Goal: Information Seeking & Learning: Learn about a topic

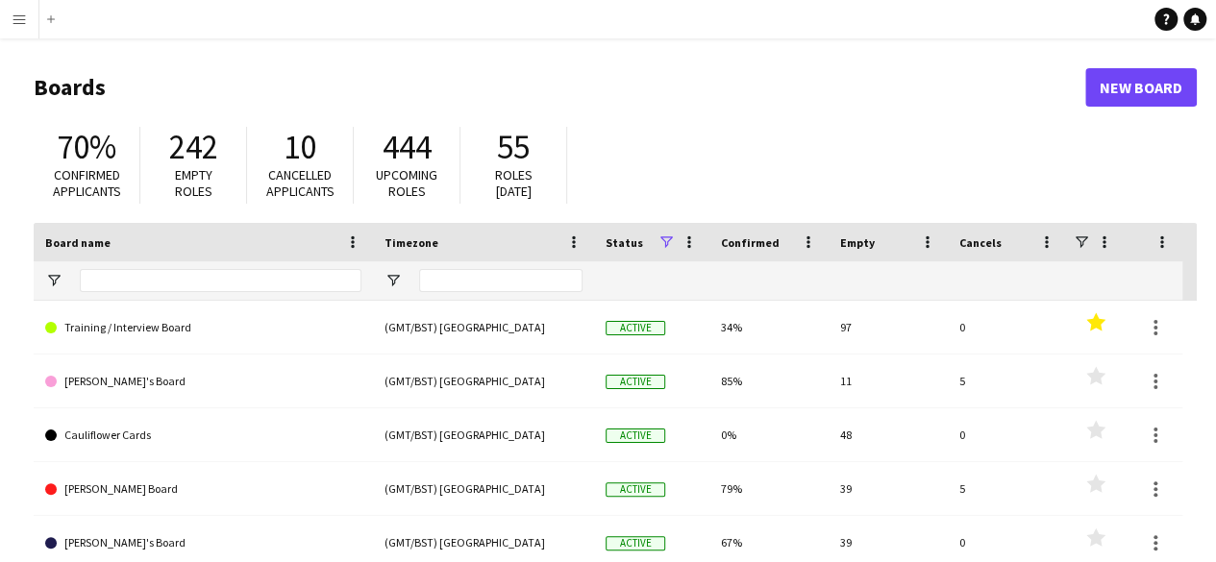
click at [20, 27] on button "Menu" at bounding box center [19, 19] width 38 height 38
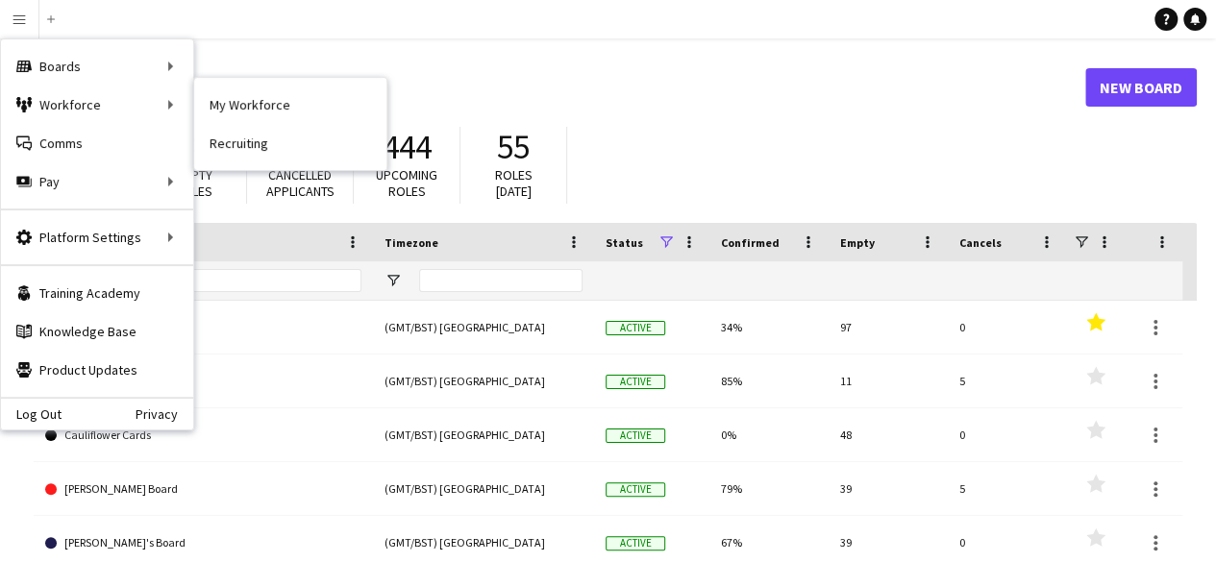
drag, startPoint x: 87, startPoint y: 98, endPoint x: 577, endPoint y: 109, distance: 490.3
click at [87, 98] on div "Workforce Workforce" at bounding box center [97, 105] width 192 height 38
click at [229, 107] on link "My Workforce" at bounding box center [290, 105] width 192 height 38
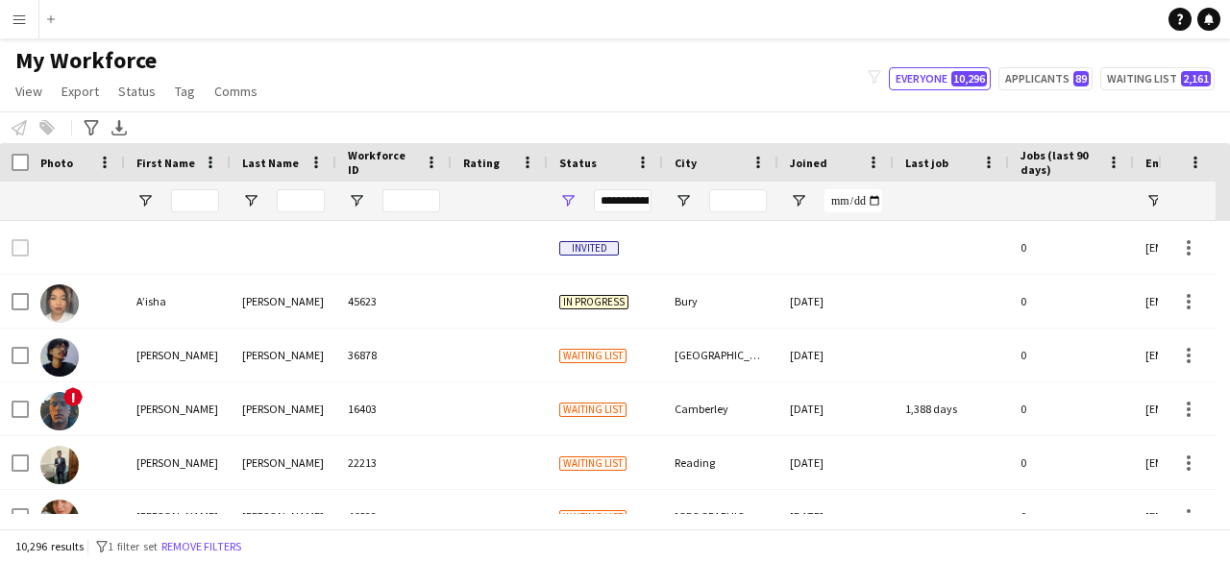
click at [557, 192] on div "**********" at bounding box center [605, 201] width 115 height 38
click at [569, 197] on span "Open Filter Menu" at bounding box center [567, 200] width 17 height 17
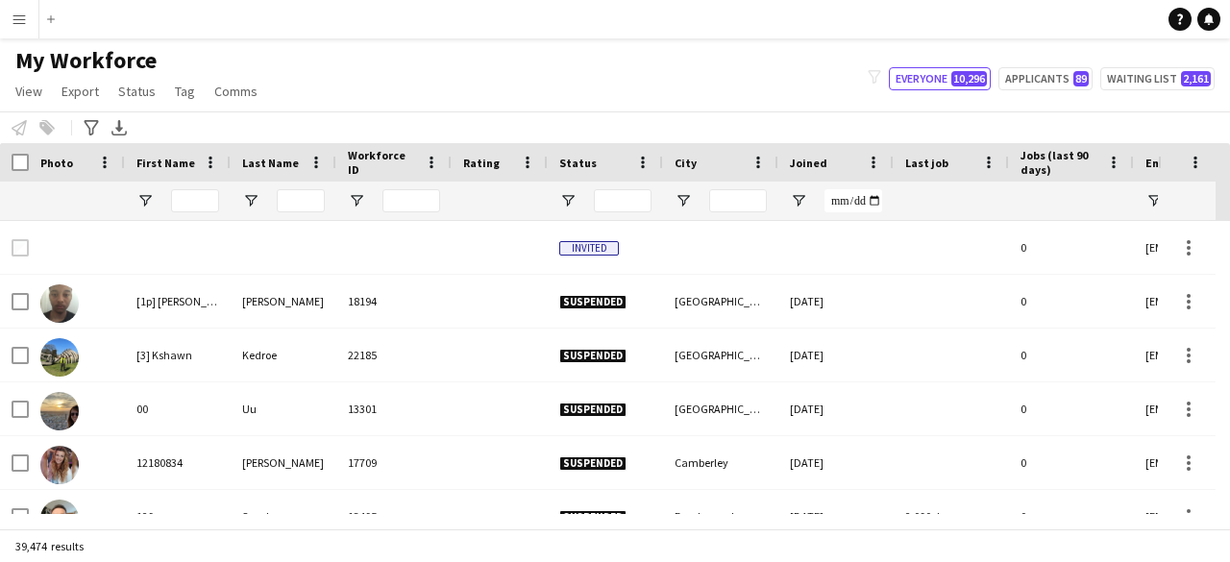
click at [169, 199] on div at bounding box center [178, 201] width 106 height 38
click at [182, 195] on input "First Name Filter Input" at bounding box center [195, 200] width 48 height 23
click at [294, 217] on div at bounding box center [301, 201] width 48 height 38
click at [296, 204] on input "Last Name Filter Input" at bounding box center [301, 200] width 48 height 23
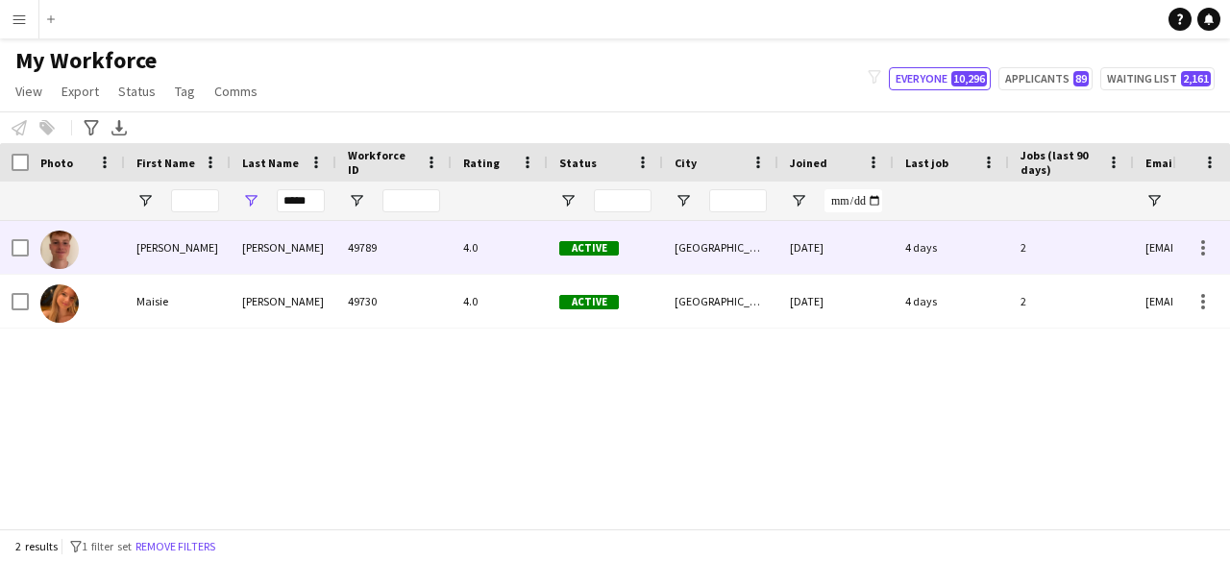
click at [435, 237] on div "49789" at bounding box center [393, 247] width 115 height 53
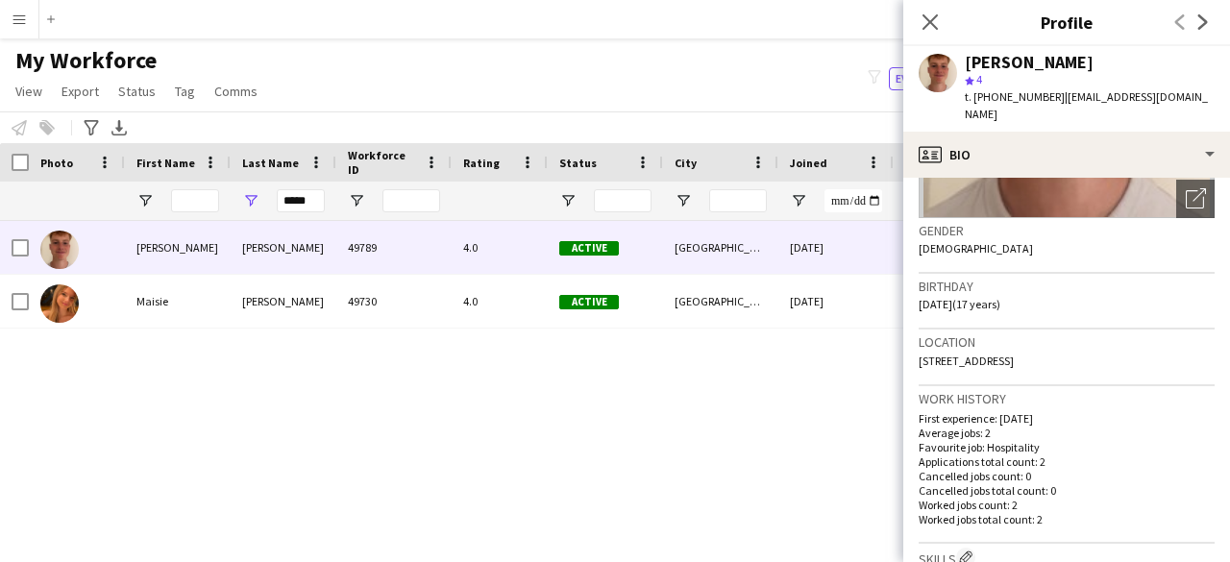
scroll to position [288, 0]
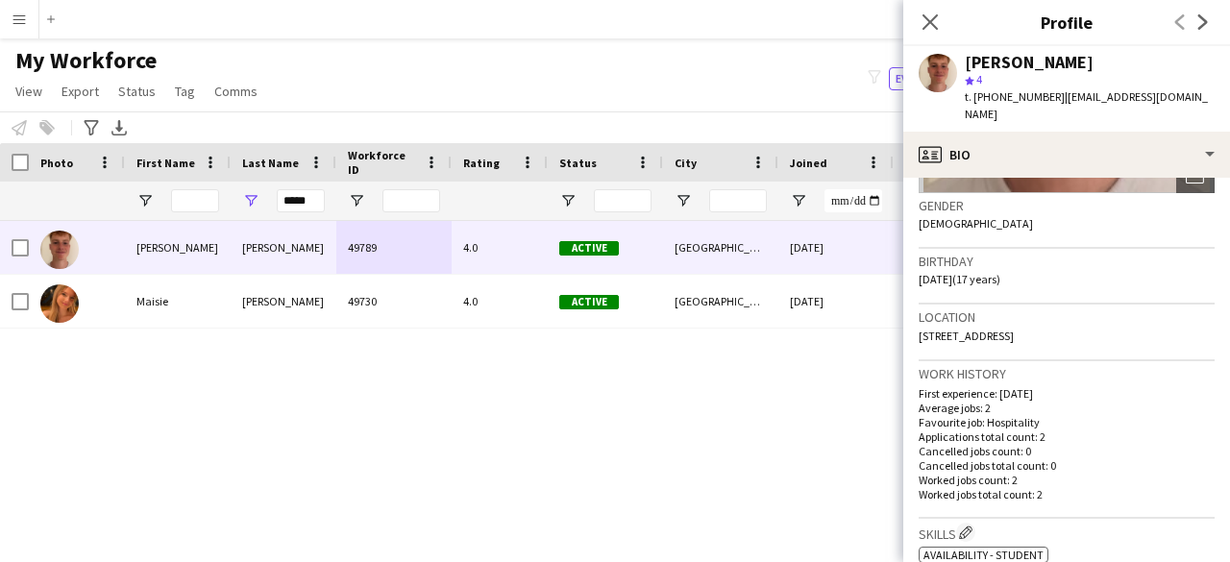
click at [963, 328] on div "Location [STREET_ADDRESS]" at bounding box center [1067, 333] width 296 height 56
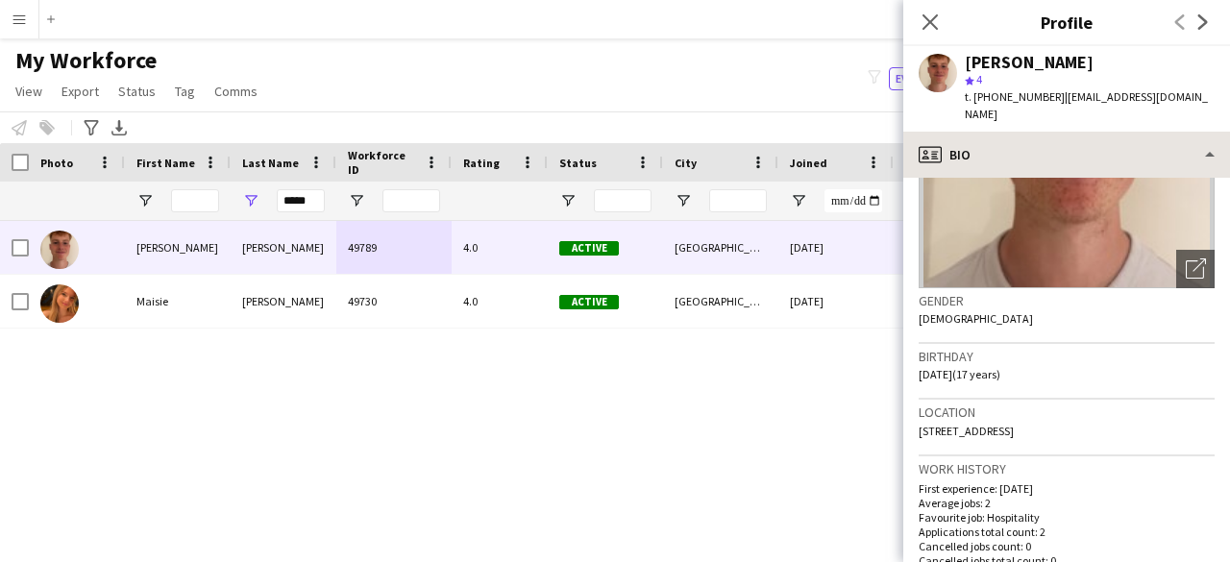
scroll to position [192, 0]
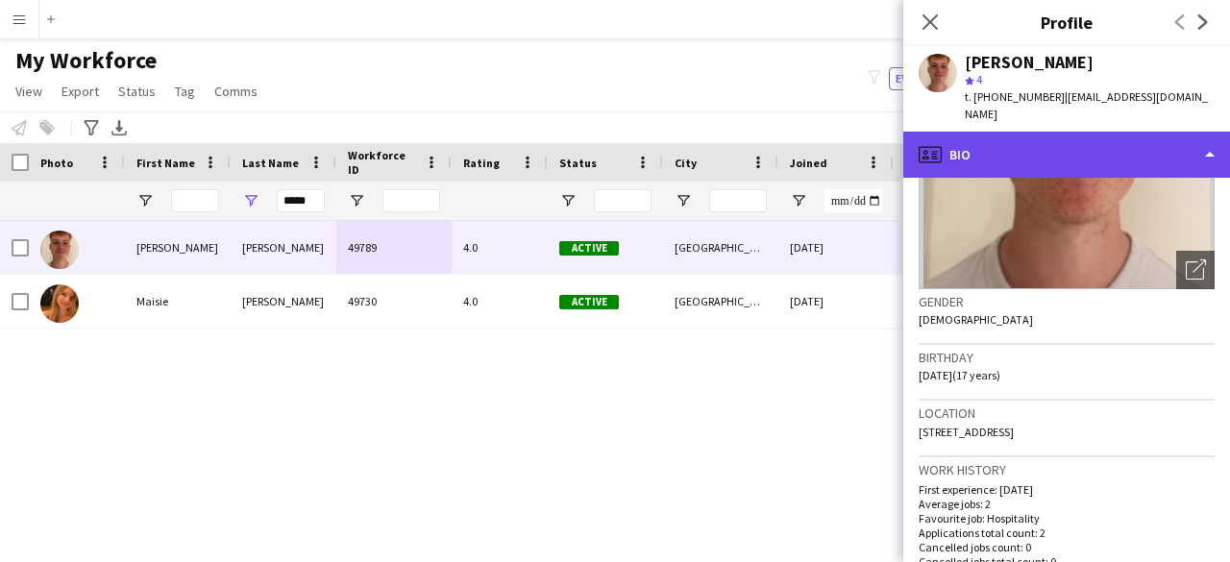
click at [1138, 132] on div "profile Bio" at bounding box center [1067, 155] width 327 height 46
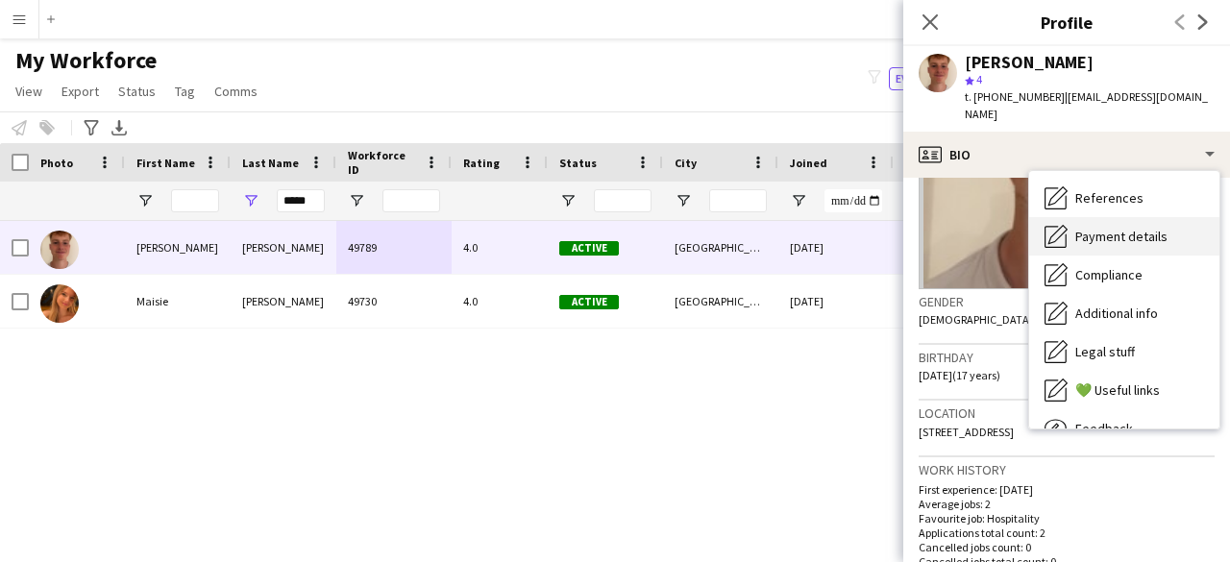
click at [1129, 228] on span "Payment details" at bounding box center [1122, 236] width 92 height 17
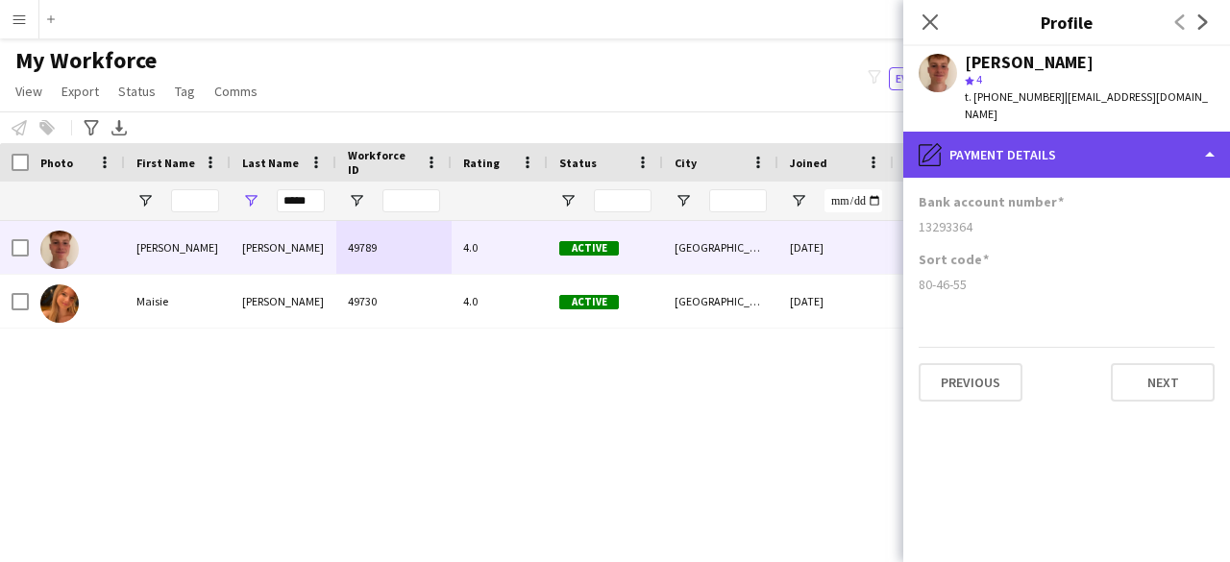
click at [1113, 140] on div "pencil4 Payment details" at bounding box center [1067, 155] width 327 height 46
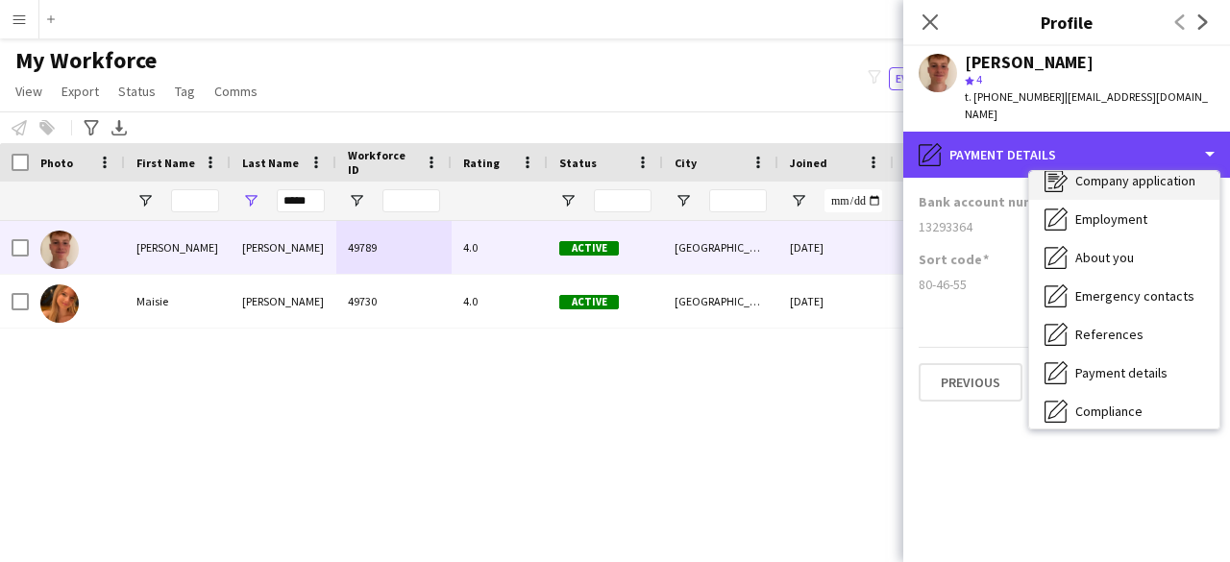
scroll to position [0, 0]
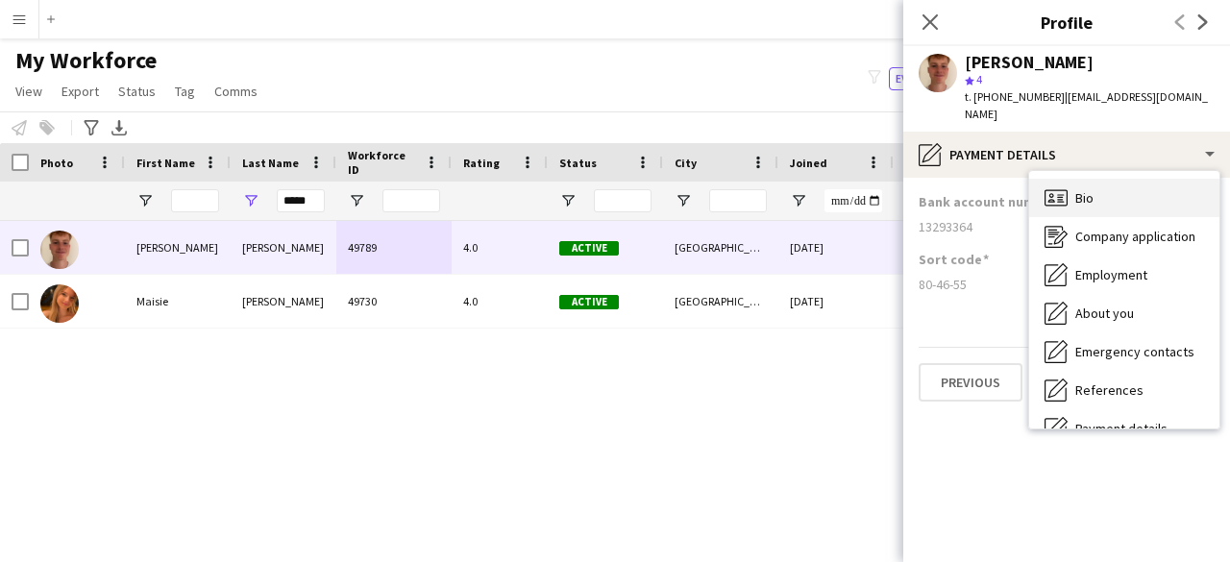
click at [1094, 189] on span "Bio" at bounding box center [1085, 197] width 18 height 17
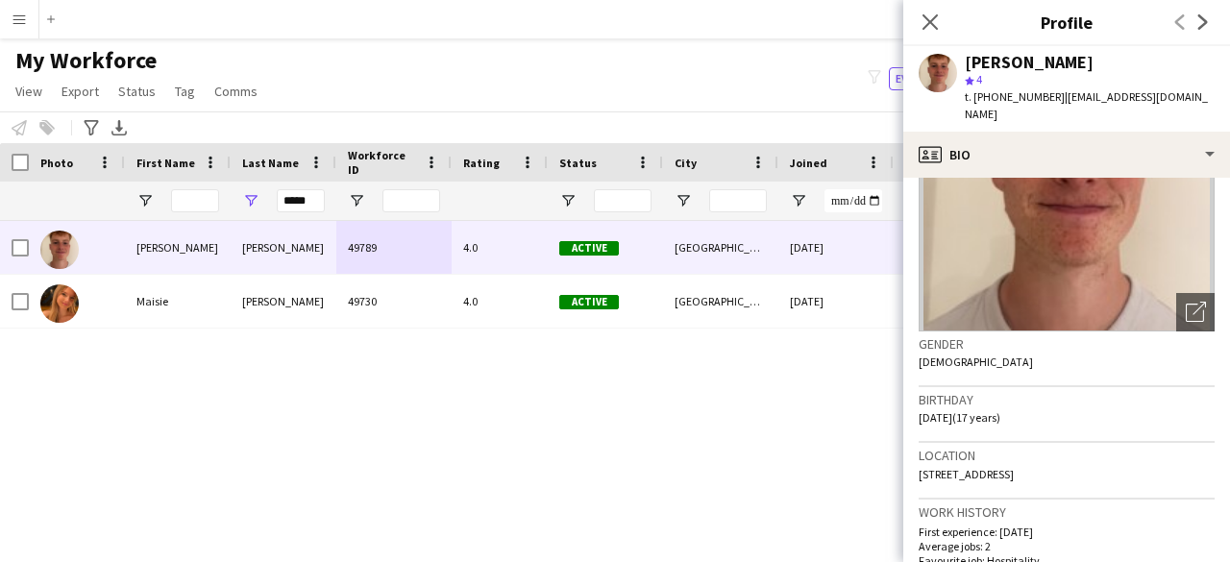
scroll to position [192, 0]
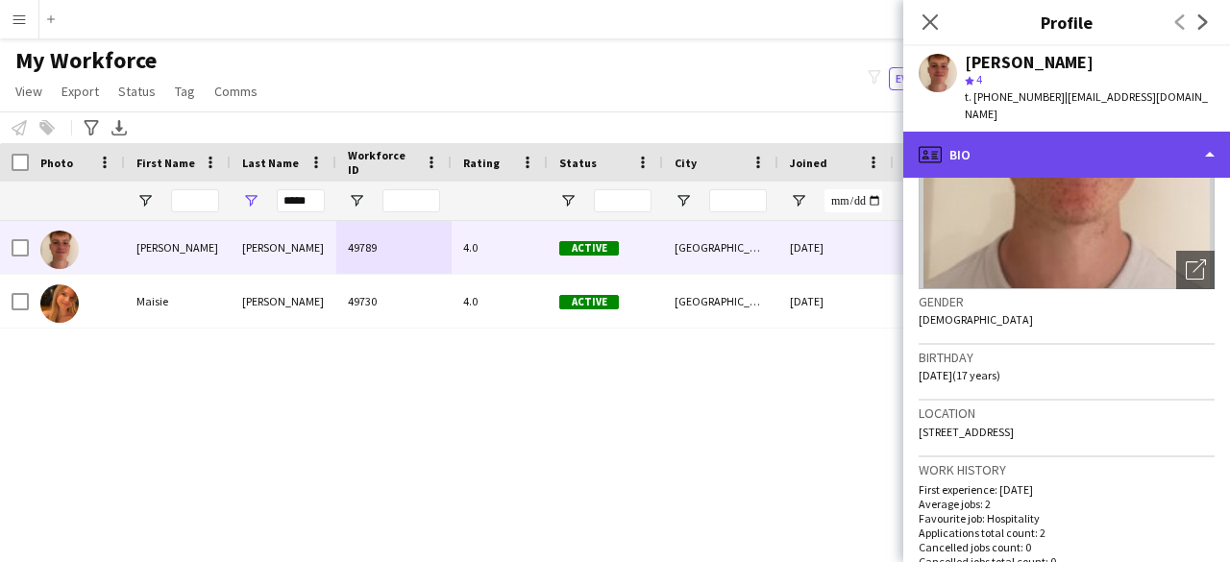
click at [1065, 136] on div "profile Bio" at bounding box center [1067, 155] width 327 height 46
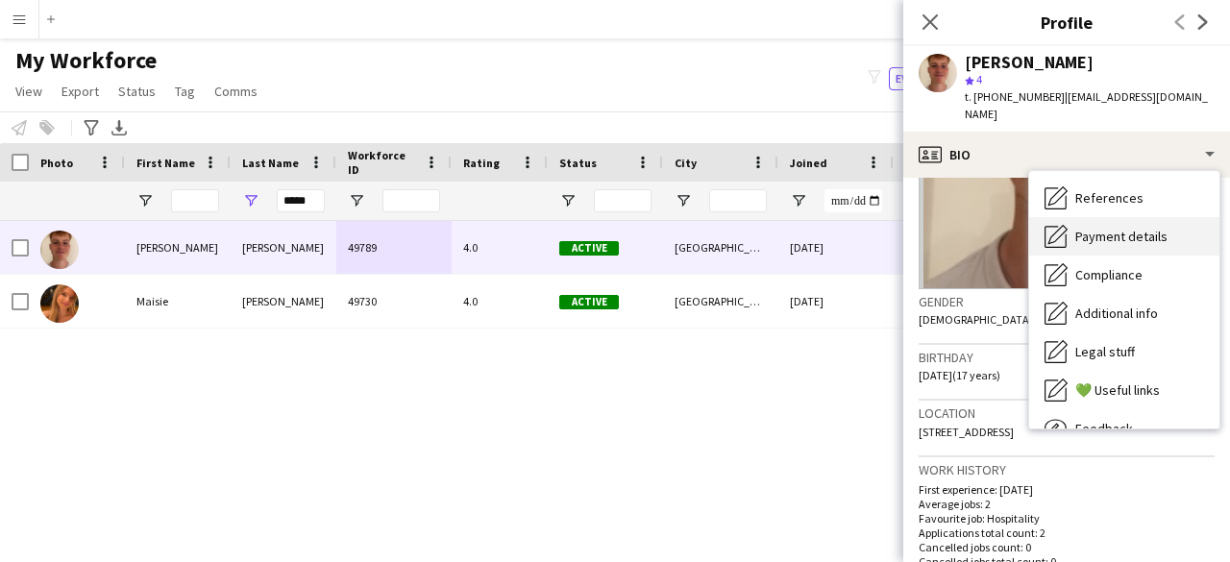
click at [1121, 228] on span "Payment details" at bounding box center [1122, 236] width 92 height 17
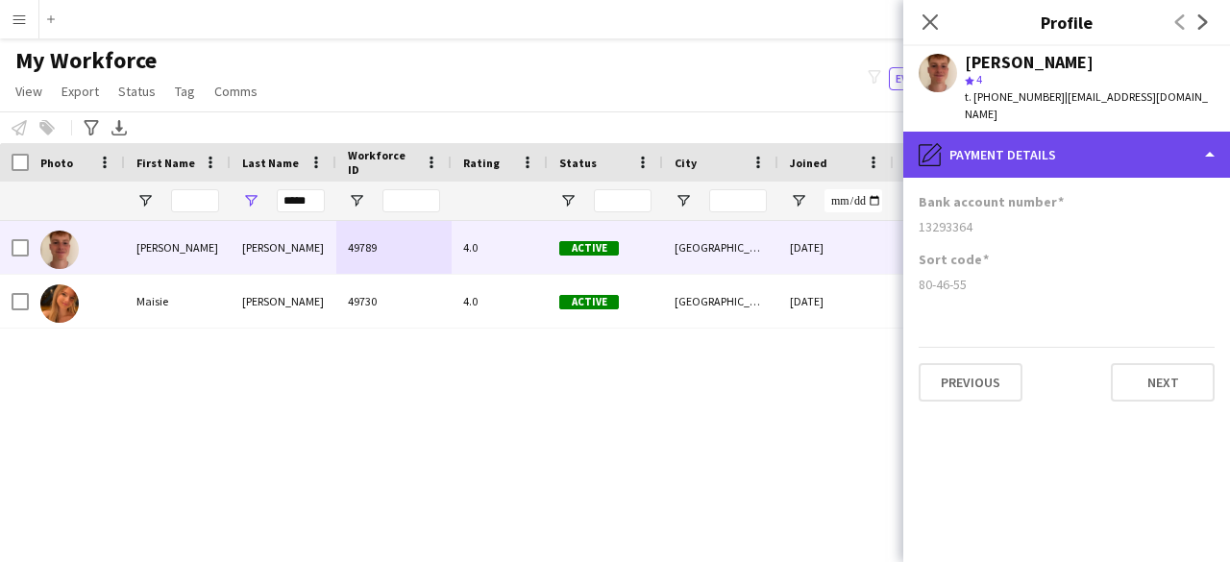
click at [1094, 135] on div "pencil4 Payment details" at bounding box center [1067, 155] width 327 height 46
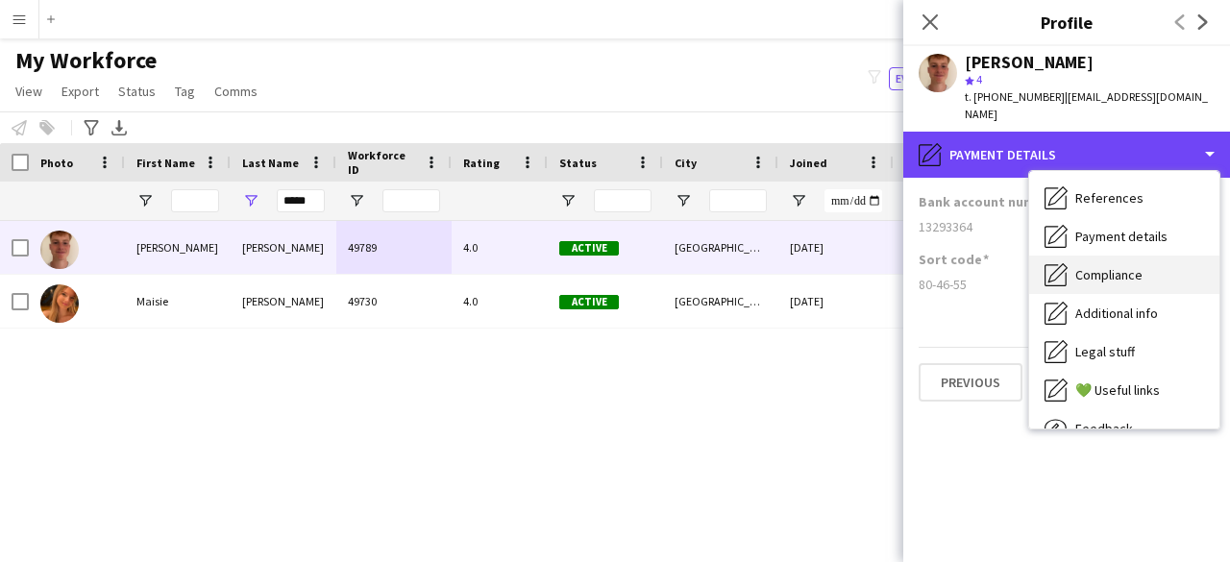
scroll to position [258, 0]
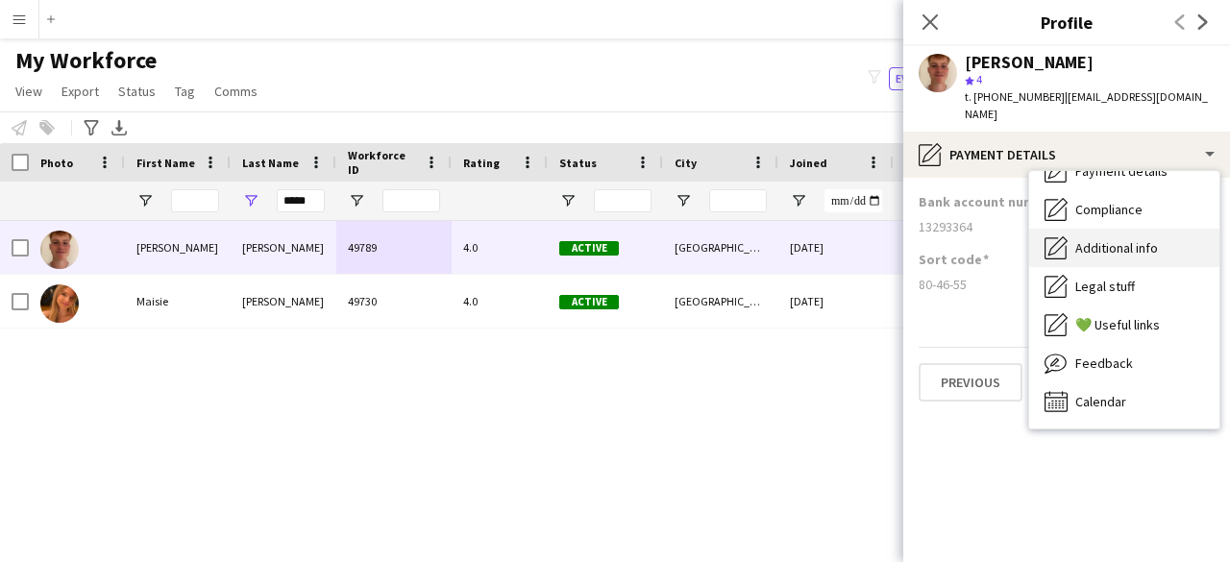
click at [1141, 239] on span "Additional info" at bounding box center [1117, 247] width 83 height 17
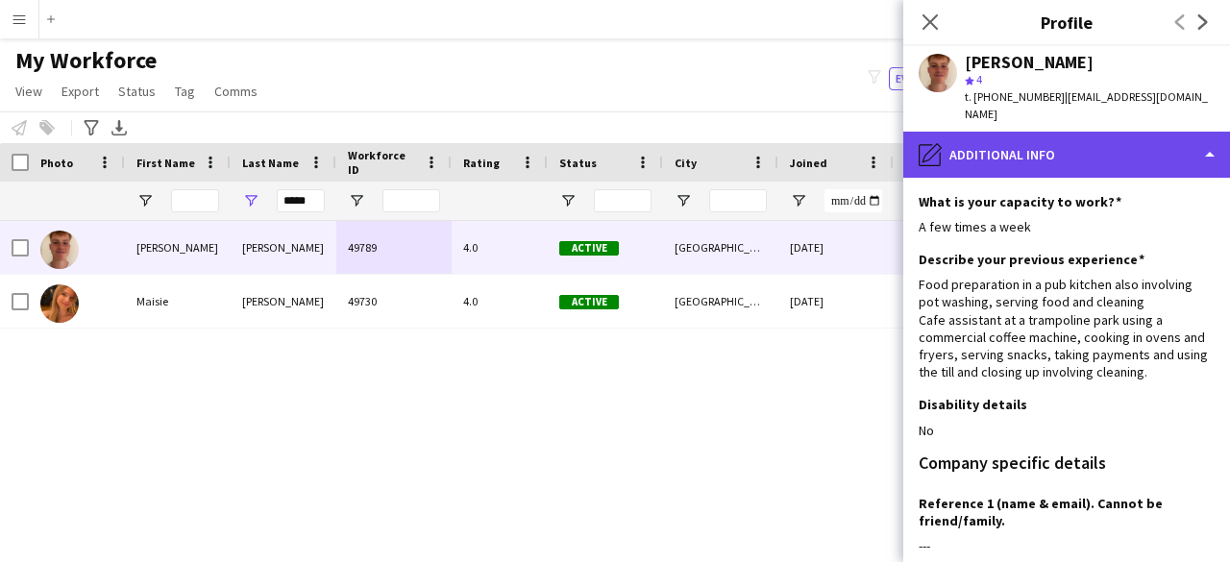
click at [1127, 151] on div "pencil4 Additional info" at bounding box center [1067, 155] width 327 height 46
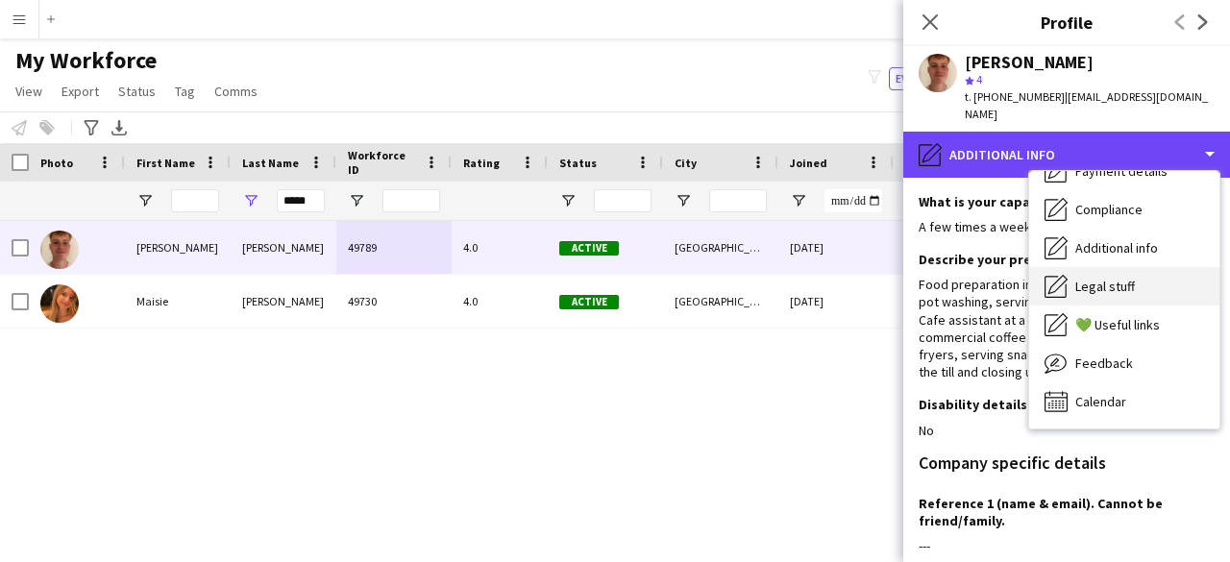
scroll to position [0, 0]
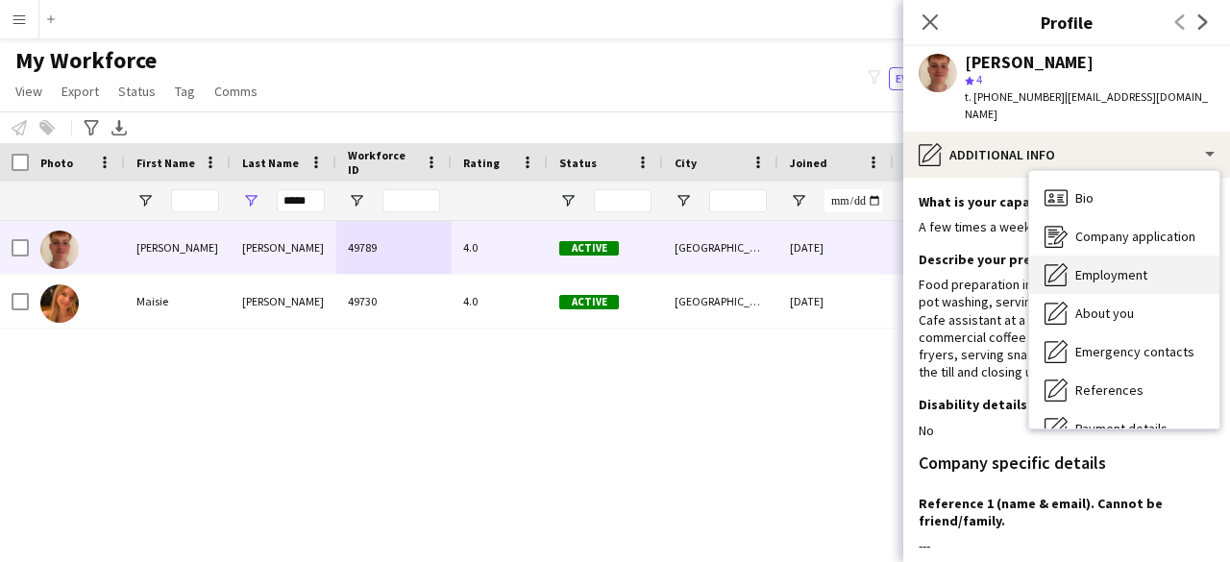
click at [1123, 266] on span "Employment" at bounding box center [1112, 274] width 72 height 17
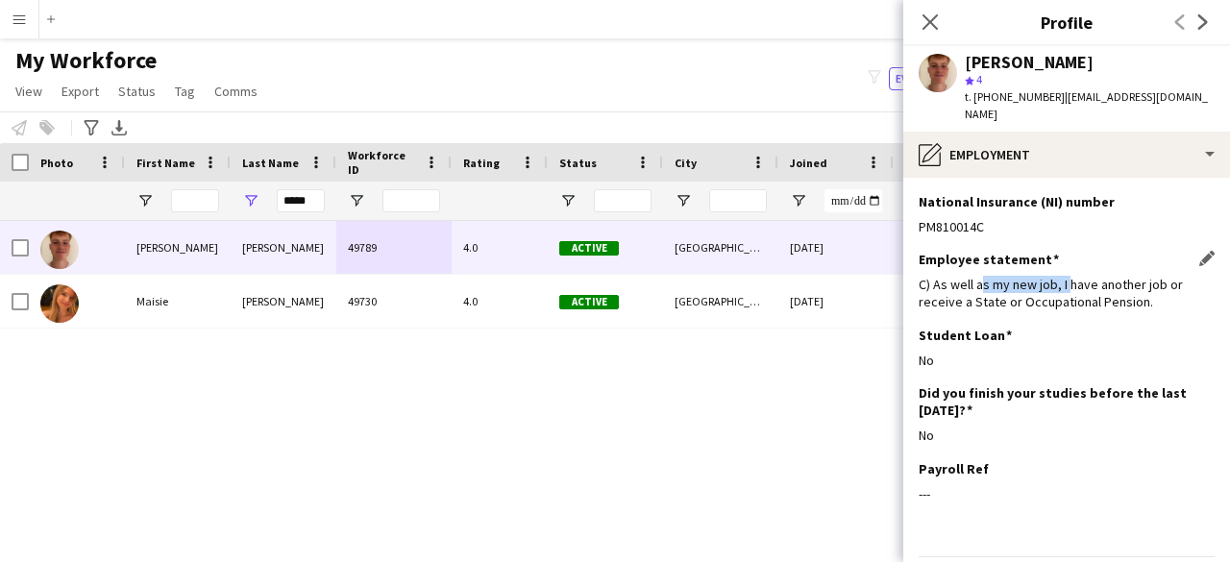
drag, startPoint x: 978, startPoint y: 262, endPoint x: 1063, endPoint y: 266, distance: 85.6
click at [1063, 276] on div "C) As well as my new job, I have another job or receive a State or Occupational…" at bounding box center [1067, 293] width 296 height 35
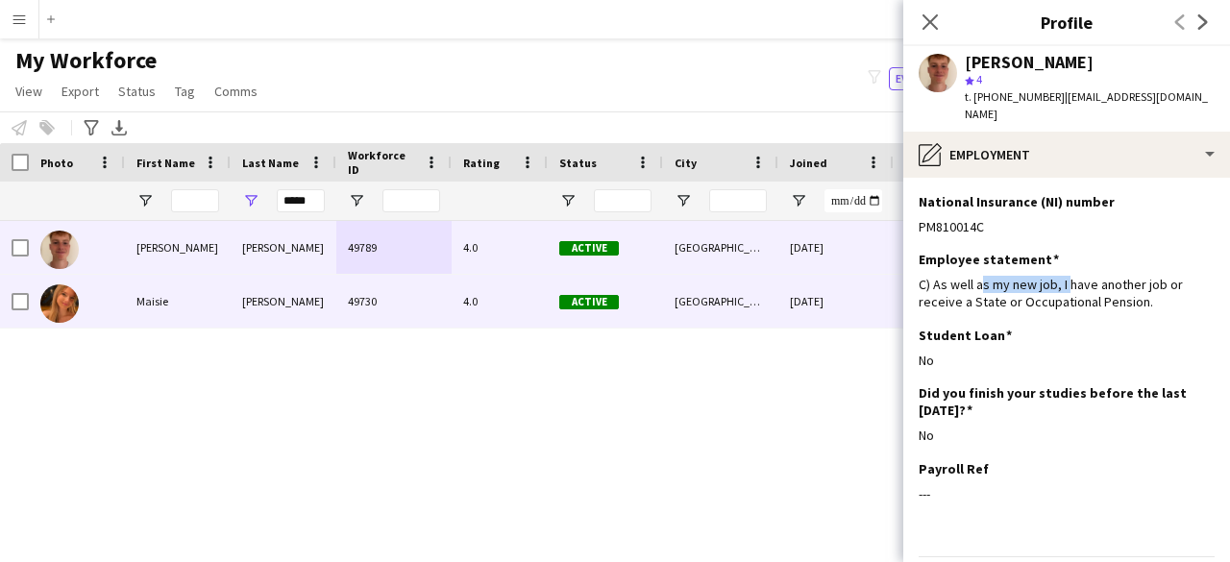
click at [277, 287] on div "[PERSON_NAME]" at bounding box center [284, 301] width 106 height 53
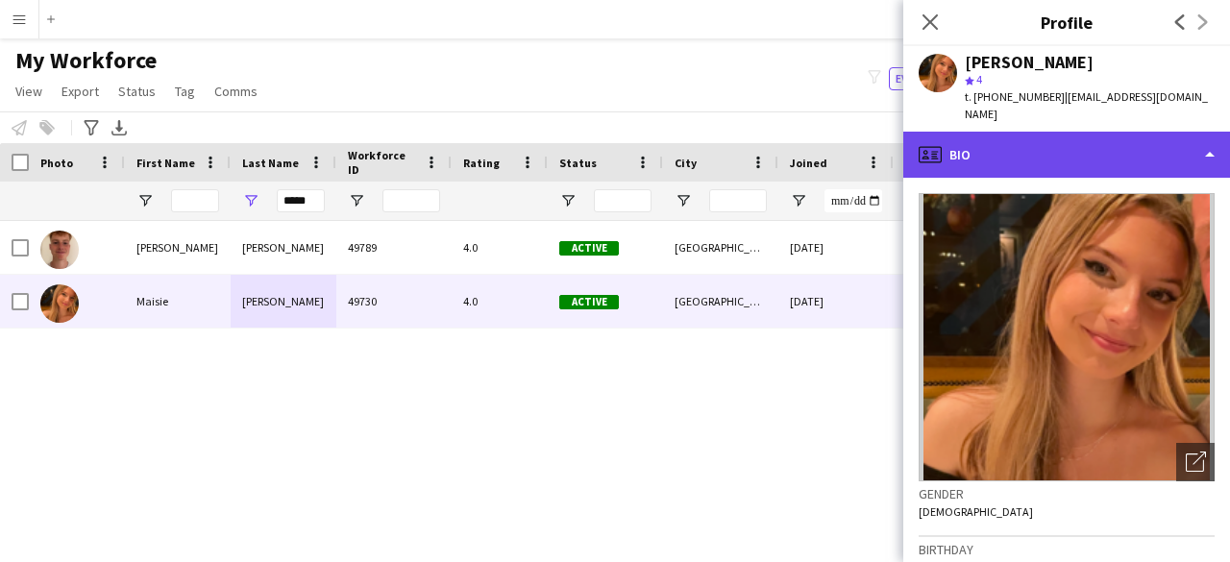
click at [1071, 147] on div "profile Bio" at bounding box center [1067, 155] width 327 height 46
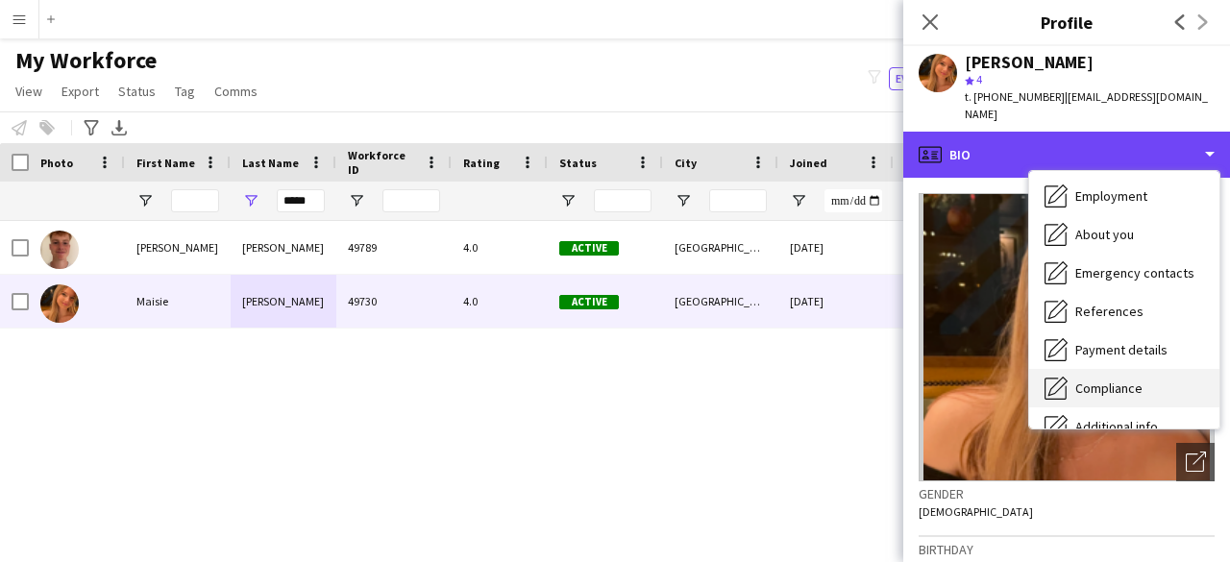
scroll to position [192, 0]
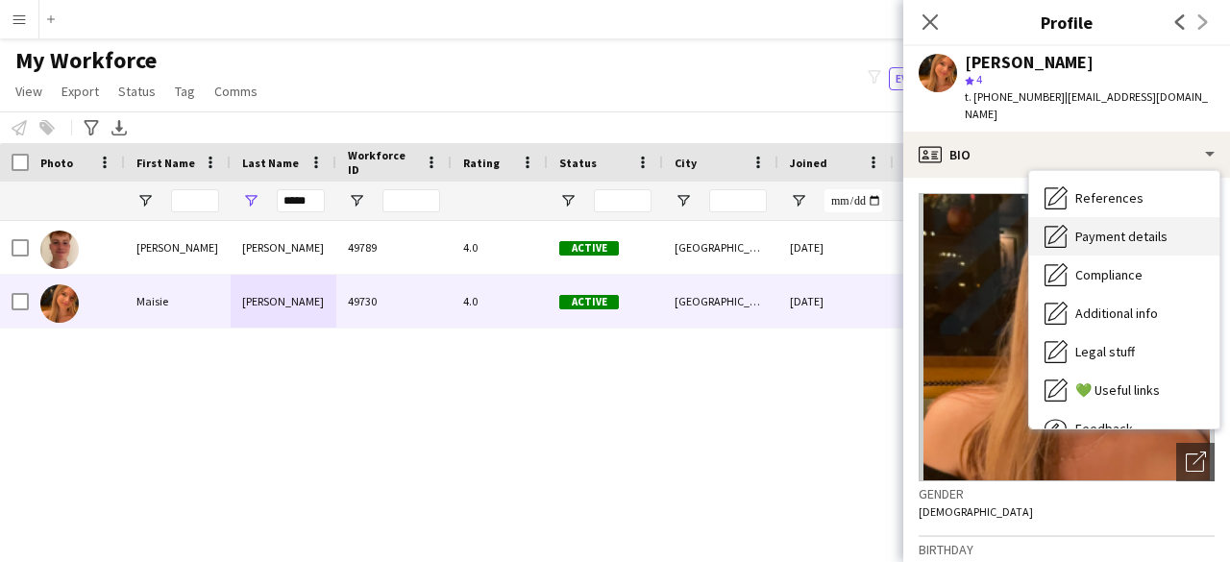
click at [1144, 228] on span "Payment details" at bounding box center [1122, 236] width 92 height 17
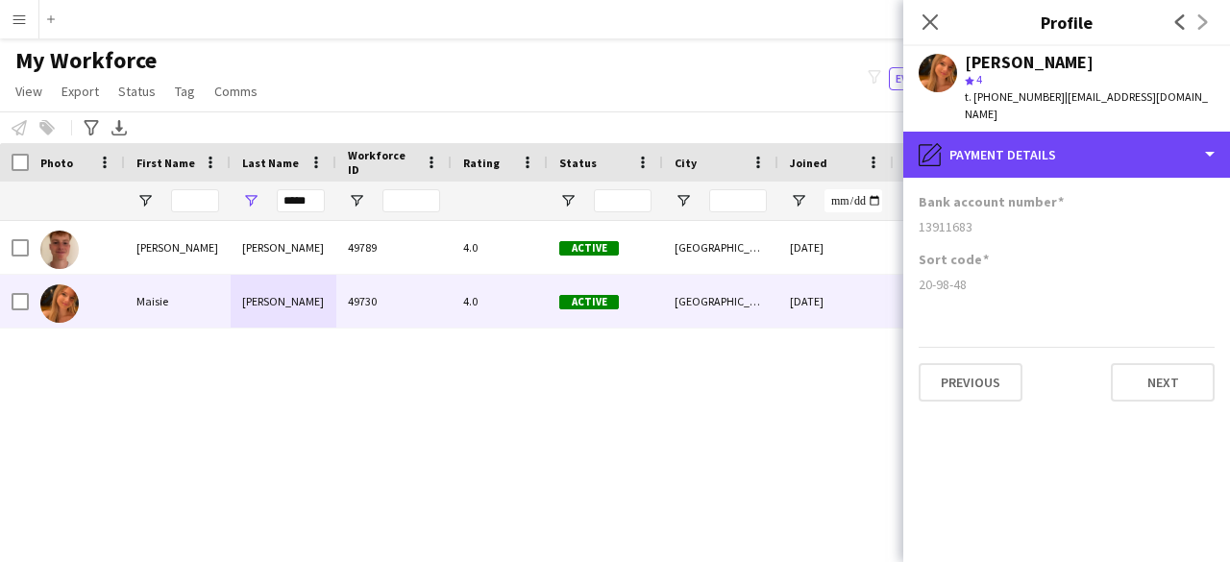
drag, startPoint x: 1059, startPoint y: 134, endPoint x: 1080, endPoint y: 166, distance: 38.9
click at [1059, 134] on div "pencil4 Payment details" at bounding box center [1067, 155] width 327 height 46
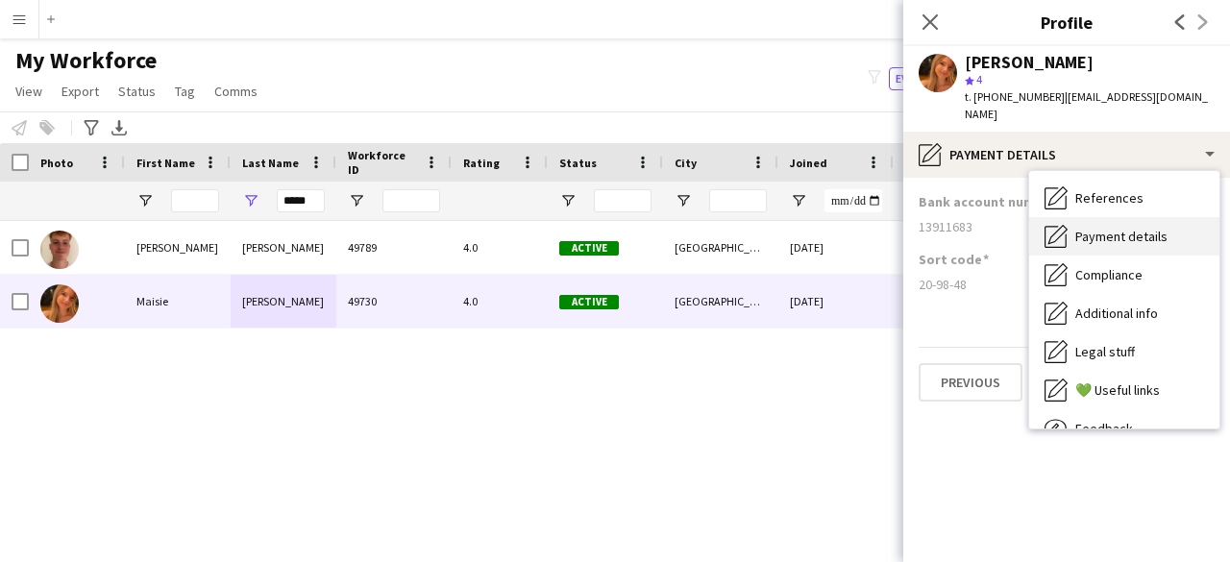
click at [1138, 217] on div "Payment details Payment details" at bounding box center [1124, 236] width 190 height 38
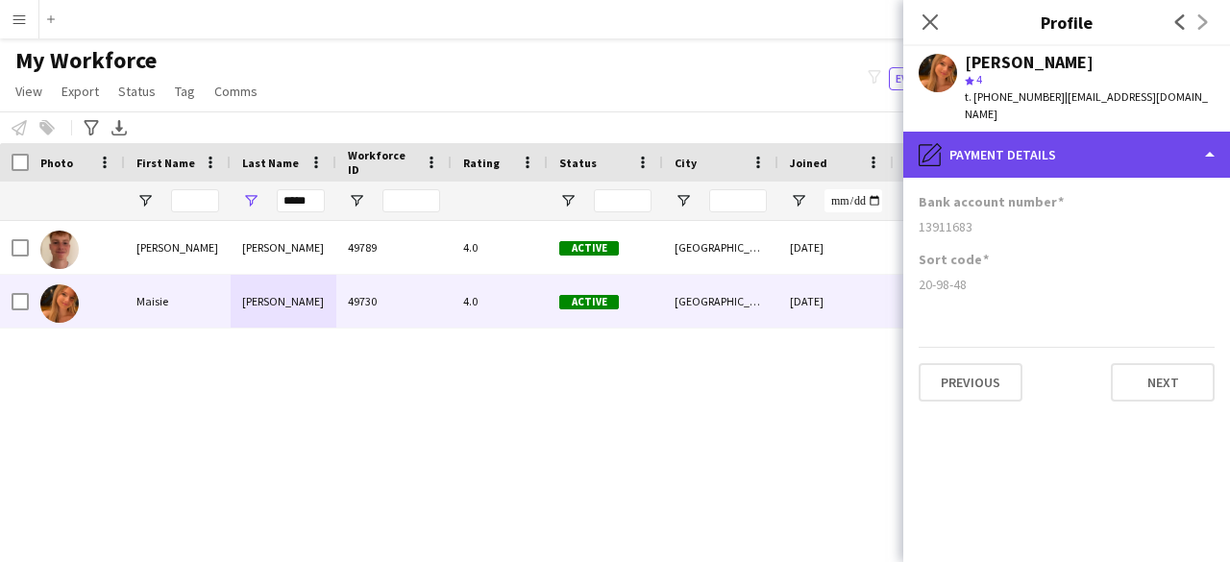
click at [1111, 132] on div "pencil4 Payment details" at bounding box center [1067, 155] width 327 height 46
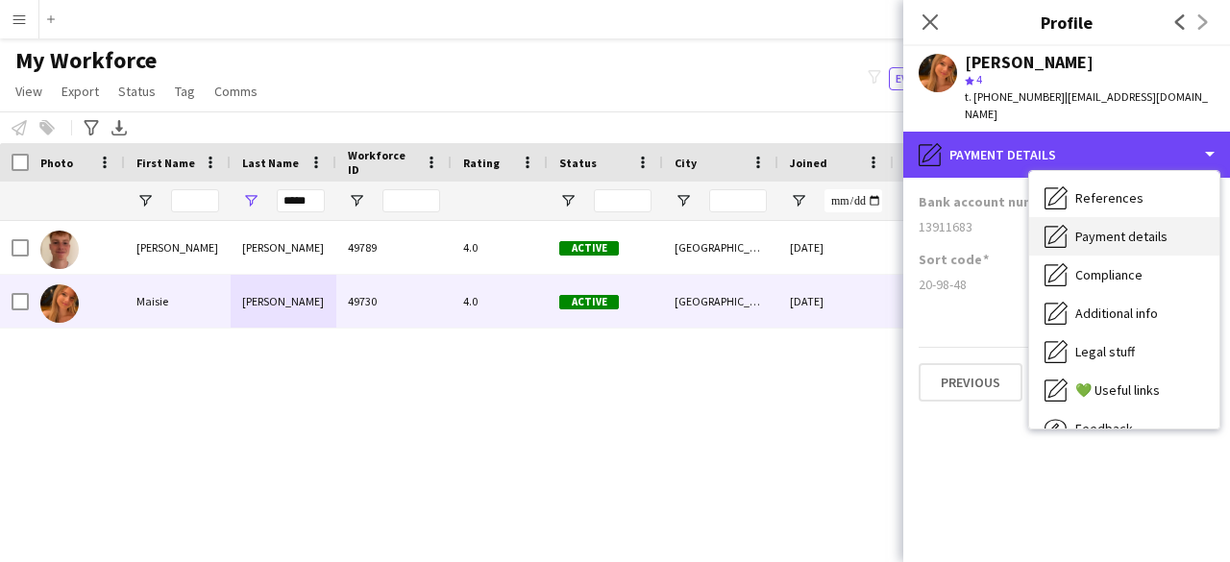
scroll to position [0, 0]
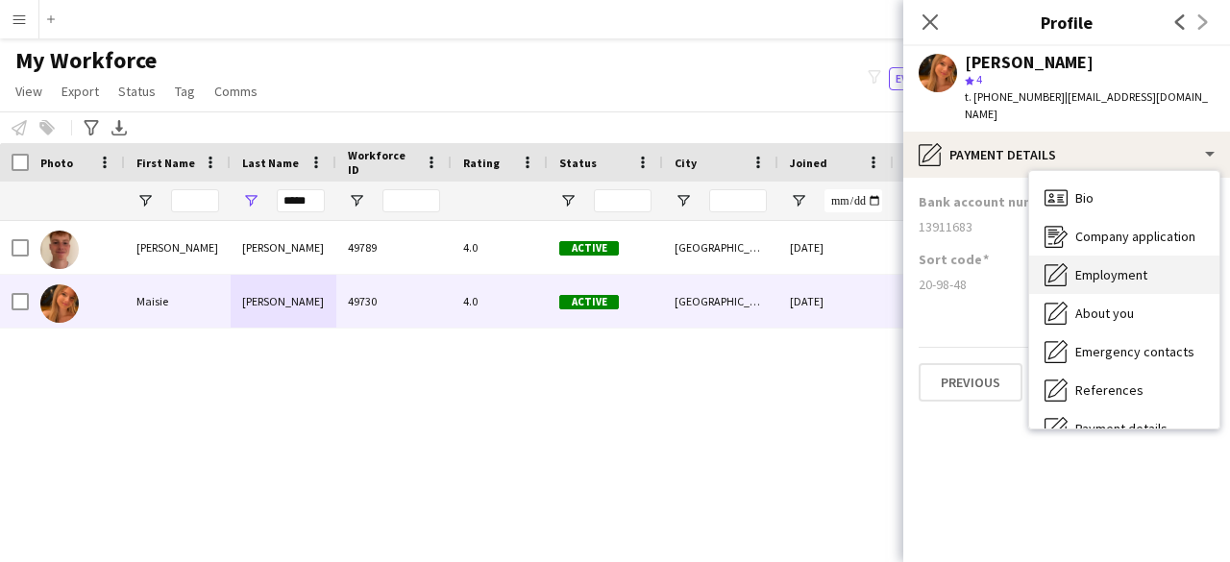
click at [1127, 266] on span "Employment" at bounding box center [1112, 274] width 72 height 17
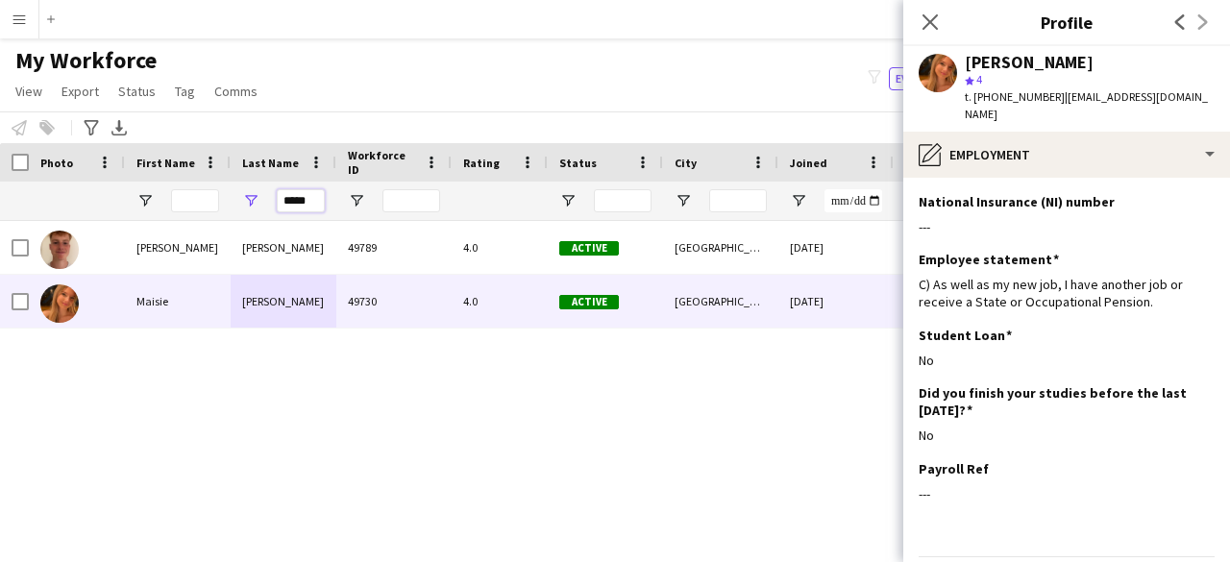
click at [311, 204] on input "*****" at bounding box center [301, 200] width 48 height 23
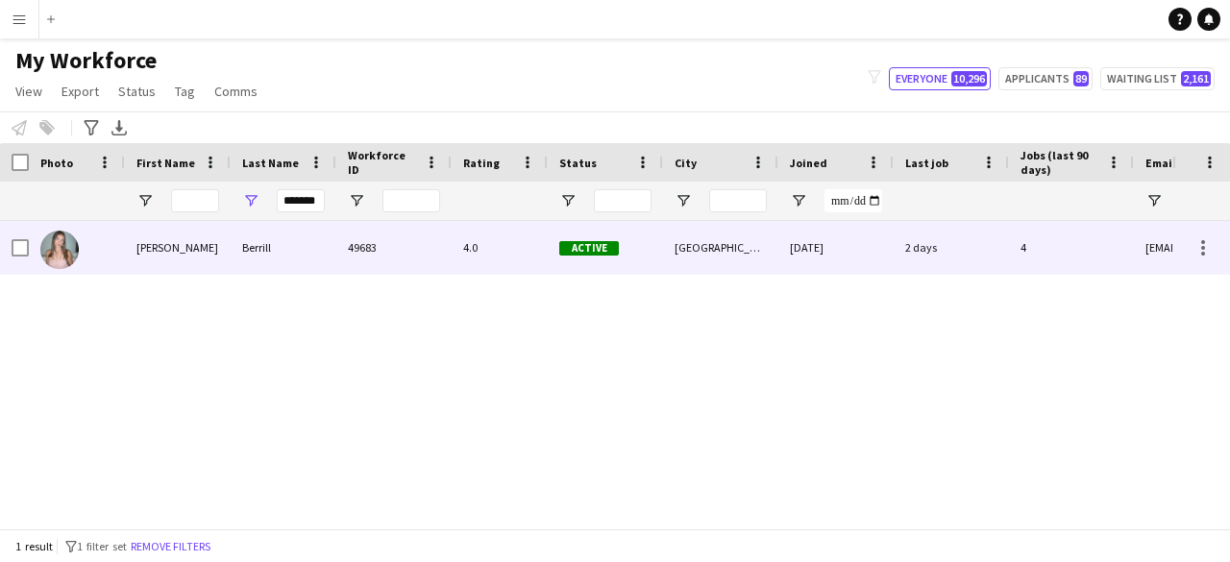
click at [336, 249] on div "49683" at bounding box center [393, 247] width 115 height 53
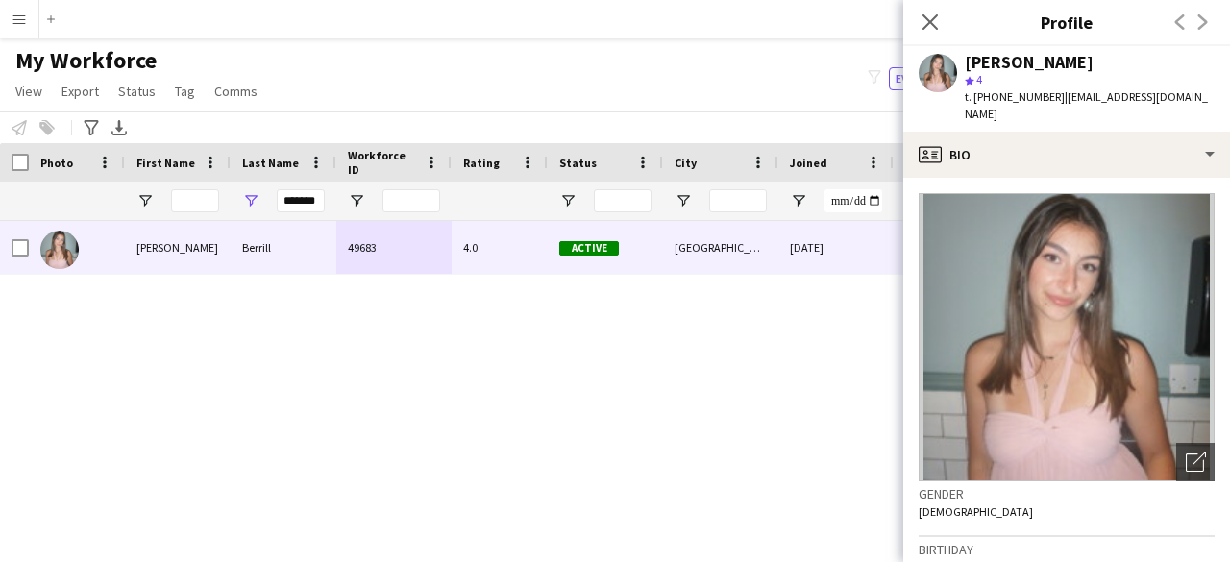
drag, startPoint x: 1176, startPoint y: 13, endPoint x: 1168, endPoint y: 32, distance: 19.8
click at [1175, 17] on div "Previous Next" at bounding box center [1191, 22] width 77 height 44
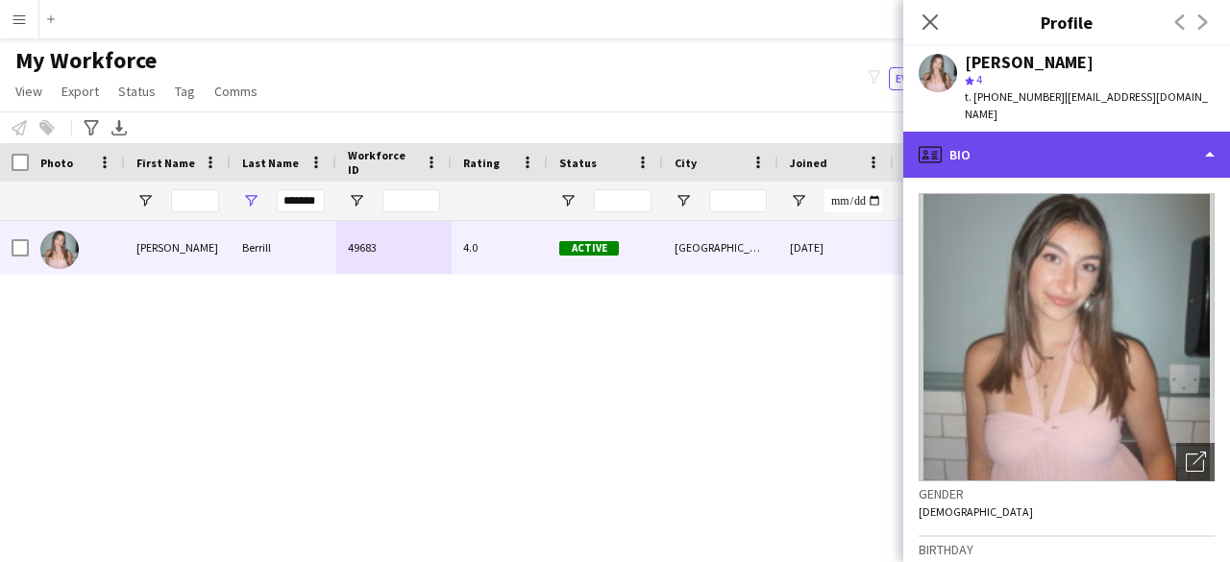
click at [1130, 136] on div "profile Bio" at bounding box center [1067, 155] width 327 height 46
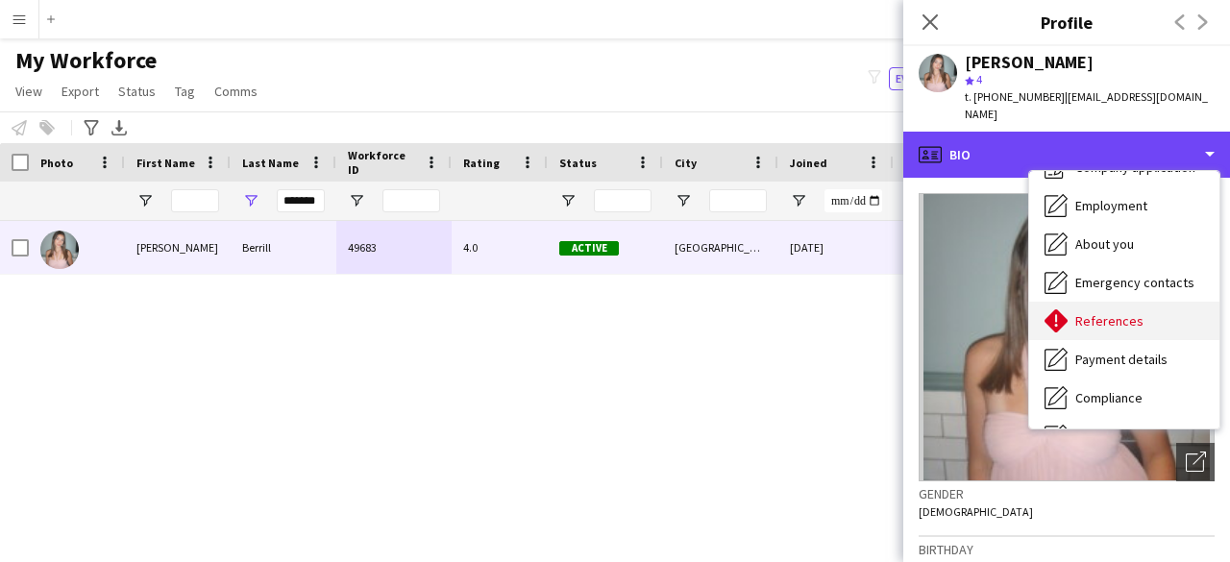
scroll to position [96, 0]
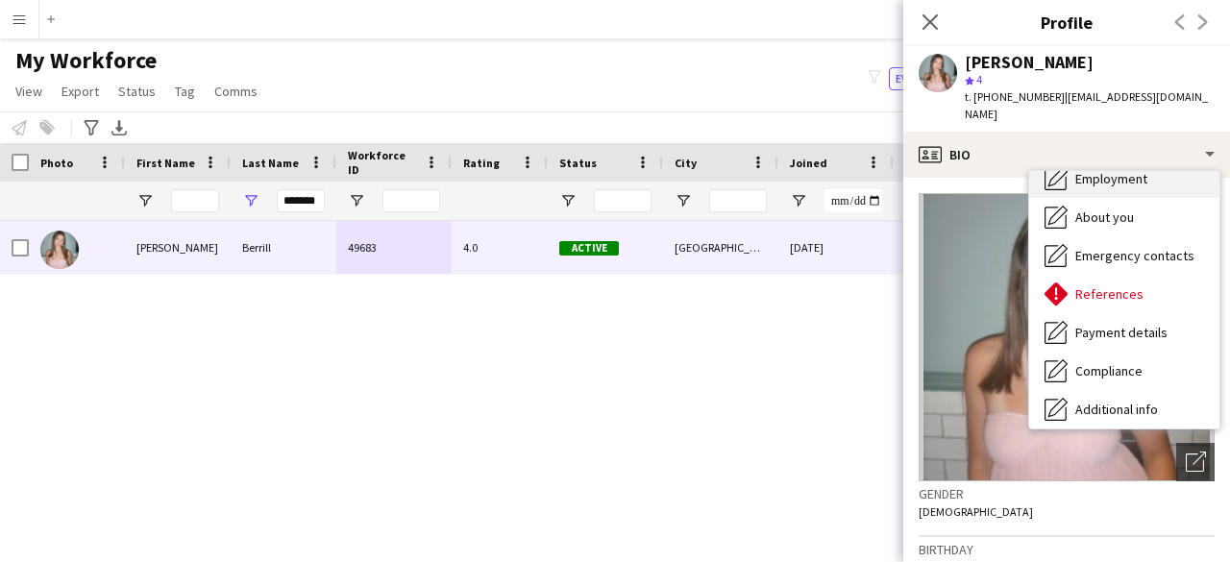
click at [1129, 173] on div "Employment Employment" at bounding box center [1124, 179] width 190 height 38
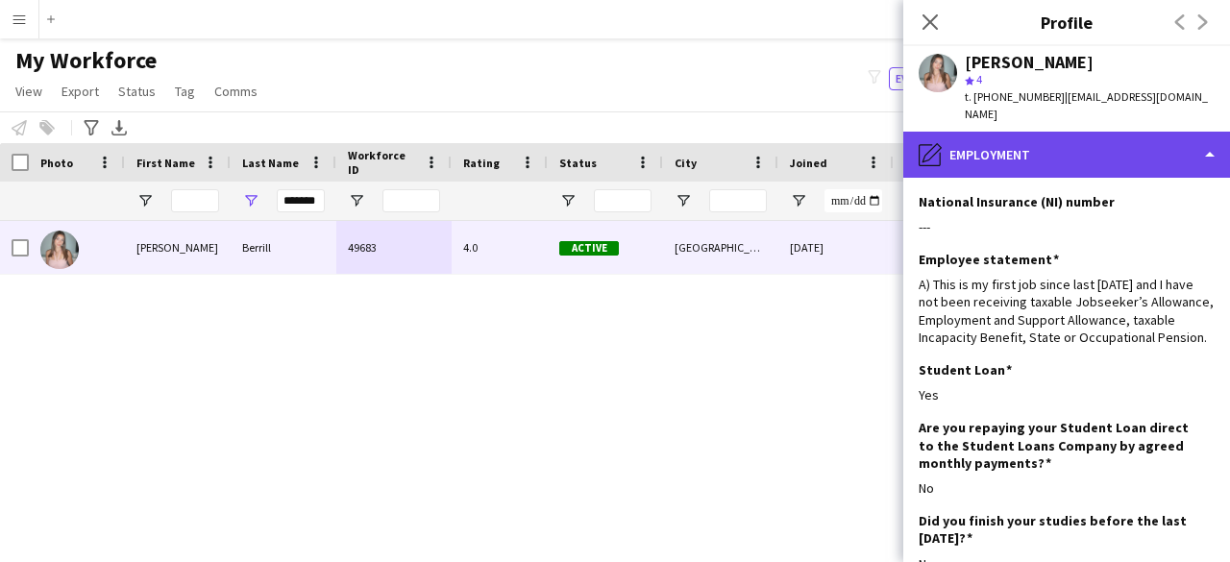
click at [1044, 132] on div "pencil4 Employment" at bounding box center [1067, 155] width 327 height 46
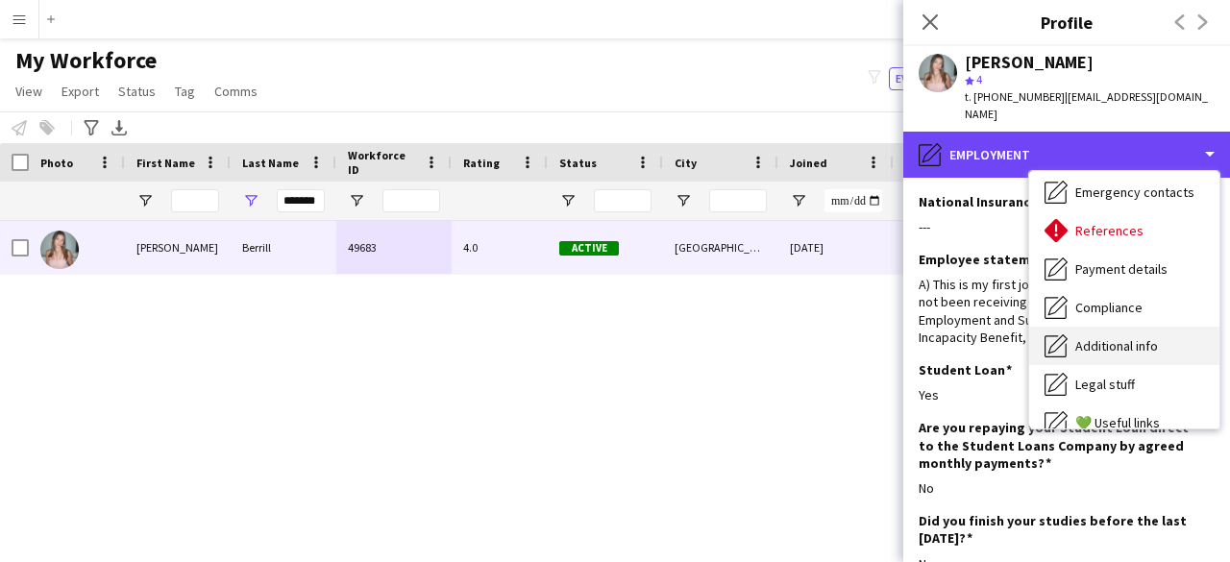
scroll to position [192, 0]
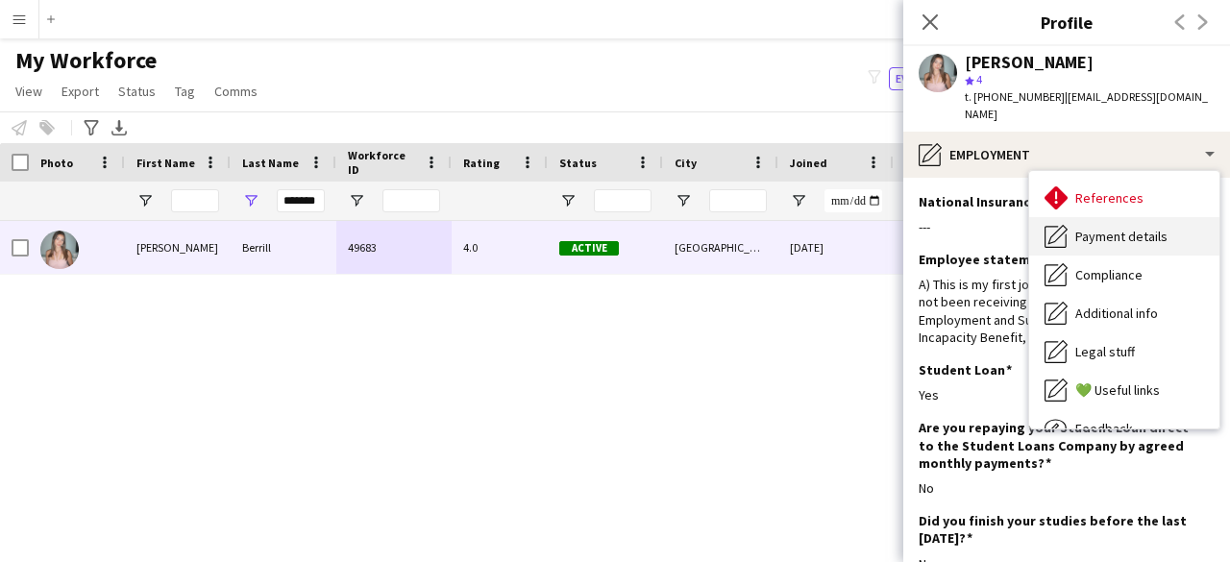
click at [1151, 228] on span "Payment details" at bounding box center [1122, 236] width 92 height 17
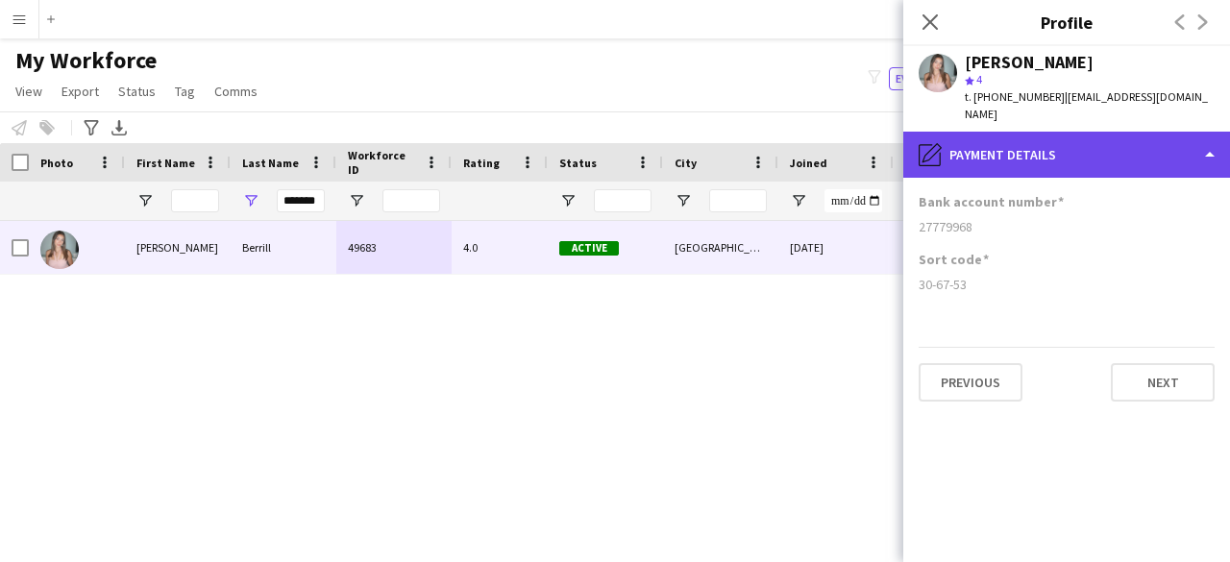
click at [1077, 135] on div "pencil4 Payment details" at bounding box center [1067, 155] width 327 height 46
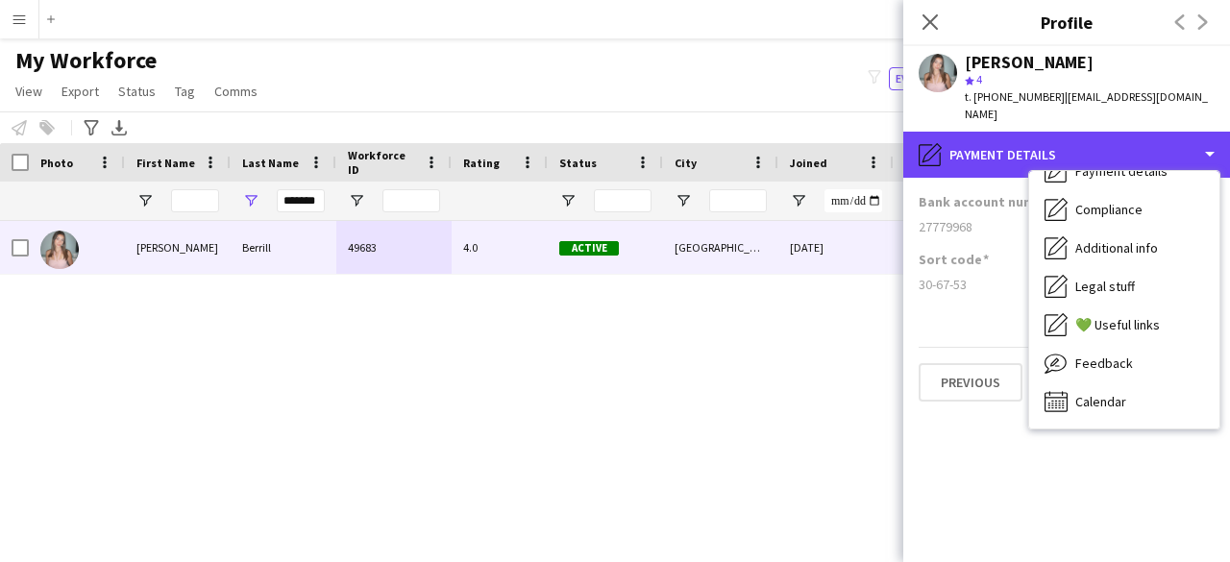
scroll to position [0, 0]
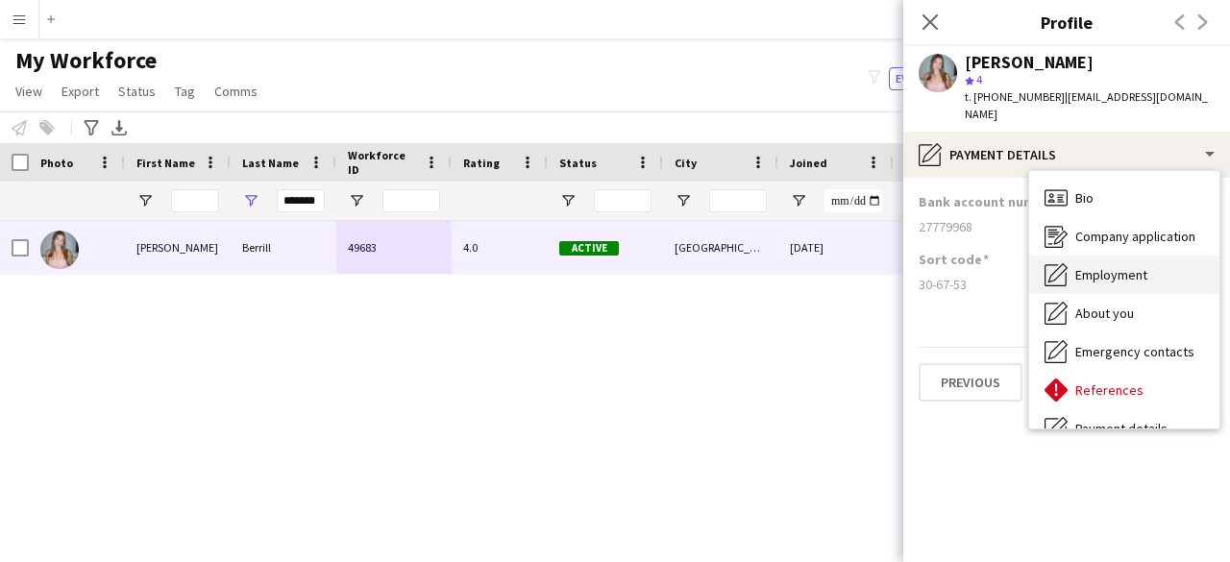
click at [1137, 266] on span "Employment" at bounding box center [1112, 274] width 72 height 17
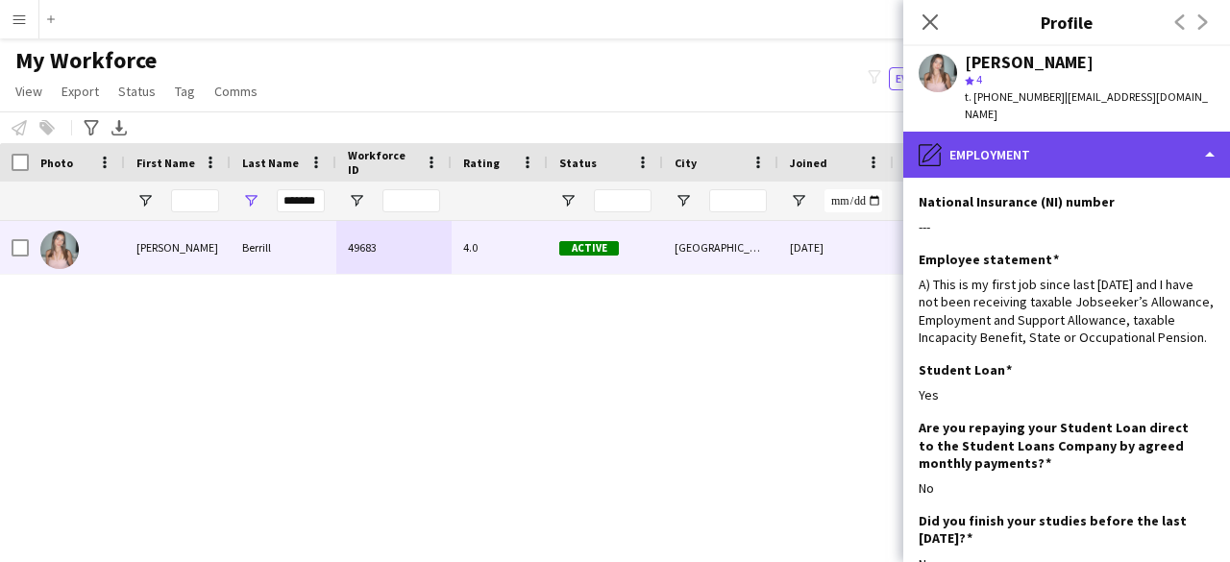
click at [1102, 151] on div "pencil4 Employment" at bounding box center [1067, 155] width 327 height 46
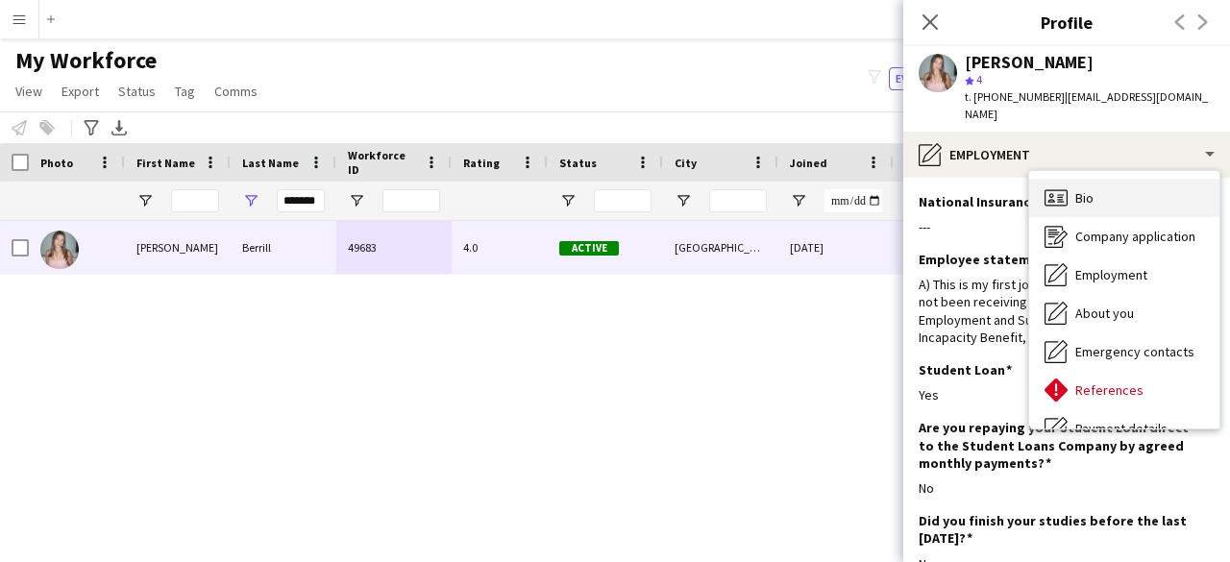
click at [1117, 189] on div "Bio Bio" at bounding box center [1124, 198] width 190 height 38
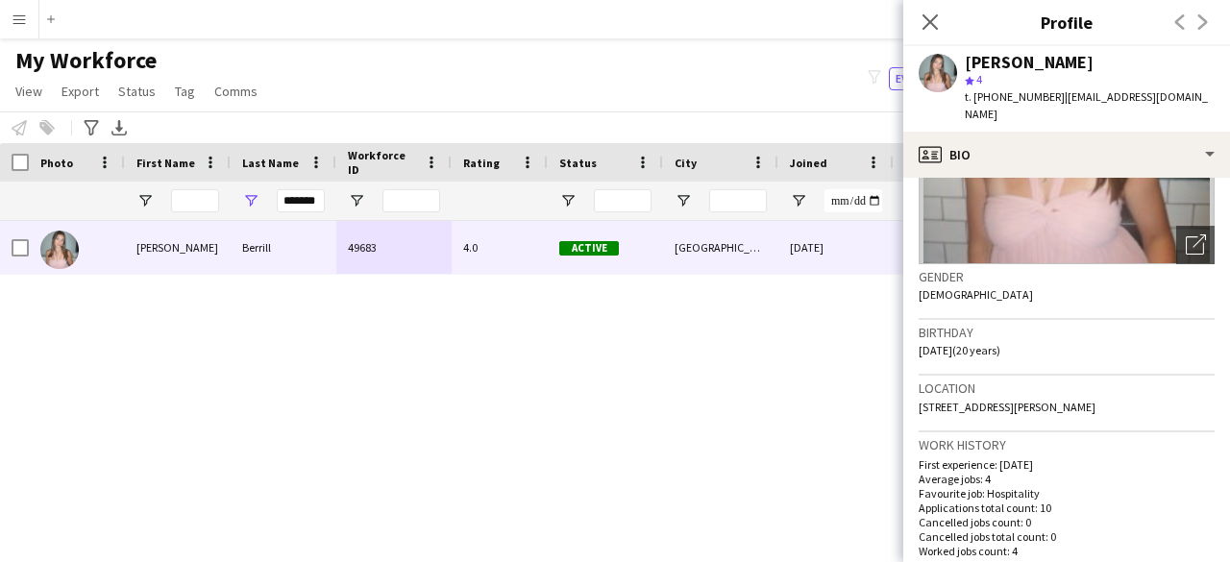
scroll to position [384, 0]
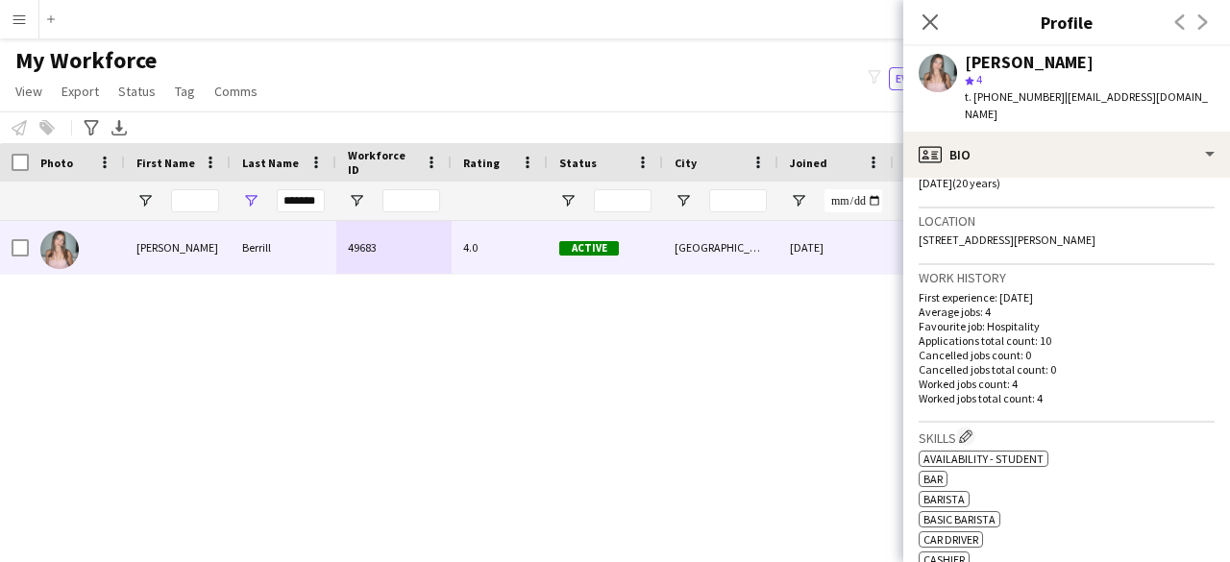
drag, startPoint x: 298, startPoint y: 217, endPoint x: 300, endPoint y: 205, distance: 12.6
click at [298, 217] on div "*******" at bounding box center [301, 201] width 48 height 38
click at [302, 202] on input "*******" at bounding box center [301, 200] width 48 height 23
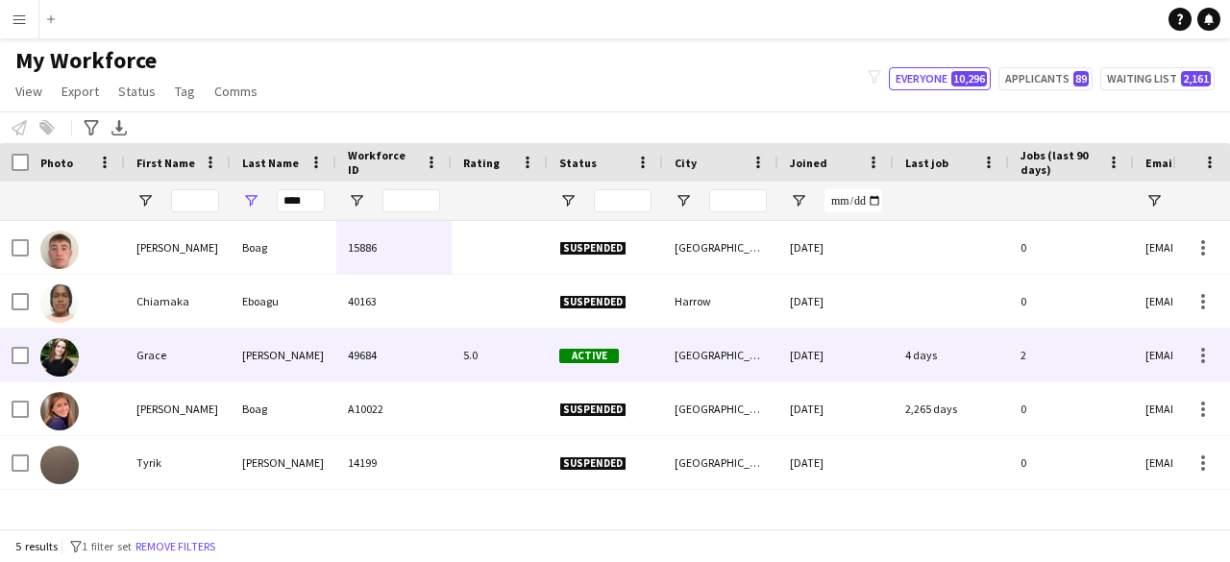
click at [308, 354] on div "[PERSON_NAME]" at bounding box center [284, 355] width 106 height 53
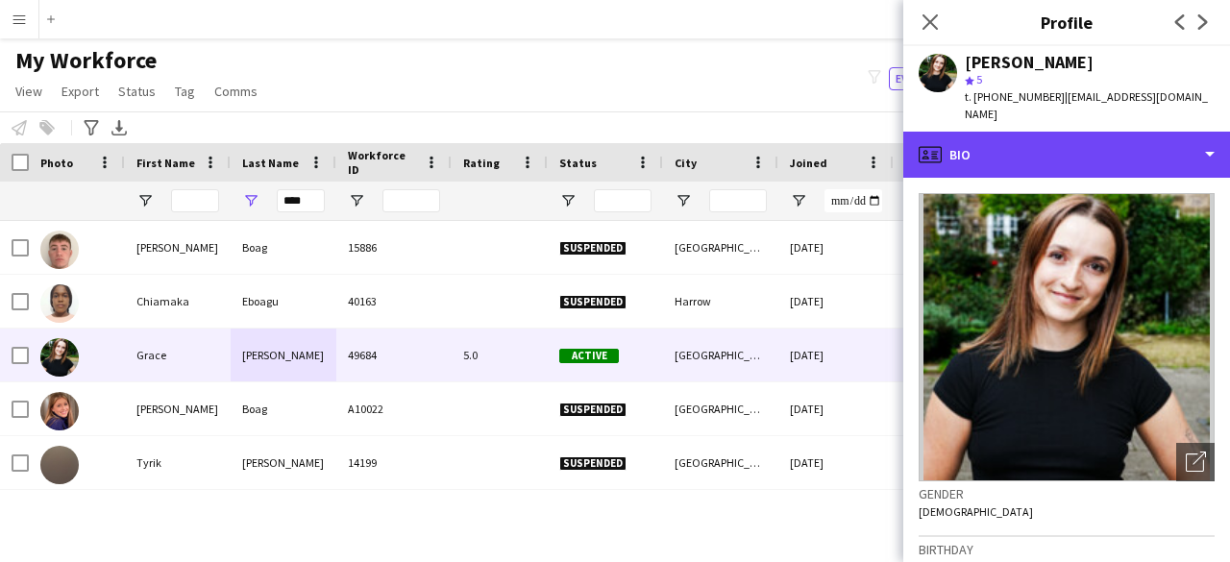
click at [1120, 152] on div "profile Bio" at bounding box center [1067, 155] width 327 height 46
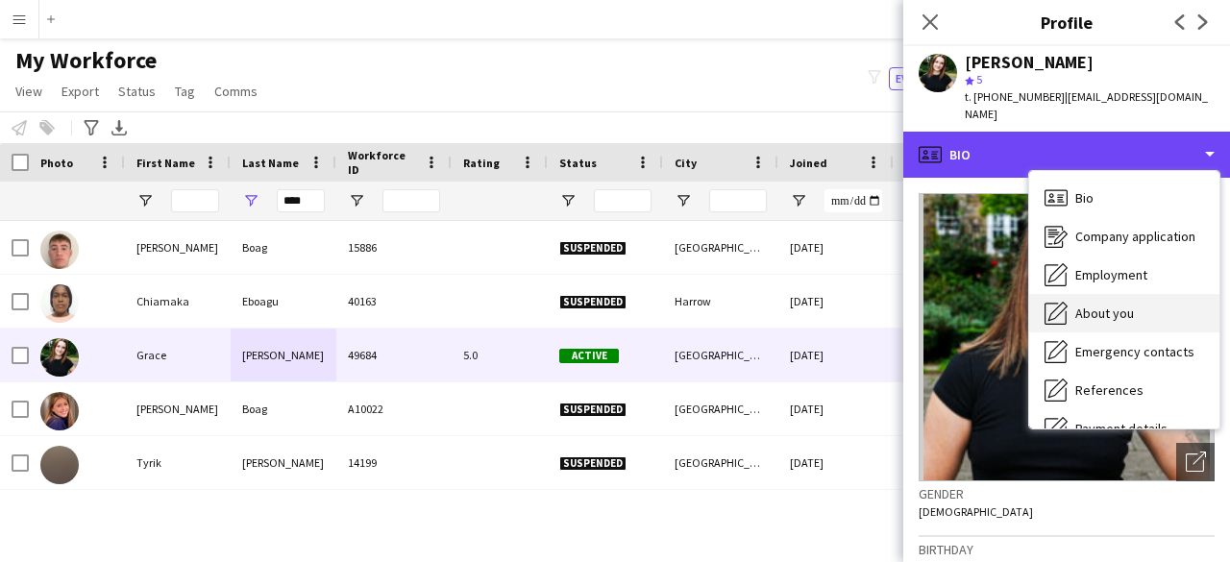
scroll to position [96, 0]
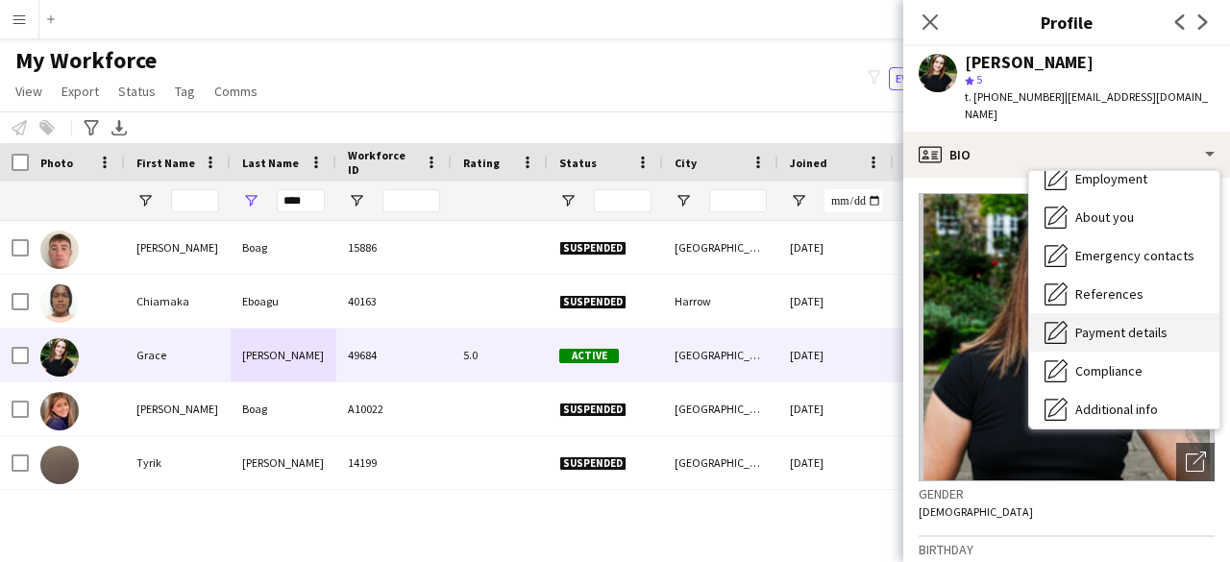
click at [1138, 324] on span "Payment details" at bounding box center [1122, 332] width 92 height 17
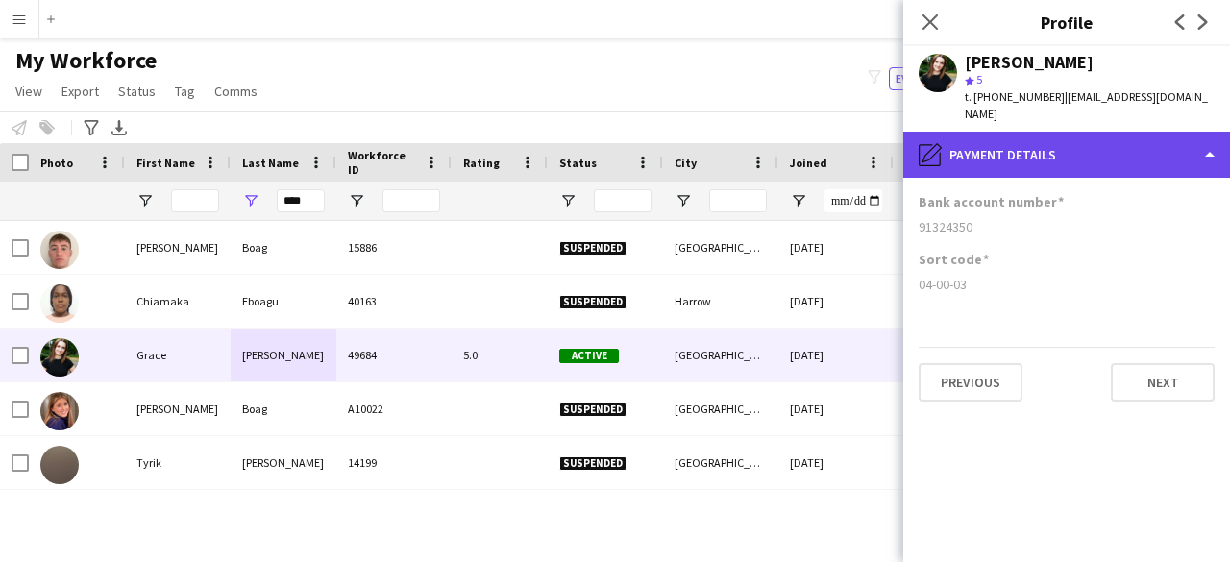
click at [949, 133] on div "pencil4 Payment details" at bounding box center [1067, 155] width 327 height 46
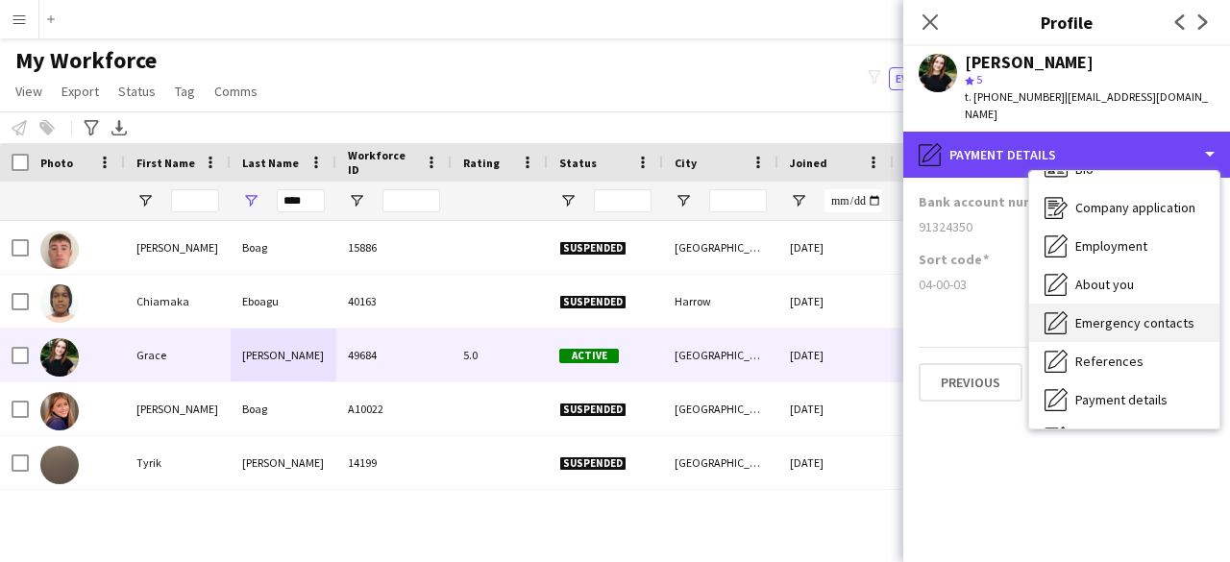
scroll to position [0, 0]
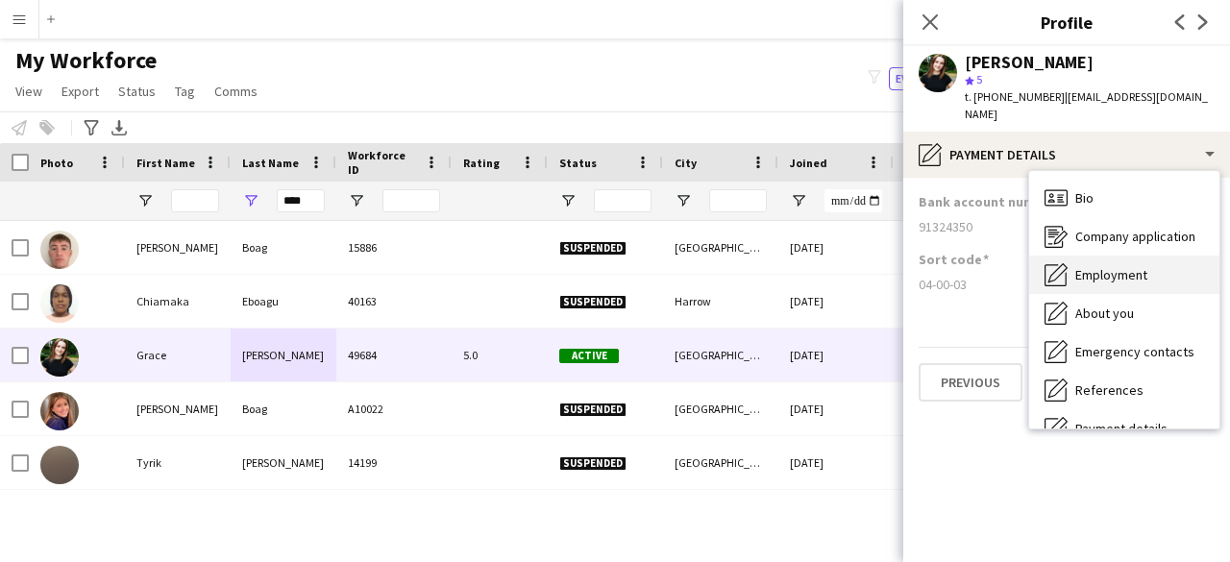
click at [1168, 264] on div "Employment Employment" at bounding box center [1124, 275] width 190 height 38
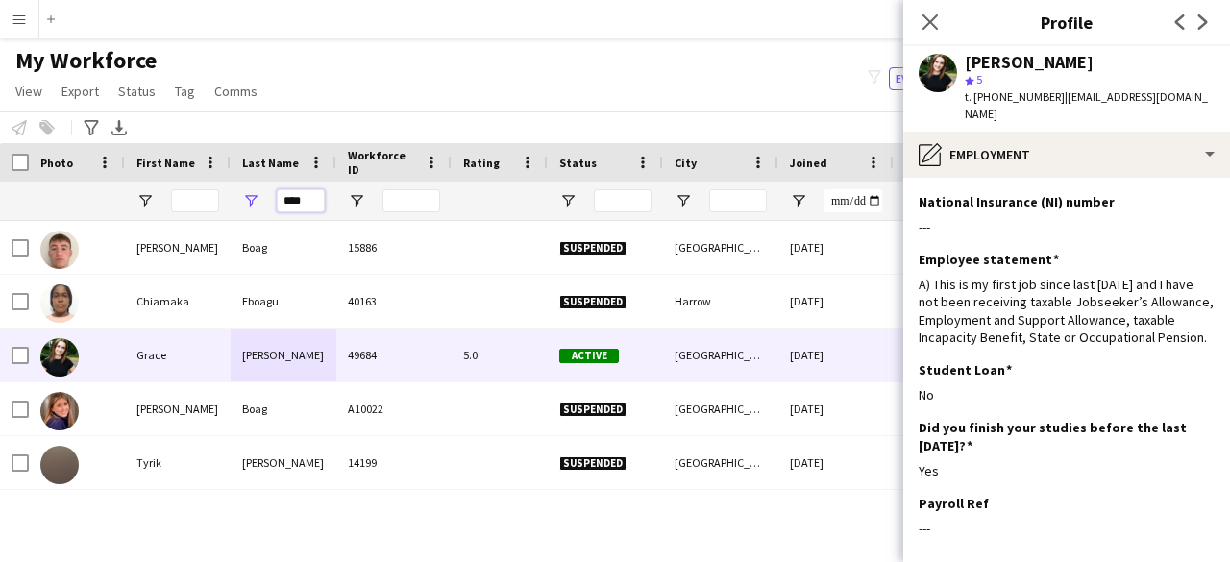
click at [295, 208] on input "****" at bounding box center [301, 200] width 48 height 23
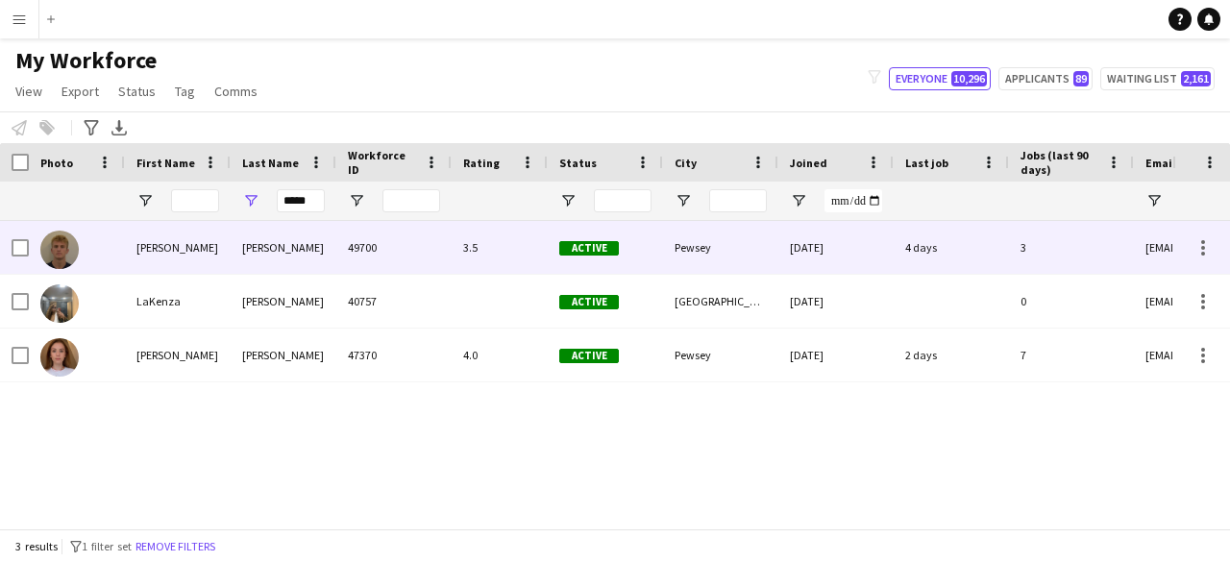
click at [306, 262] on div "[PERSON_NAME]" at bounding box center [284, 247] width 106 height 53
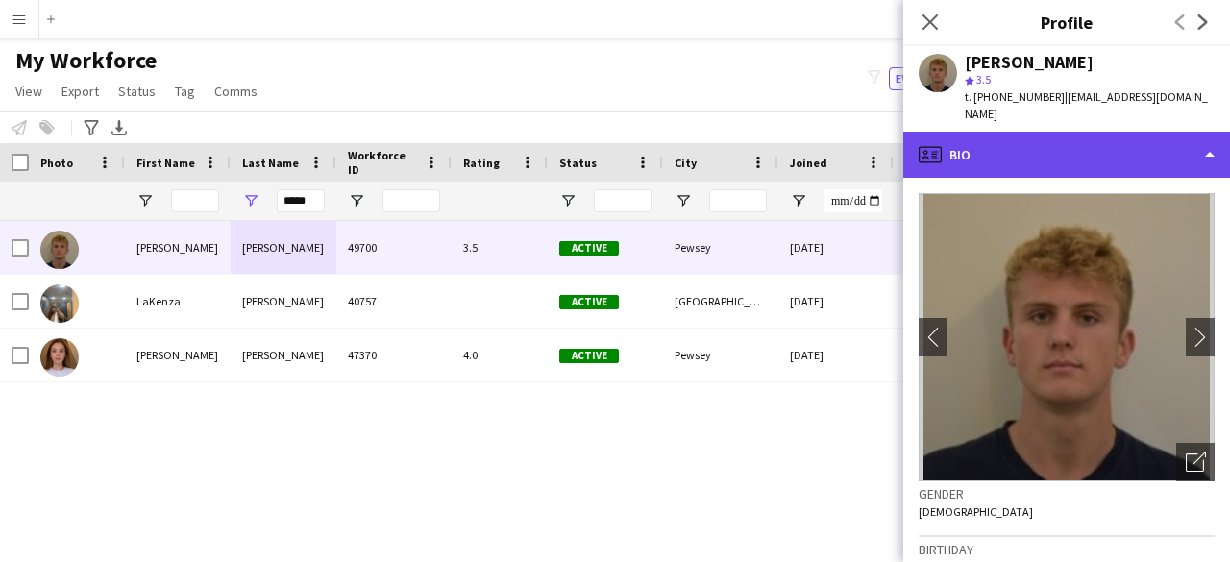
click at [1095, 144] on div "profile Bio" at bounding box center [1067, 155] width 327 height 46
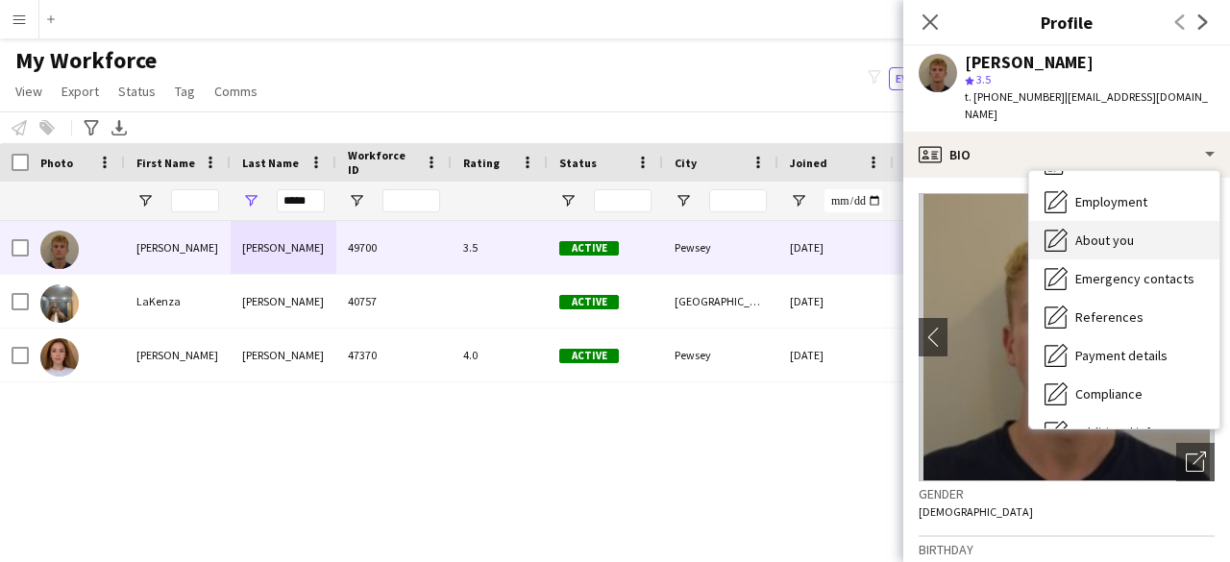
scroll to position [96, 0]
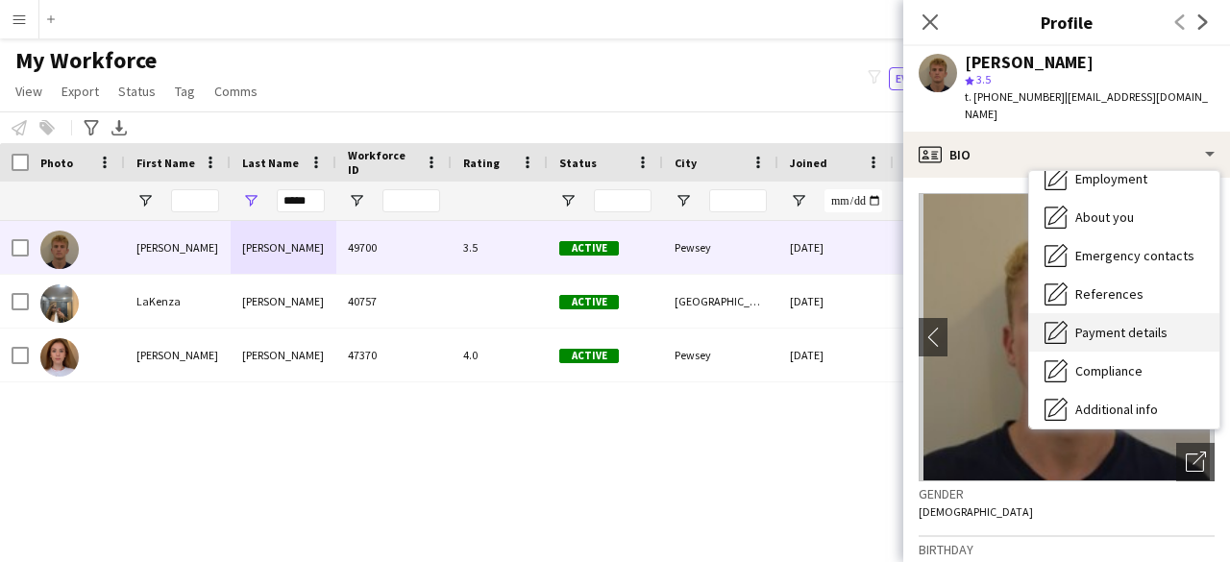
click at [1126, 324] on span "Payment details" at bounding box center [1122, 332] width 92 height 17
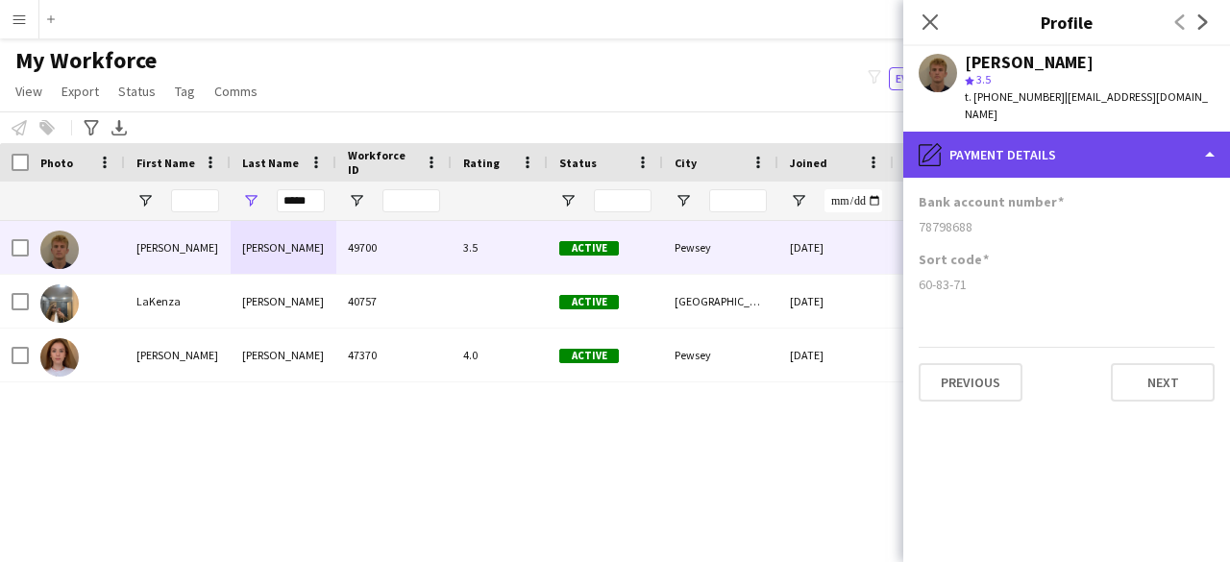
click at [974, 135] on div "pencil4 Payment details" at bounding box center [1067, 155] width 327 height 46
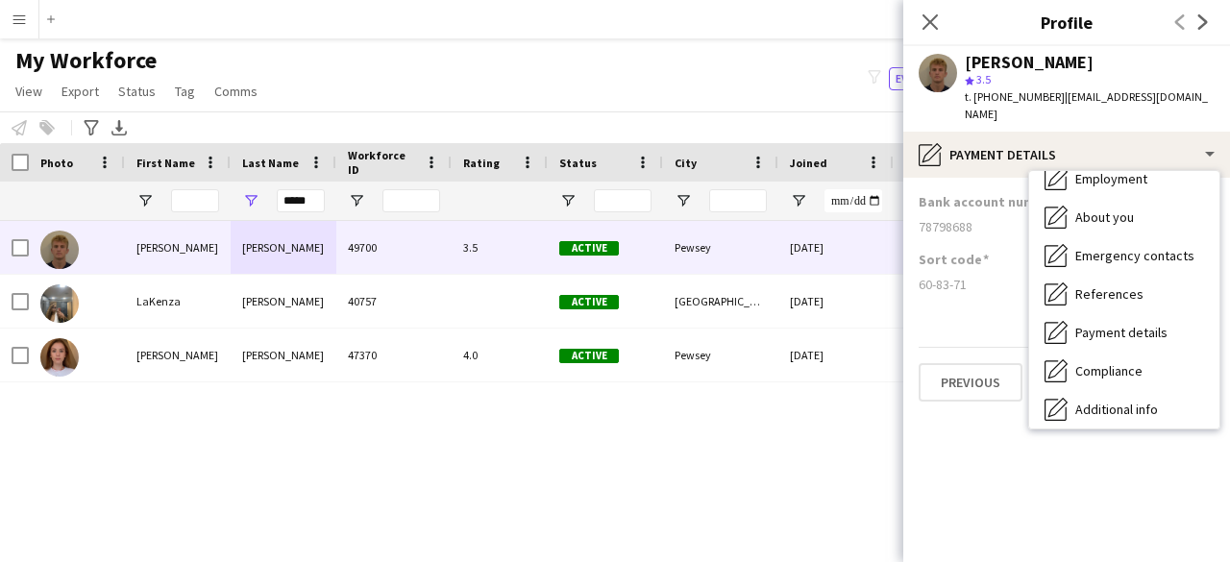
click at [949, 276] on div "60-83-71" at bounding box center [1067, 284] width 296 height 17
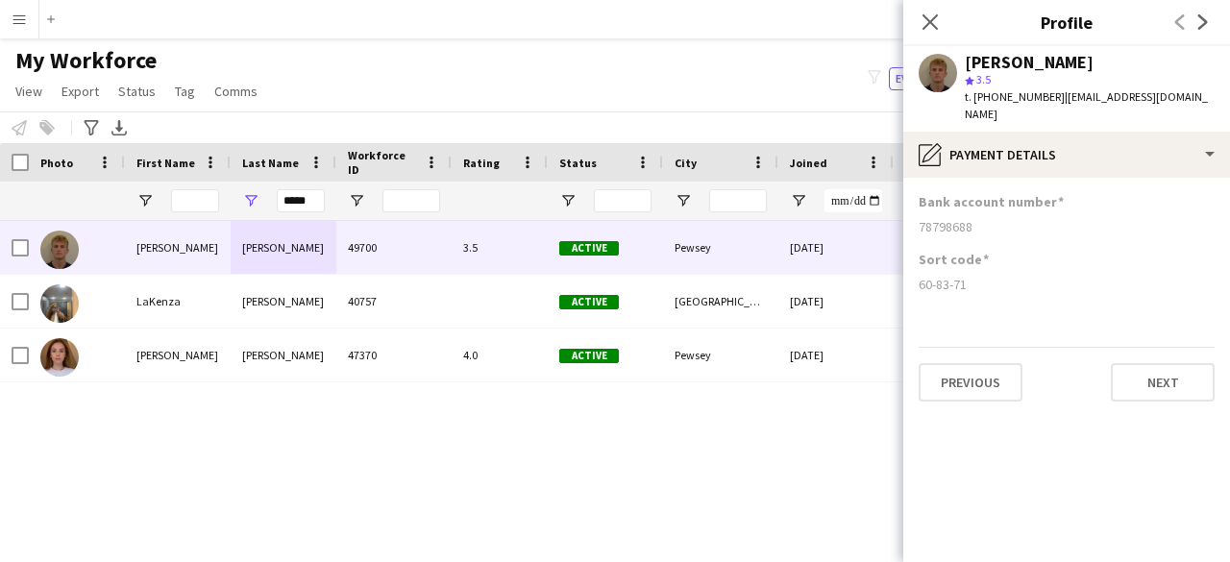
click at [1030, 218] on div "78798688" at bounding box center [1067, 226] width 296 height 17
click at [947, 26] on div "Close pop-in" at bounding box center [931, 22] width 54 height 44
click at [932, 32] on app-icon "Close pop-in" at bounding box center [931, 23] width 28 height 28
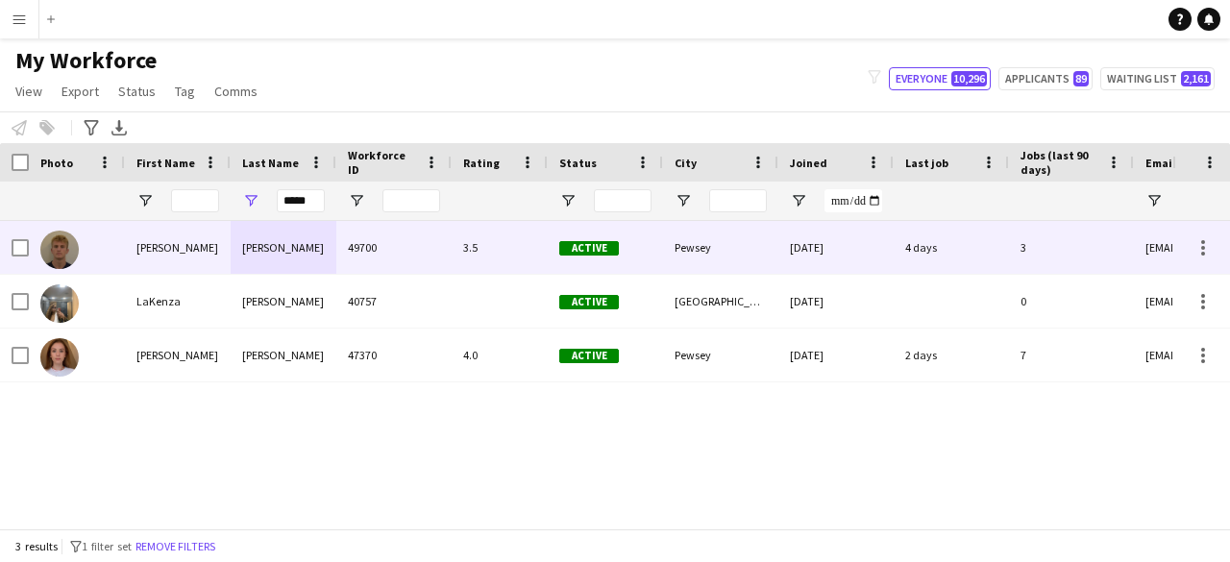
click at [806, 270] on div "[DATE]" at bounding box center [836, 247] width 115 height 53
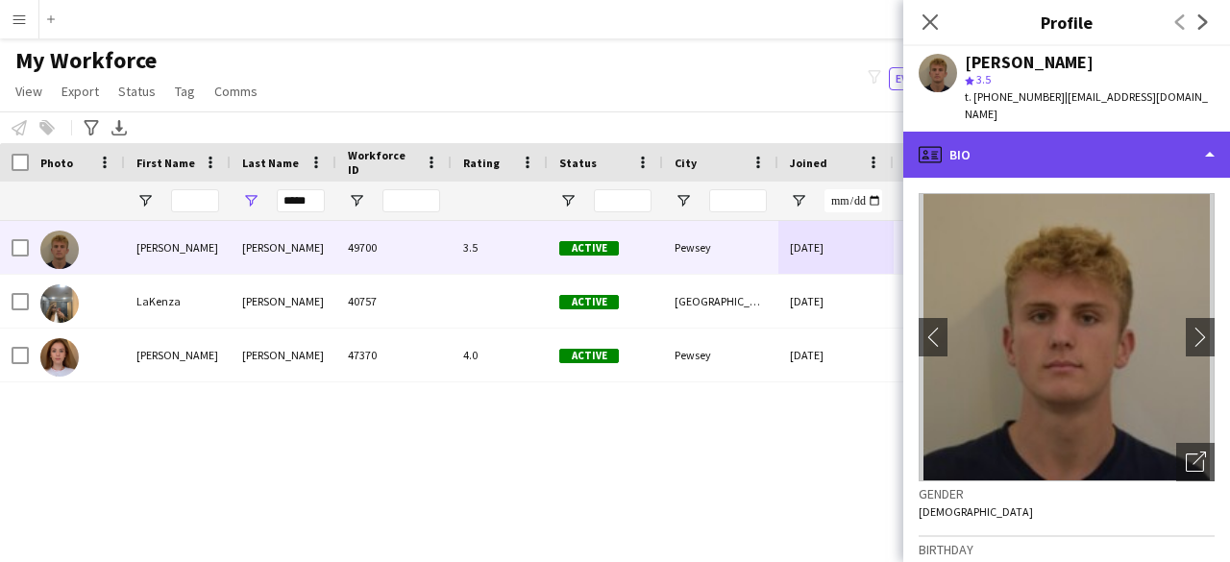
click at [1048, 132] on div "profile Bio" at bounding box center [1067, 155] width 327 height 46
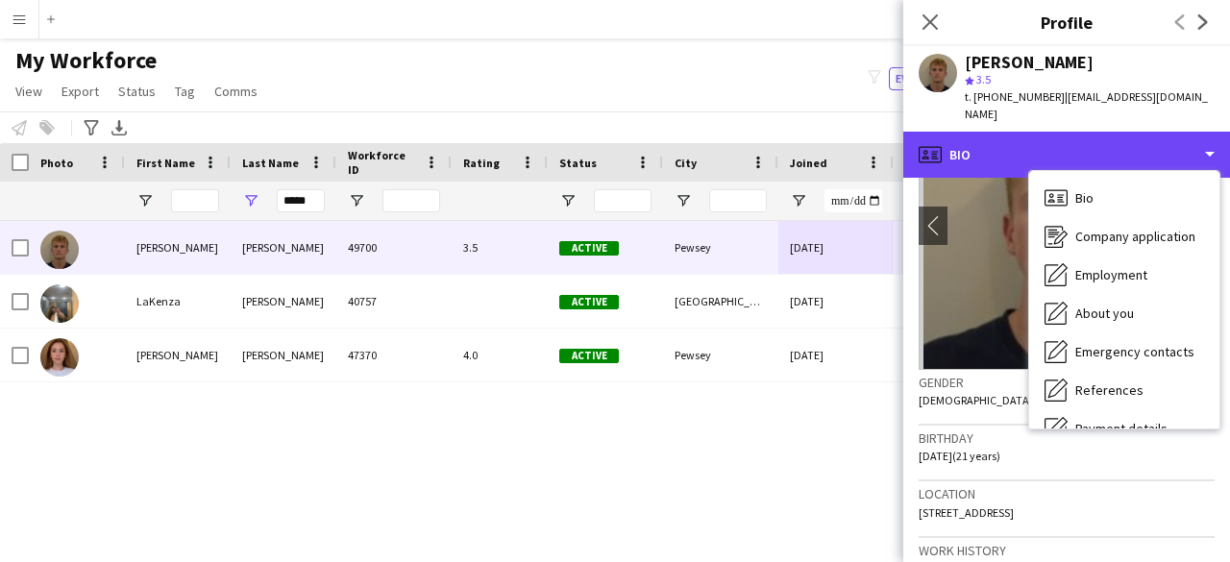
scroll to position [192, 0]
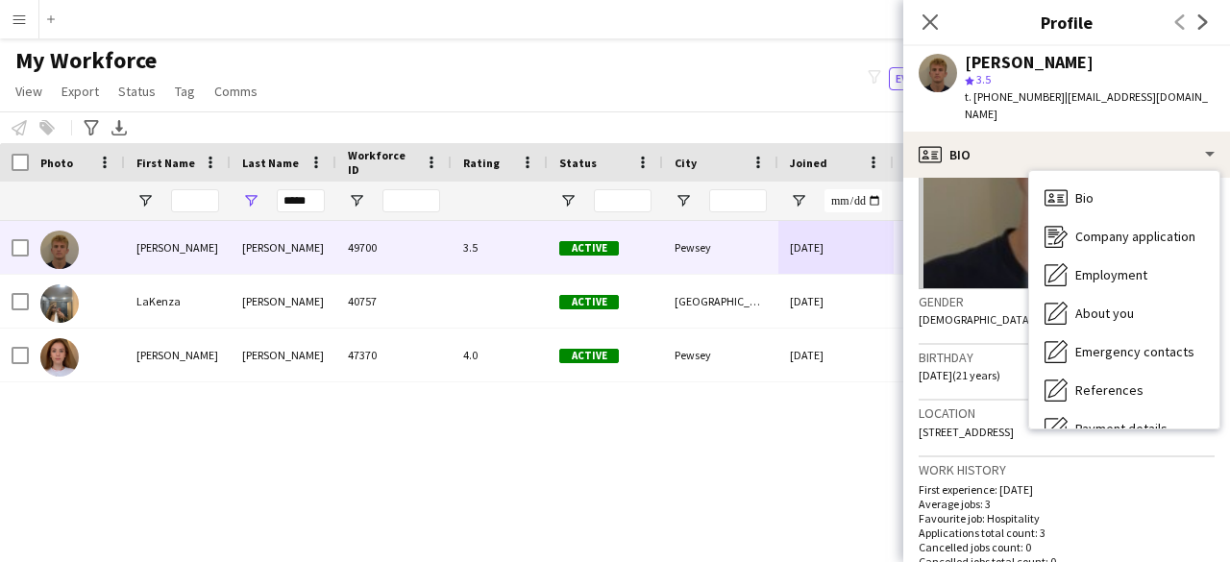
click at [1068, 461] on h3 "Work history" at bounding box center [1067, 469] width 296 height 17
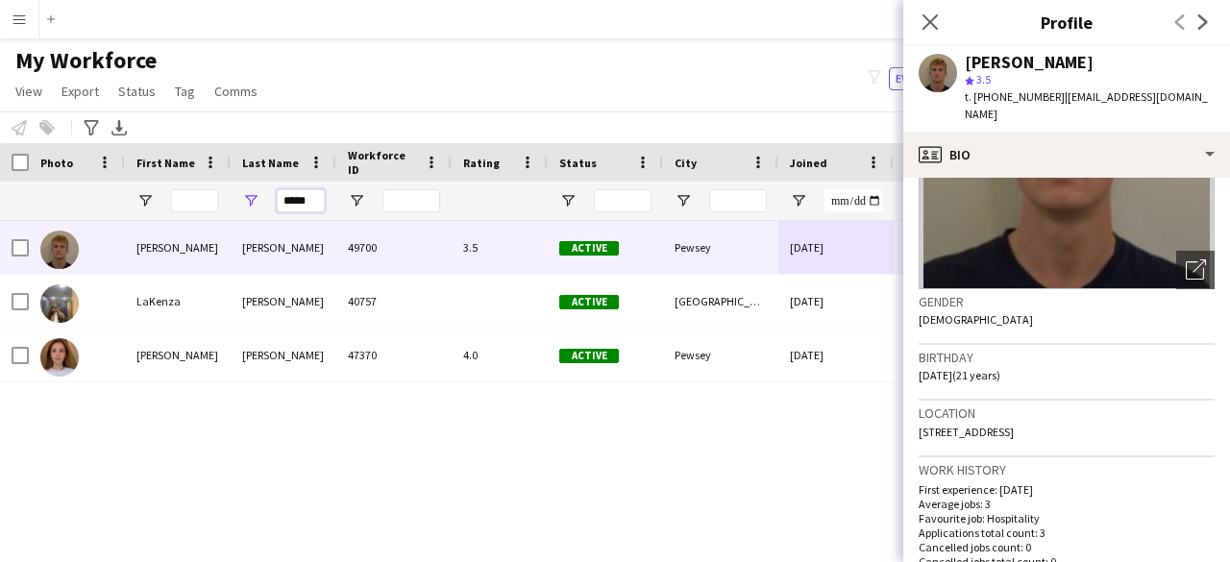
click at [291, 206] on input "*****" at bounding box center [301, 200] width 48 height 23
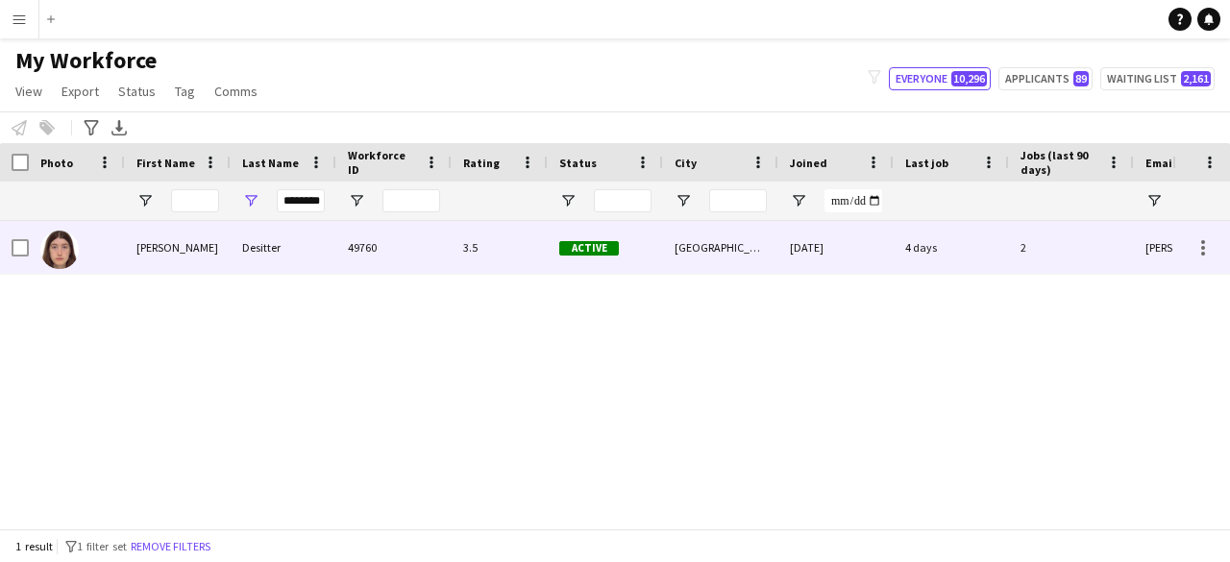
click at [306, 264] on div "Desitter" at bounding box center [284, 247] width 106 height 53
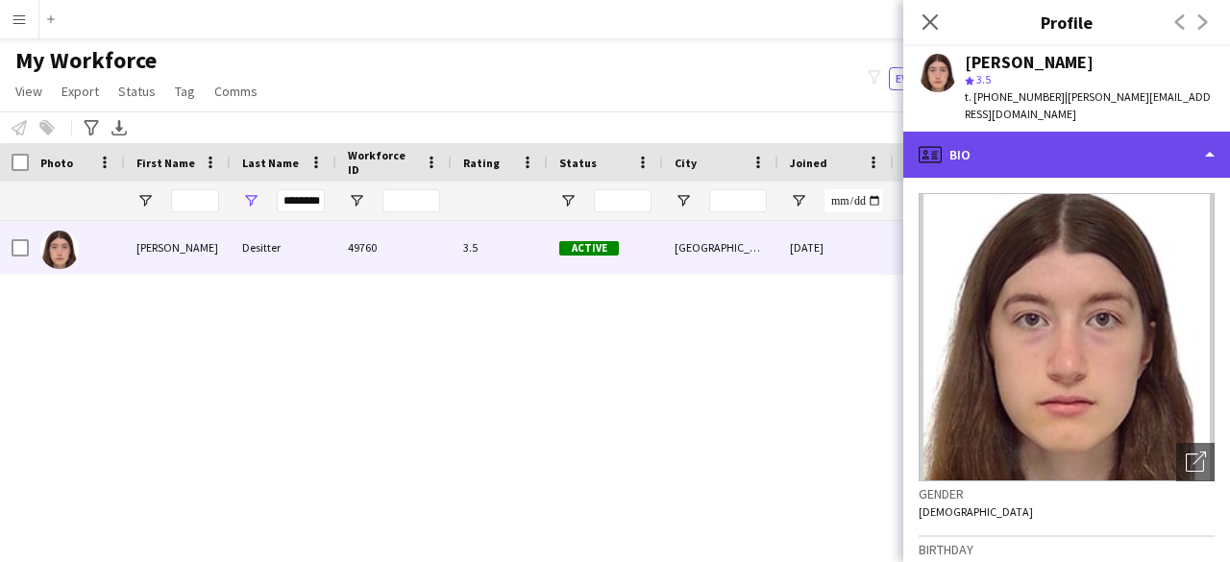
click at [1117, 136] on div "profile Bio" at bounding box center [1067, 155] width 327 height 46
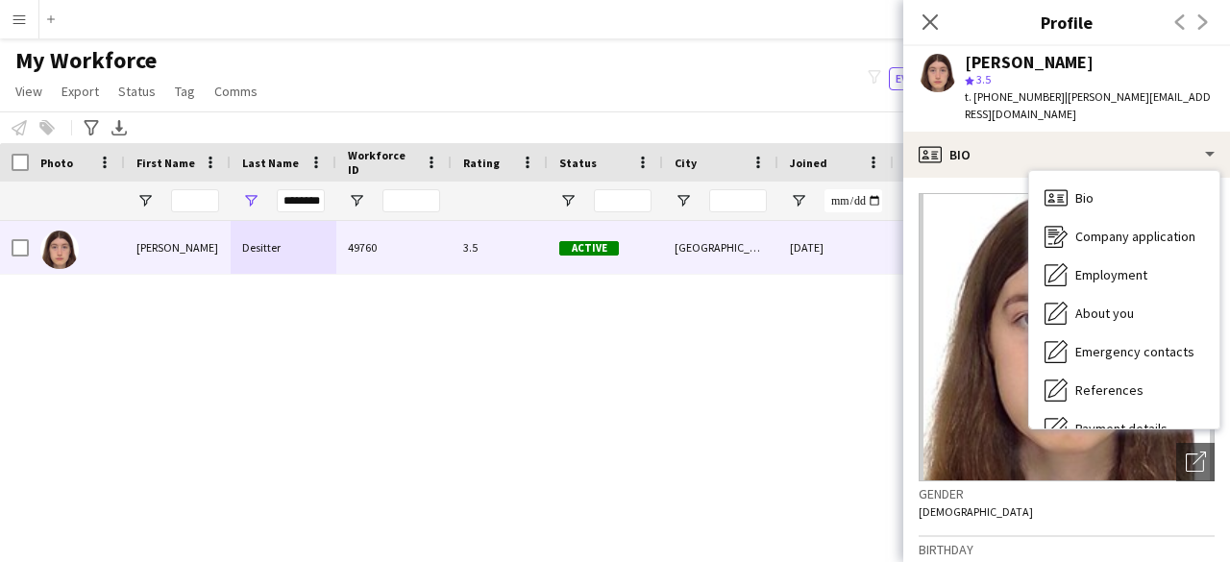
click at [928, 537] on div "Birthday [DEMOGRAPHIC_DATA] (18 years)" at bounding box center [1067, 565] width 296 height 56
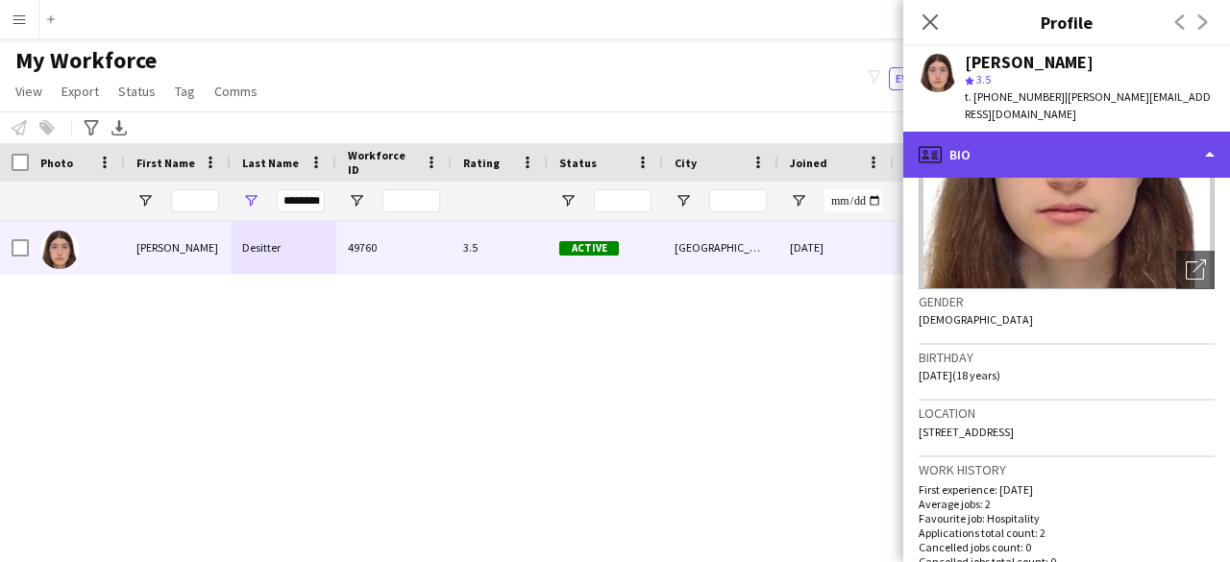
click at [1052, 132] on div "profile Bio" at bounding box center [1067, 155] width 327 height 46
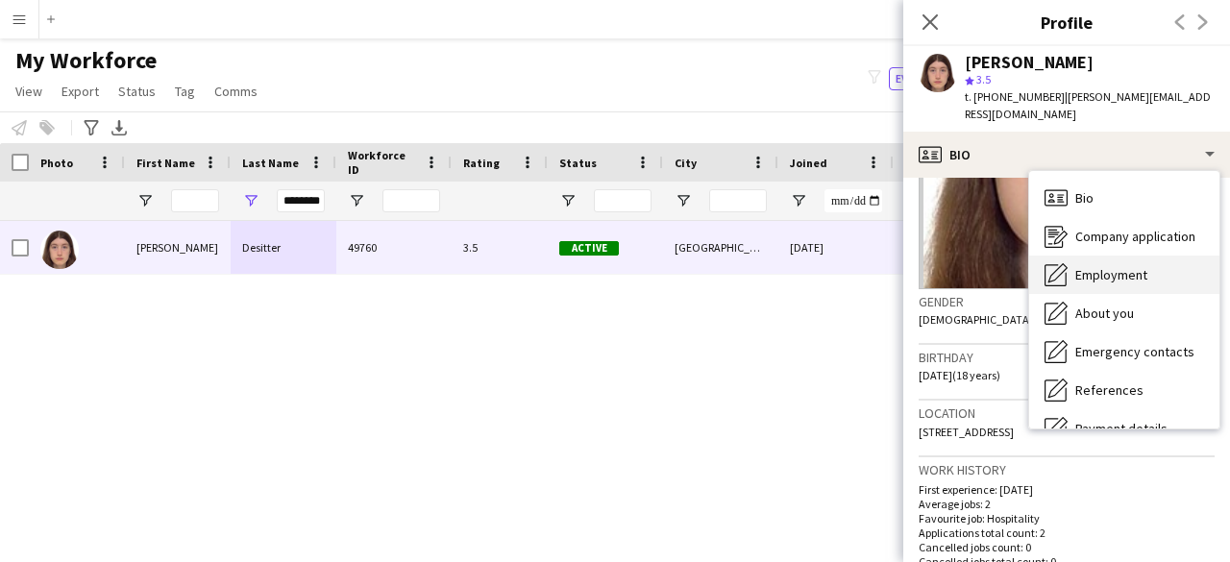
click at [1140, 266] on span "Employment" at bounding box center [1112, 274] width 72 height 17
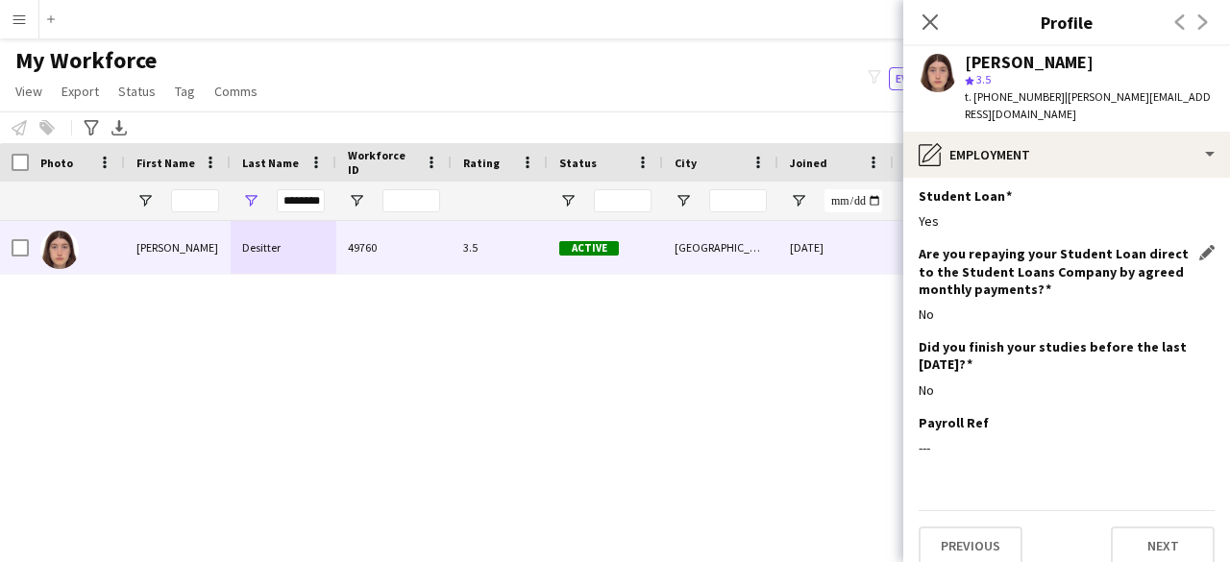
scroll to position [0, 0]
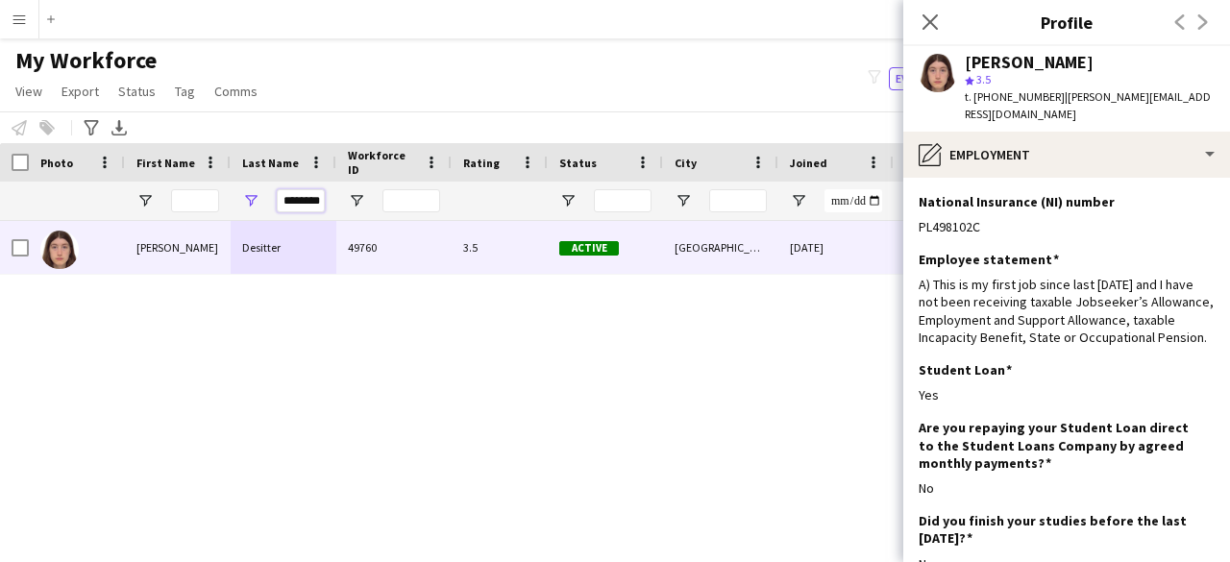
click at [285, 203] on input "********" at bounding box center [301, 200] width 48 height 23
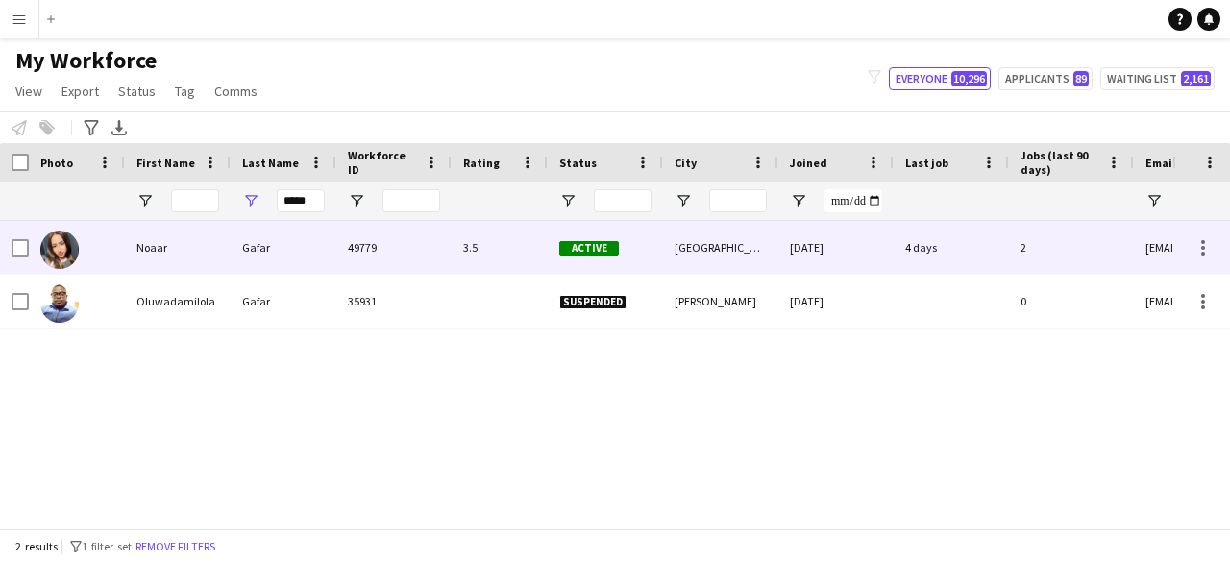
click at [292, 258] on div "Gafar" at bounding box center [284, 247] width 106 height 53
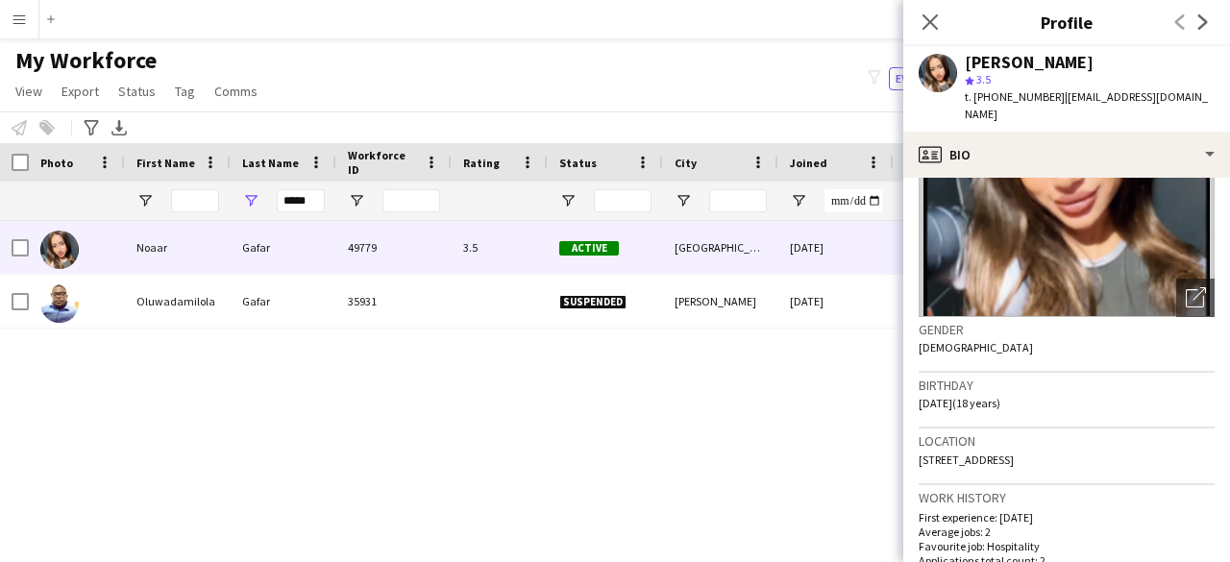
scroll to position [192, 0]
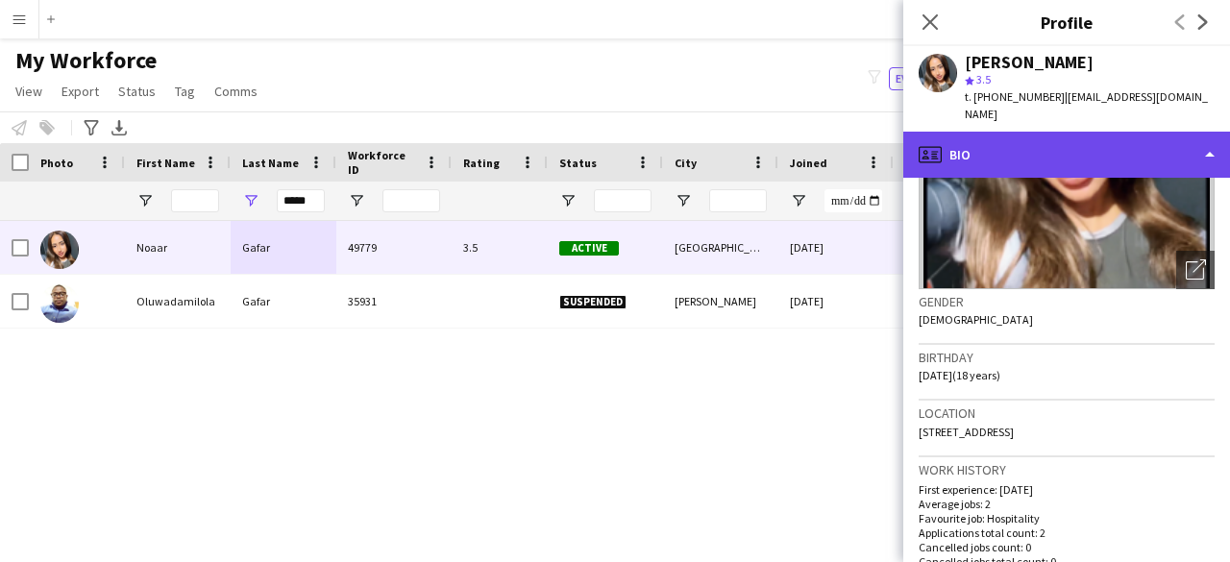
click at [1084, 140] on div "profile Bio" at bounding box center [1067, 155] width 327 height 46
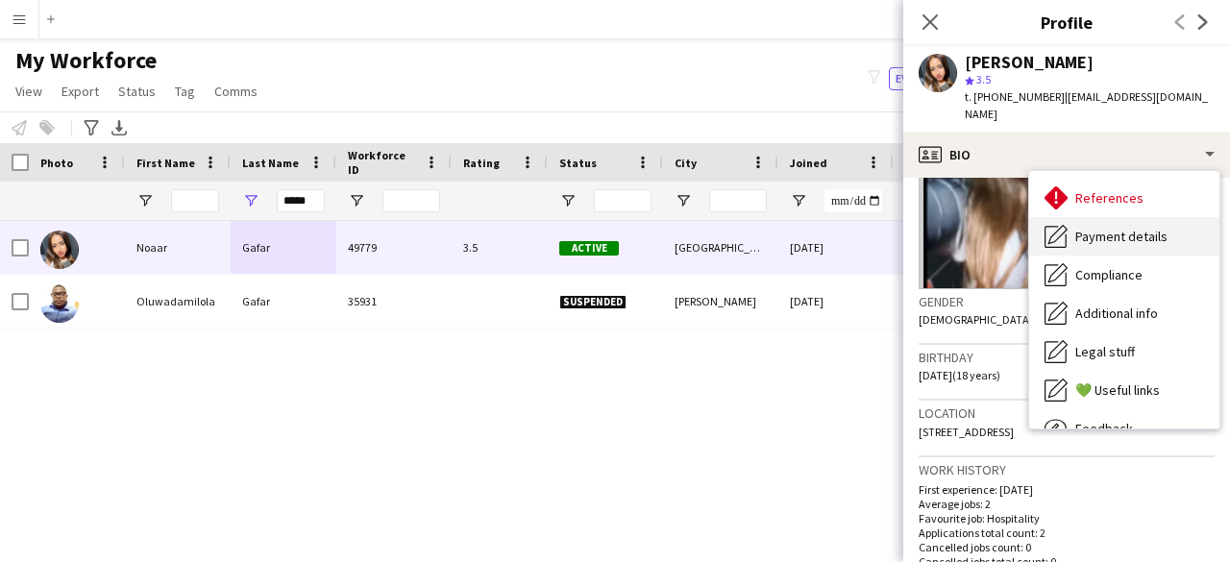
click at [1124, 233] on div "Payment details Payment details" at bounding box center [1124, 236] width 190 height 38
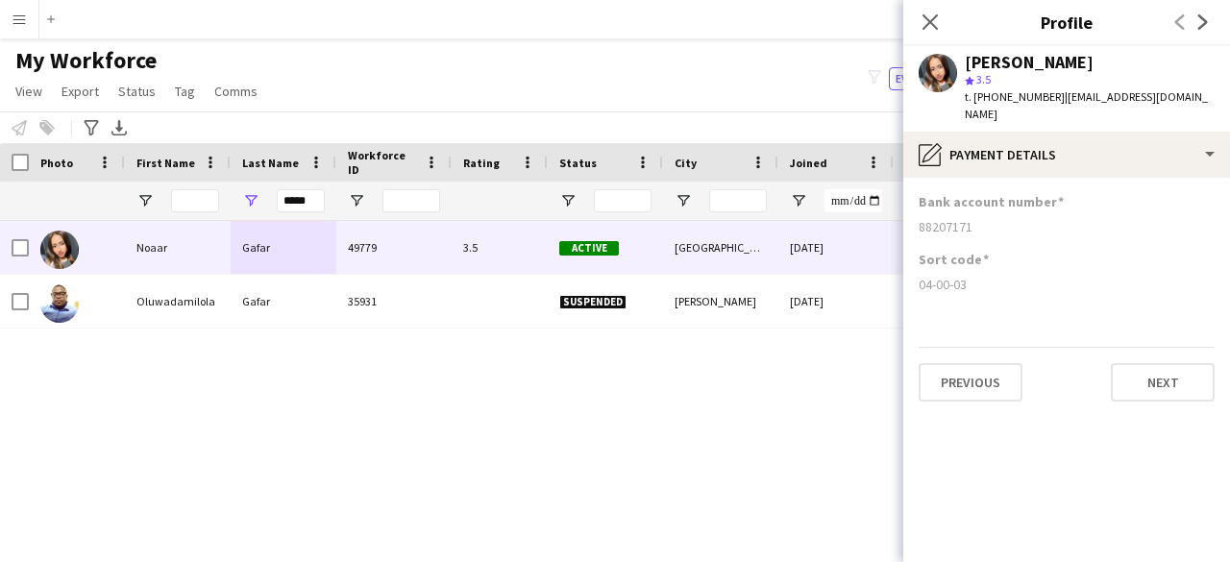
click at [1118, 178] on app-section-data-types "Bank account number [FINANCIAL_ID] Sort code 04-00-03 Previous Next" at bounding box center [1067, 370] width 327 height 384
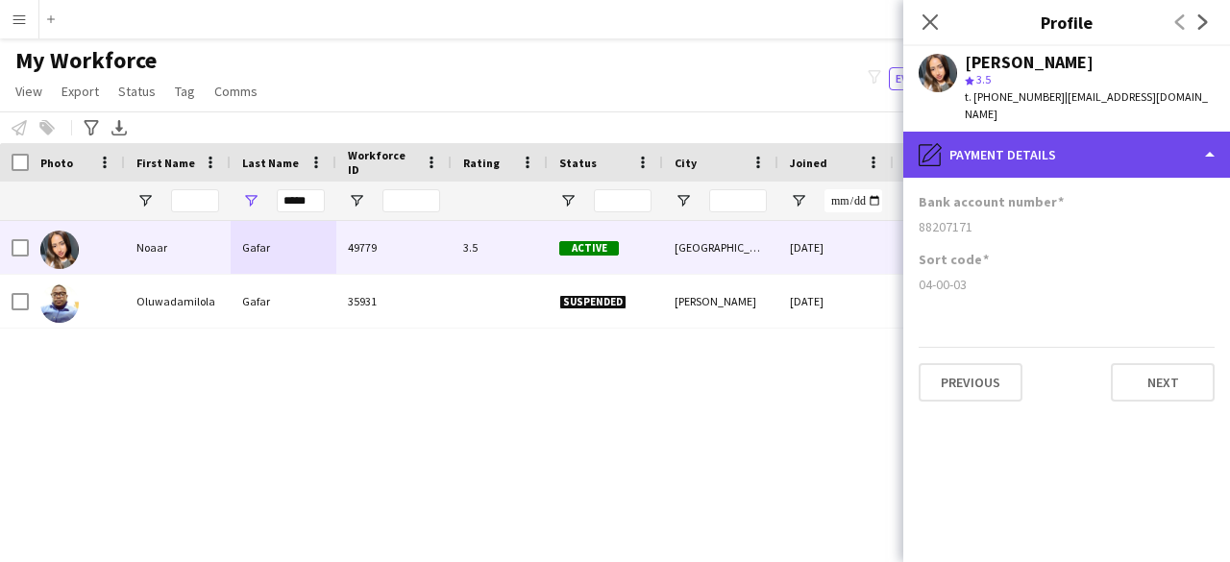
click at [1119, 155] on div "pencil4 Payment details" at bounding box center [1067, 155] width 327 height 46
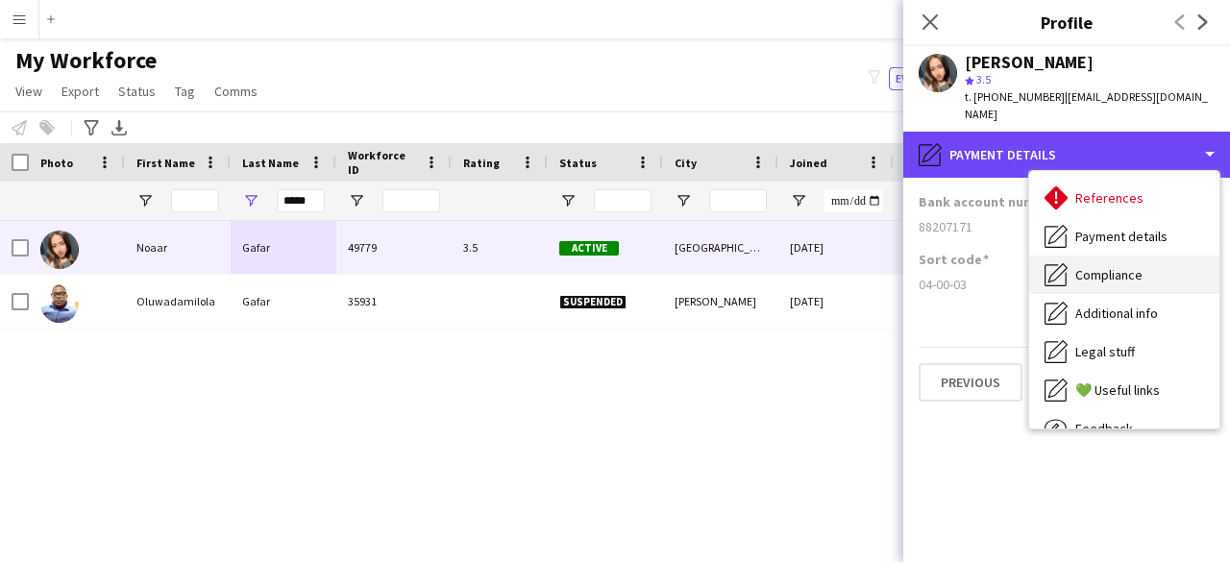
scroll to position [0, 0]
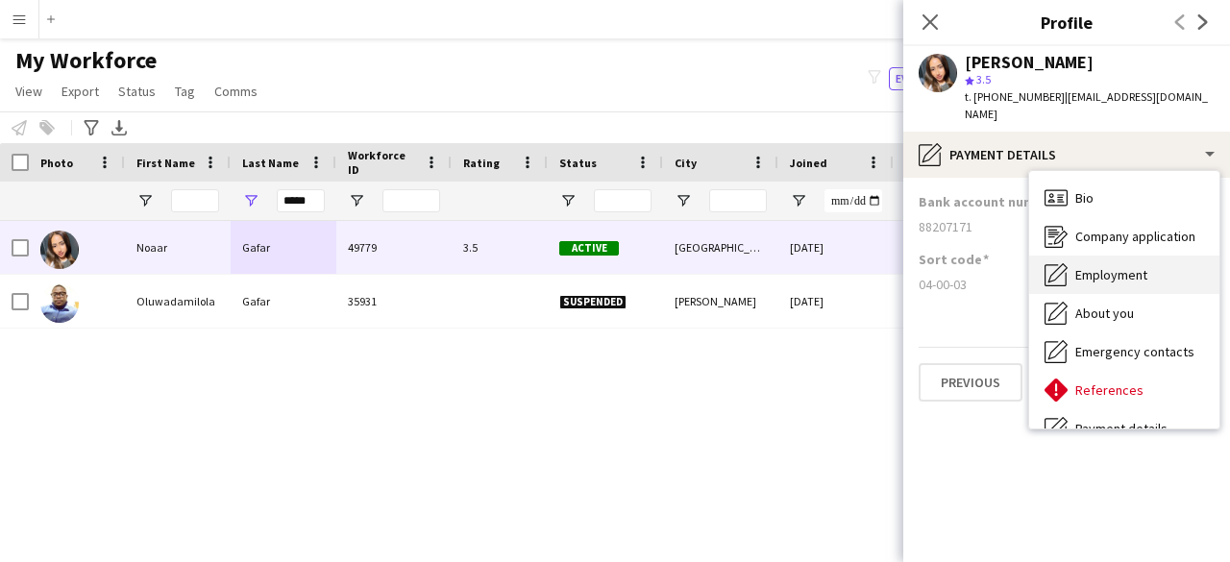
click at [1132, 266] on span "Employment" at bounding box center [1112, 274] width 72 height 17
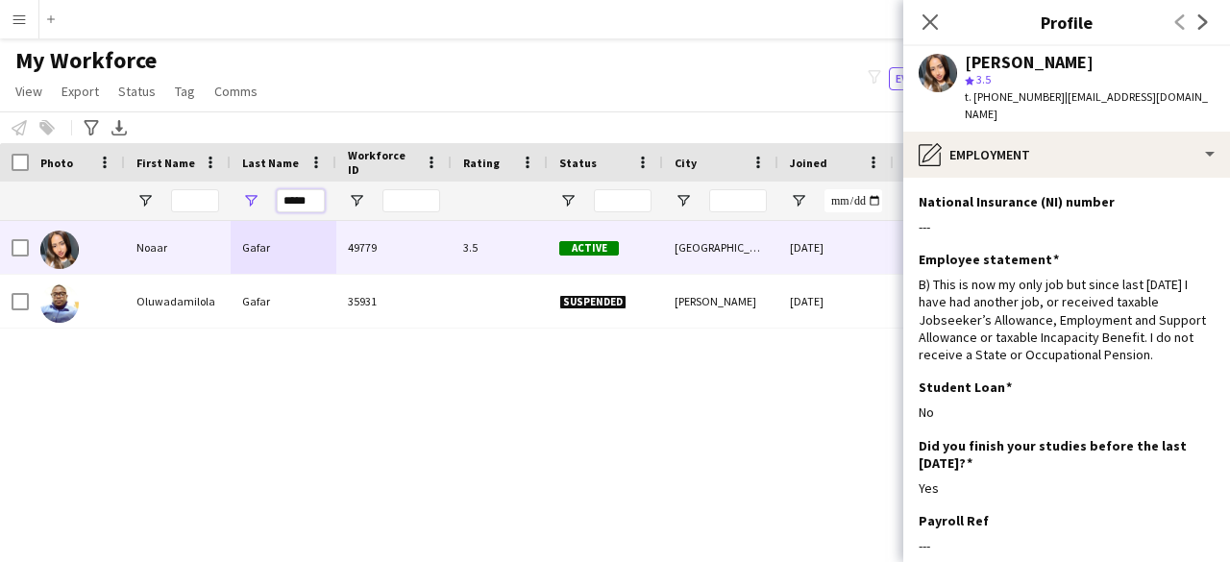
click at [304, 203] on input "*****" at bounding box center [301, 200] width 48 height 23
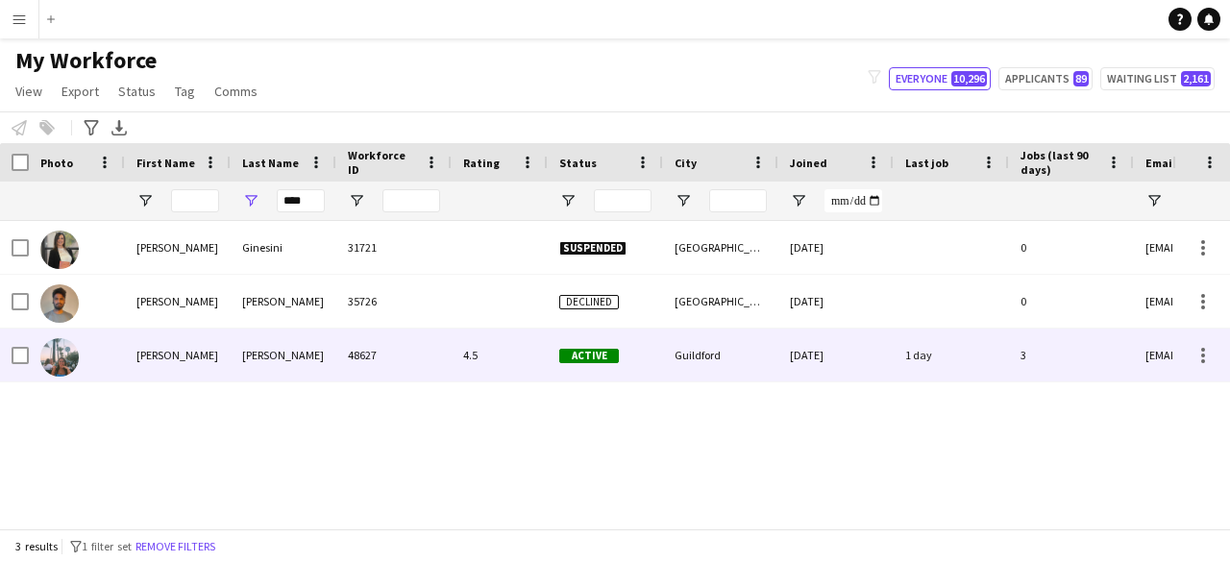
click at [283, 358] on div "[PERSON_NAME]" at bounding box center [284, 355] width 106 height 53
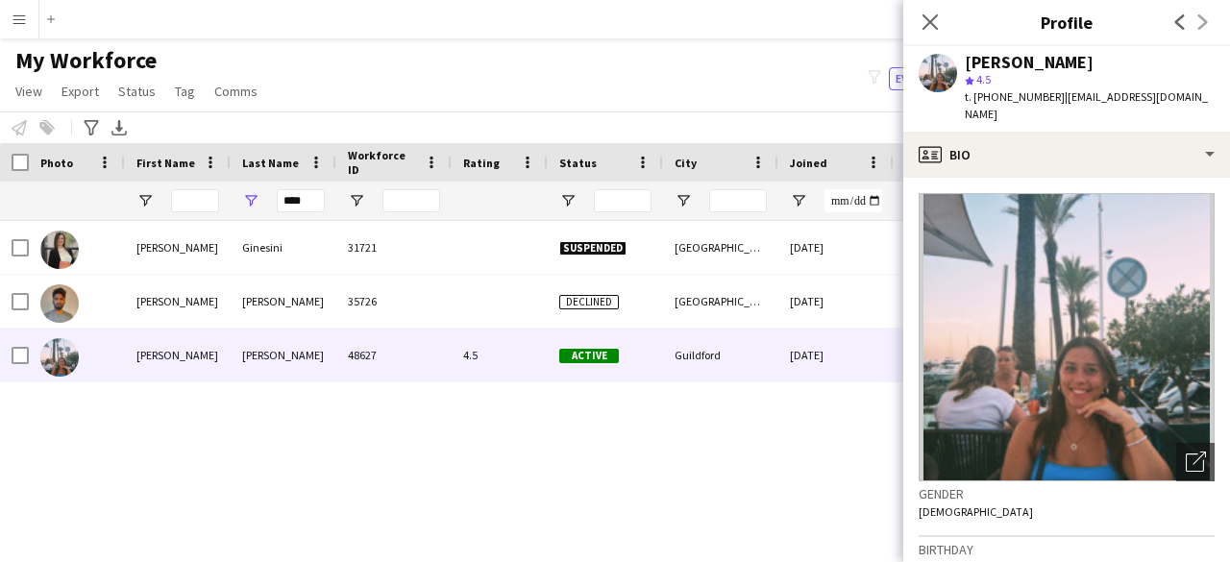
scroll to position [96, 0]
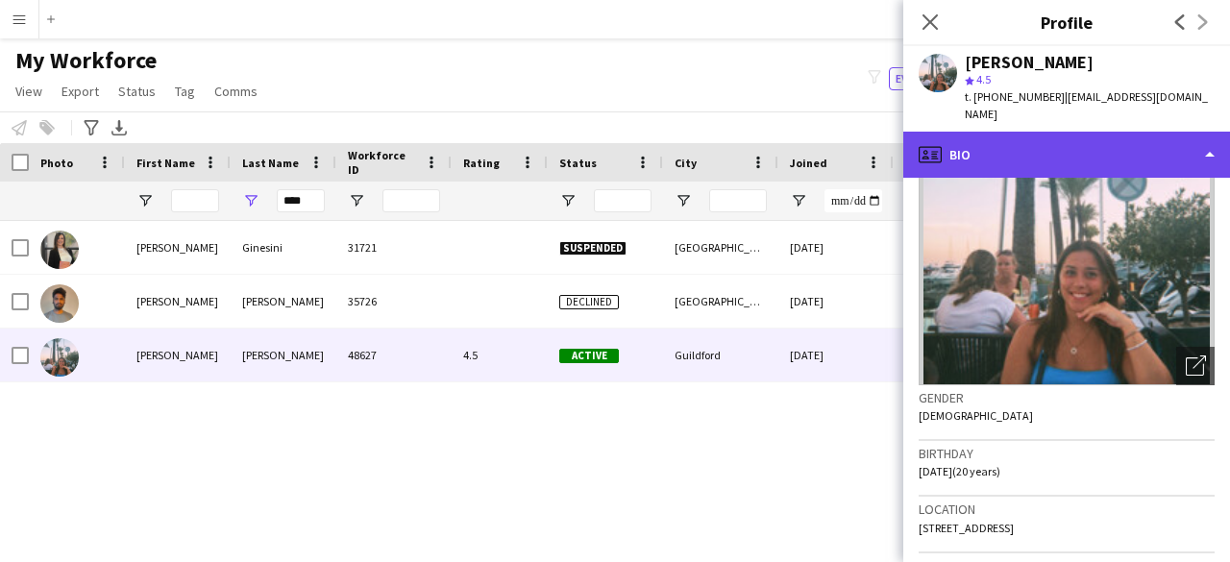
click at [1107, 132] on div "profile Bio" at bounding box center [1067, 155] width 327 height 46
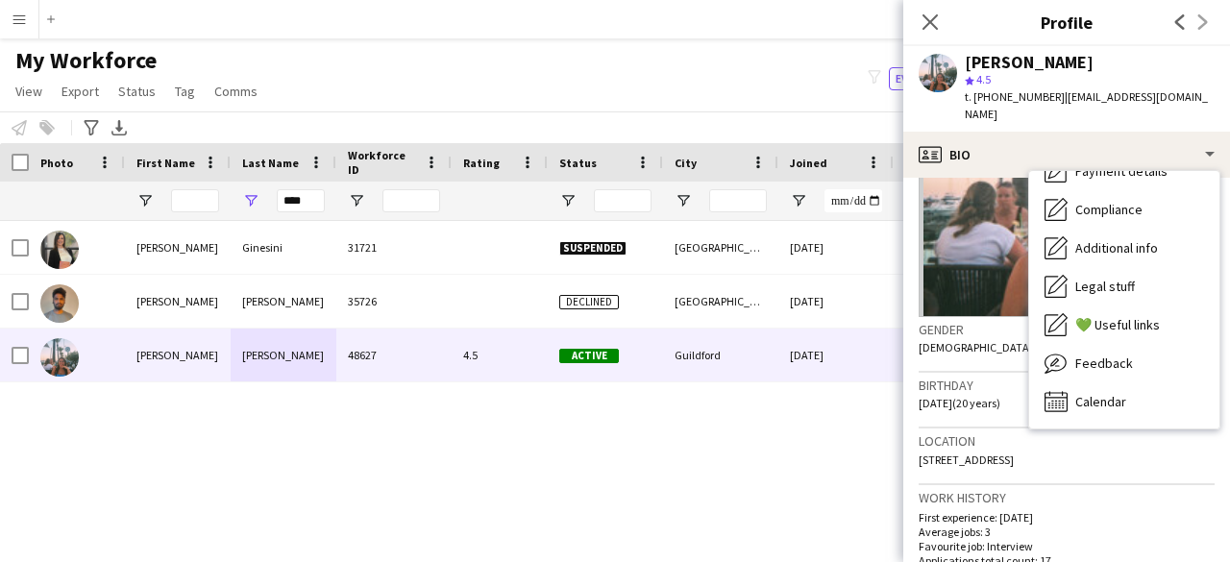
scroll to position [192, 0]
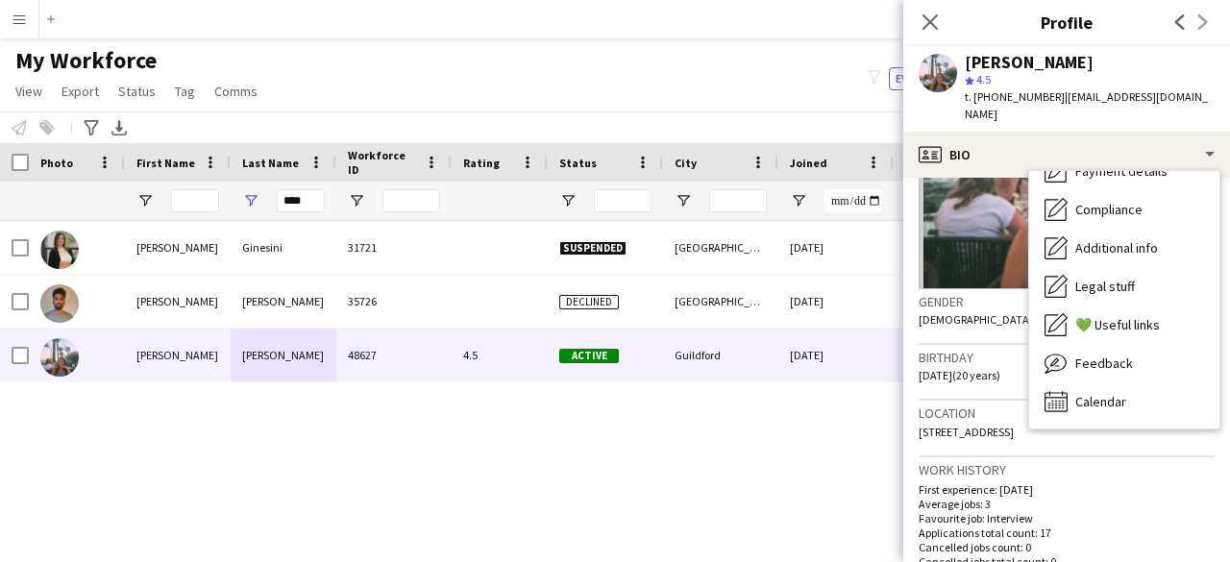
click at [1017, 511] on p "Favourite job: Interview" at bounding box center [1067, 518] width 296 height 14
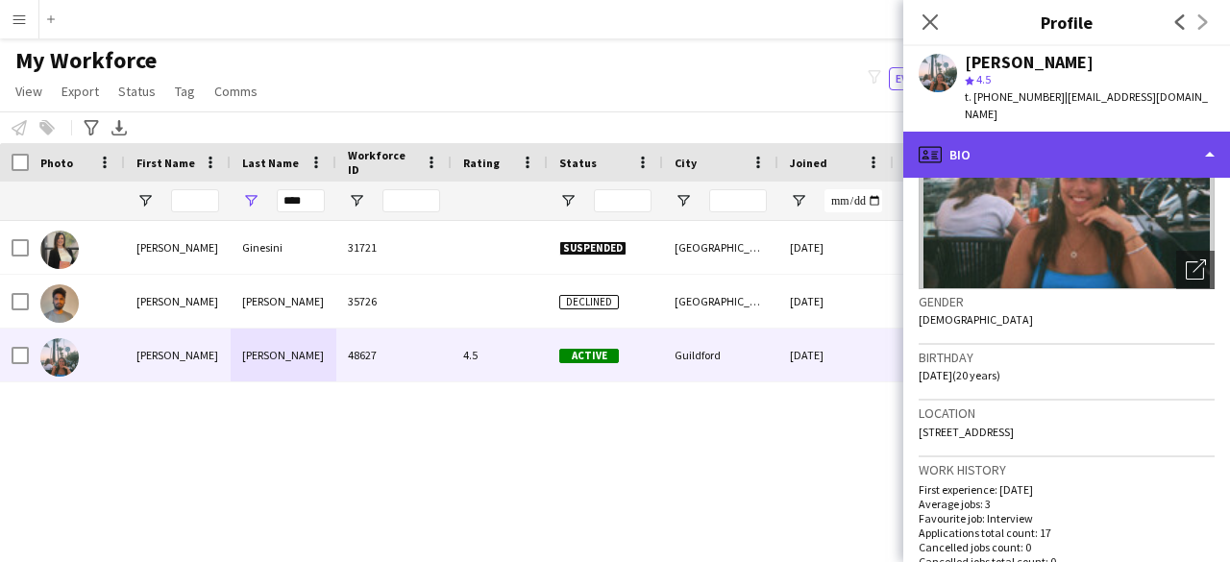
click at [1064, 143] on div "profile Bio" at bounding box center [1067, 155] width 327 height 46
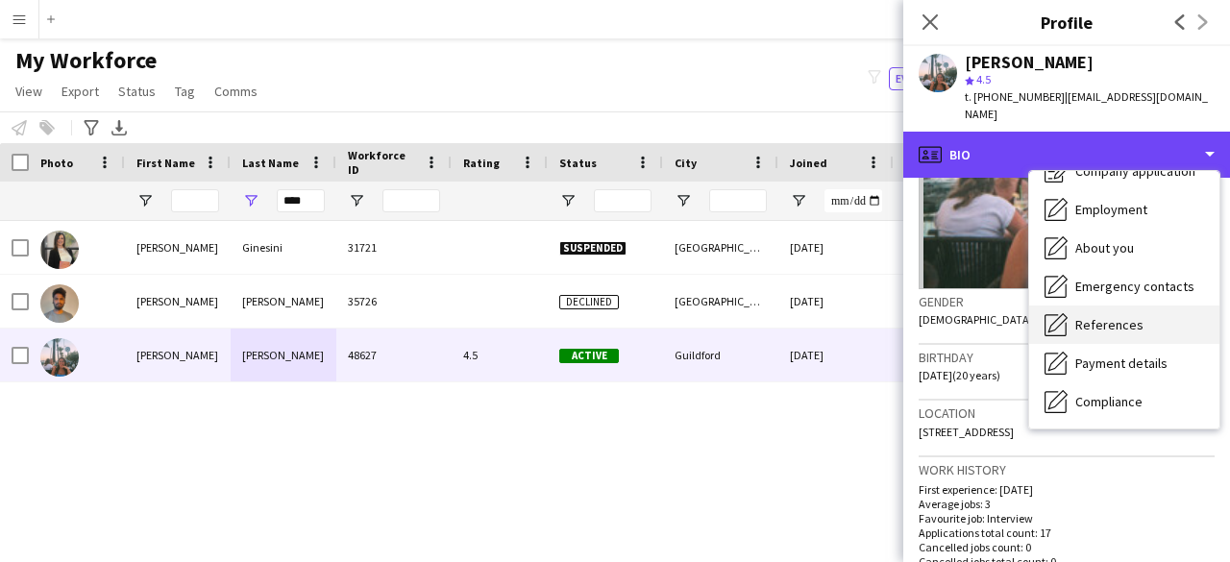
scroll to position [0, 0]
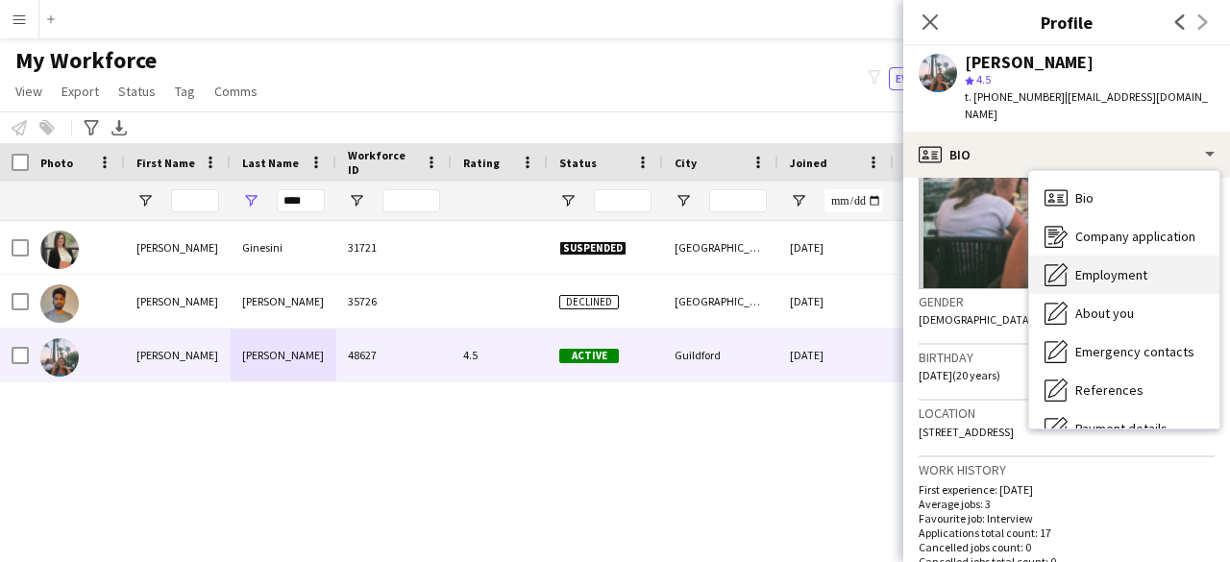
click at [1130, 266] on span "Employment" at bounding box center [1112, 274] width 72 height 17
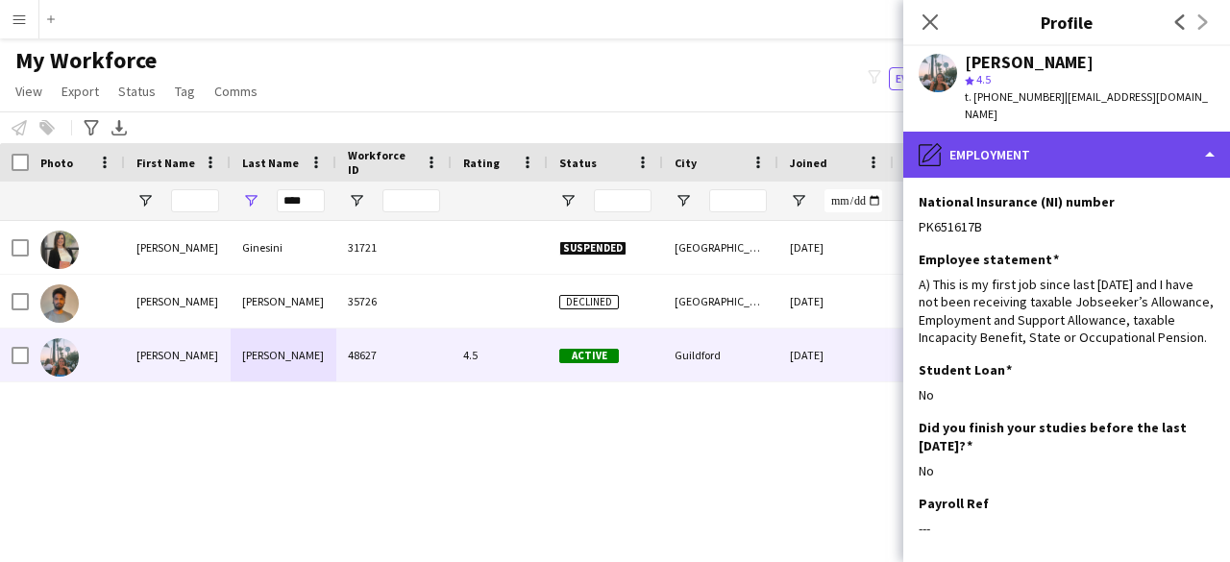
click at [1105, 145] on div "pencil4 Employment" at bounding box center [1067, 155] width 327 height 46
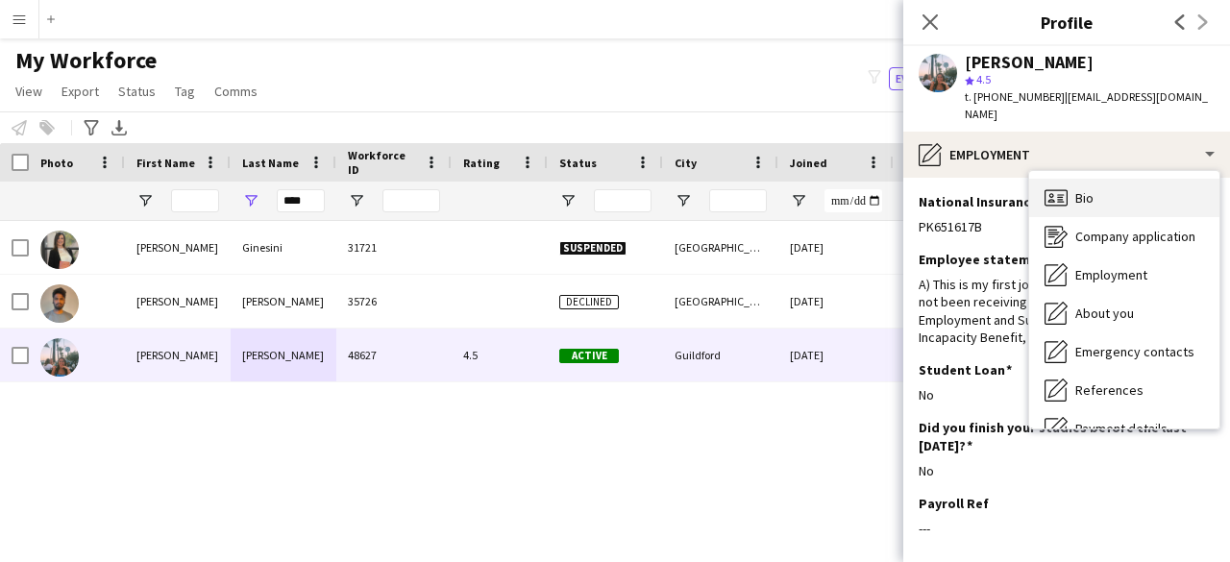
click at [1100, 179] on div "Bio Bio" at bounding box center [1124, 198] width 190 height 38
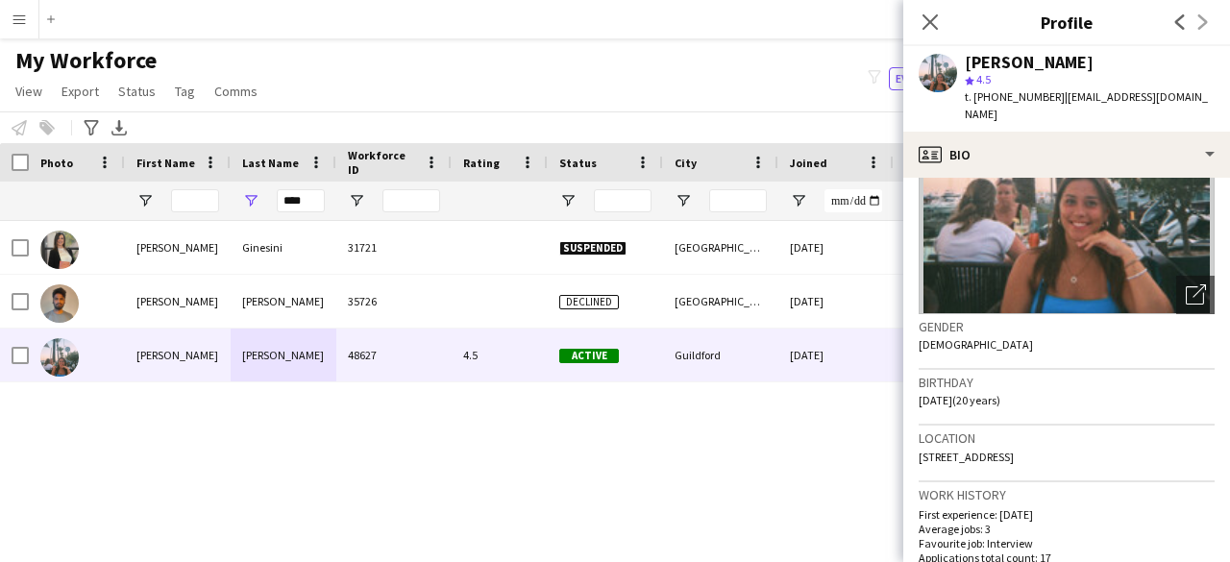
scroll to position [192, 0]
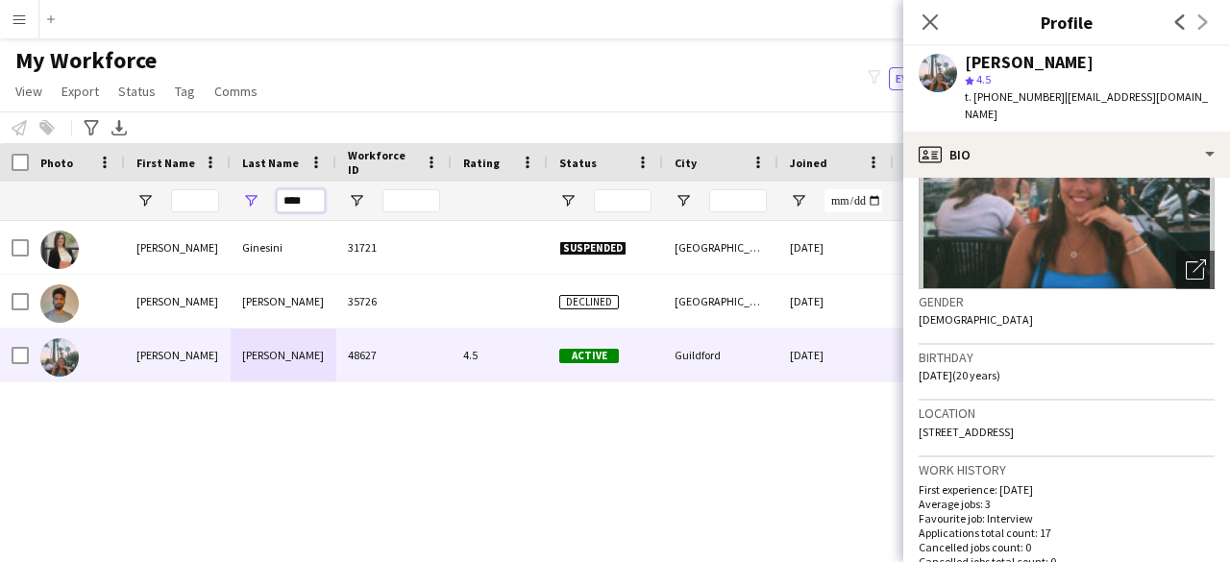
click at [310, 199] on input "****" at bounding box center [301, 200] width 48 height 23
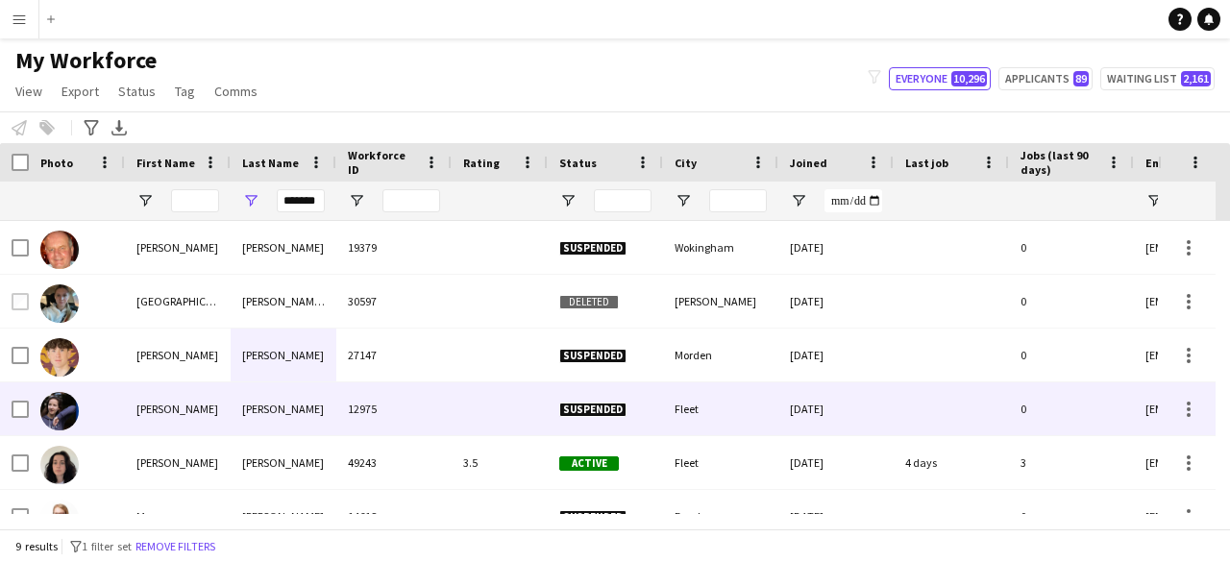
click at [433, 436] on div "49243" at bounding box center [393, 462] width 115 height 53
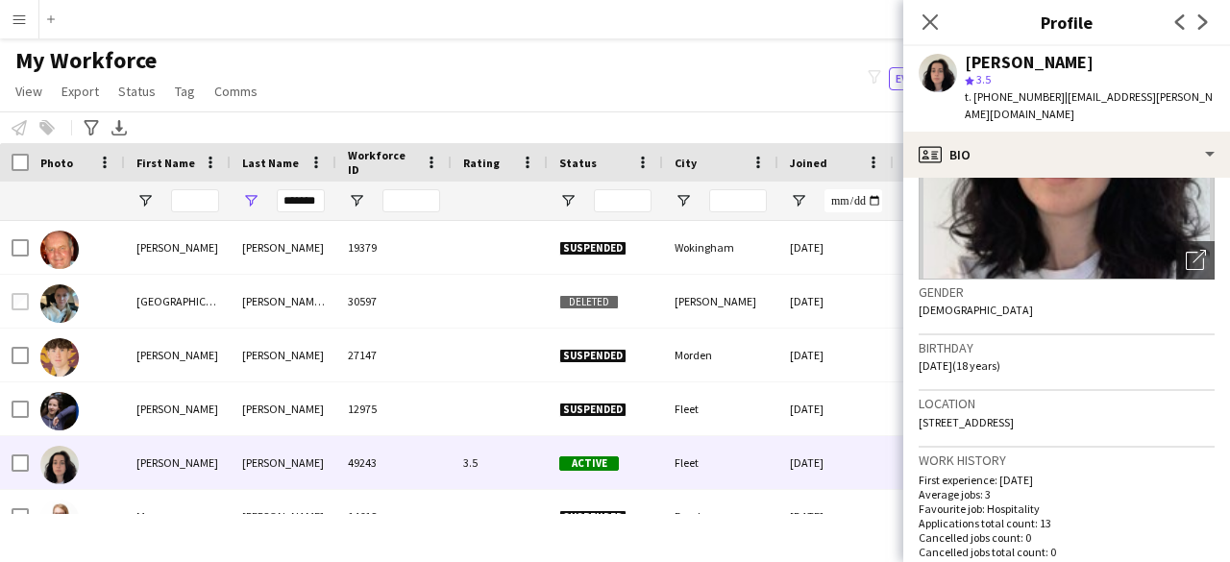
scroll to position [288, 0]
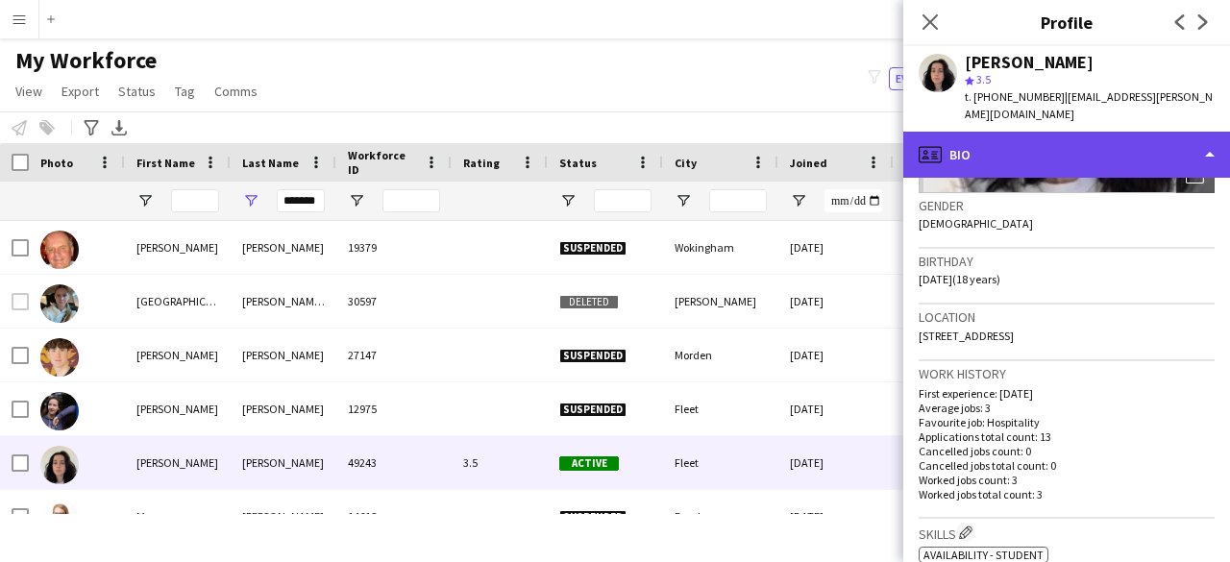
click at [1038, 137] on div "profile Bio" at bounding box center [1067, 155] width 327 height 46
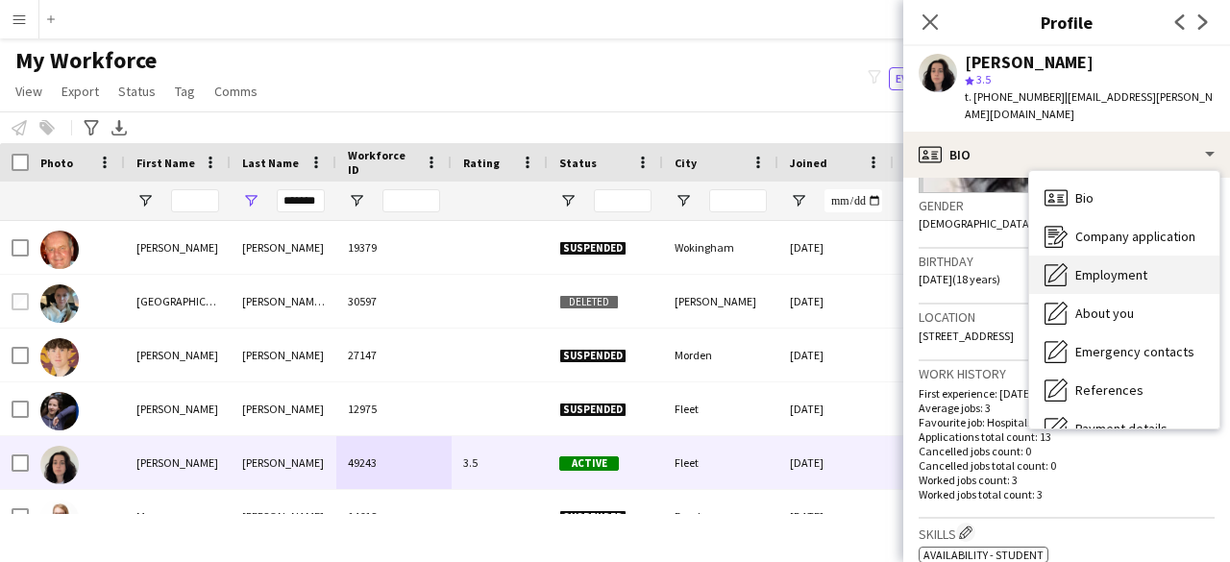
click at [1118, 282] on span "Employment" at bounding box center [1112, 274] width 72 height 17
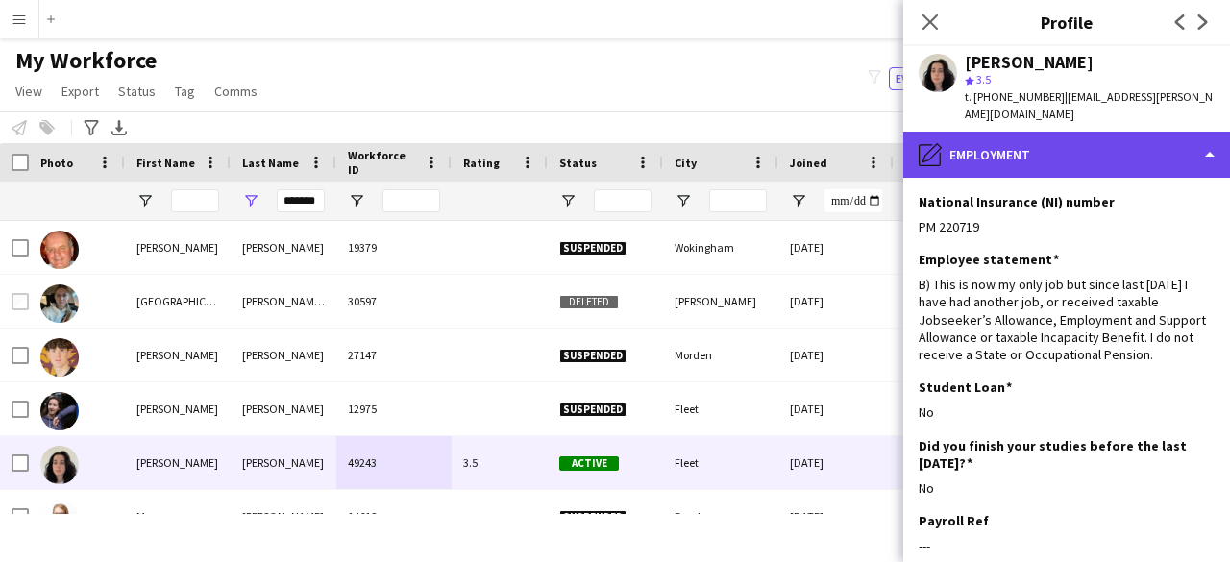
click at [1040, 160] on div "pencil4 Employment" at bounding box center [1067, 155] width 327 height 46
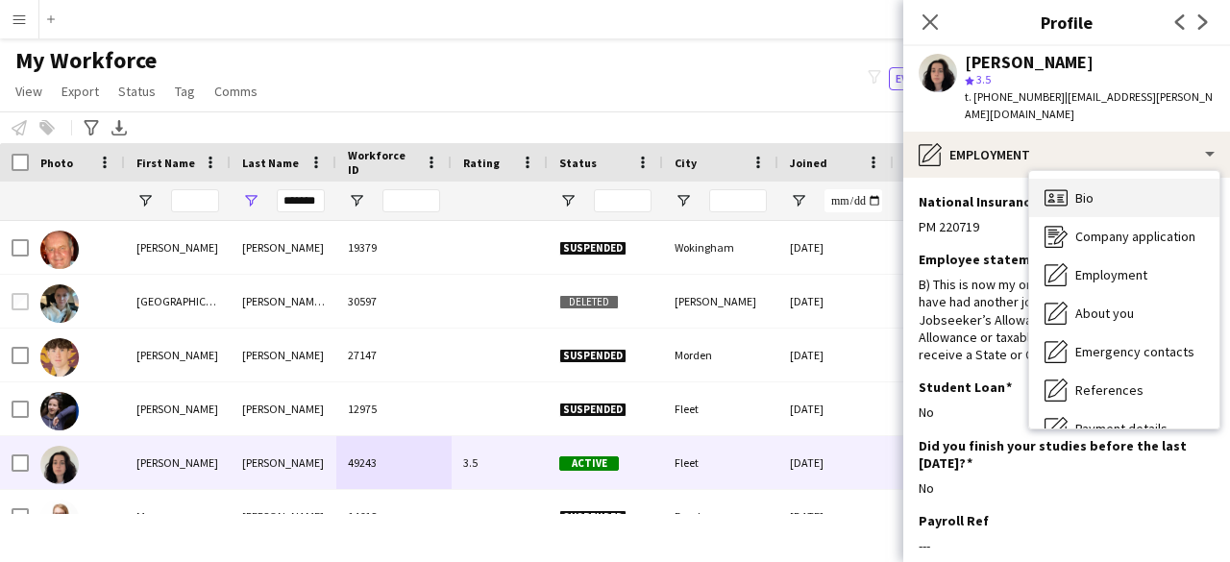
click at [1109, 207] on div "Bio Bio" at bounding box center [1124, 198] width 190 height 38
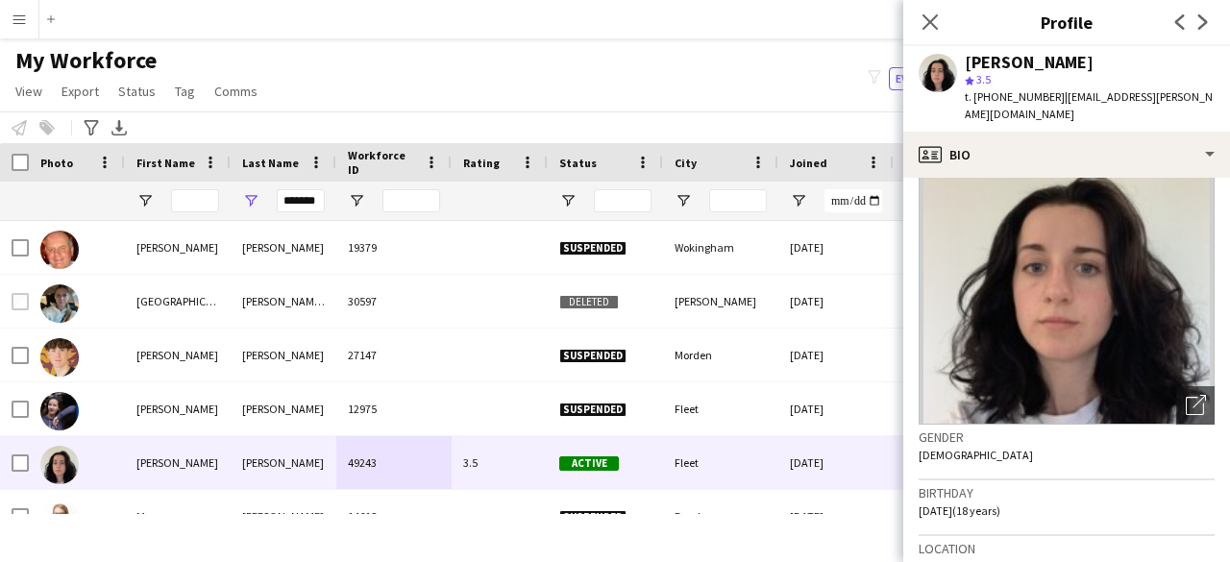
scroll to position [96, 0]
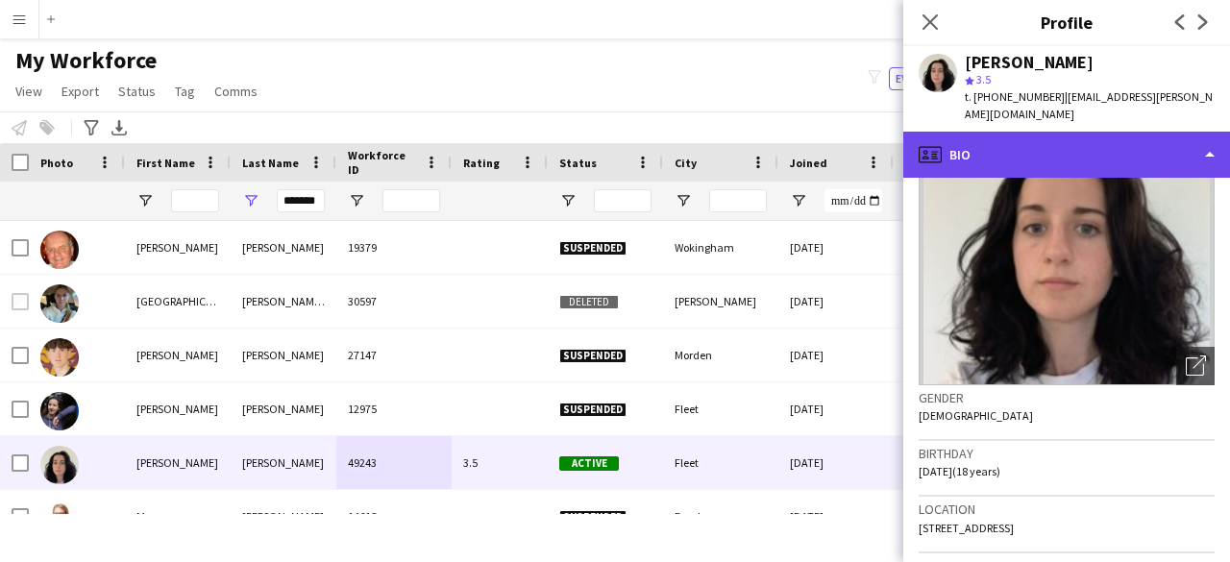
click at [1014, 133] on div "profile Bio" at bounding box center [1067, 155] width 327 height 46
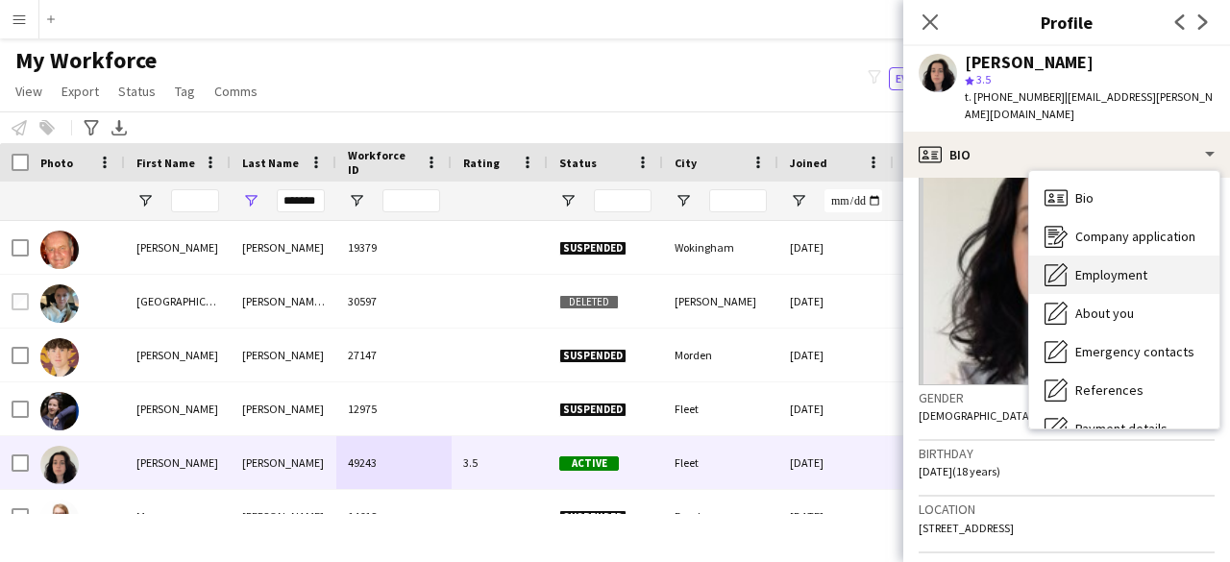
click at [1146, 284] on div "Employment Employment" at bounding box center [1124, 275] width 190 height 38
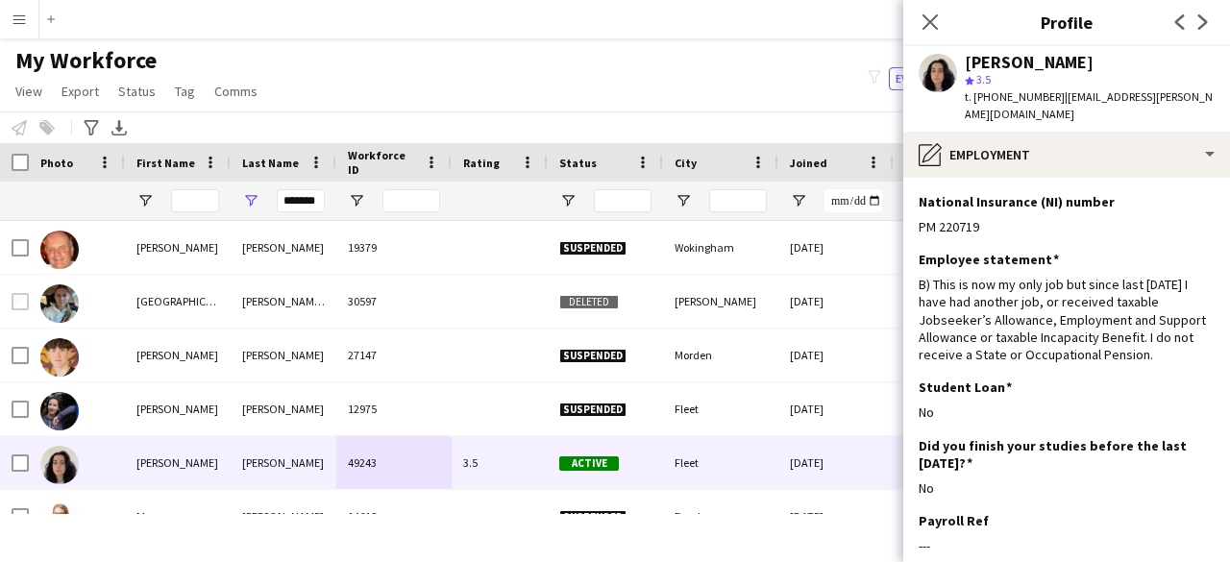
drag, startPoint x: 1010, startPoint y: 222, endPoint x: 910, endPoint y: 224, distance: 100.0
click at [910, 224] on app-section-data-types "National Insurance (NI) number Edit this field PM 220719 Employee statement Edi…" at bounding box center [1067, 370] width 327 height 384
copy div "PM 220719"
click at [304, 214] on div "*******" at bounding box center [301, 201] width 48 height 38
click at [304, 210] on input "*******" at bounding box center [301, 200] width 48 height 23
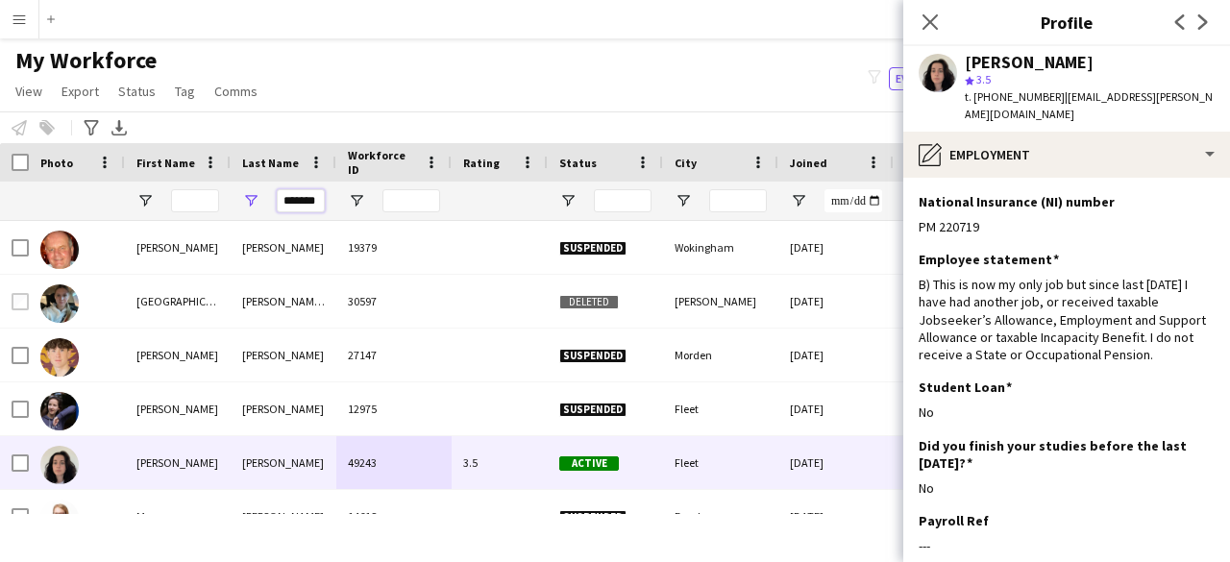
click at [304, 210] on input "*******" at bounding box center [301, 200] width 48 height 23
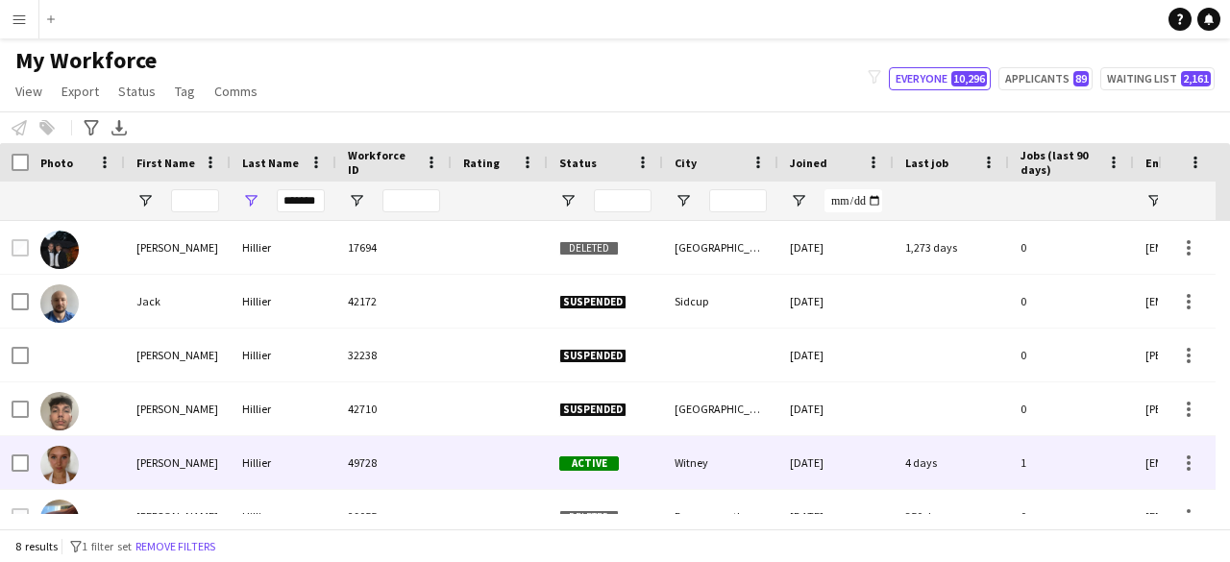
click at [175, 448] on div "[PERSON_NAME]" at bounding box center [178, 462] width 106 height 53
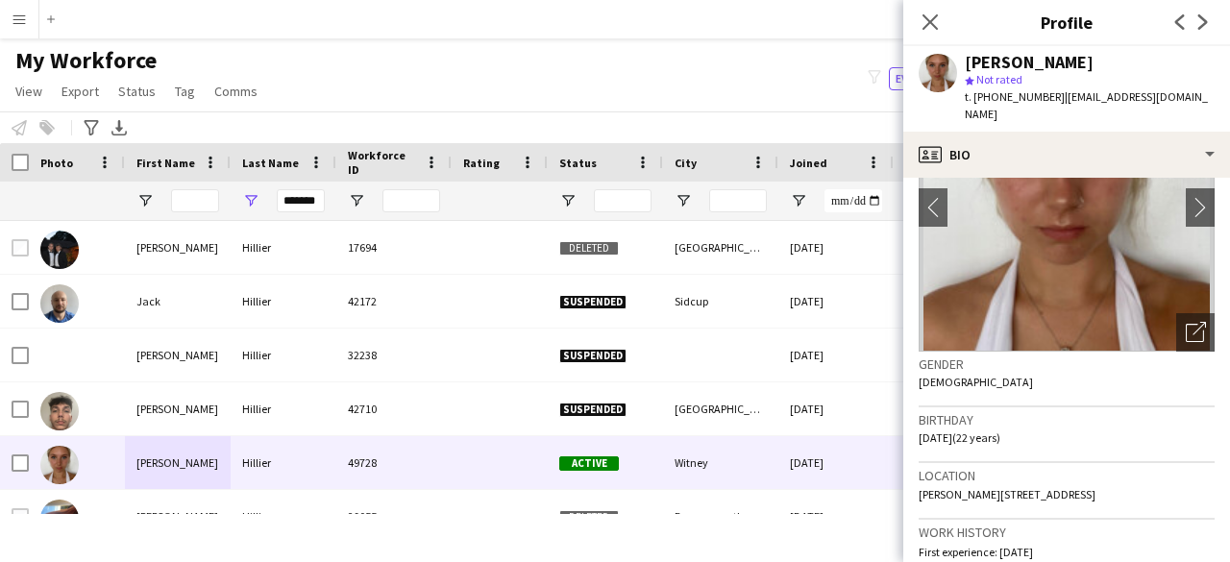
scroll to position [192, 0]
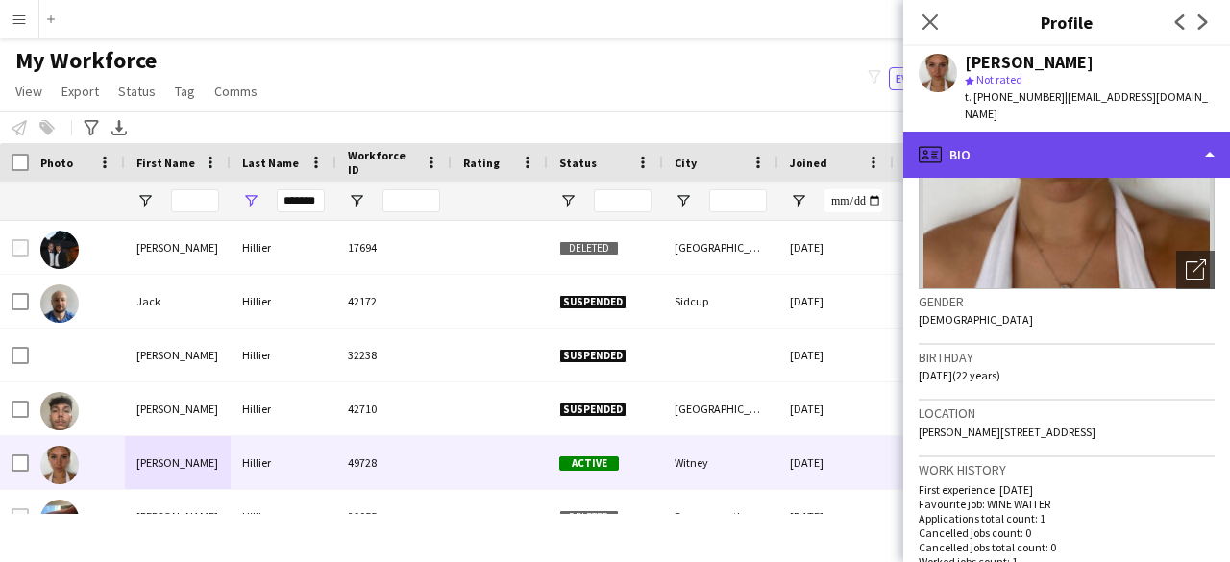
click at [996, 135] on div "profile Bio" at bounding box center [1067, 155] width 327 height 46
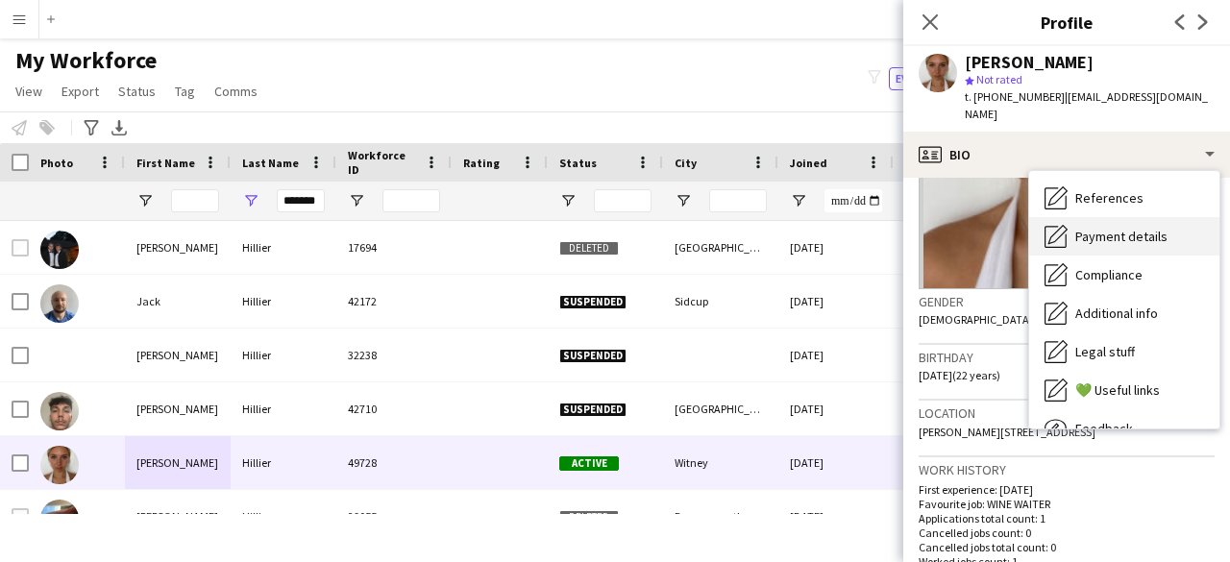
click at [1131, 228] on span "Payment details" at bounding box center [1122, 236] width 92 height 17
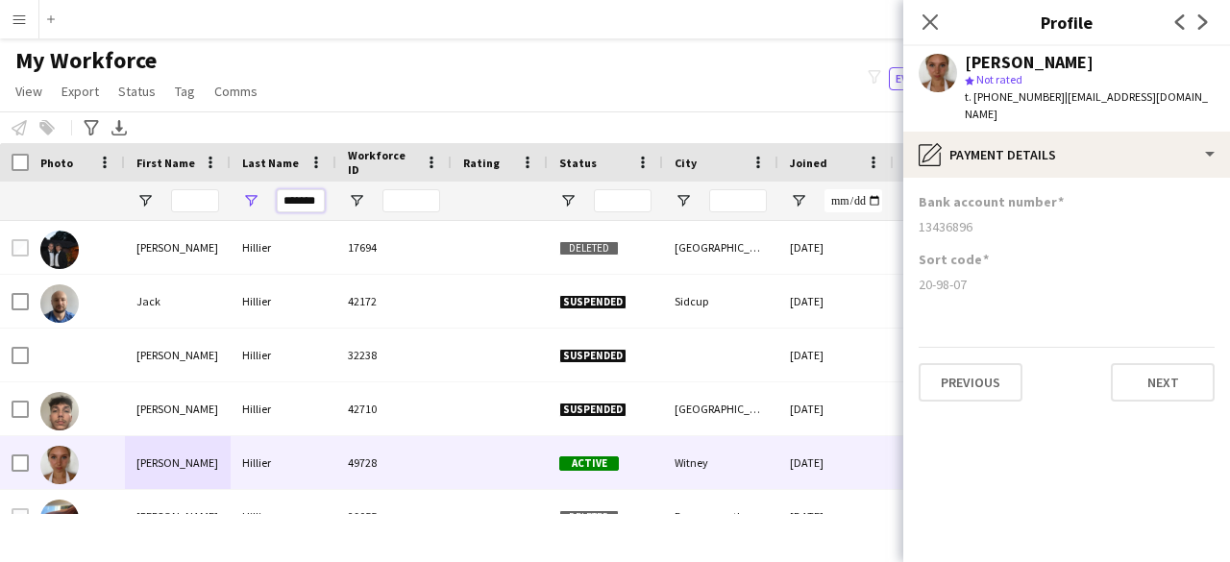
click at [308, 194] on input "*******" at bounding box center [301, 200] width 48 height 23
type input "*"
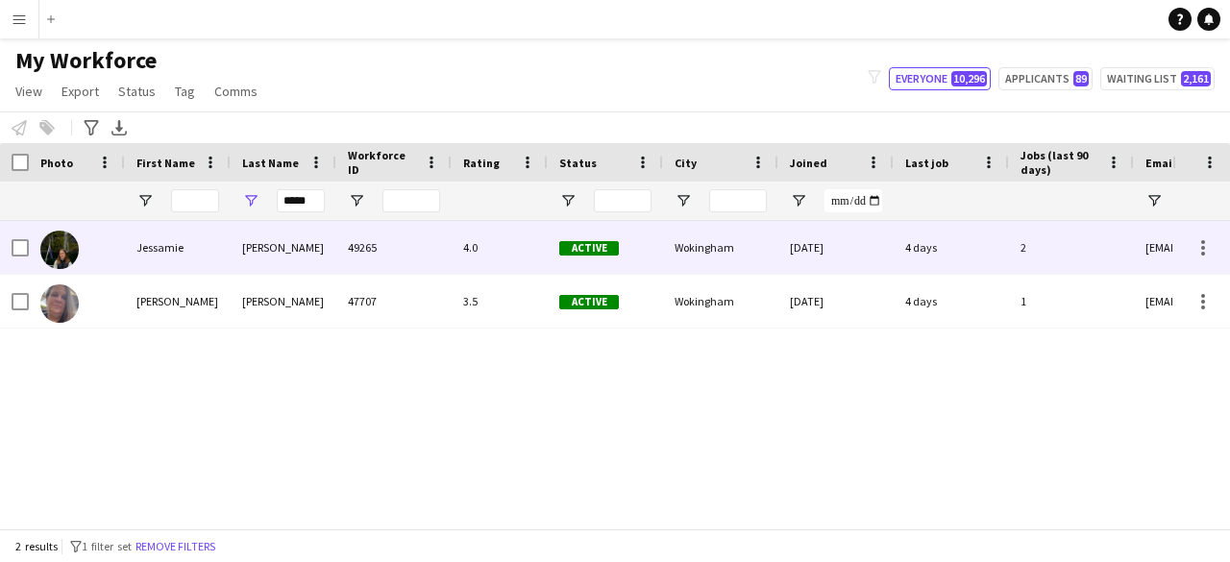
click at [247, 254] on div "[PERSON_NAME]" at bounding box center [284, 247] width 106 height 53
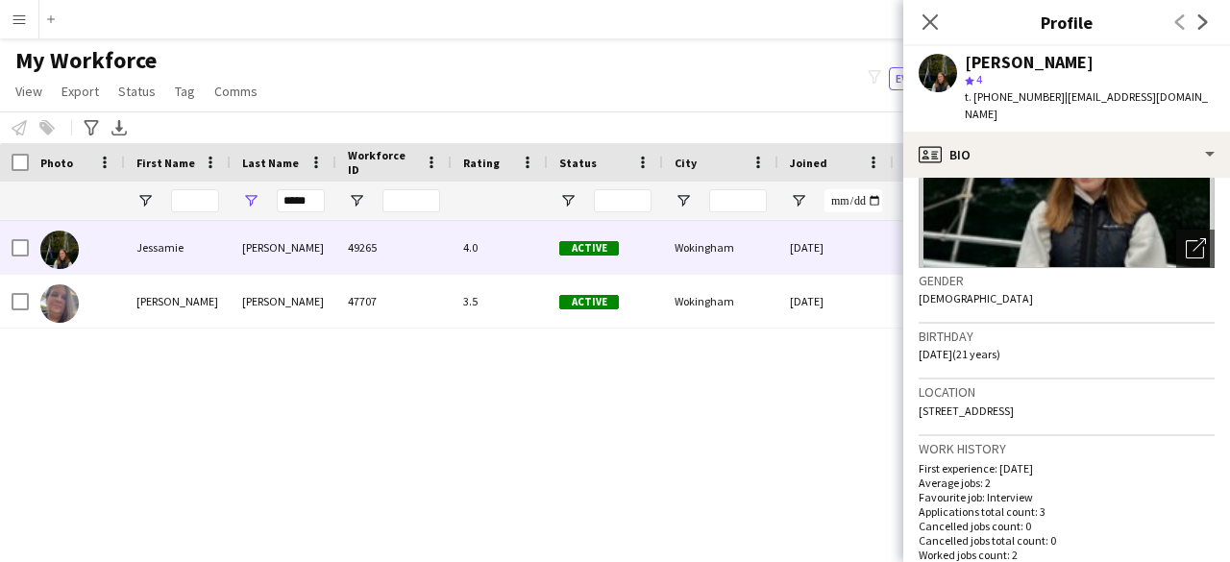
scroll to position [288, 0]
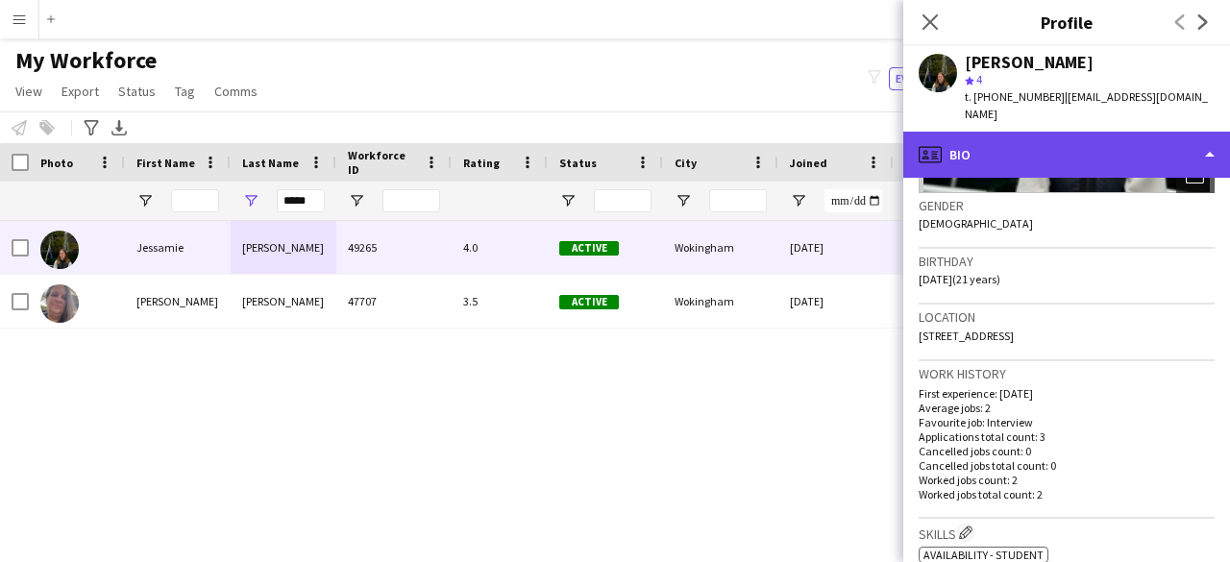
click at [997, 132] on div "profile Bio" at bounding box center [1067, 155] width 327 height 46
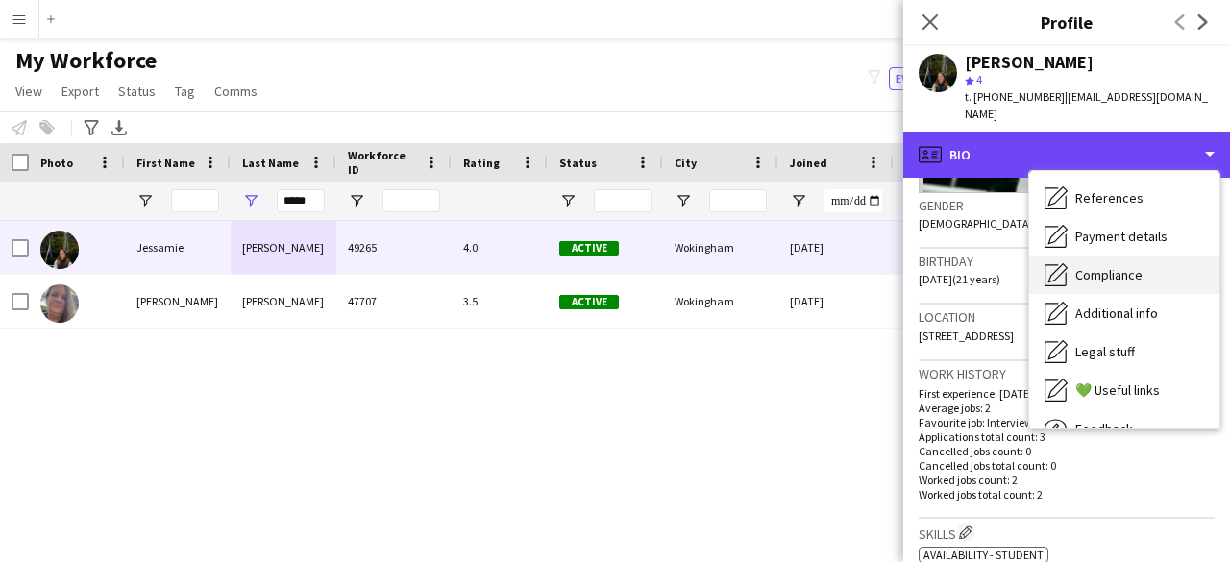
scroll to position [96, 0]
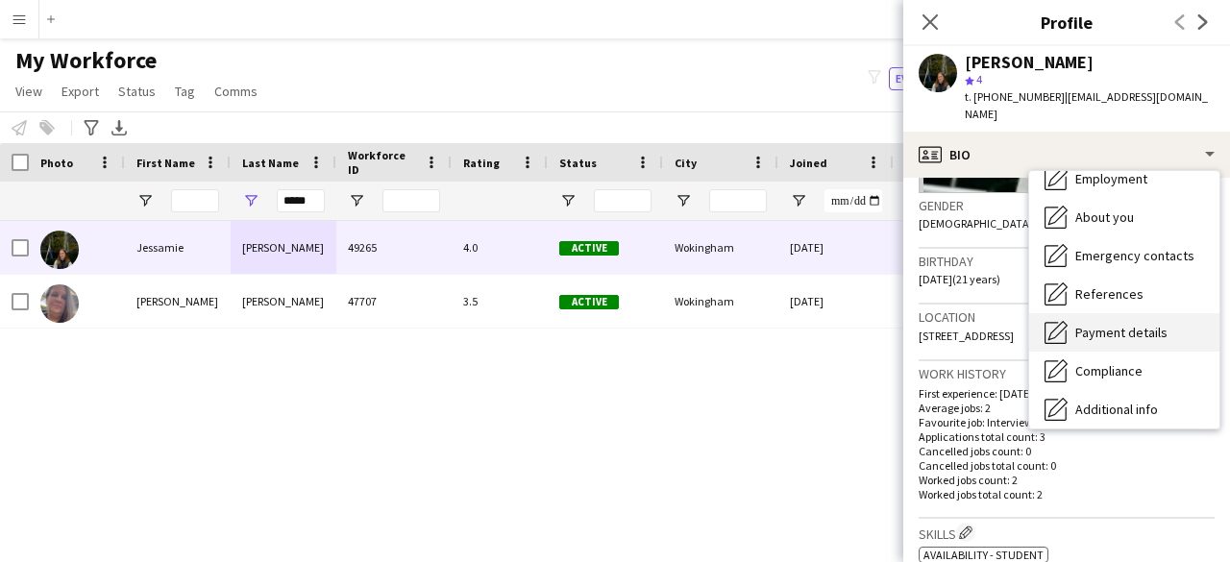
click at [1144, 323] on div "Payment details Payment details" at bounding box center [1124, 332] width 190 height 38
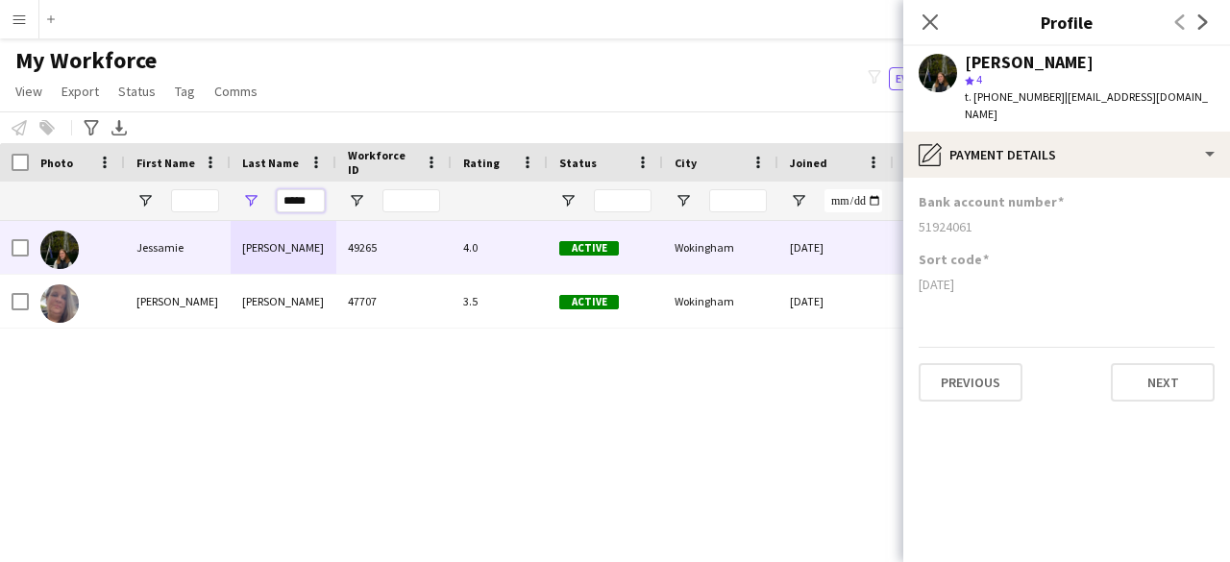
click at [294, 203] on input "*****" at bounding box center [301, 200] width 48 height 23
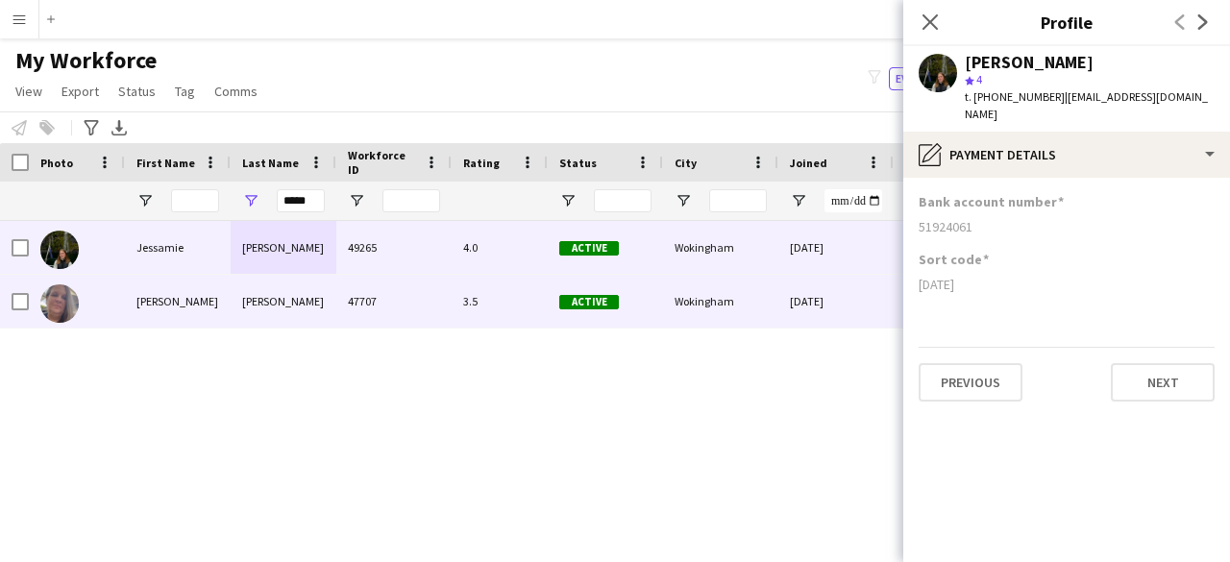
click at [294, 302] on div "[PERSON_NAME]" at bounding box center [284, 301] width 106 height 53
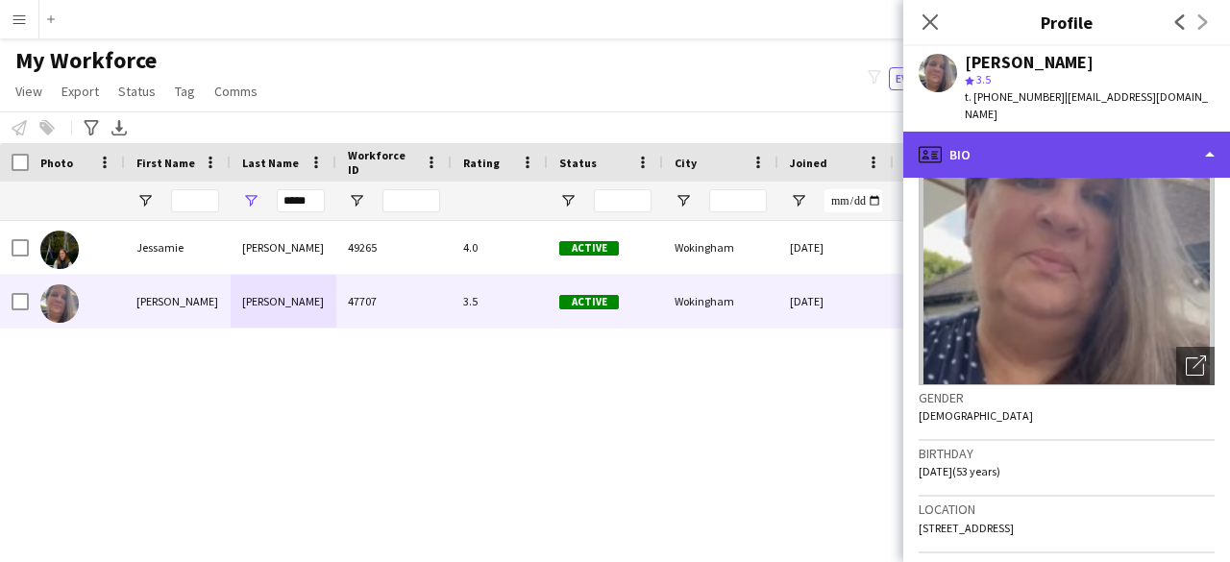
click at [1040, 153] on div "profile Bio" at bounding box center [1067, 155] width 327 height 46
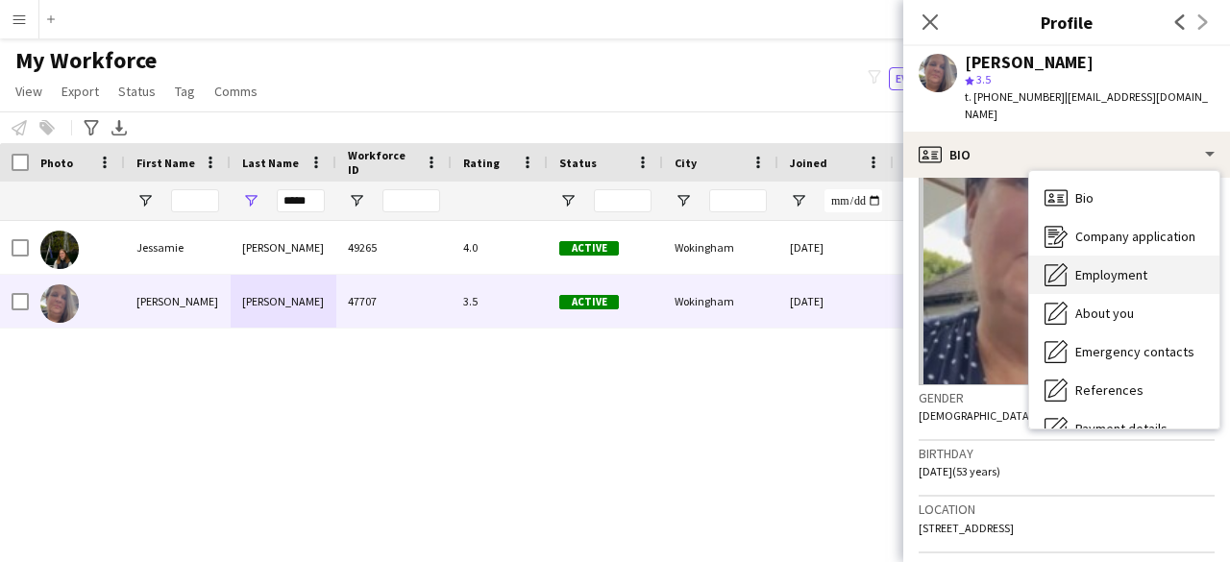
click at [1103, 266] on span "Employment" at bounding box center [1112, 274] width 72 height 17
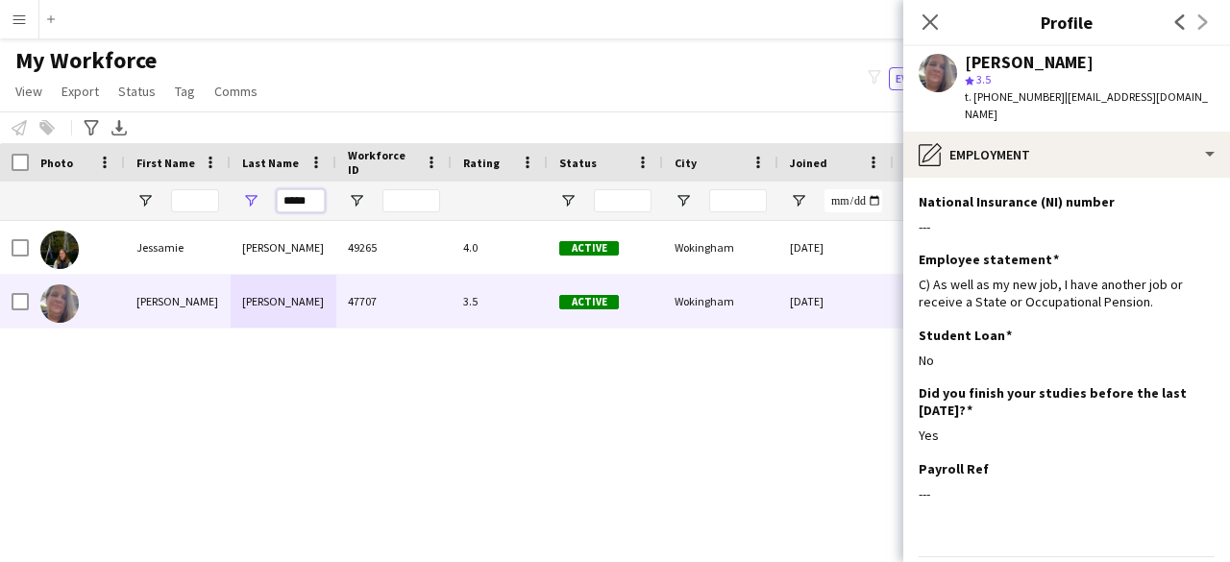
click at [311, 209] on input "*****" at bounding box center [301, 200] width 48 height 23
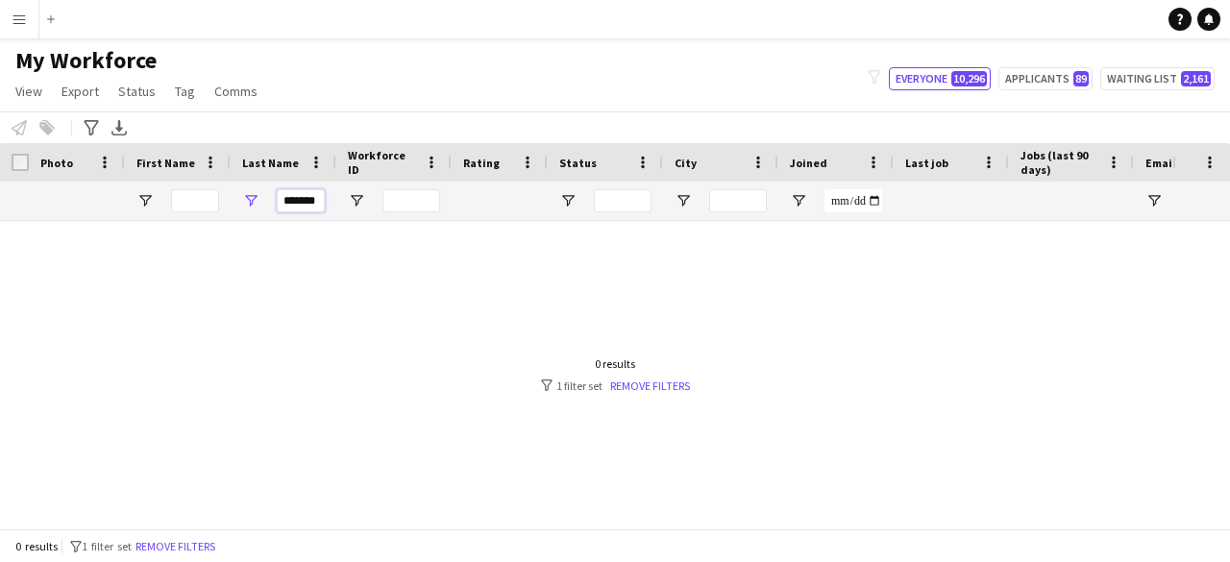
scroll to position [0, 2]
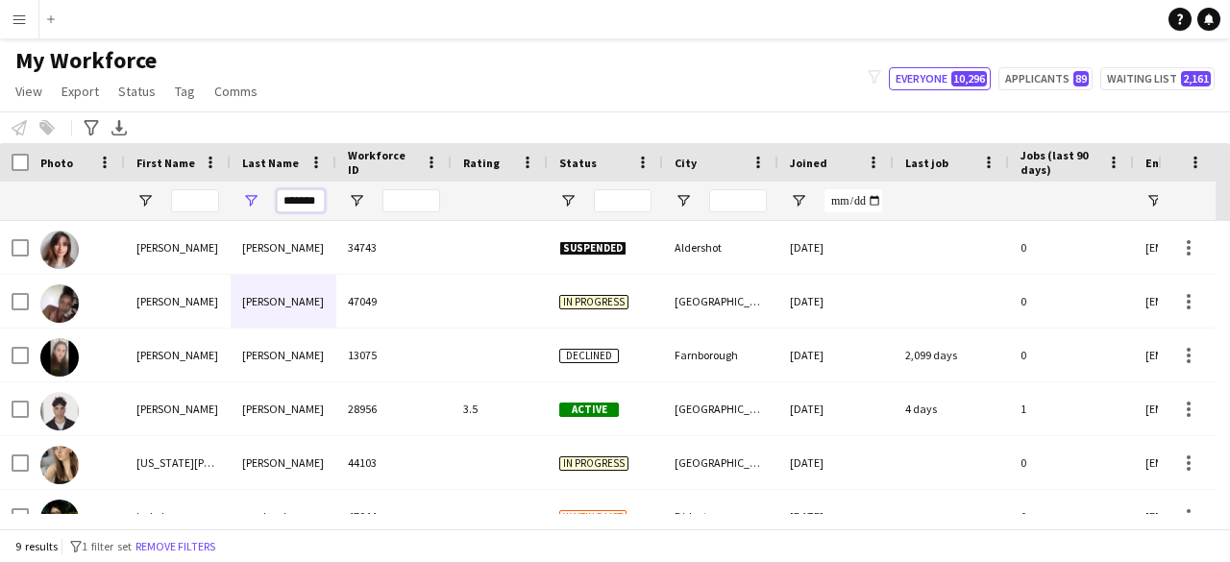
type input "*******"
click at [176, 208] on input "First Name Filter Input" at bounding box center [195, 200] width 48 height 23
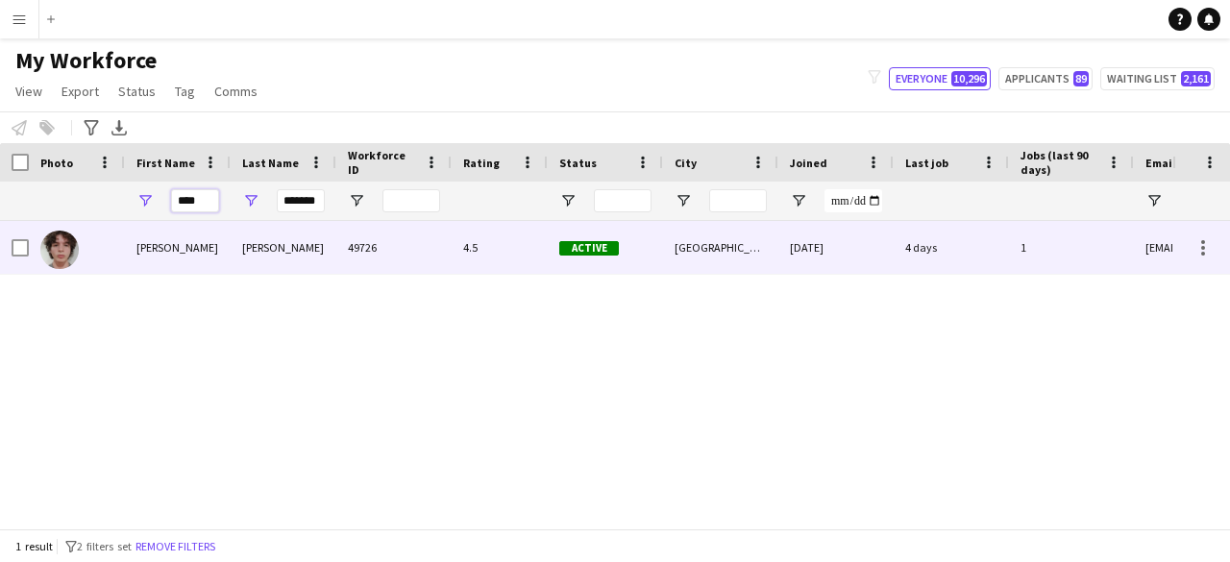
type input "****"
click at [171, 246] on div "[PERSON_NAME]" at bounding box center [178, 247] width 106 height 53
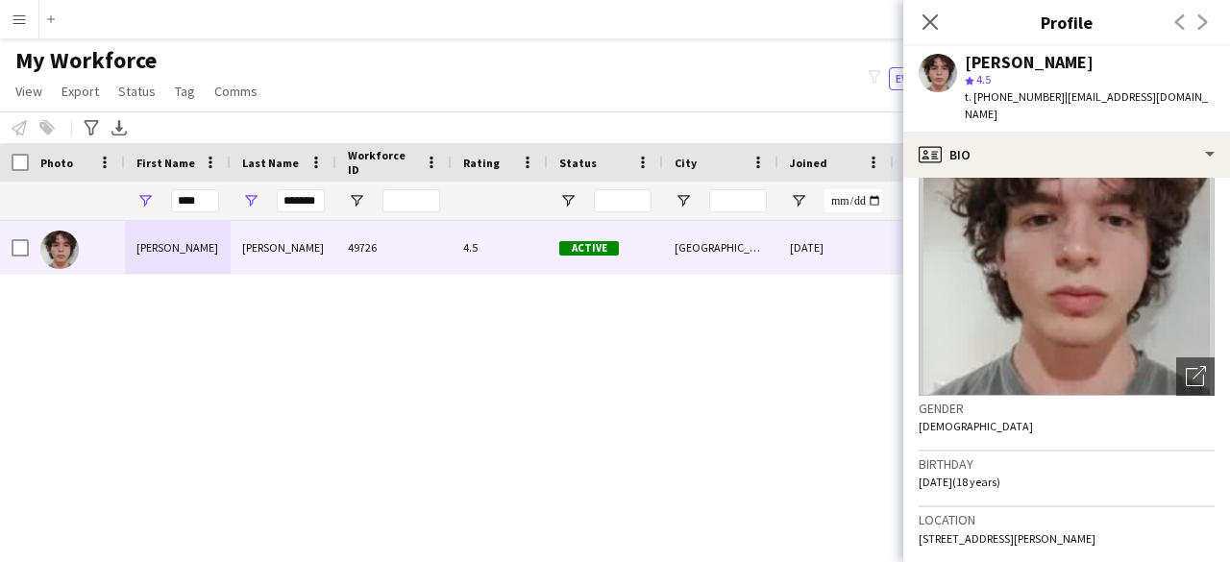
scroll to position [192, 0]
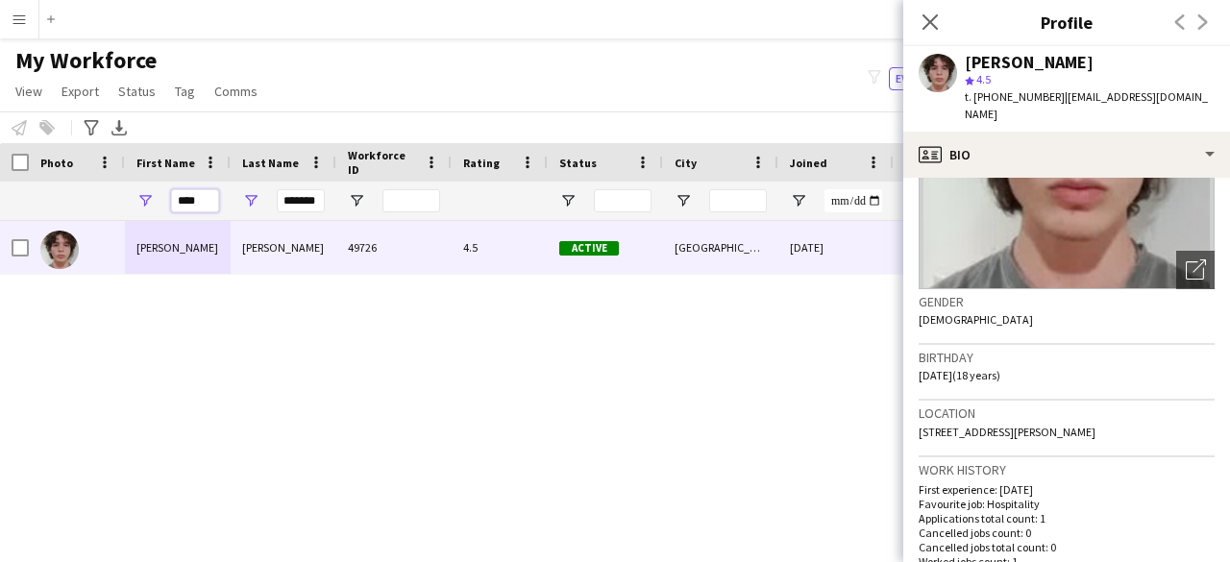
click at [210, 203] on input "****" at bounding box center [195, 200] width 48 height 23
click at [296, 195] on input "*******" at bounding box center [301, 200] width 48 height 23
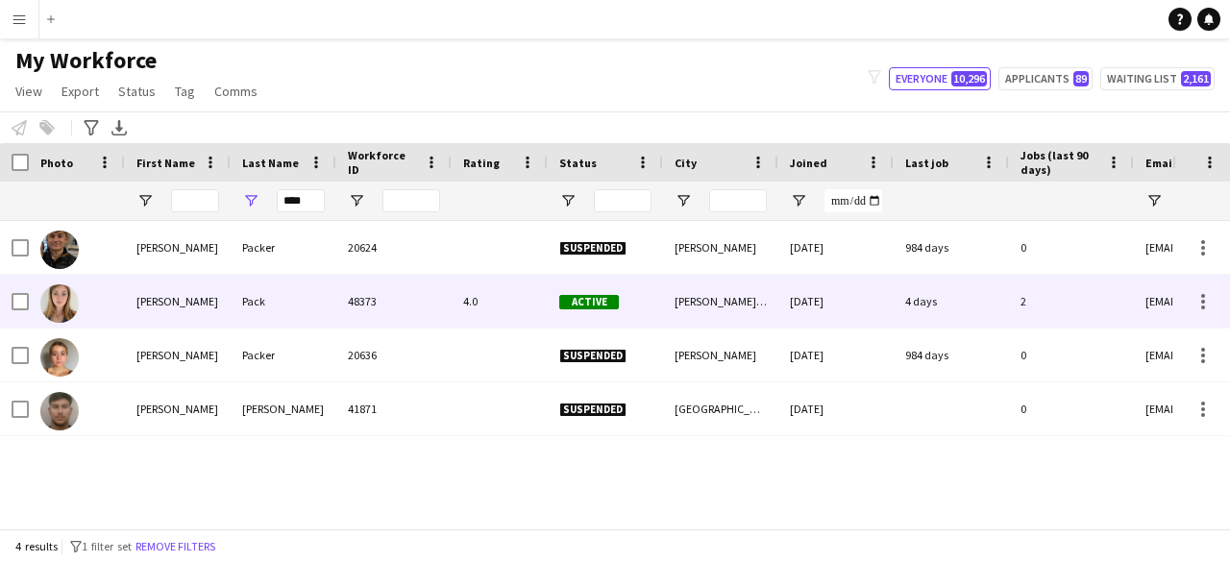
click at [167, 313] on div "[PERSON_NAME]" at bounding box center [178, 301] width 106 height 53
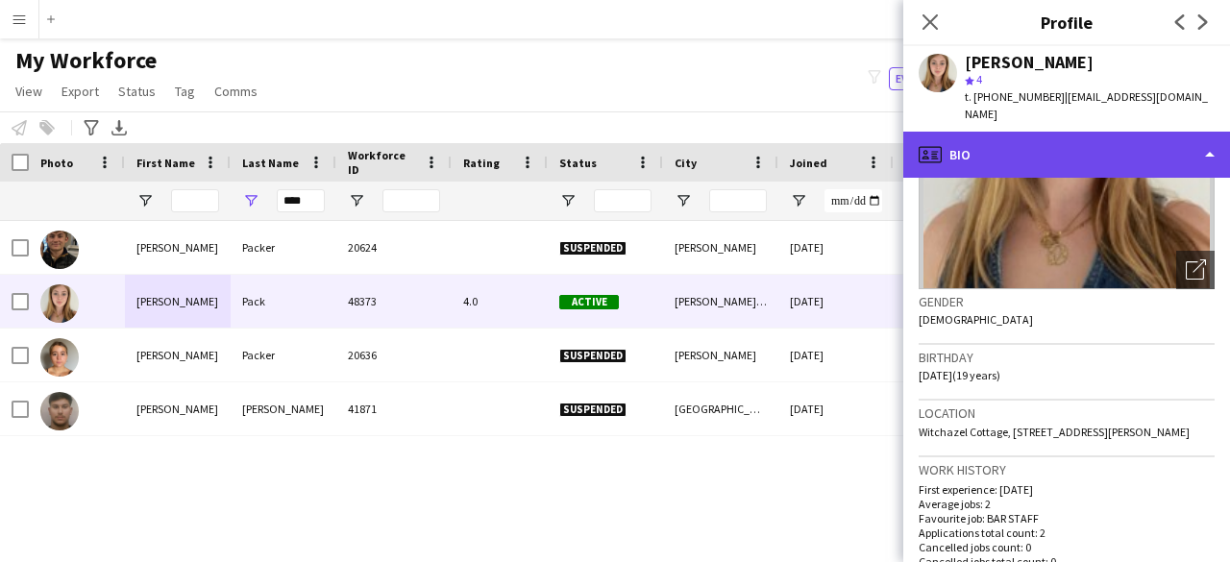
drag, startPoint x: 1057, startPoint y: 124, endPoint x: 1061, endPoint y: 134, distance: 10.4
click at [1057, 132] on div "profile Bio" at bounding box center [1067, 155] width 327 height 46
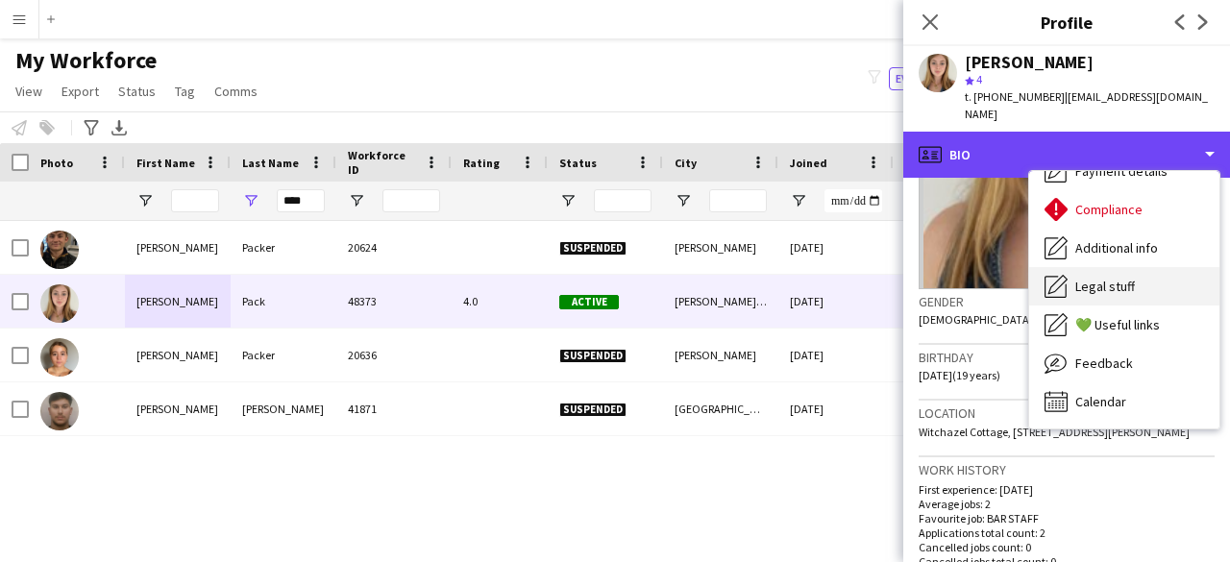
scroll to position [65, 0]
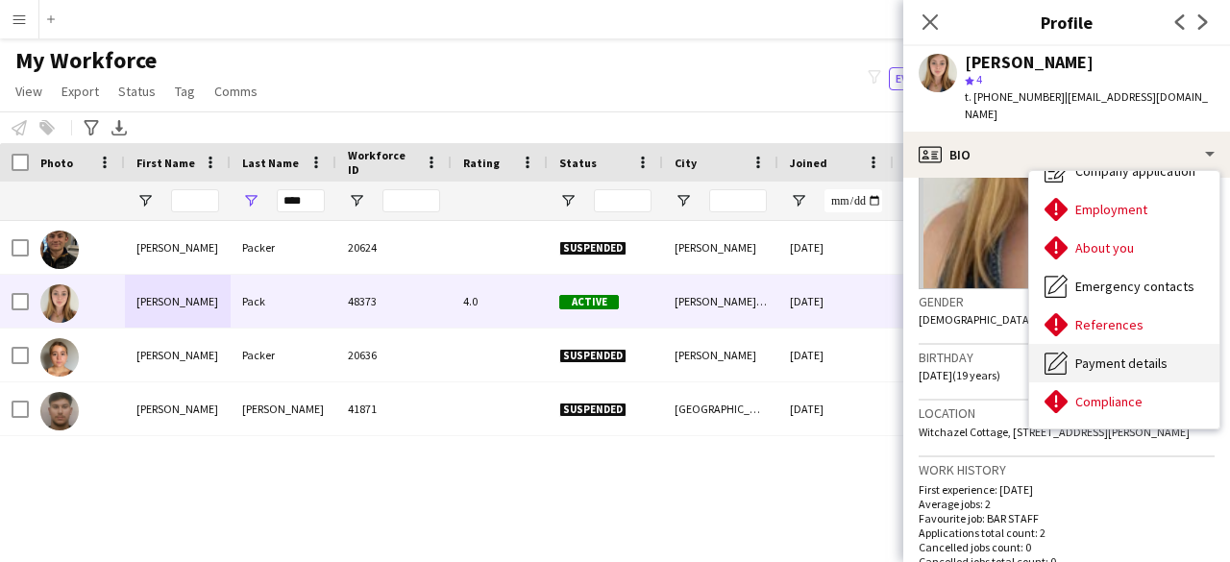
click at [1140, 344] on div "Payment details Payment details" at bounding box center [1124, 363] width 190 height 38
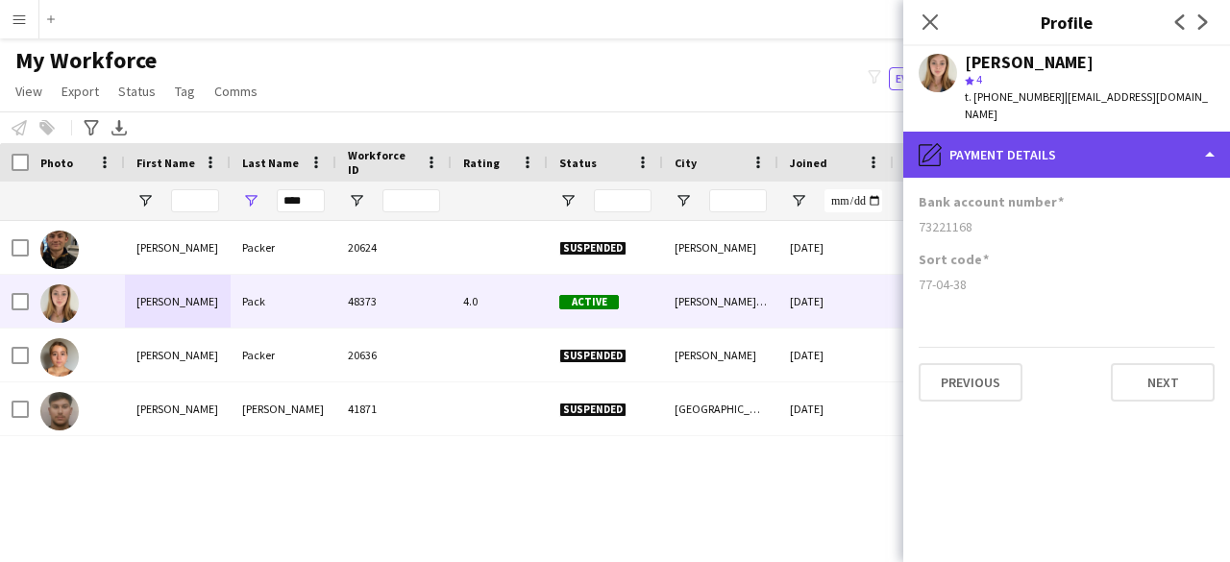
click at [1041, 147] on div "pencil4 Payment details" at bounding box center [1067, 155] width 327 height 46
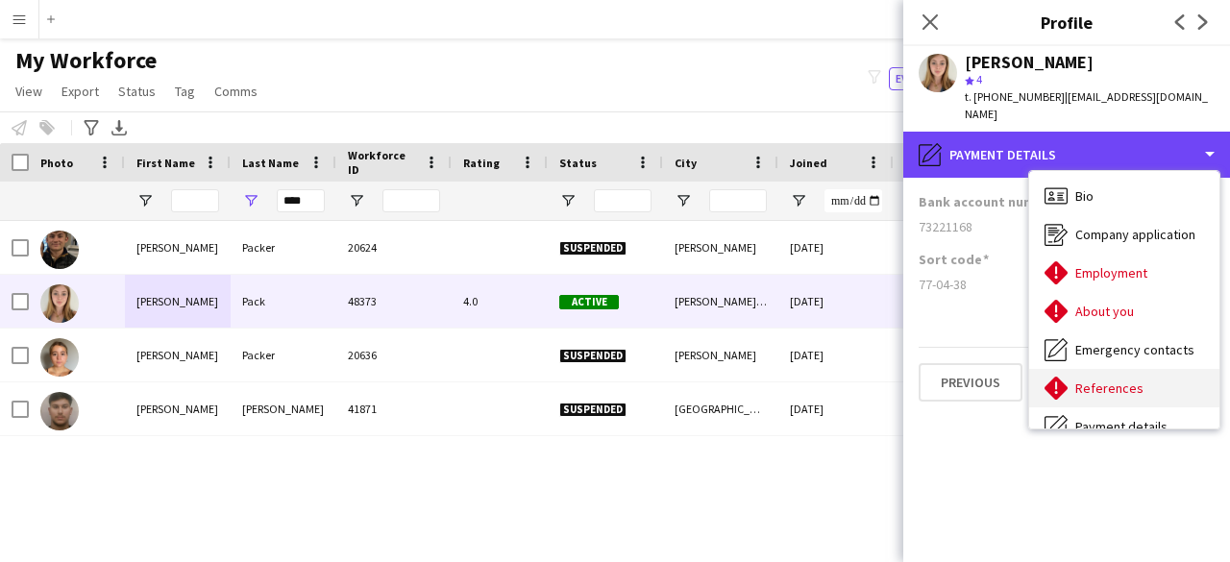
scroll to position [0, 0]
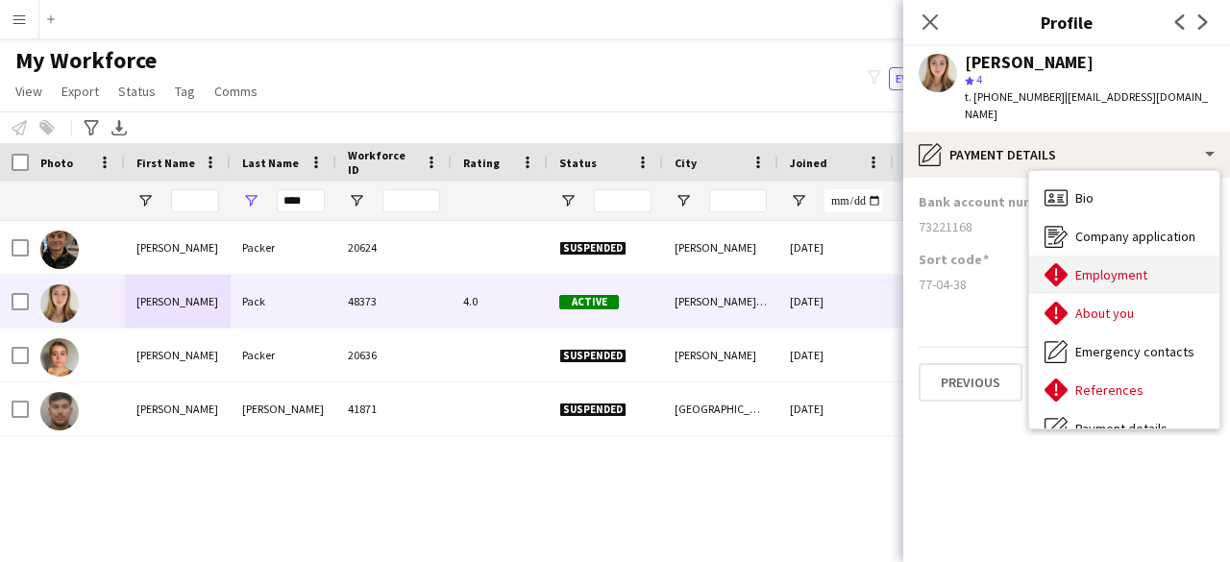
click at [1137, 266] on span "Employment" at bounding box center [1112, 274] width 72 height 17
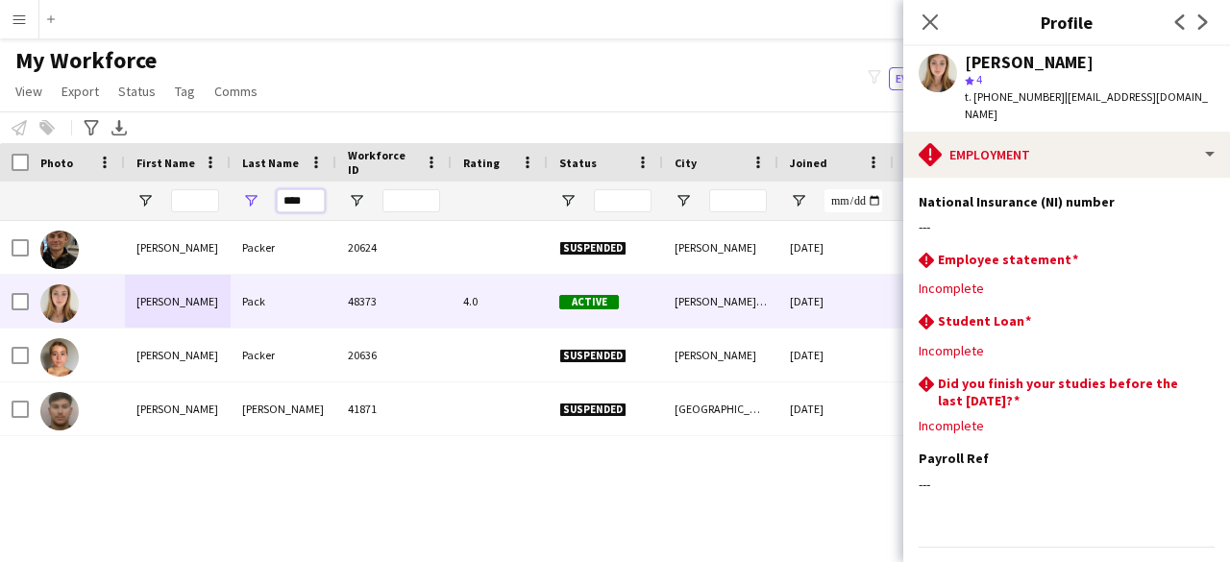
click at [296, 198] on input "****" at bounding box center [301, 200] width 48 height 23
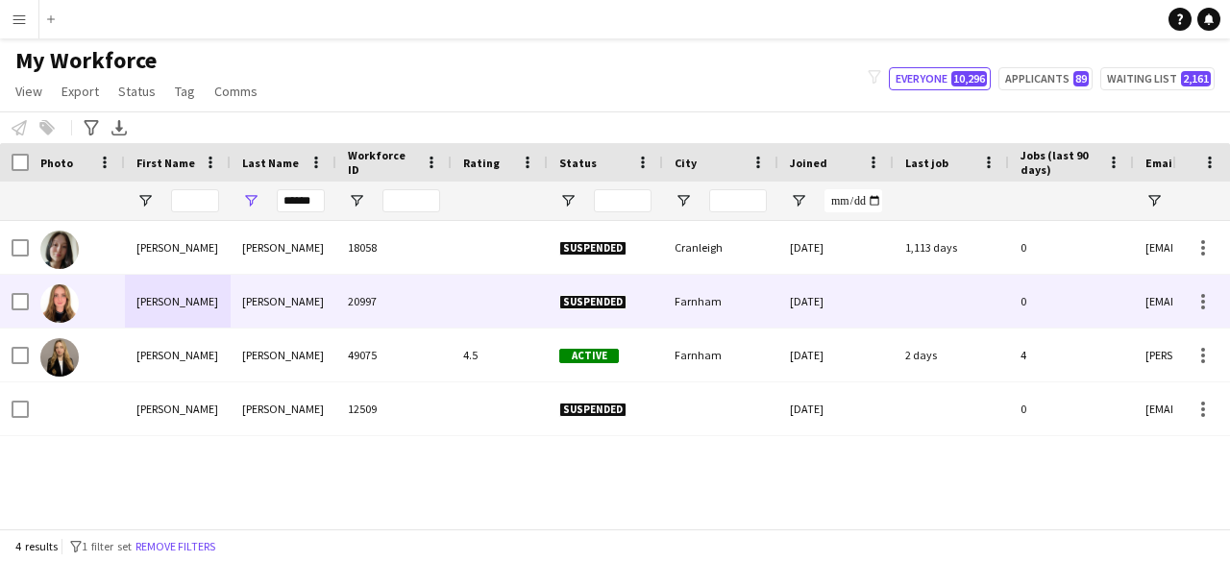
click at [313, 302] on div "[PERSON_NAME]" at bounding box center [284, 301] width 106 height 53
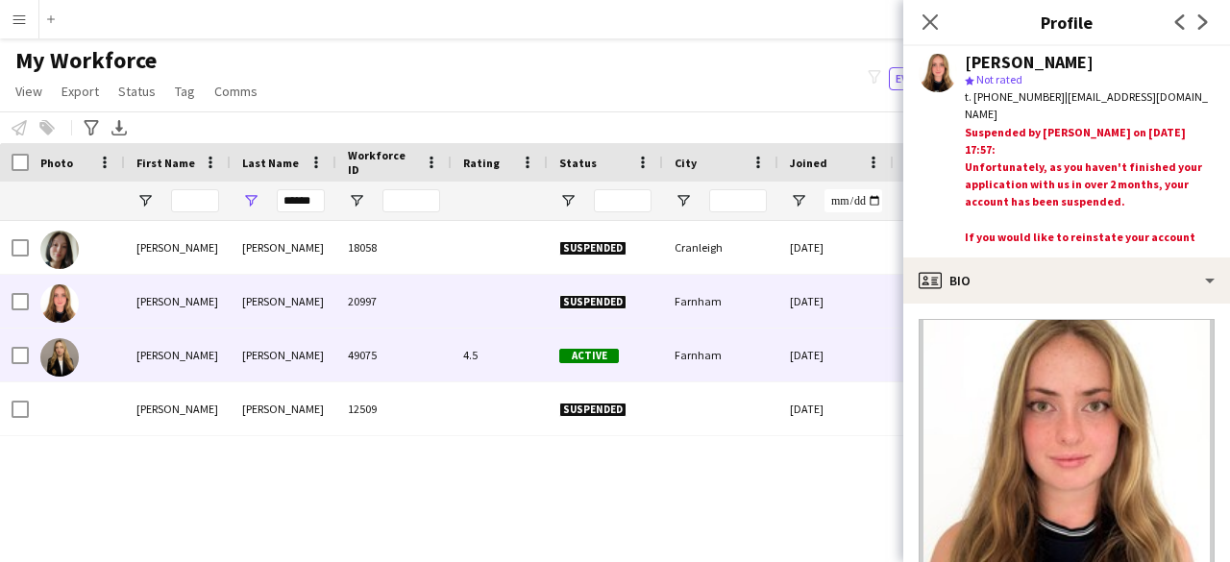
click at [419, 368] on div "49075" at bounding box center [393, 355] width 115 height 53
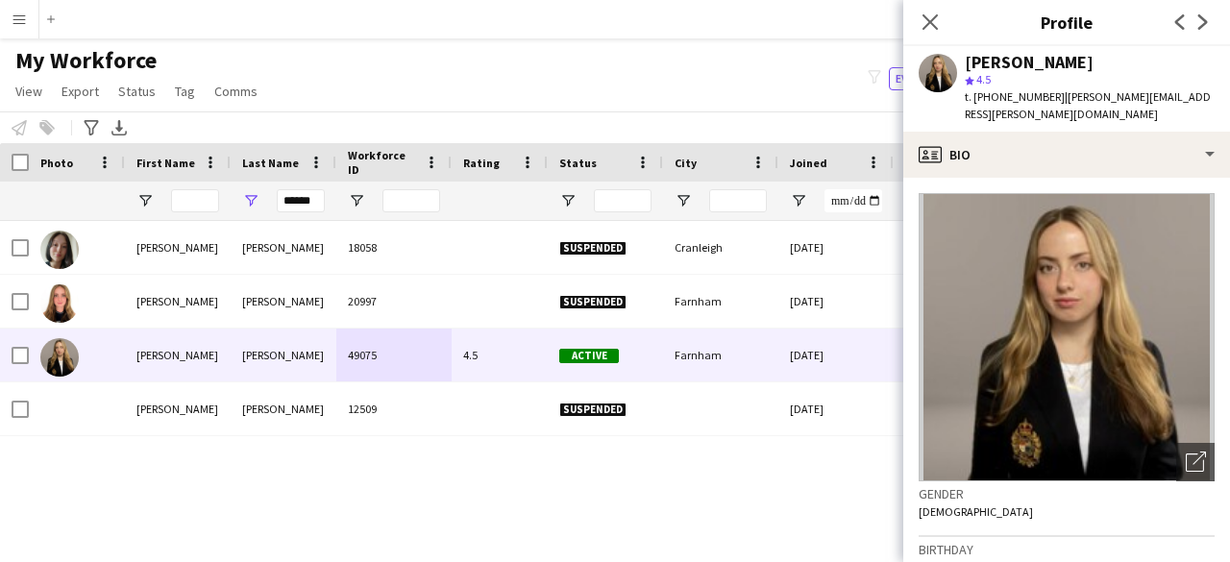
click at [1109, 189] on app-crew-profile-bio "Open photos pop-in Gender [DEMOGRAPHIC_DATA] Birthday [DEMOGRAPHIC_DATA] (19 ye…" at bounding box center [1067, 370] width 327 height 384
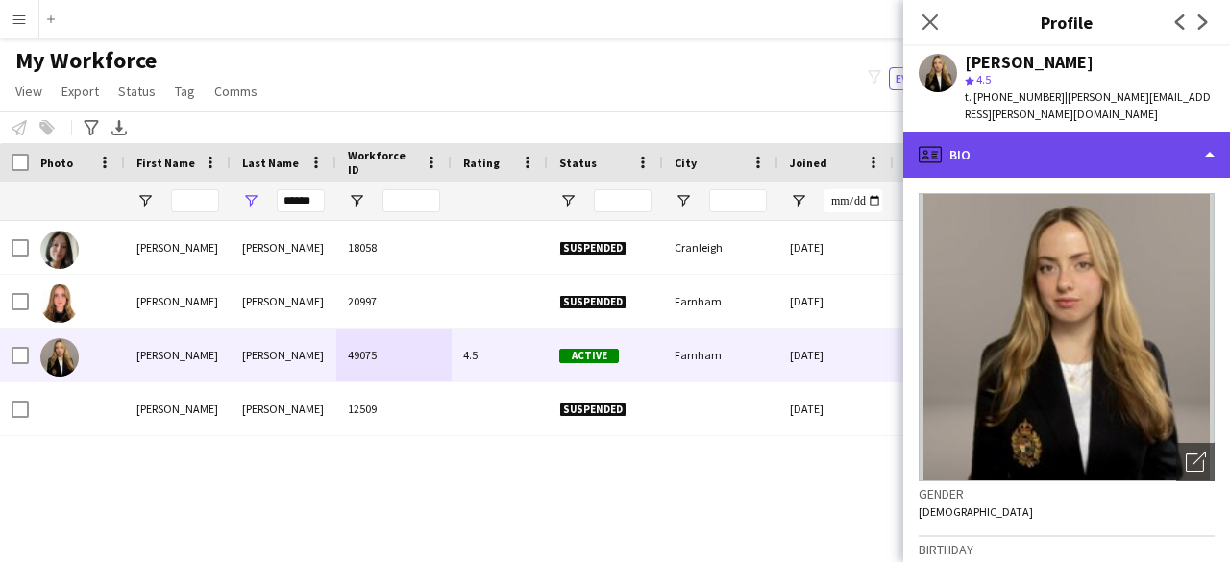
click at [1082, 145] on div "profile Bio" at bounding box center [1067, 155] width 327 height 46
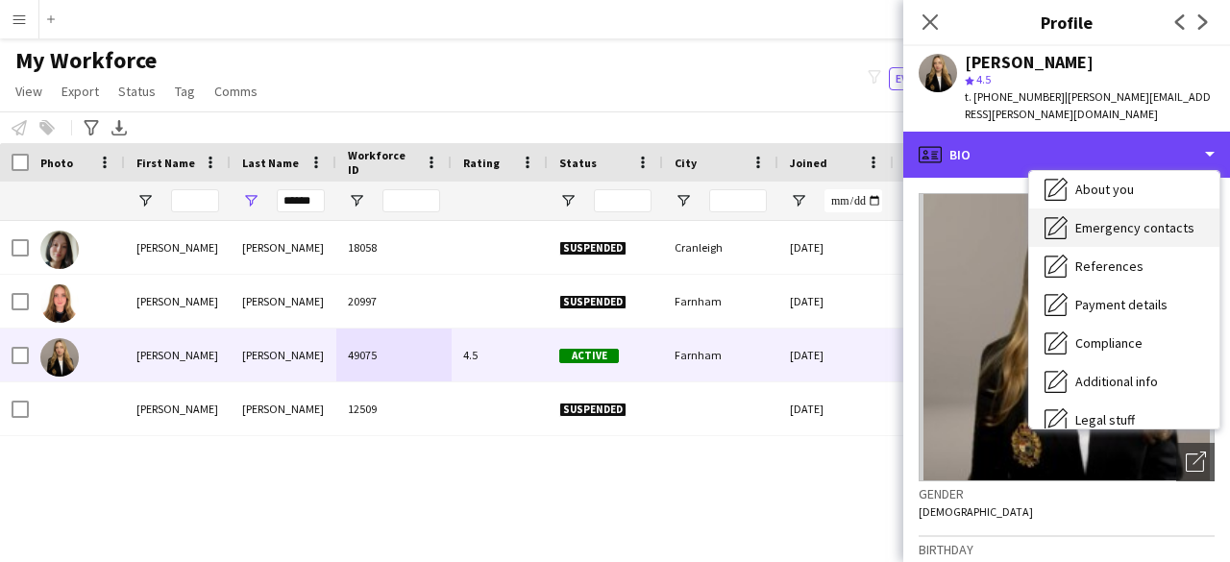
scroll to position [192, 0]
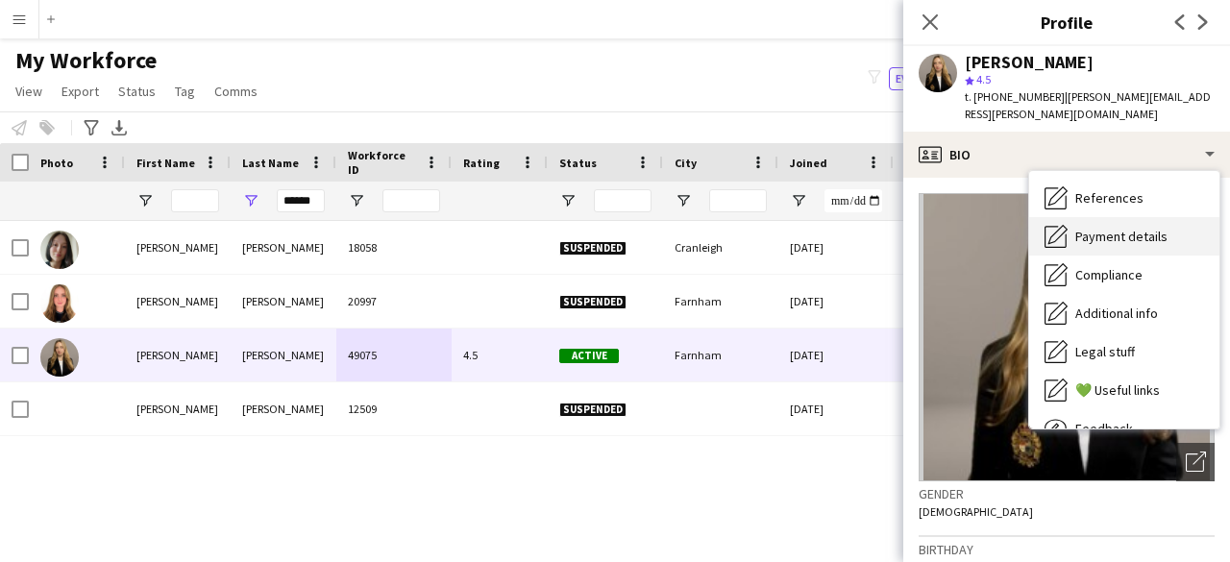
click at [1134, 246] on div "Payment details Payment details" at bounding box center [1124, 236] width 190 height 38
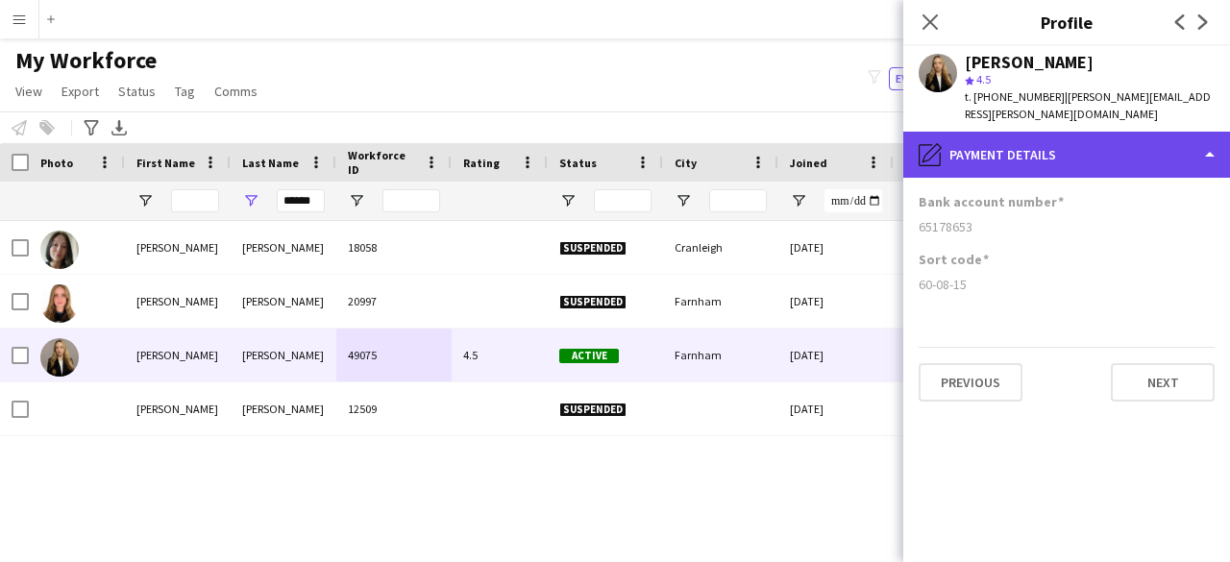
click at [1071, 164] on div "pencil4 Payment details" at bounding box center [1067, 155] width 327 height 46
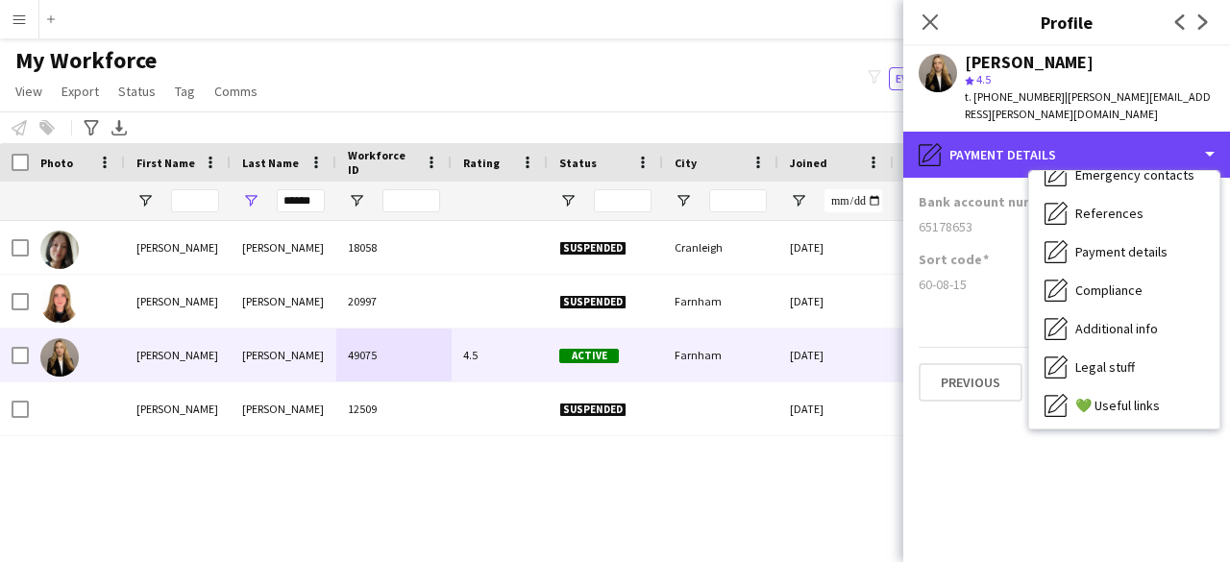
scroll to position [65, 0]
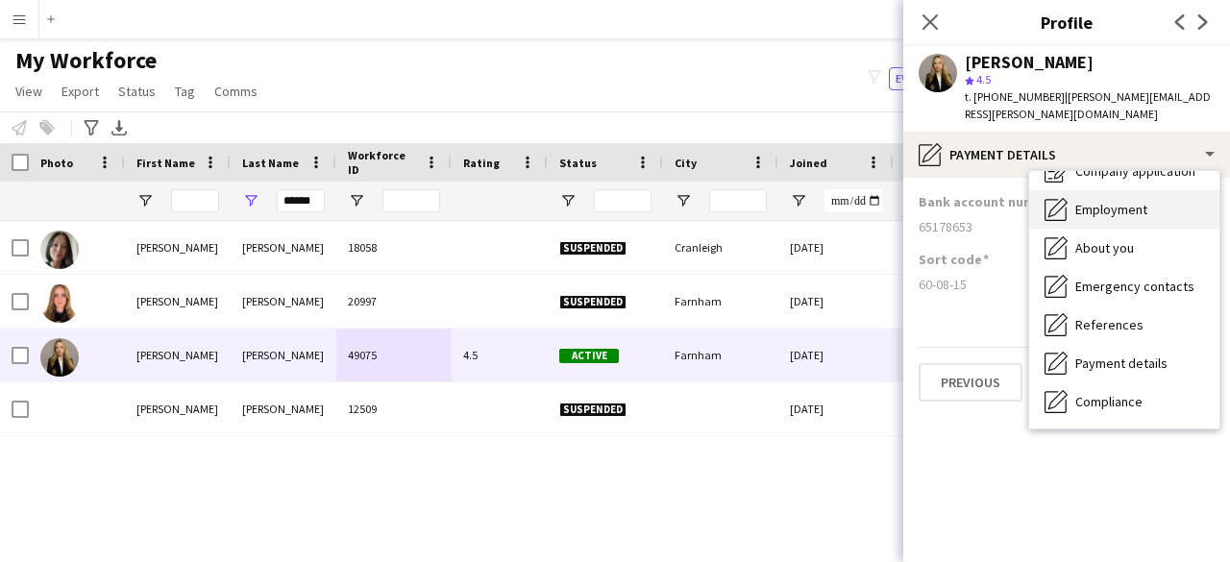
click at [1109, 214] on span "Employment" at bounding box center [1112, 209] width 72 height 17
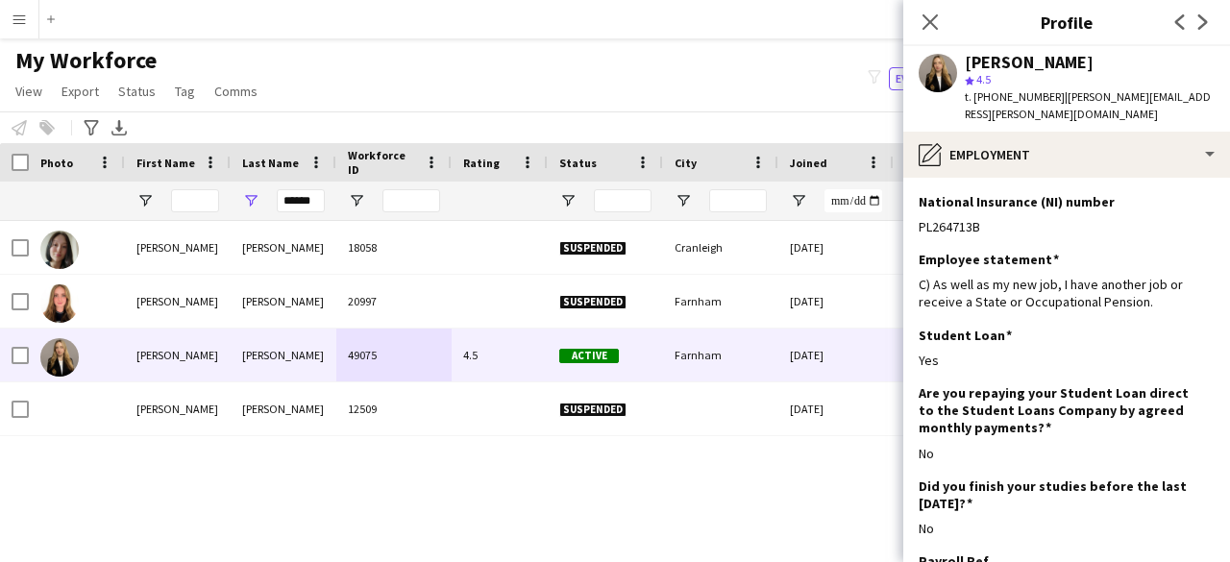
drag, startPoint x: 1009, startPoint y: 228, endPoint x: 917, endPoint y: 229, distance: 92.3
click at [917, 229] on app-section-data-types "National Insurance (NI) number Edit this field PL264713B Employee statement Edi…" at bounding box center [1067, 370] width 327 height 384
copy div "PL264713B"
click at [310, 197] on input "******" at bounding box center [301, 200] width 48 height 23
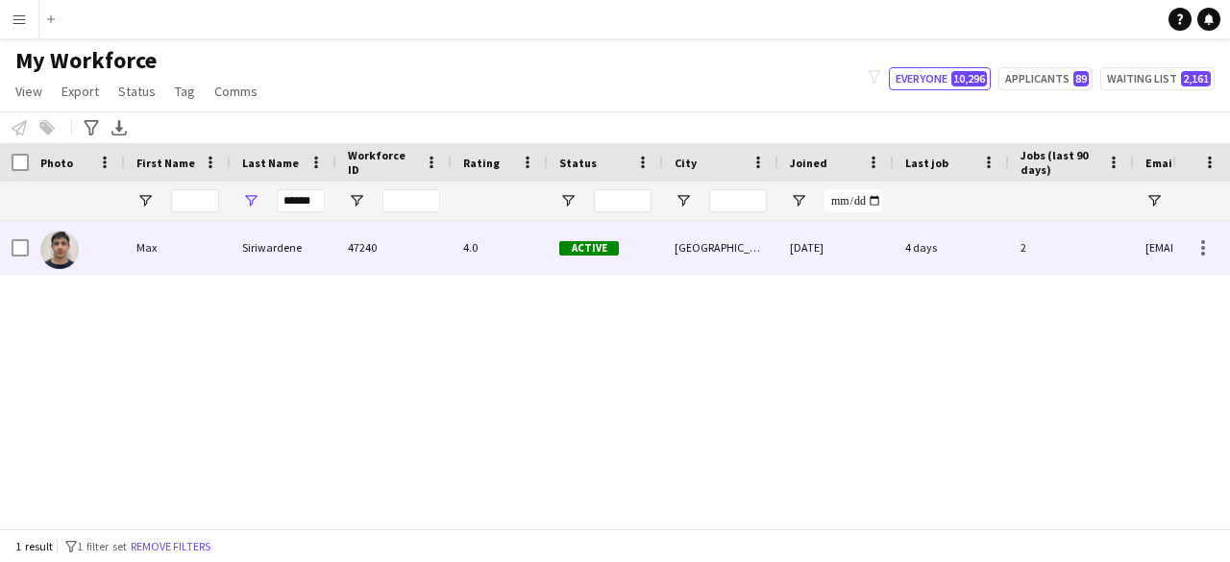
click at [309, 258] on div "Siriwardene" at bounding box center [284, 247] width 106 height 53
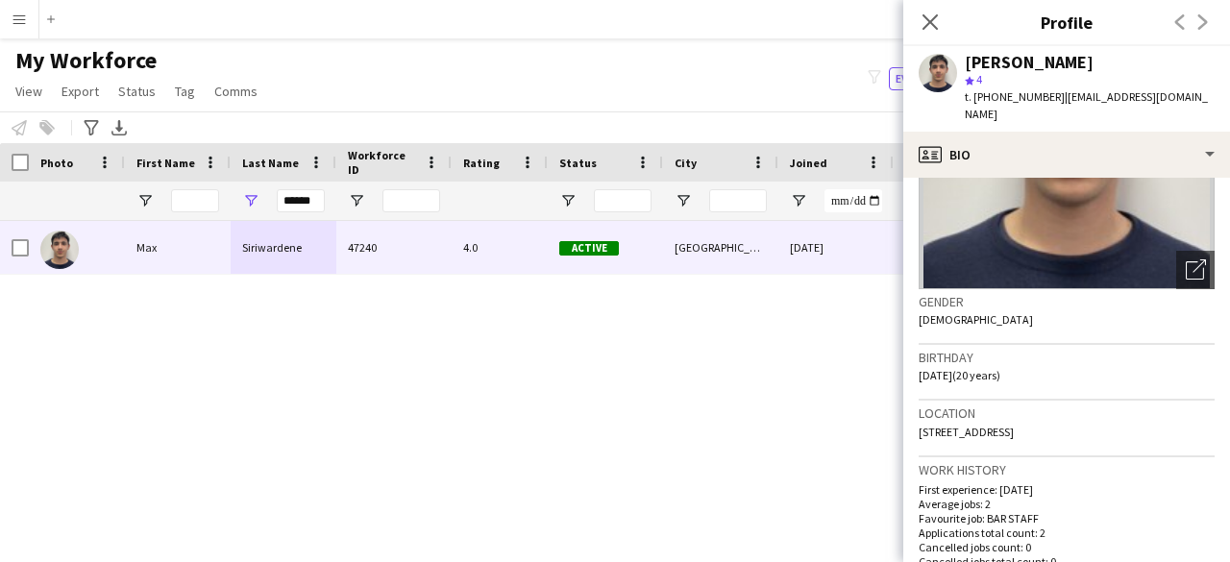
scroll to position [288, 0]
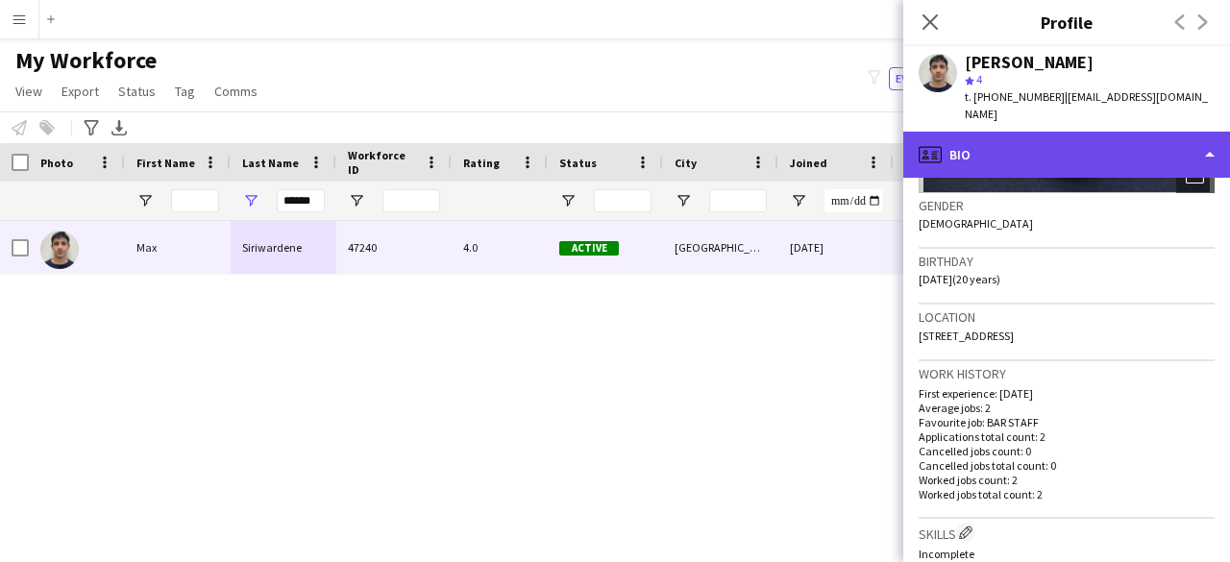
click at [1067, 147] on div "profile Bio" at bounding box center [1067, 155] width 327 height 46
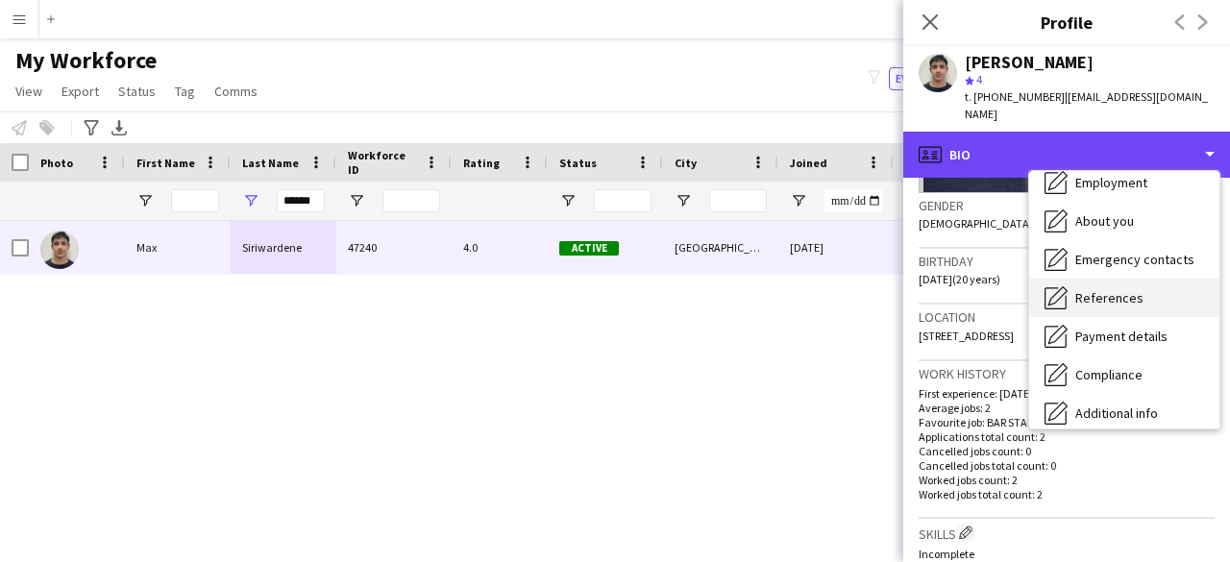
scroll to position [192, 0]
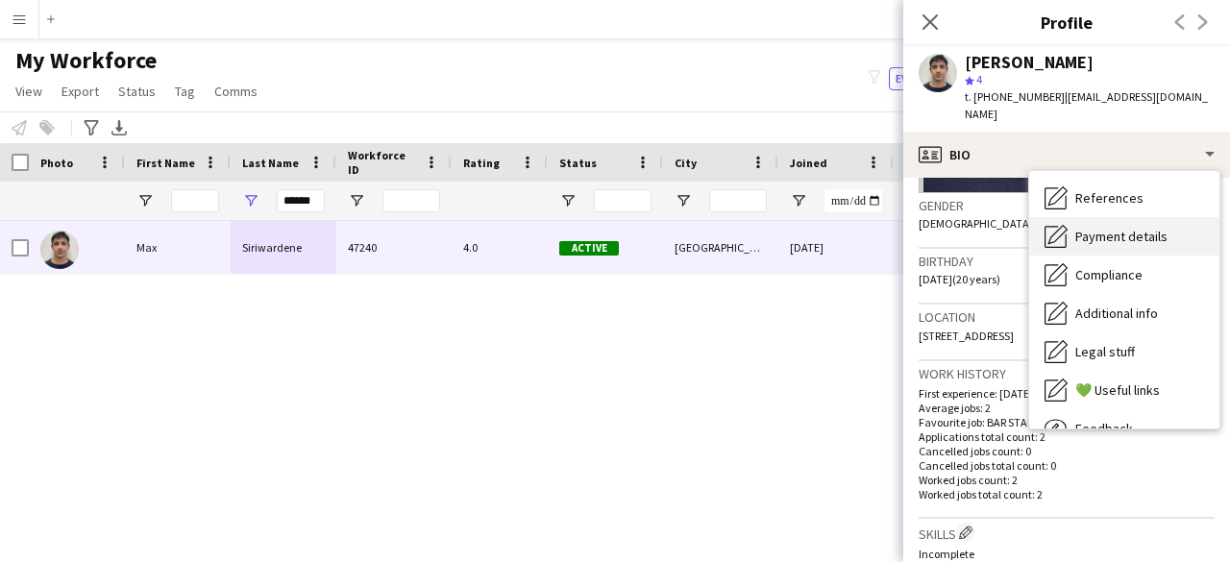
click at [1136, 228] on div "Payment details Payment details" at bounding box center [1124, 236] width 190 height 38
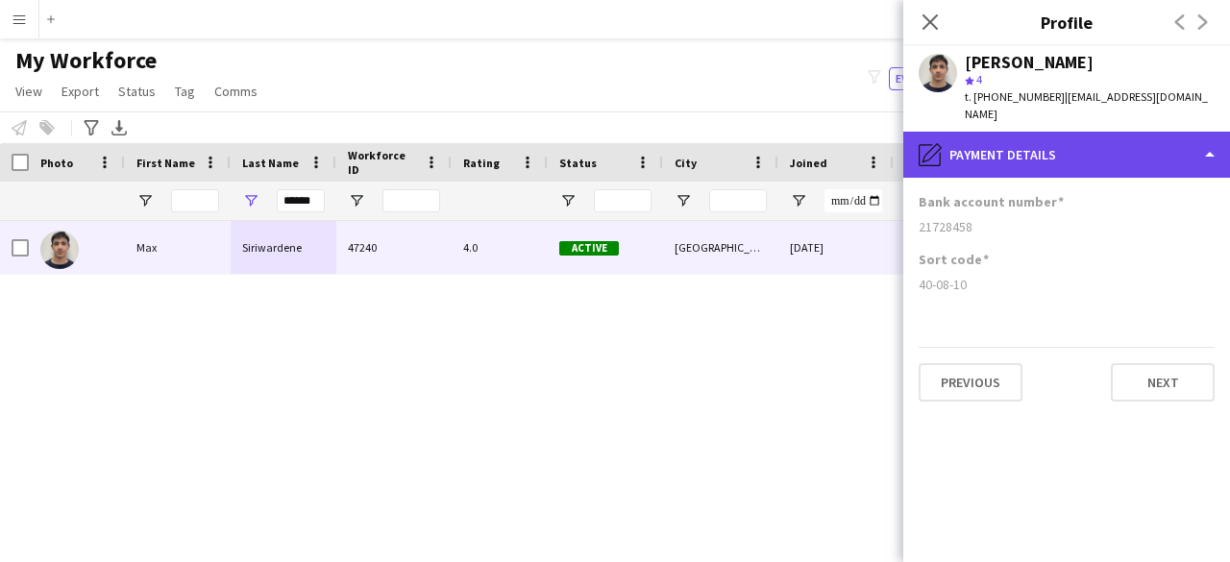
click at [1016, 159] on div "pencil4 Payment details" at bounding box center [1067, 155] width 327 height 46
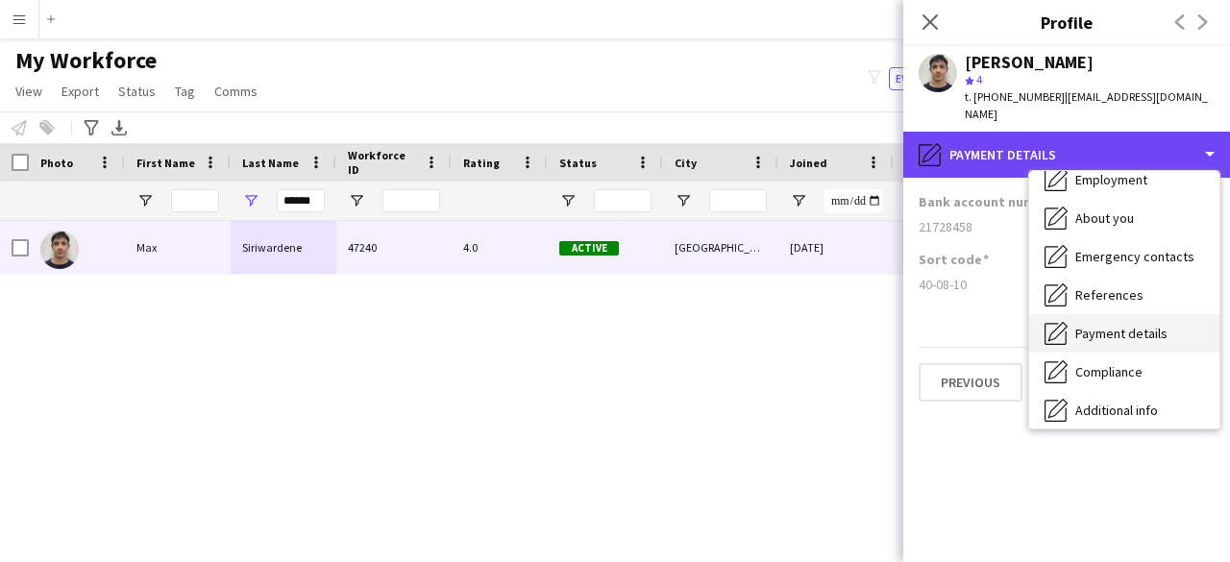
scroll to position [0, 0]
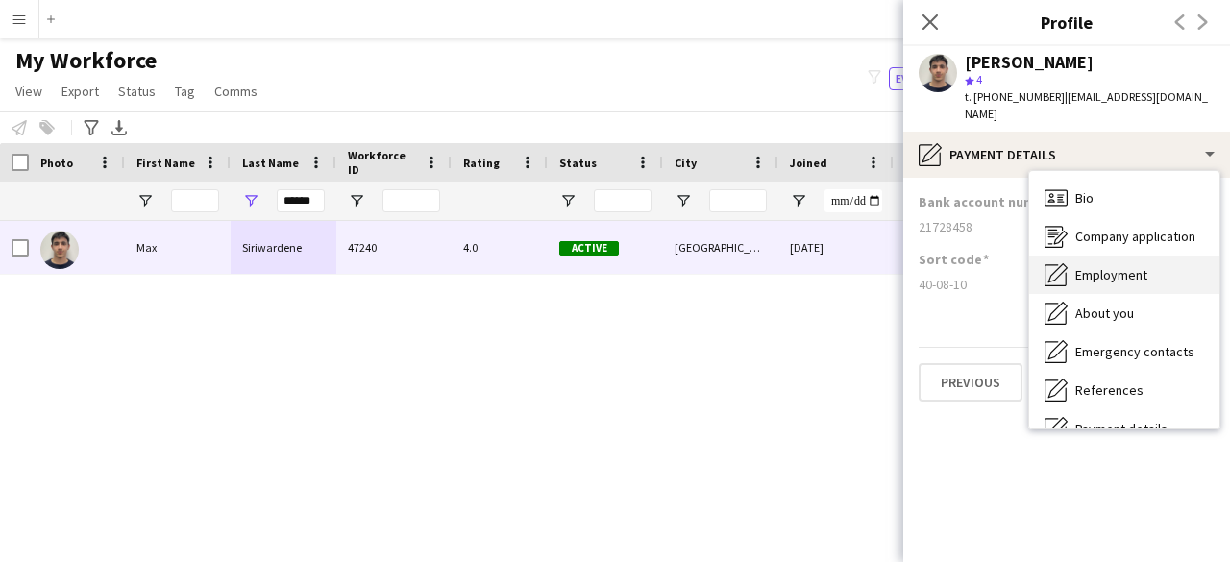
click at [1144, 256] on div "Employment Employment" at bounding box center [1124, 275] width 190 height 38
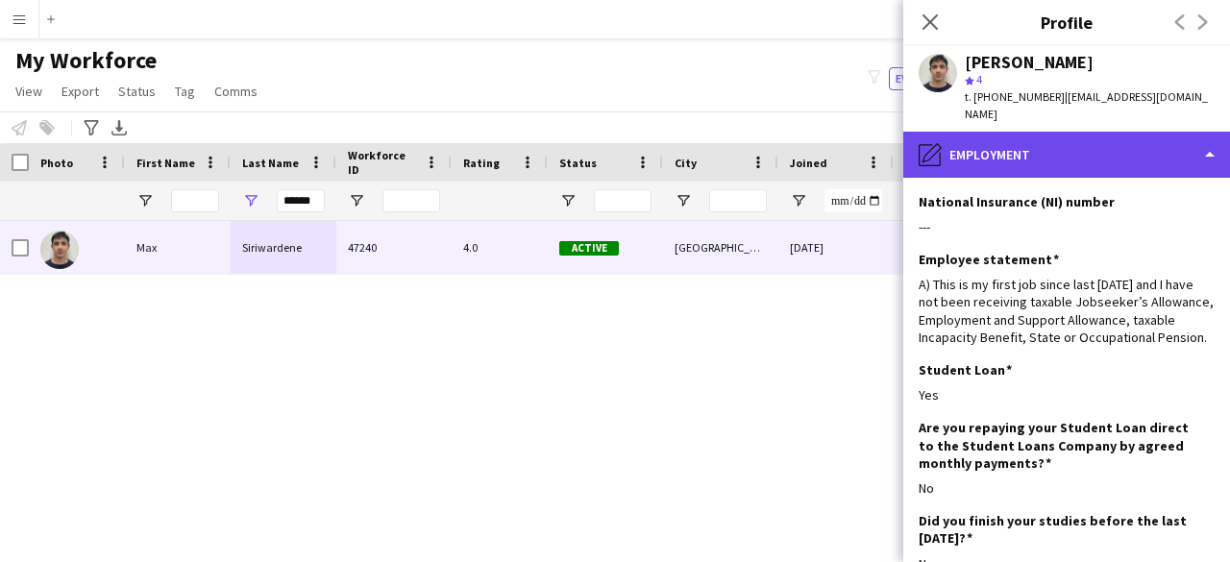
click at [1068, 143] on div "pencil4 Employment" at bounding box center [1067, 155] width 327 height 46
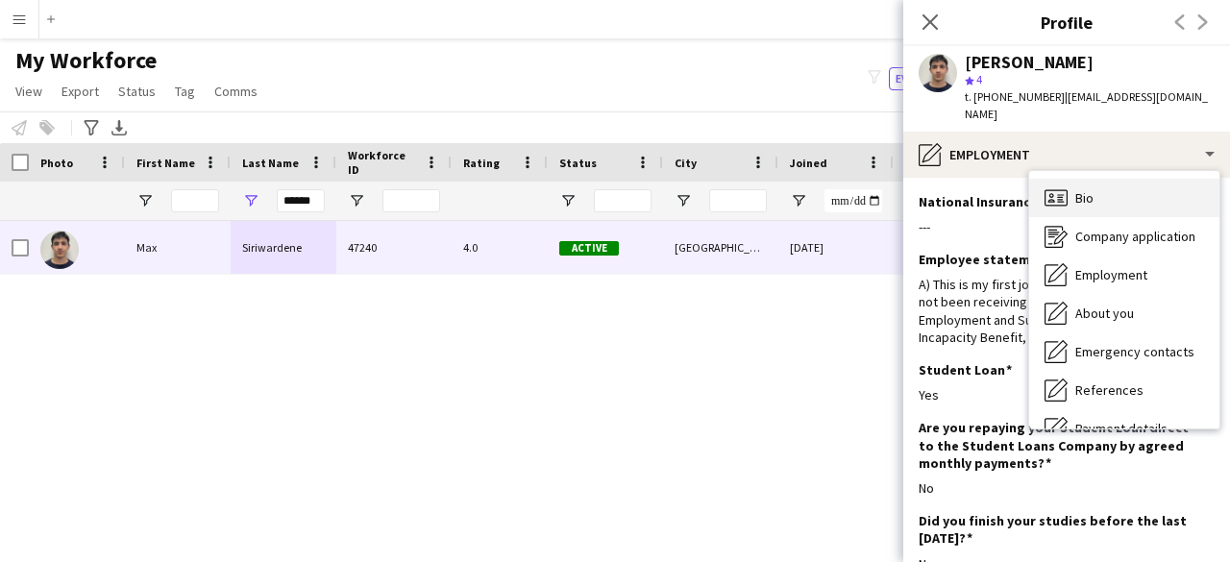
click at [1104, 179] on div "Bio Bio" at bounding box center [1124, 198] width 190 height 38
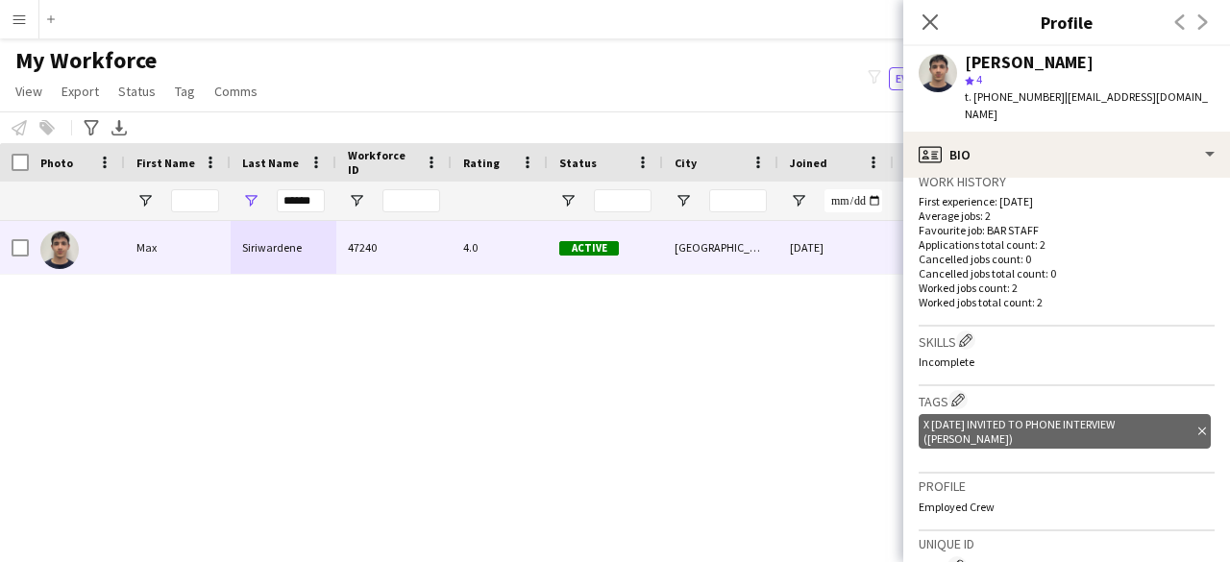
scroll to position [288, 0]
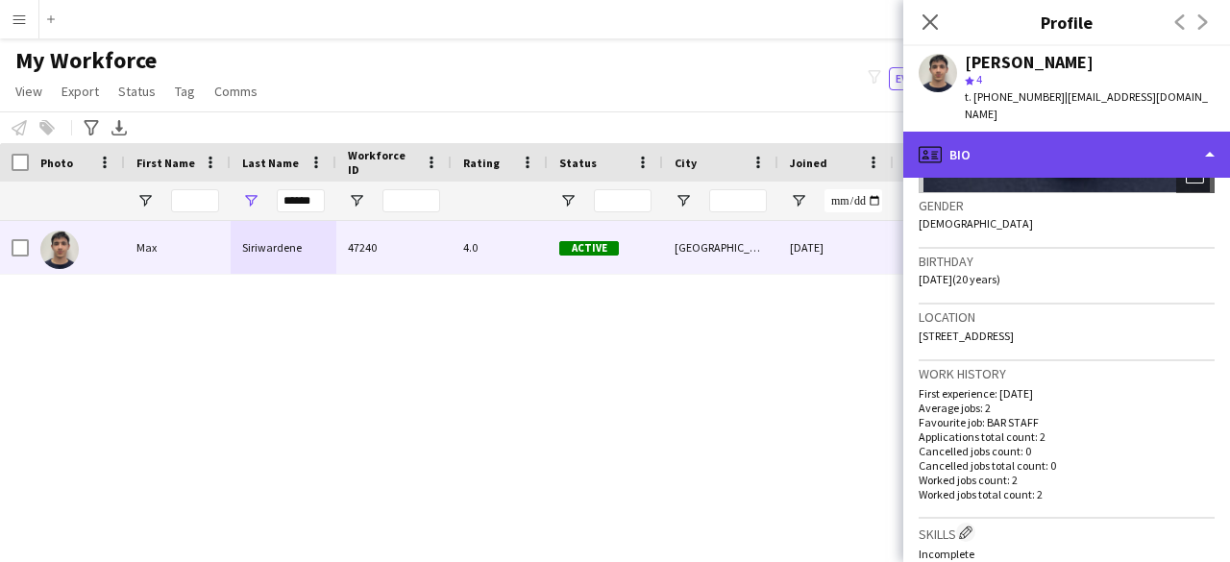
click at [1136, 139] on div "profile Bio" at bounding box center [1067, 155] width 327 height 46
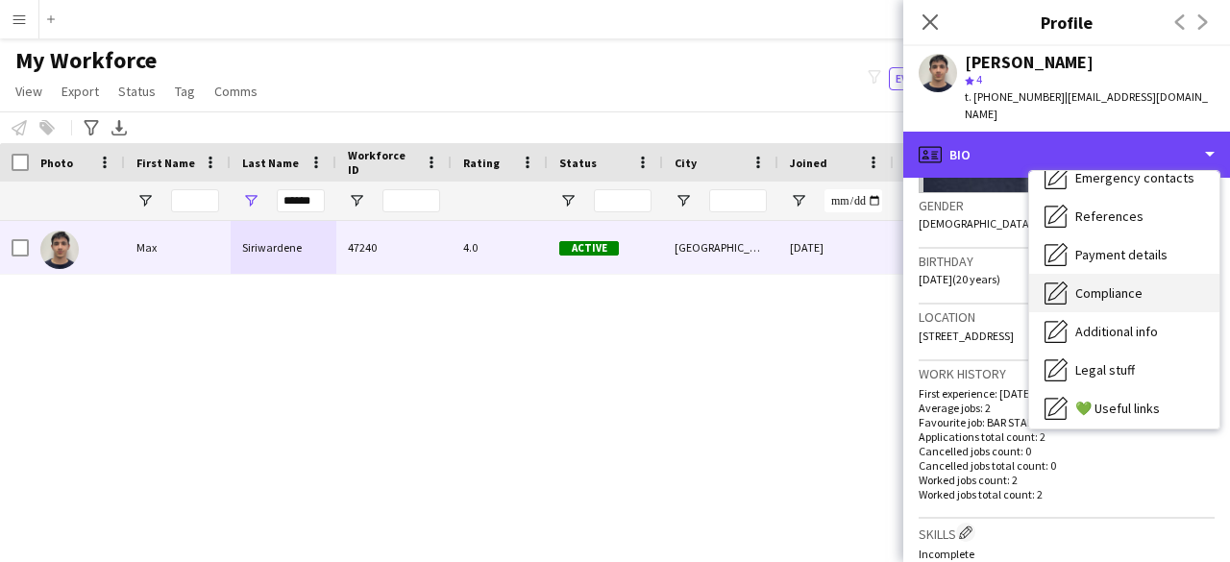
scroll to position [192, 0]
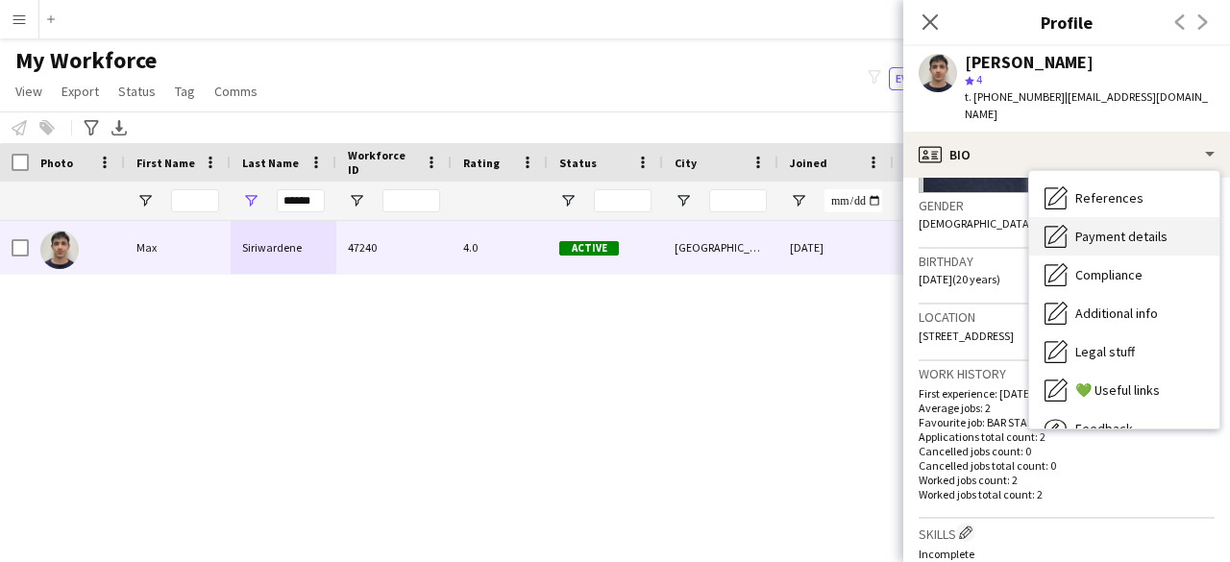
click at [1151, 228] on span "Payment details" at bounding box center [1122, 236] width 92 height 17
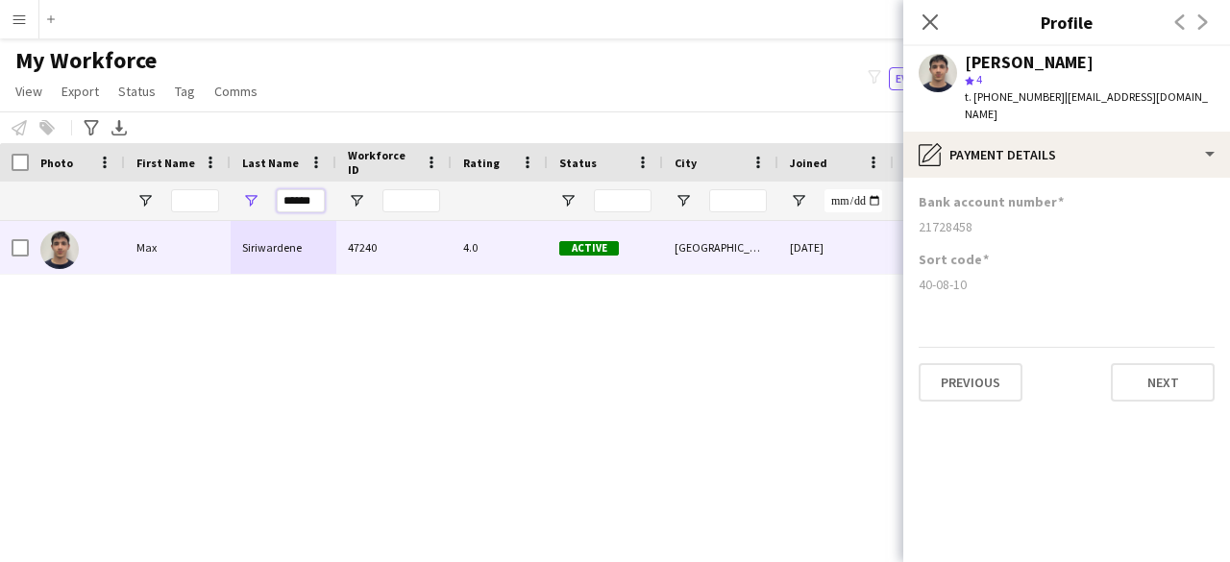
click at [306, 201] on input "******" at bounding box center [301, 200] width 48 height 23
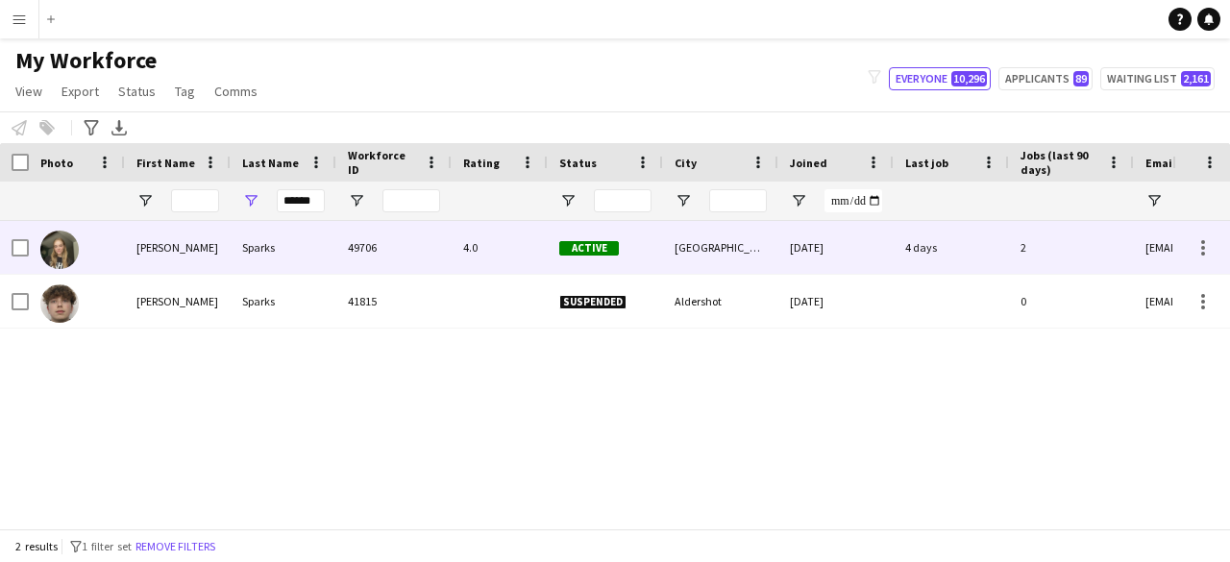
click at [425, 272] on div "49706" at bounding box center [393, 247] width 115 height 53
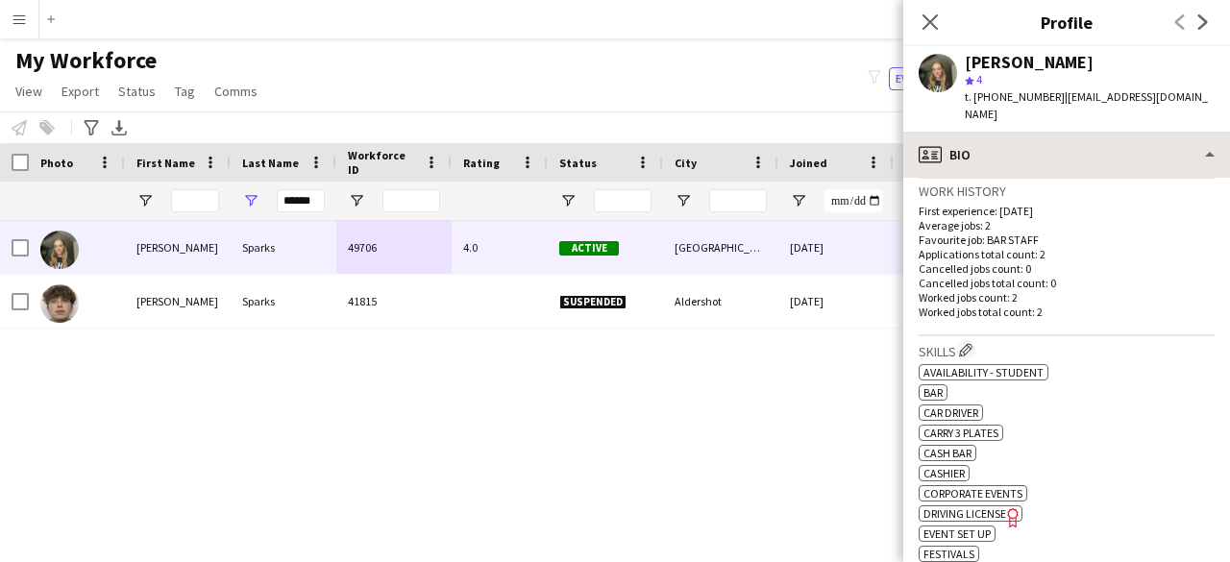
scroll to position [481, 0]
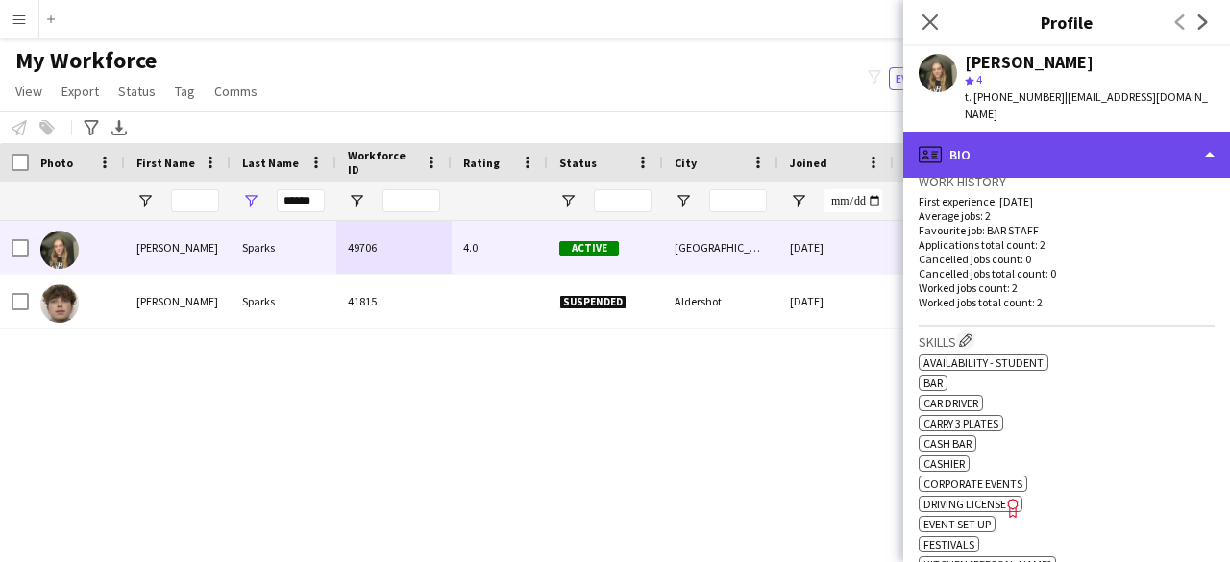
click at [1109, 134] on div "profile Bio" at bounding box center [1067, 155] width 327 height 46
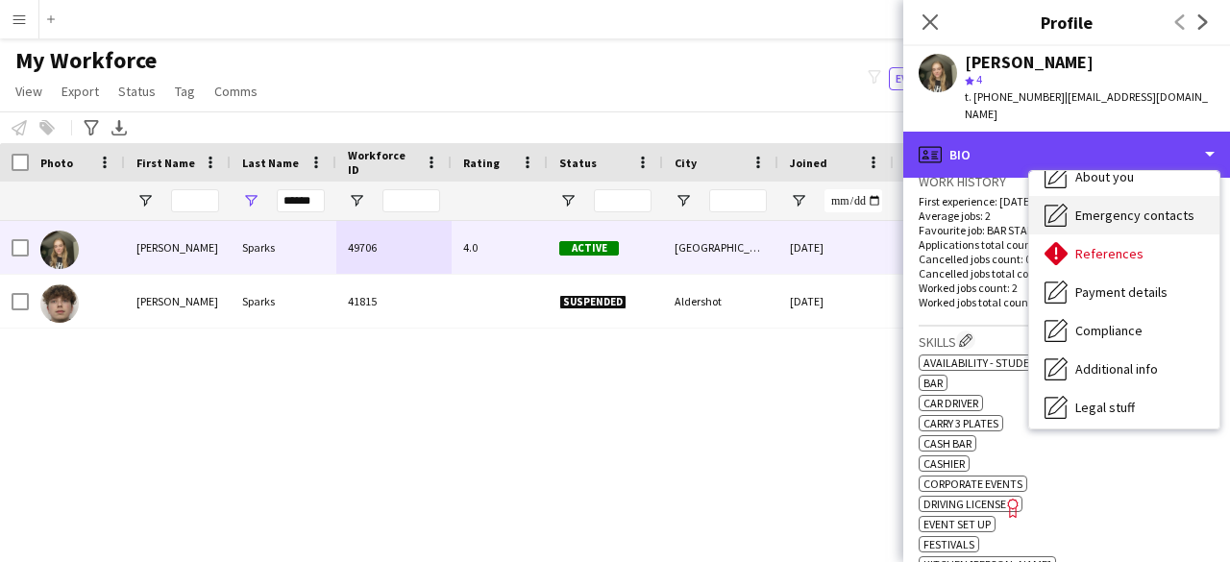
scroll to position [258, 0]
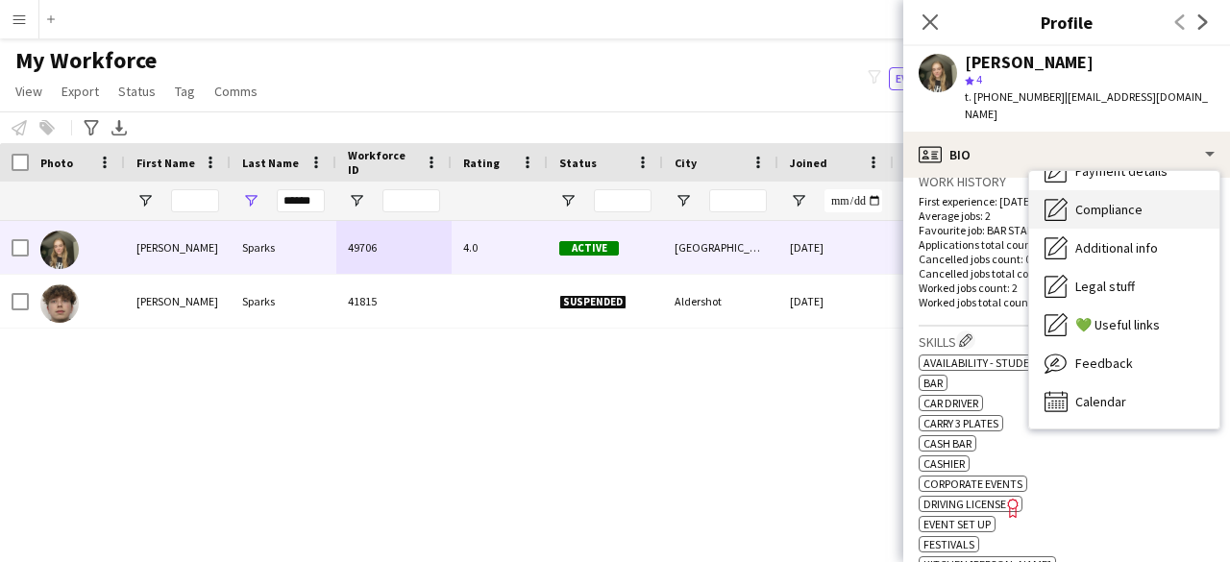
click at [1137, 201] on span "Compliance" at bounding box center [1109, 209] width 67 height 17
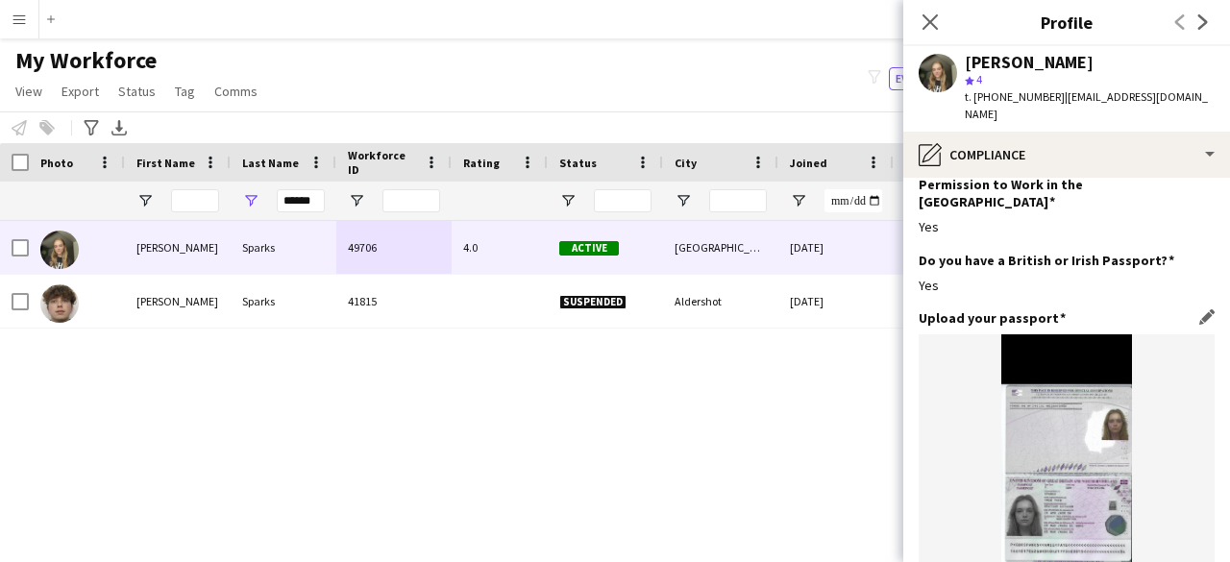
scroll to position [0, 0]
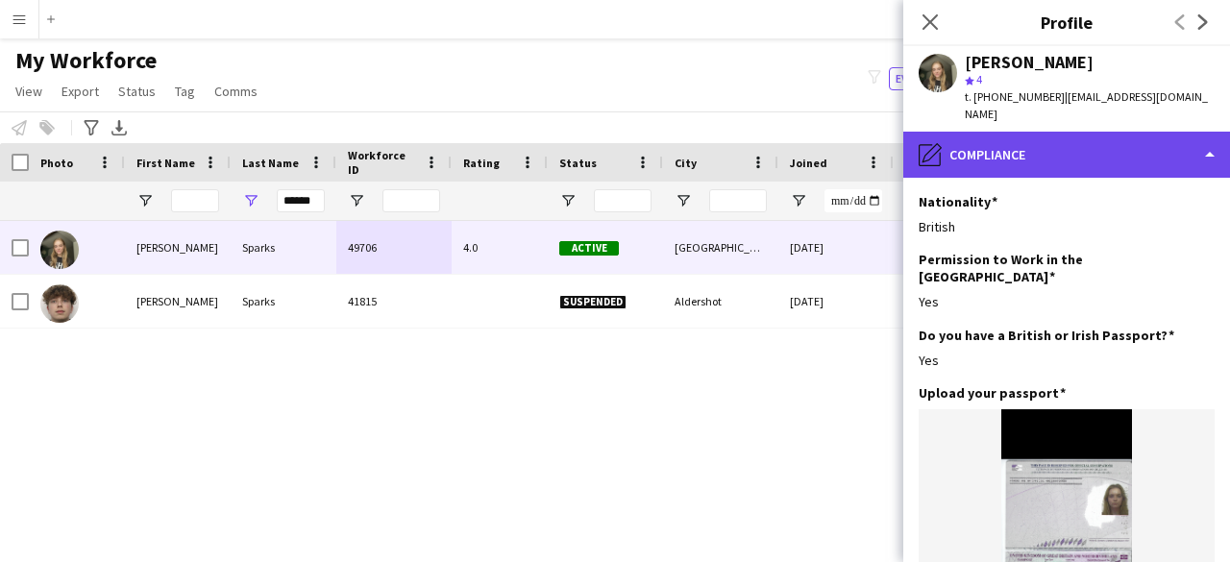
click at [1102, 132] on div "pencil4 Compliance" at bounding box center [1067, 155] width 327 height 46
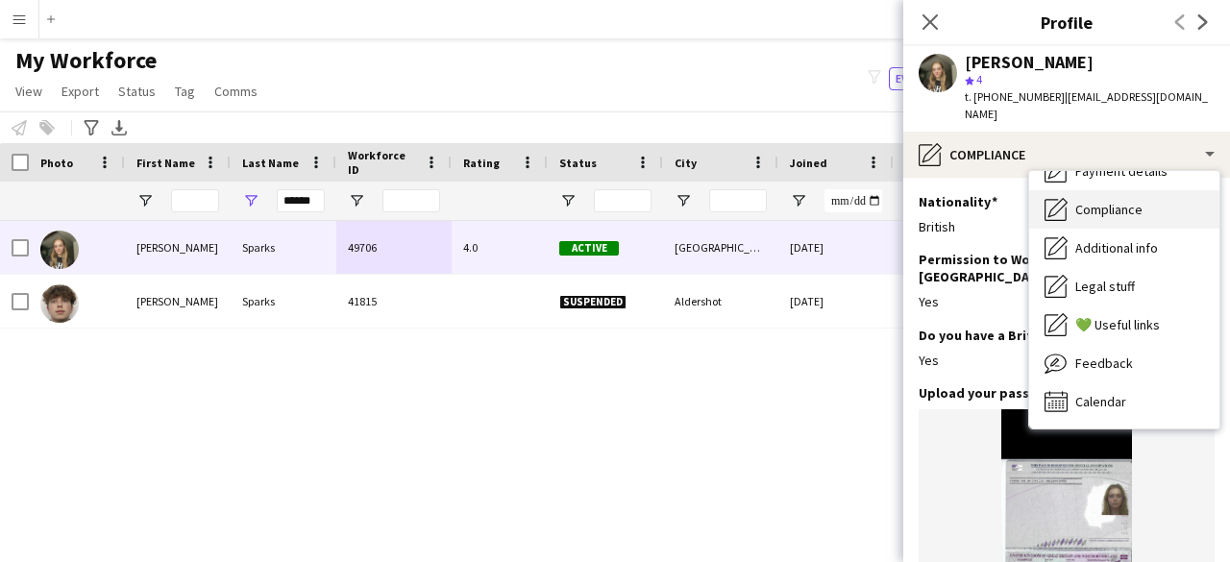
click at [1123, 201] on span "Compliance" at bounding box center [1109, 209] width 67 height 17
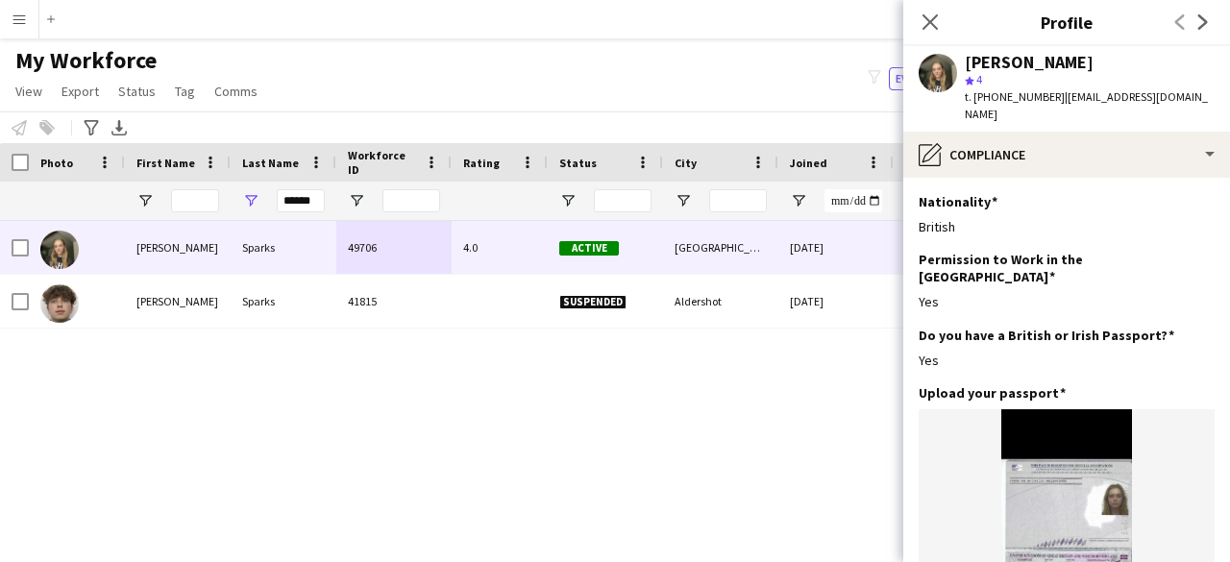
click at [1075, 111] on div "[PERSON_NAME] star 4 t. [PHONE_NUMBER] | [EMAIL_ADDRESS][DOMAIN_NAME]" at bounding box center [1067, 89] width 327 height 86
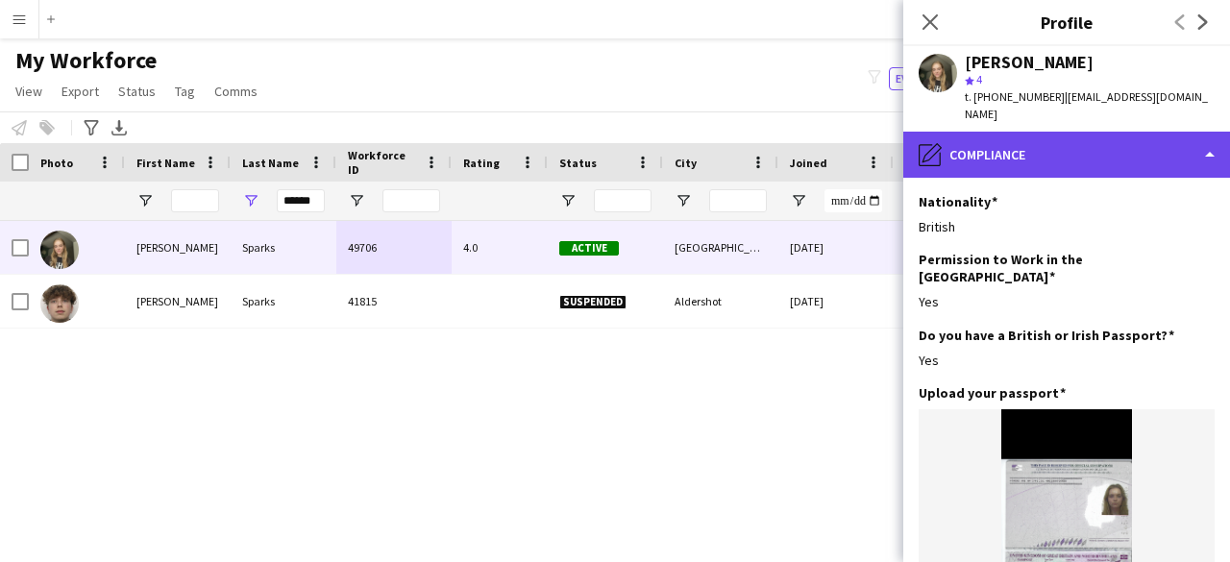
click at [1099, 141] on div "pencil4 Compliance" at bounding box center [1067, 155] width 327 height 46
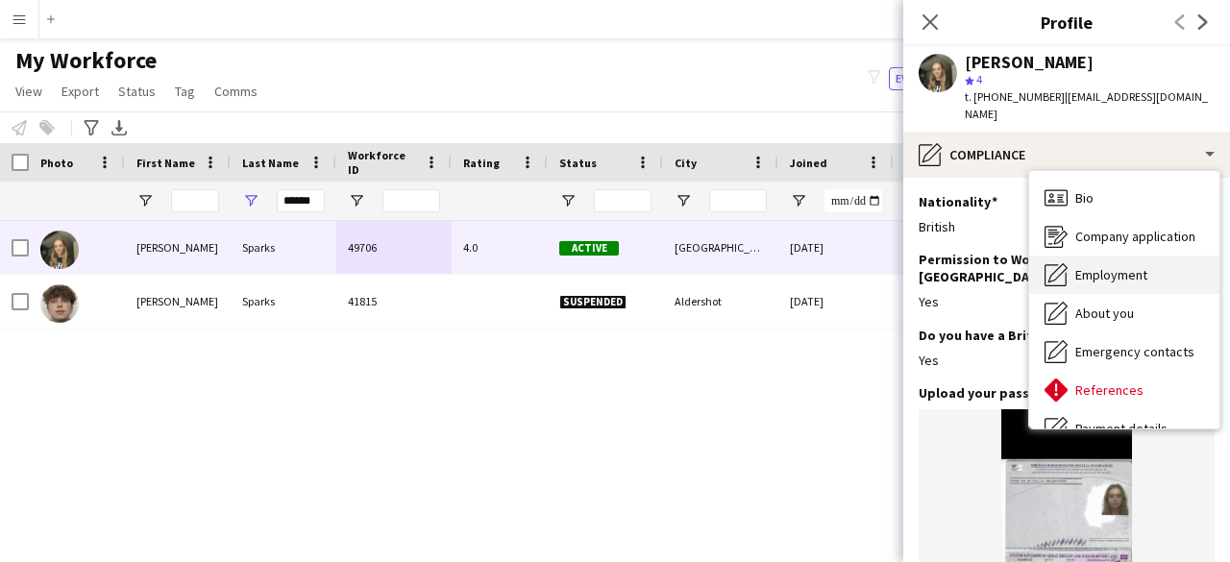
click at [1139, 266] on span "Employment" at bounding box center [1112, 274] width 72 height 17
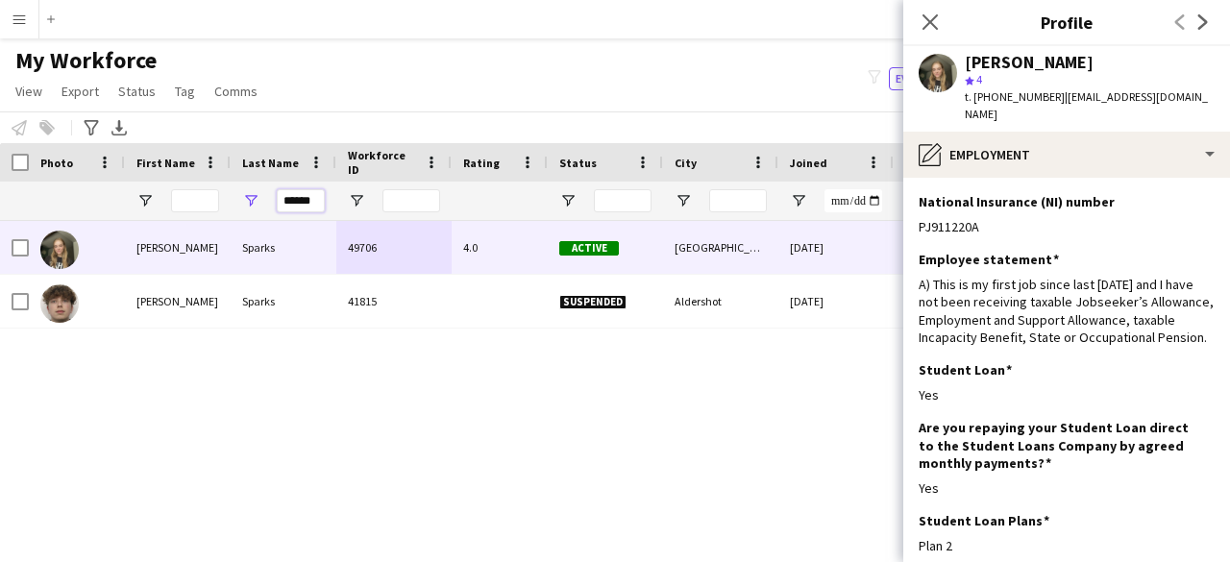
click at [321, 200] on input "******" at bounding box center [301, 200] width 48 height 23
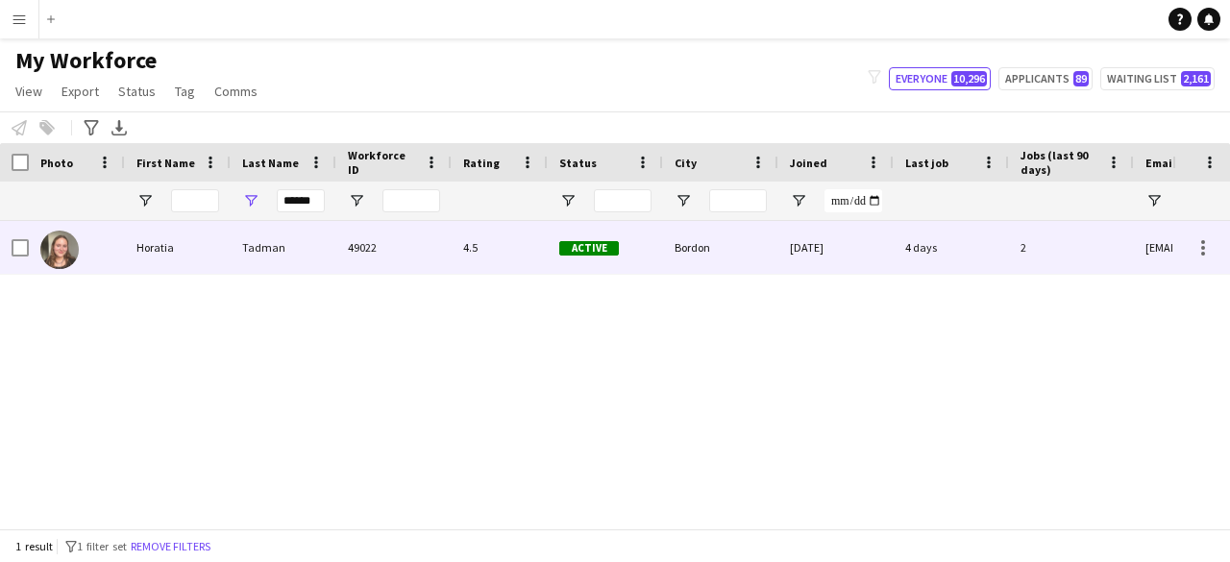
click at [306, 263] on div "Tadman" at bounding box center [284, 247] width 106 height 53
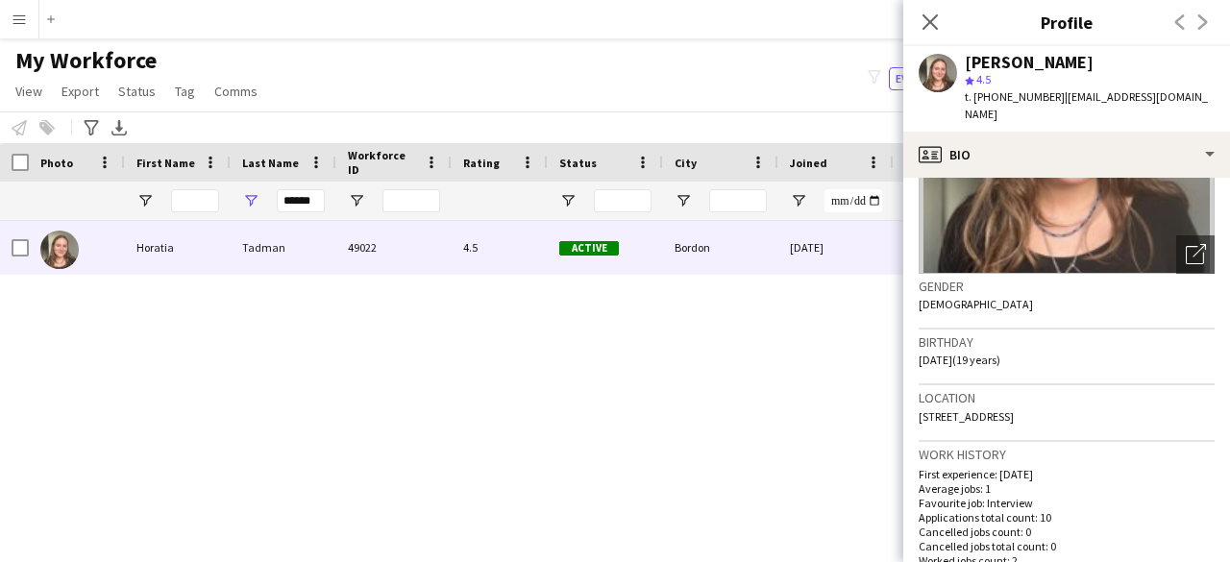
scroll to position [288, 0]
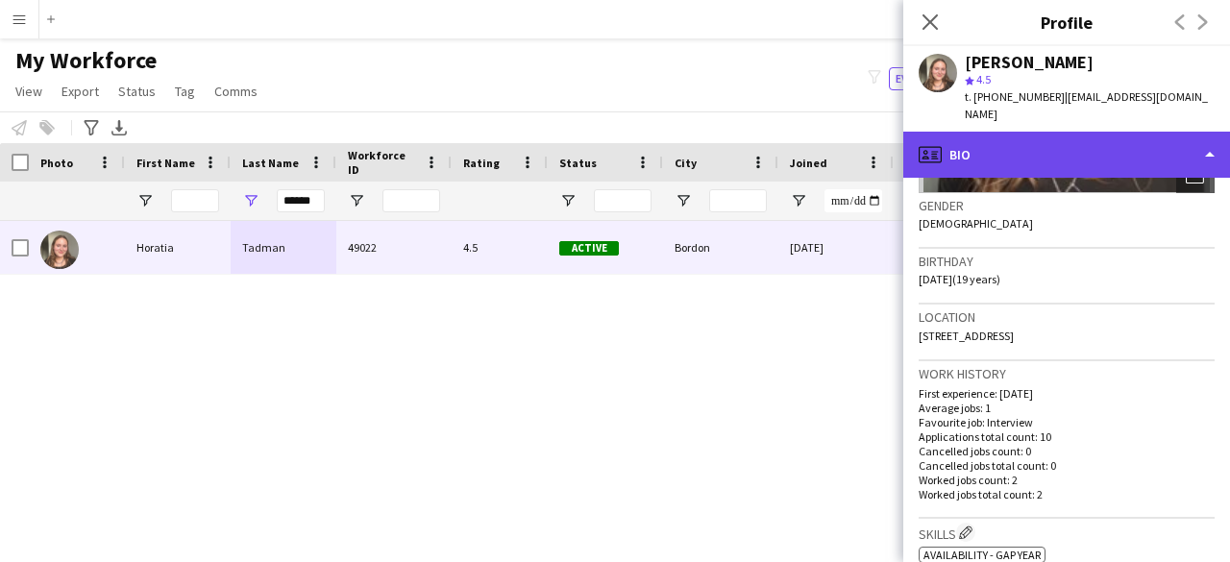
drag, startPoint x: 1023, startPoint y: 134, endPoint x: 1039, endPoint y: 146, distance: 20.6
click at [1023, 134] on div "profile Bio" at bounding box center [1067, 155] width 327 height 46
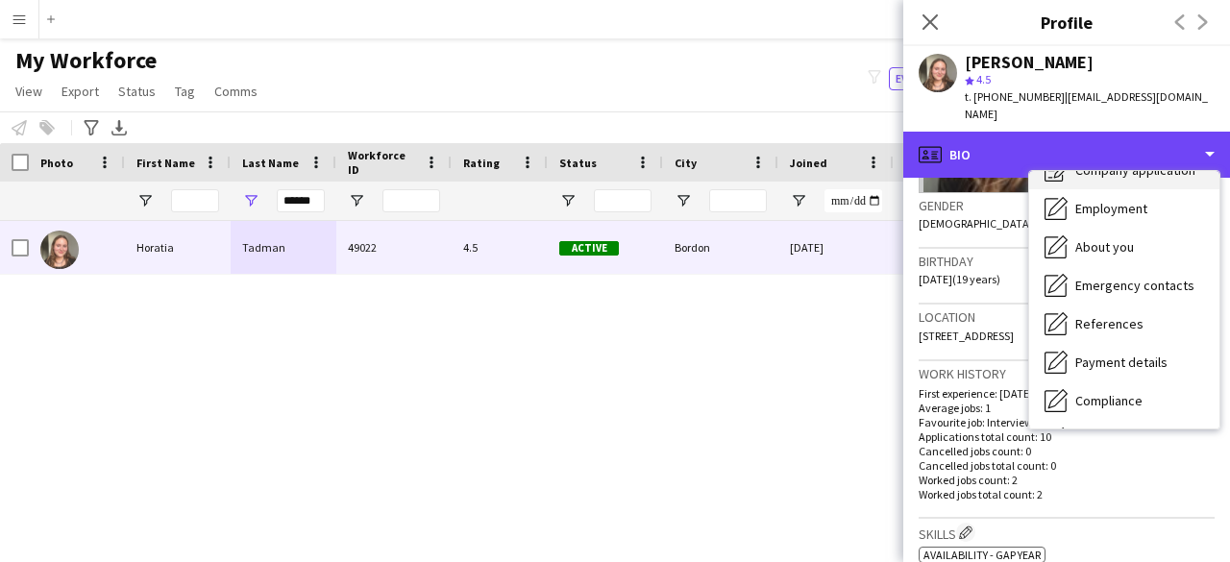
scroll to position [96, 0]
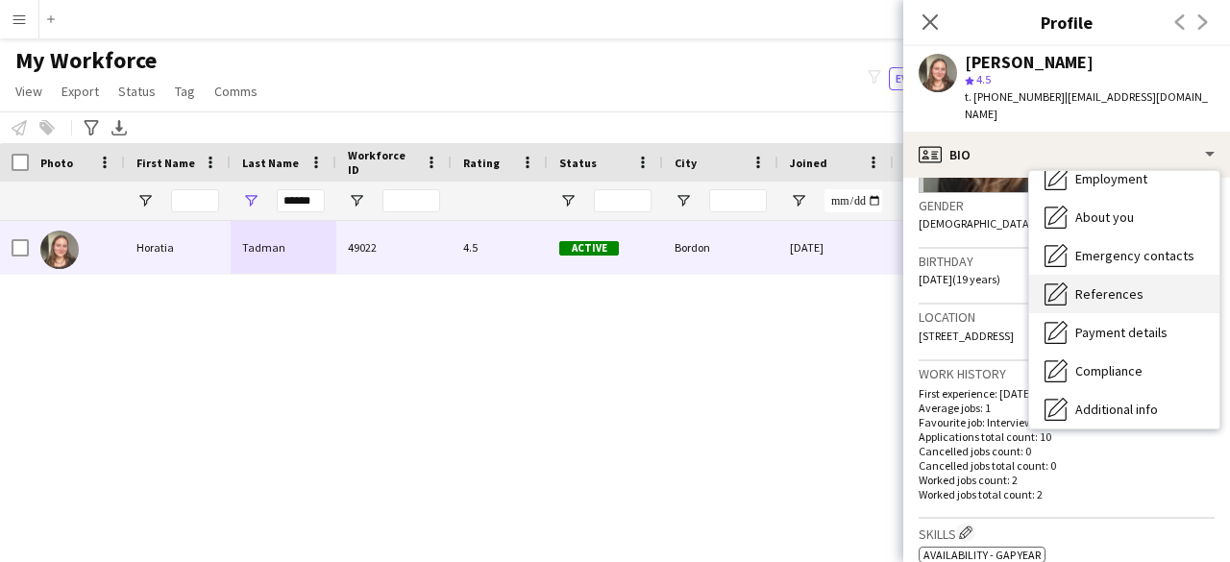
click at [1156, 275] on div "References References" at bounding box center [1124, 294] width 190 height 38
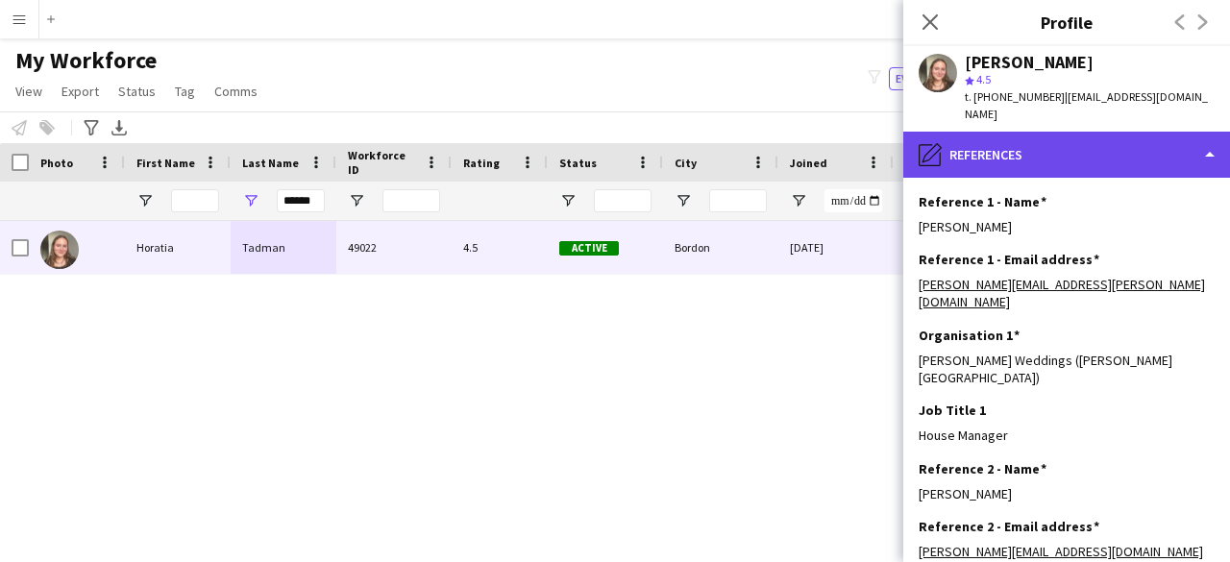
click at [1053, 155] on div "pencil4 References" at bounding box center [1067, 155] width 327 height 46
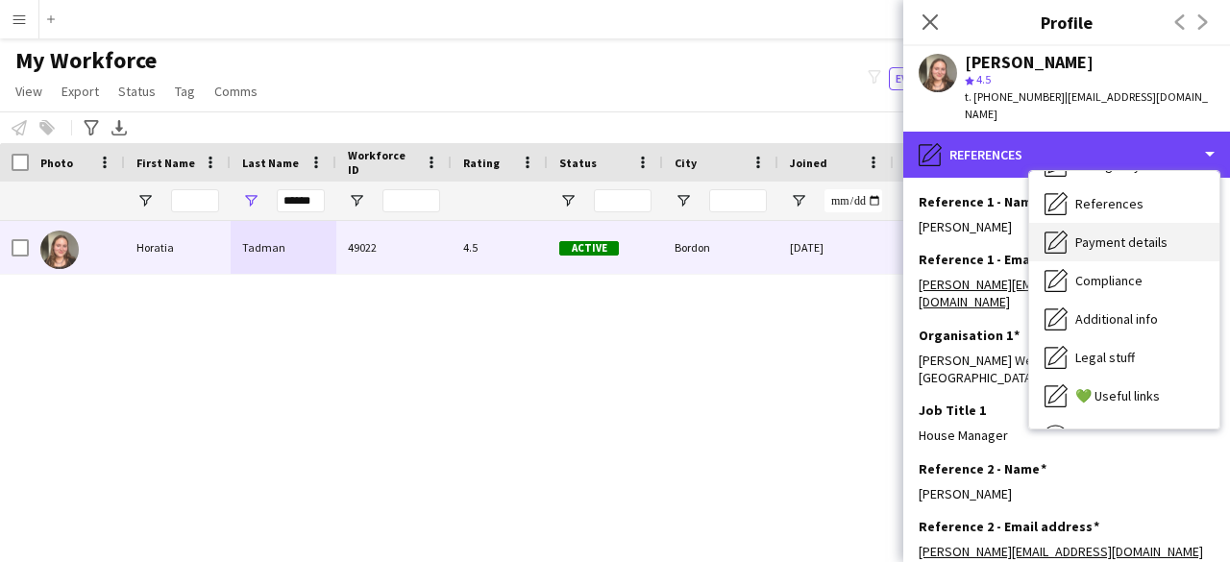
scroll to position [161, 0]
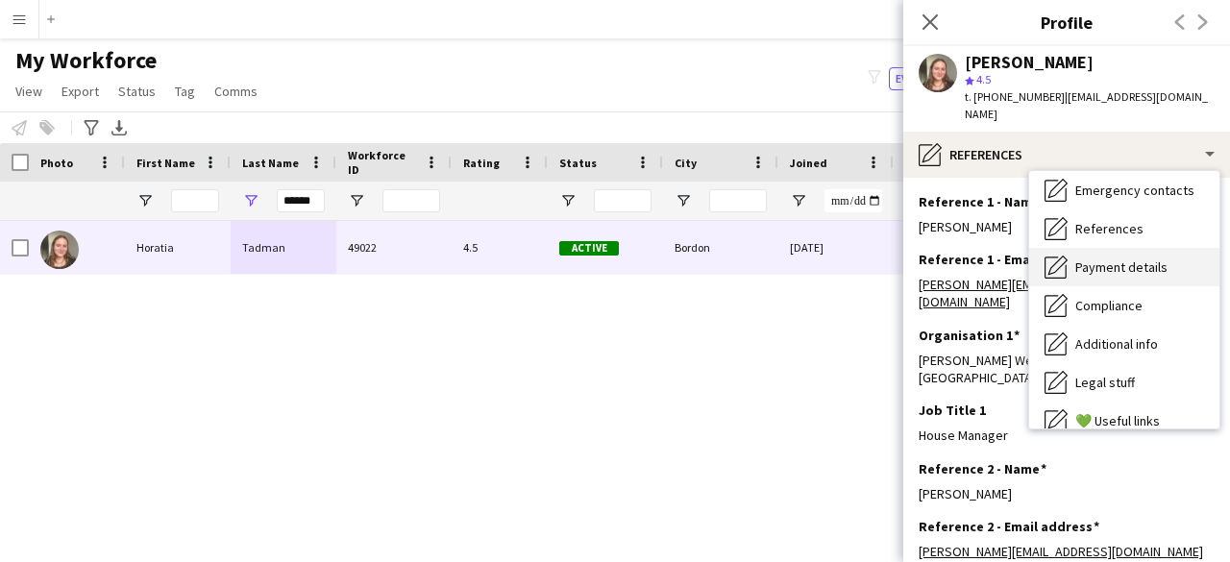
click at [1164, 259] on span "Payment details" at bounding box center [1122, 267] width 92 height 17
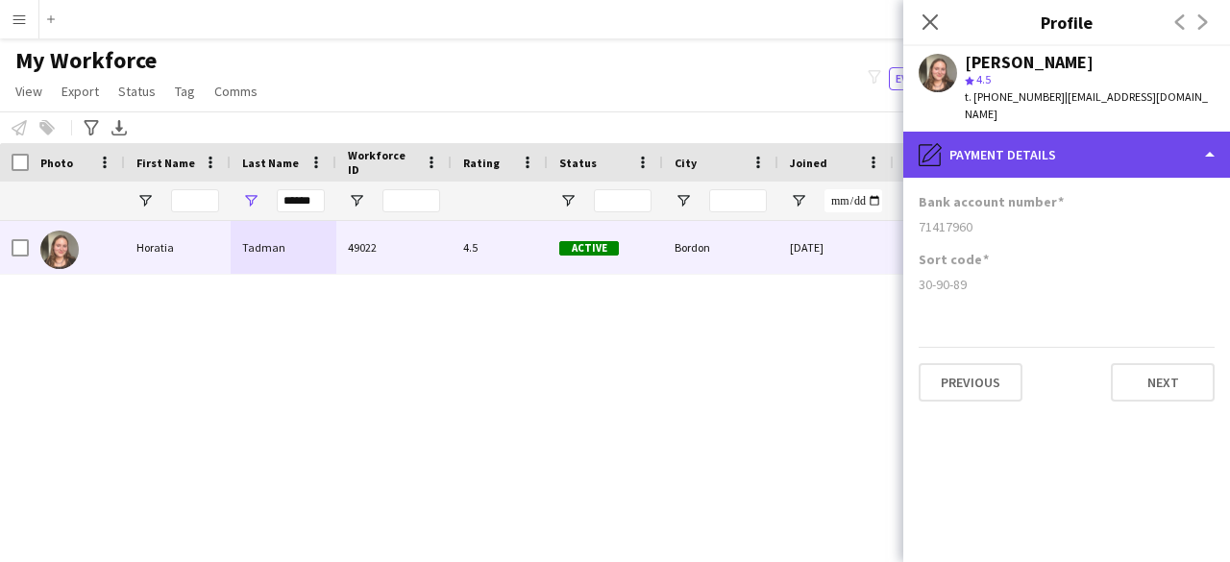
click at [968, 134] on div "pencil4 Payment details" at bounding box center [1067, 155] width 327 height 46
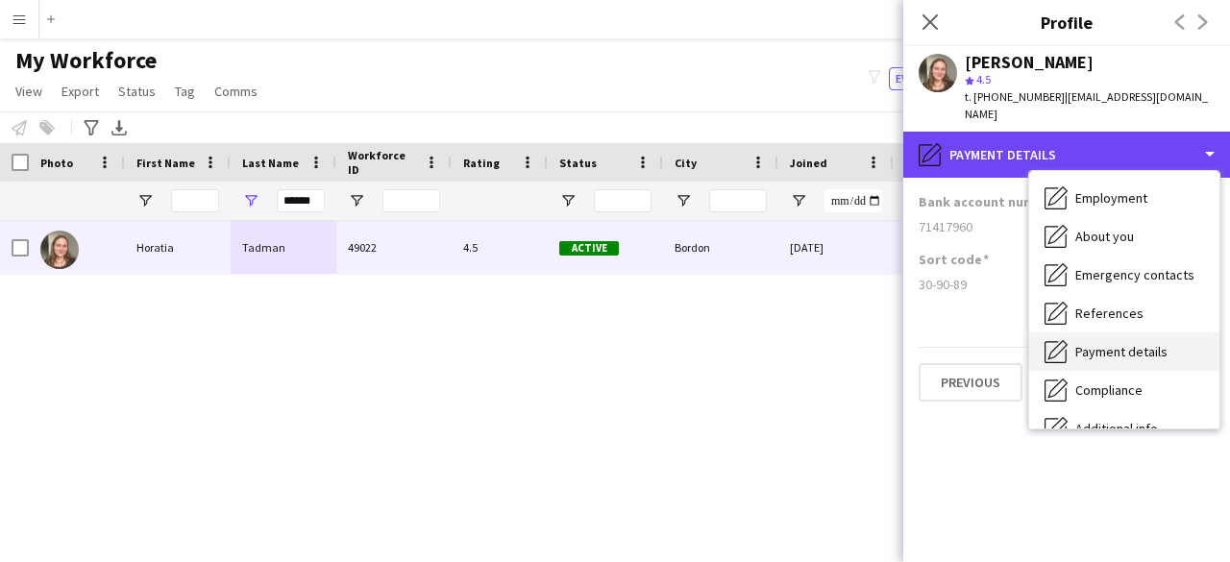
scroll to position [0, 0]
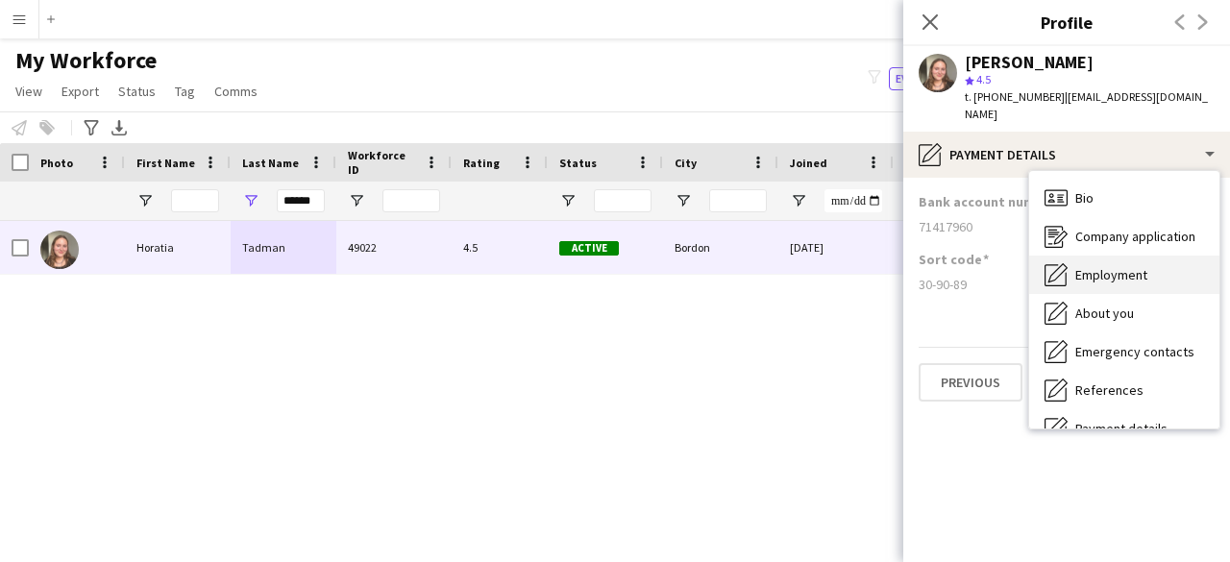
click at [1153, 256] on div "Employment Employment" at bounding box center [1124, 275] width 190 height 38
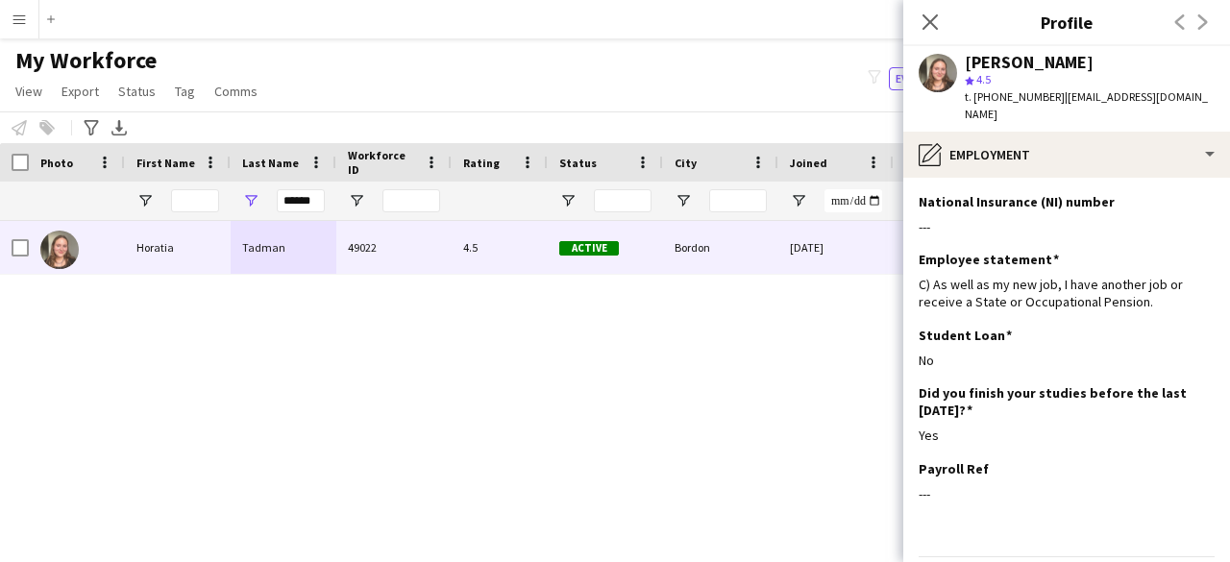
click at [1013, 178] on app-section-data-types "National Insurance (NI) number Edit this field --- Employee statement Edit this…" at bounding box center [1067, 370] width 327 height 384
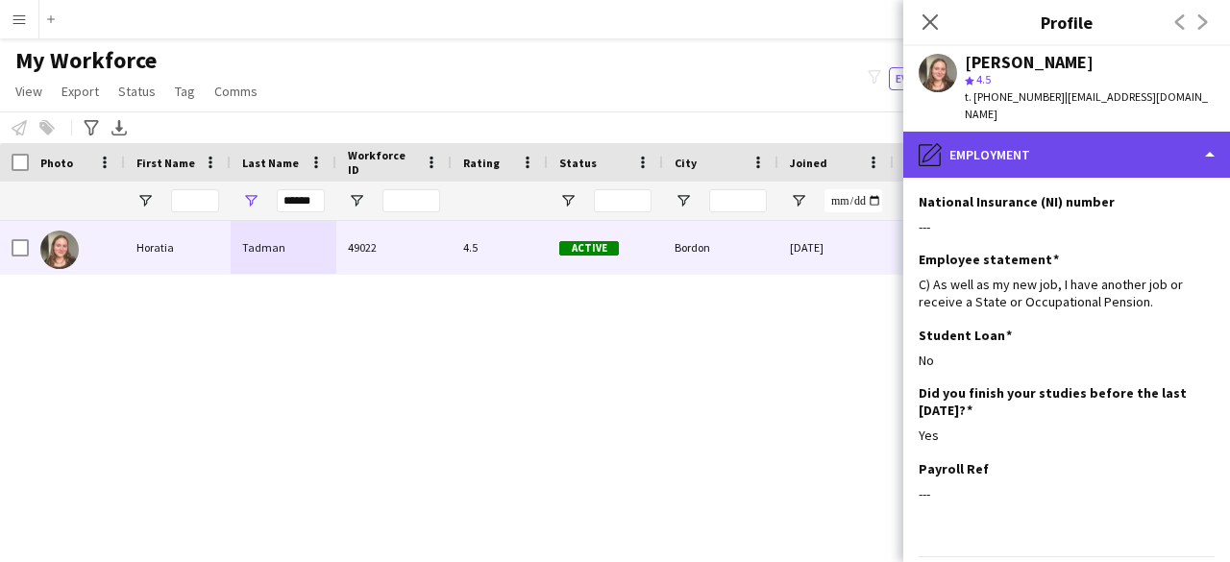
click at [1028, 154] on div "pencil4 Employment" at bounding box center [1067, 155] width 327 height 46
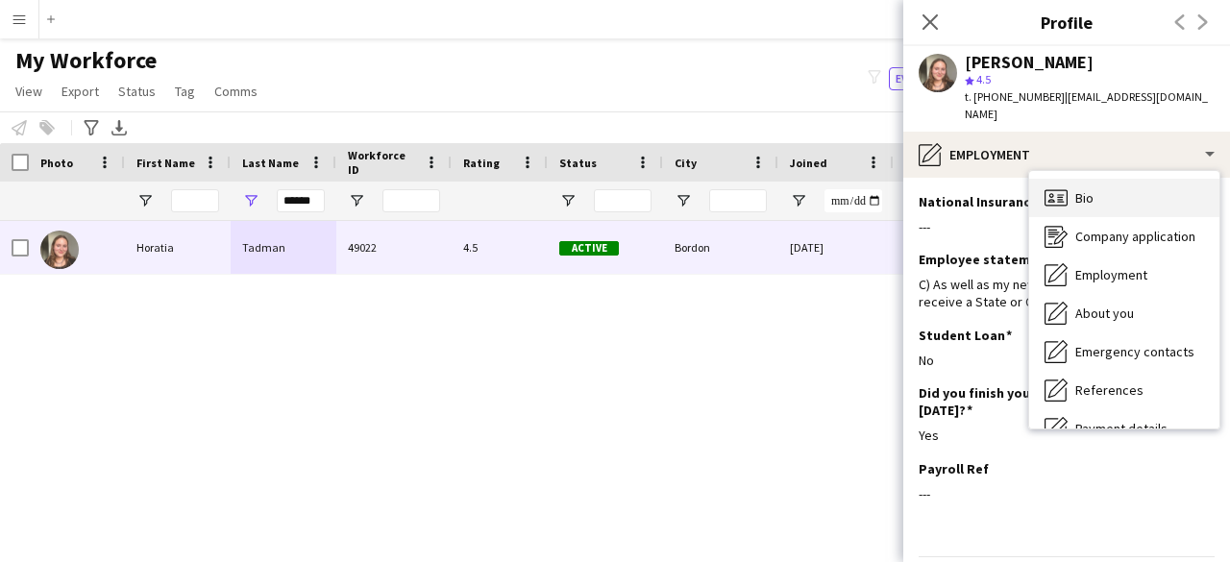
click at [1125, 179] on div "Bio Bio" at bounding box center [1124, 198] width 190 height 38
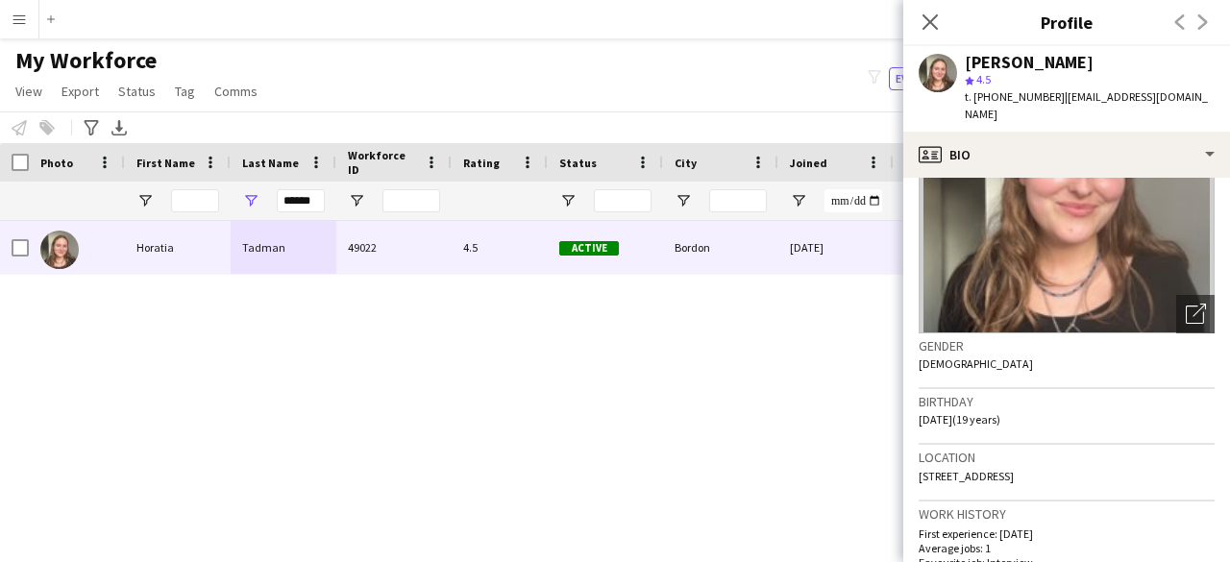
scroll to position [384, 0]
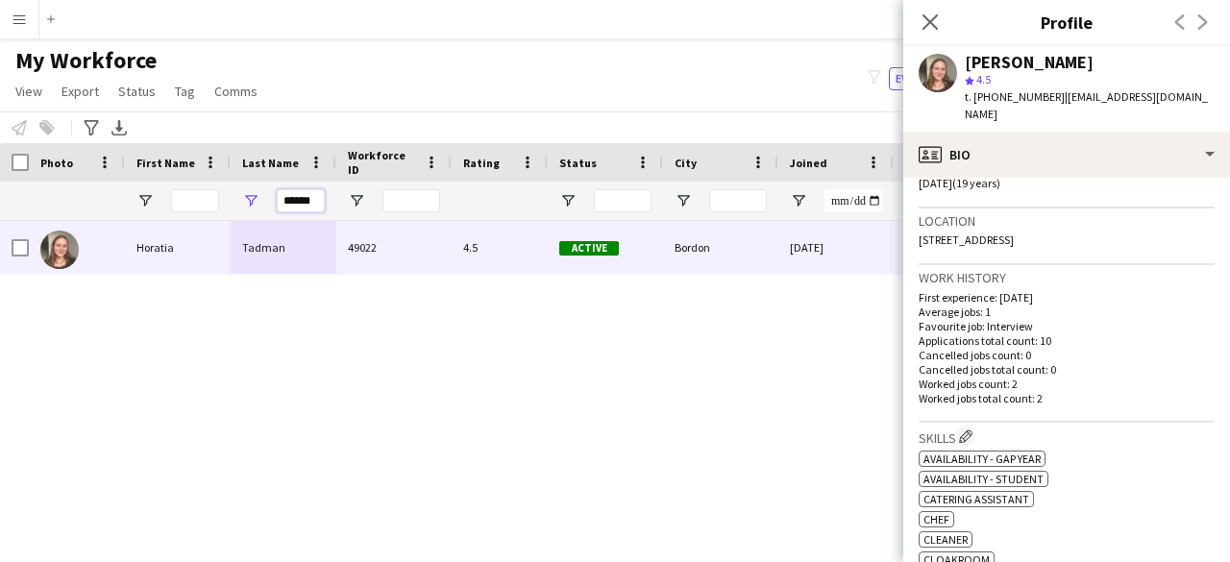
click at [303, 204] on input "******" at bounding box center [301, 200] width 48 height 23
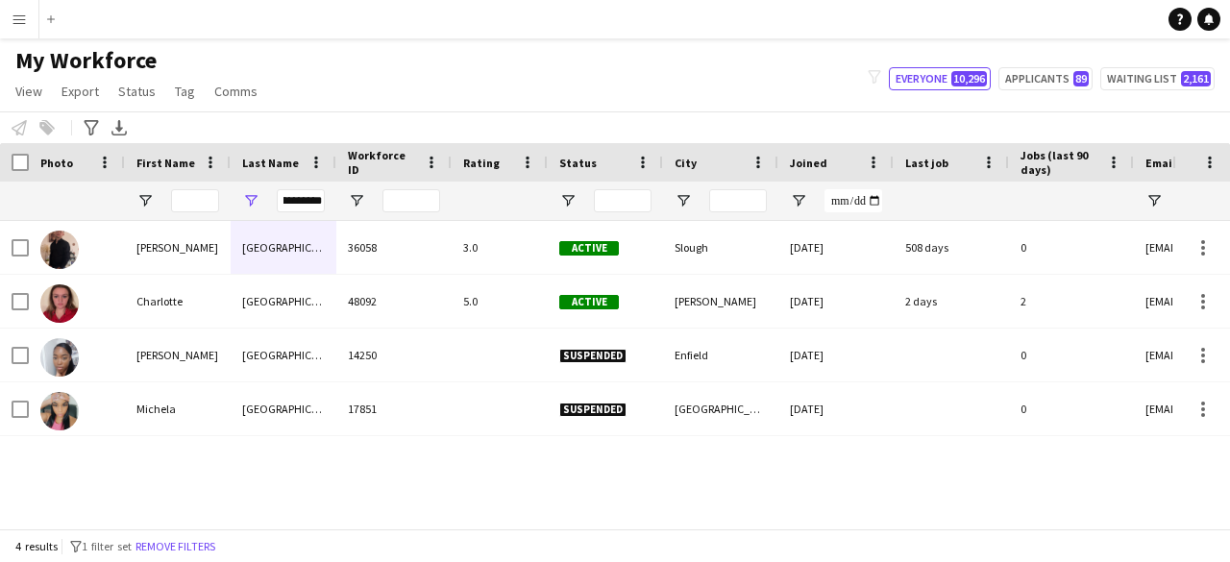
scroll to position [0, 0]
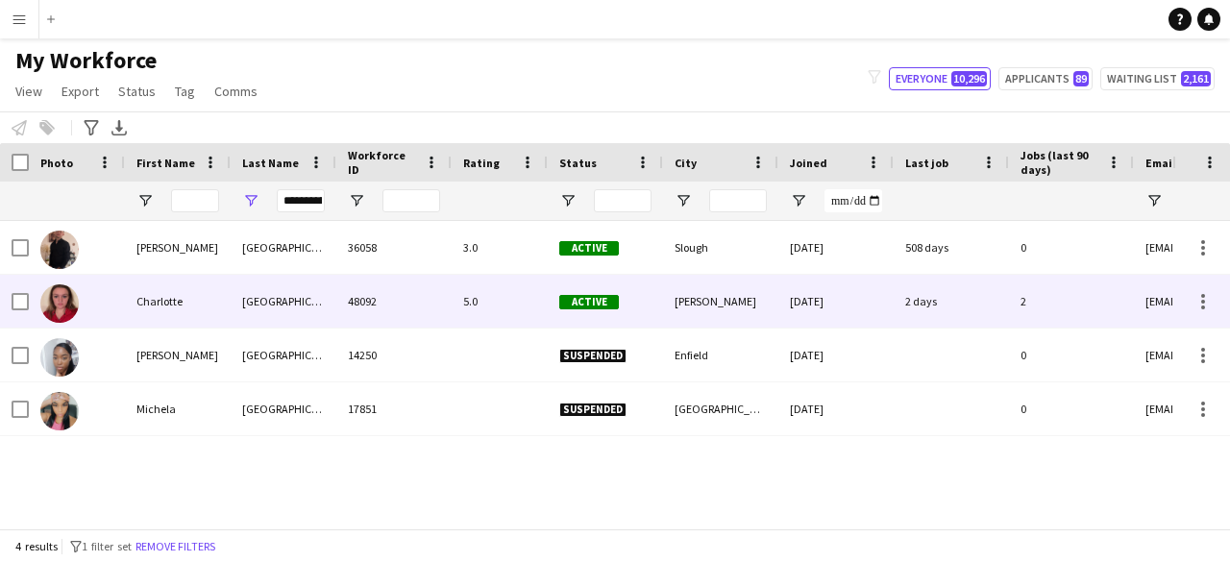
click at [815, 297] on div "[DATE]" at bounding box center [836, 301] width 115 height 53
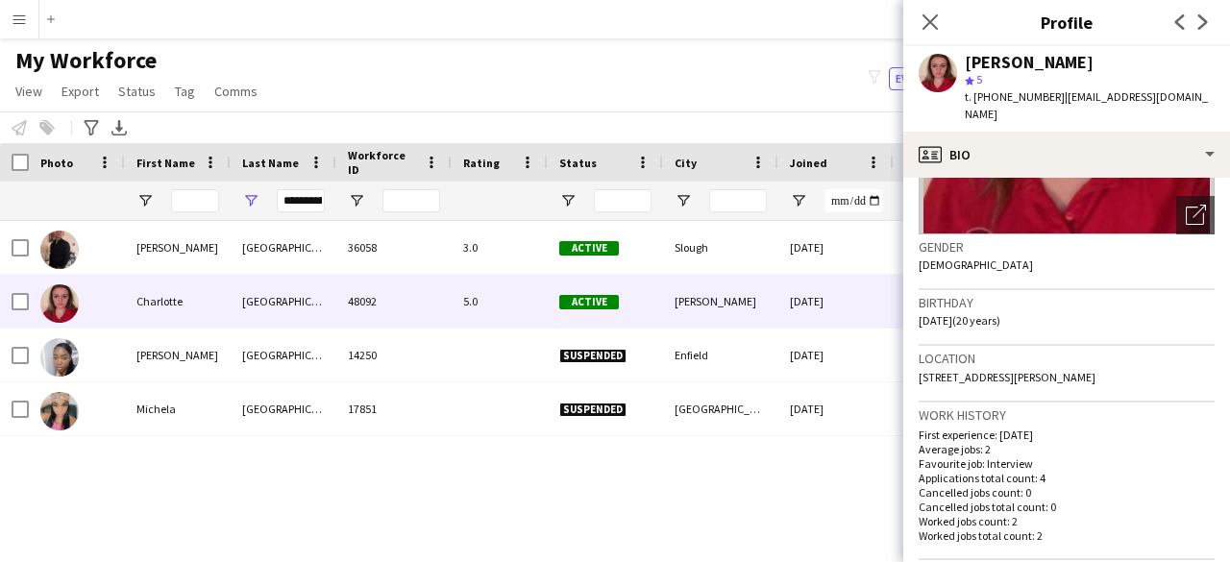
scroll to position [384, 0]
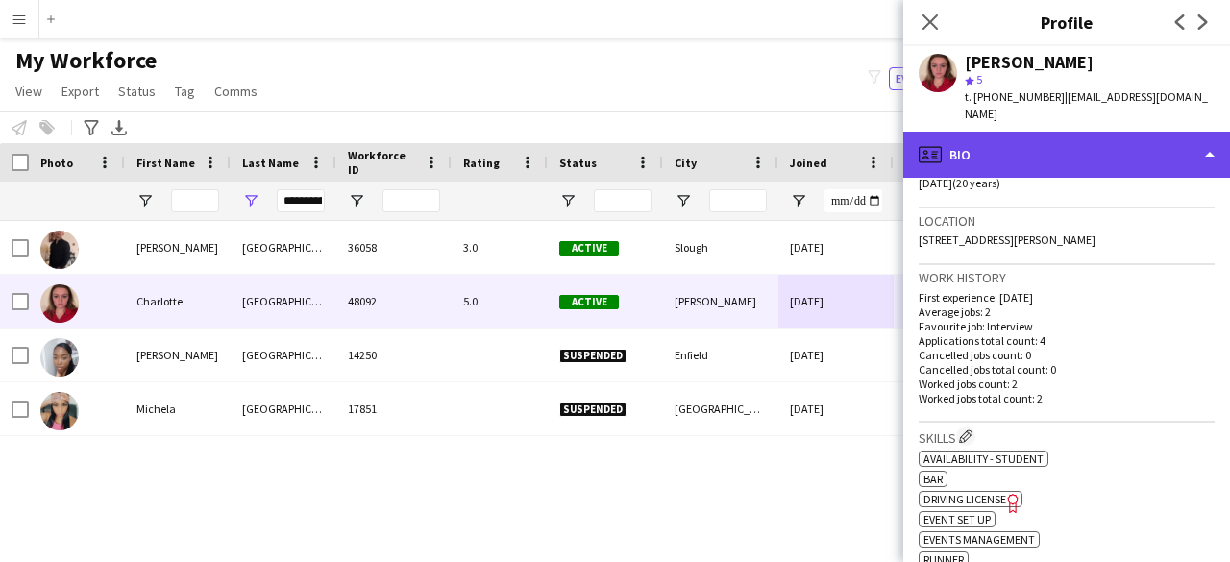
click at [1039, 163] on div "profile Bio" at bounding box center [1067, 155] width 327 height 46
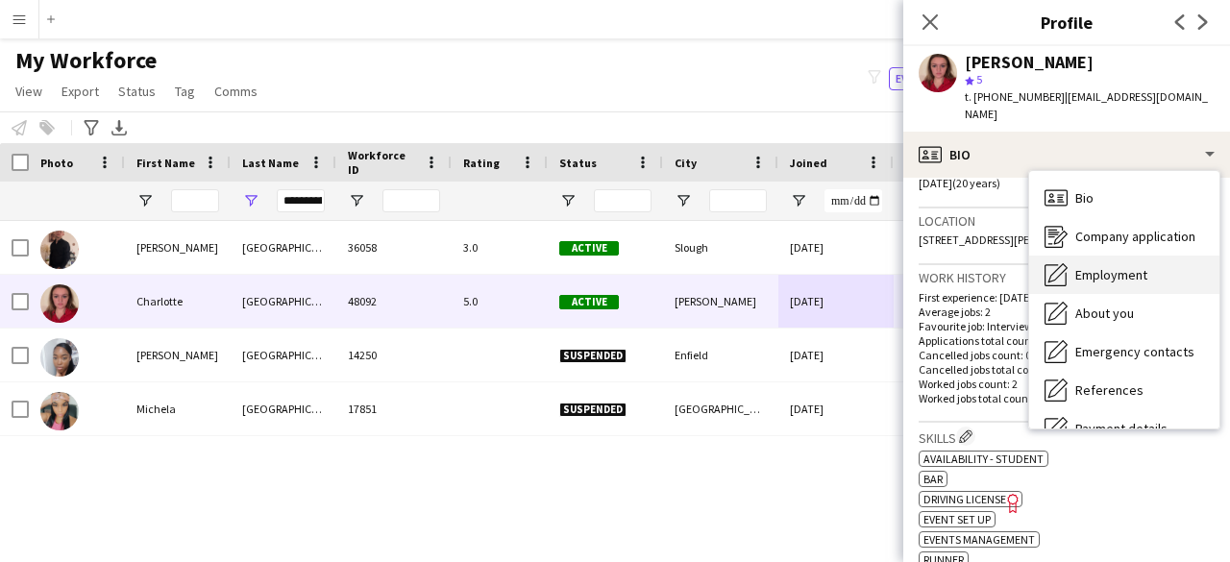
click at [1127, 273] on span "Employment" at bounding box center [1112, 274] width 72 height 17
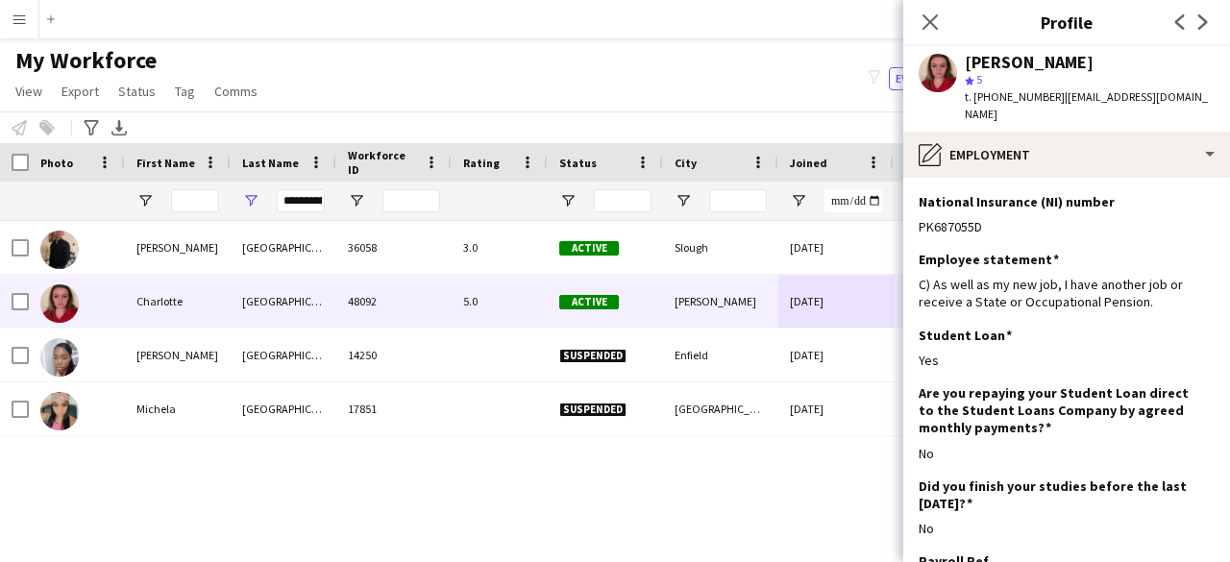
drag, startPoint x: 1003, startPoint y: 221, endPoint x: 917, endPoint y: 226, distance: 86.6
click at [917, 226] on app-section-data-types "National Insurance (NI) number Edit this field PK687055D Employee statement Edi…" at bounding box center [1067, 370] width 327 height 384
copy div "PK687055D"
click at [283, 195] on input "**********" at bounding box center [301, 200] width 48 height 23
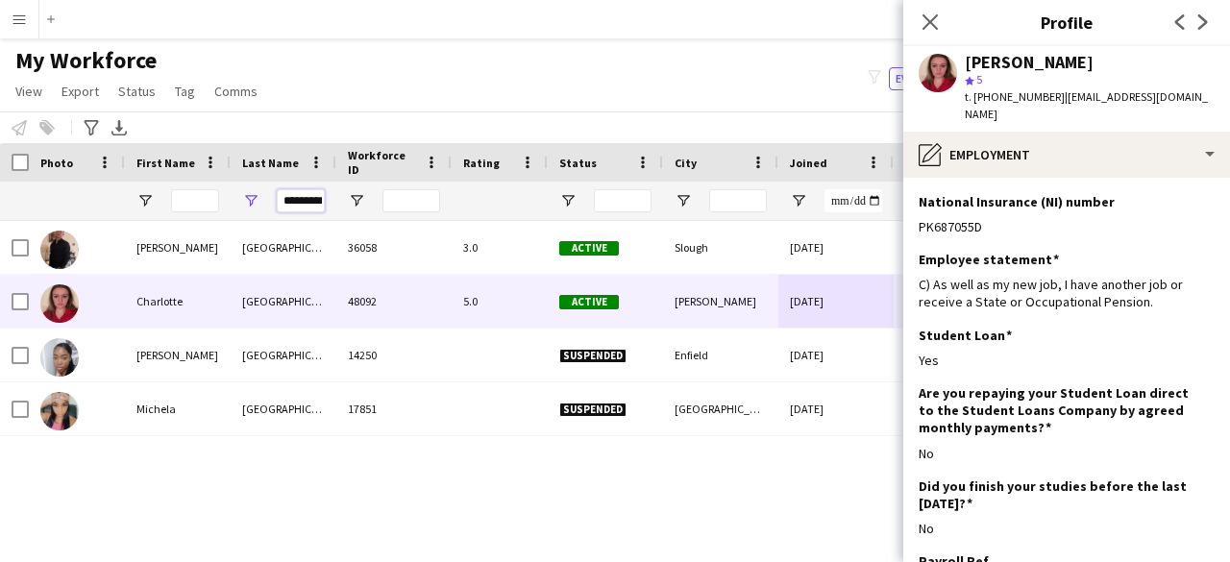
scroll to position [0, 2]
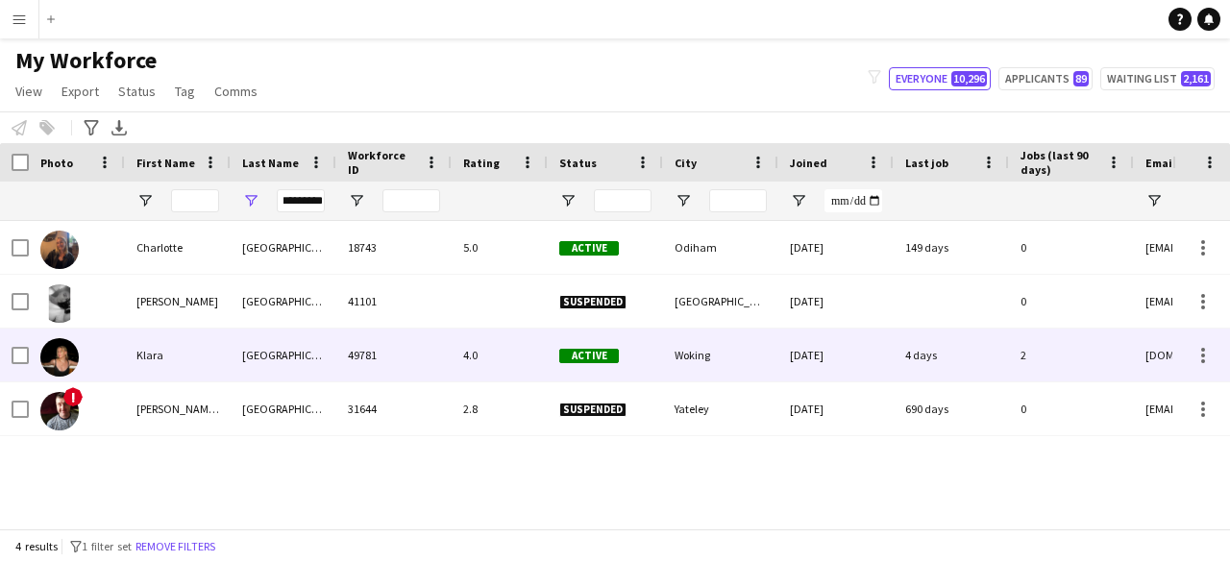
click at [264, 359] on div "[GEOGRAPHIC_DATA]" at bounding box center [284, 355] width 106 height 53
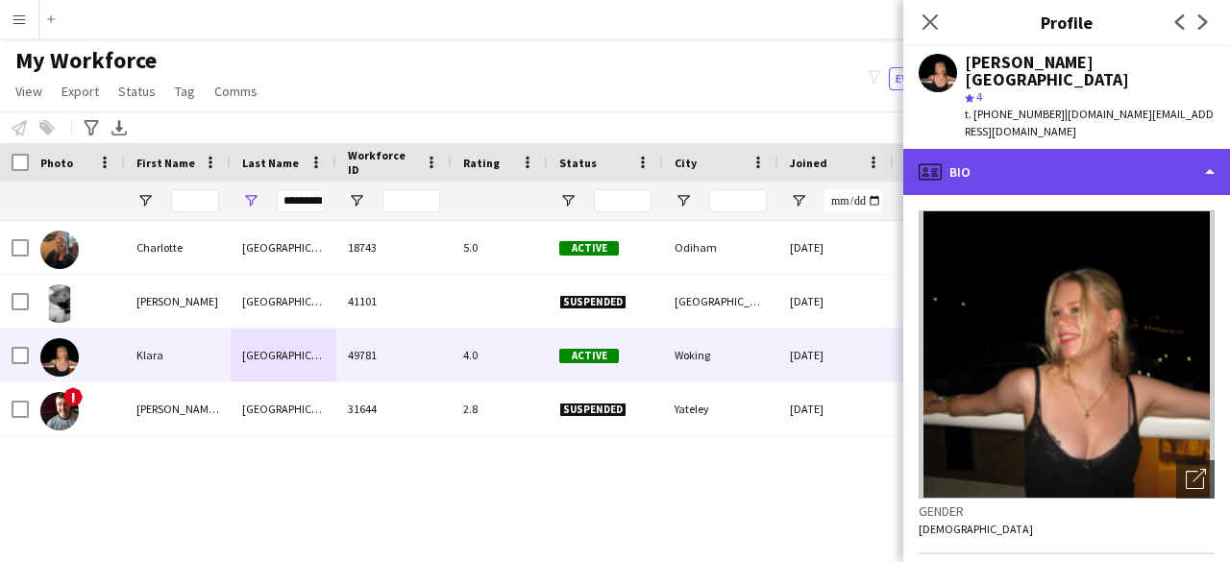
click at [995, 149] on div "profile Bio" at bounding box center [1067, 172] width 327 height 46
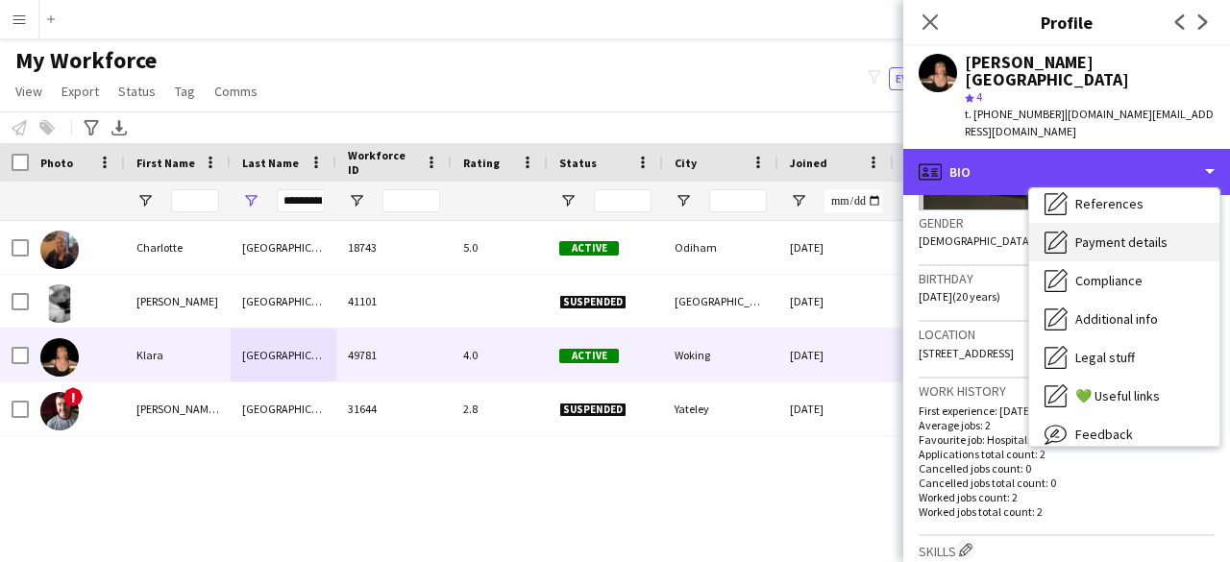
scroll to position [161, 0]
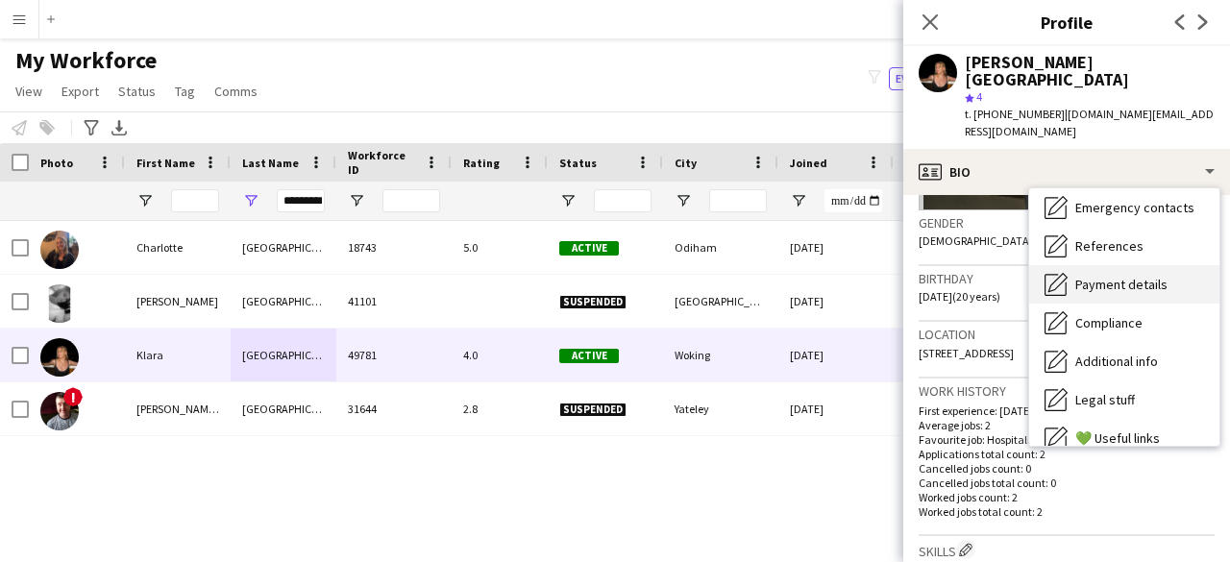
click at [1150, 276] on span "Payment details" at bounding box center [1122, 284] width 92 height 17
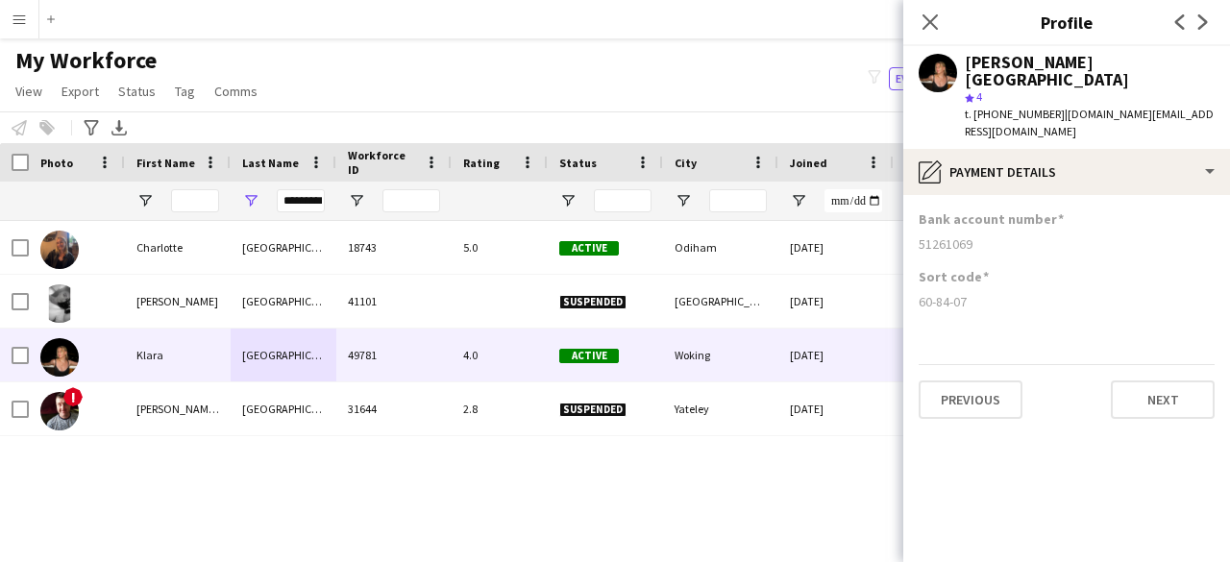
click at [1125, 107] on div "[PERSON_NAME] star 4 t. [PHONE_NUMBER] | [DOMAIN_NAME][EMAIL_ADDRESS][DOMAIN_NA…" at bounding box center [1067, 97] width 327 height 103
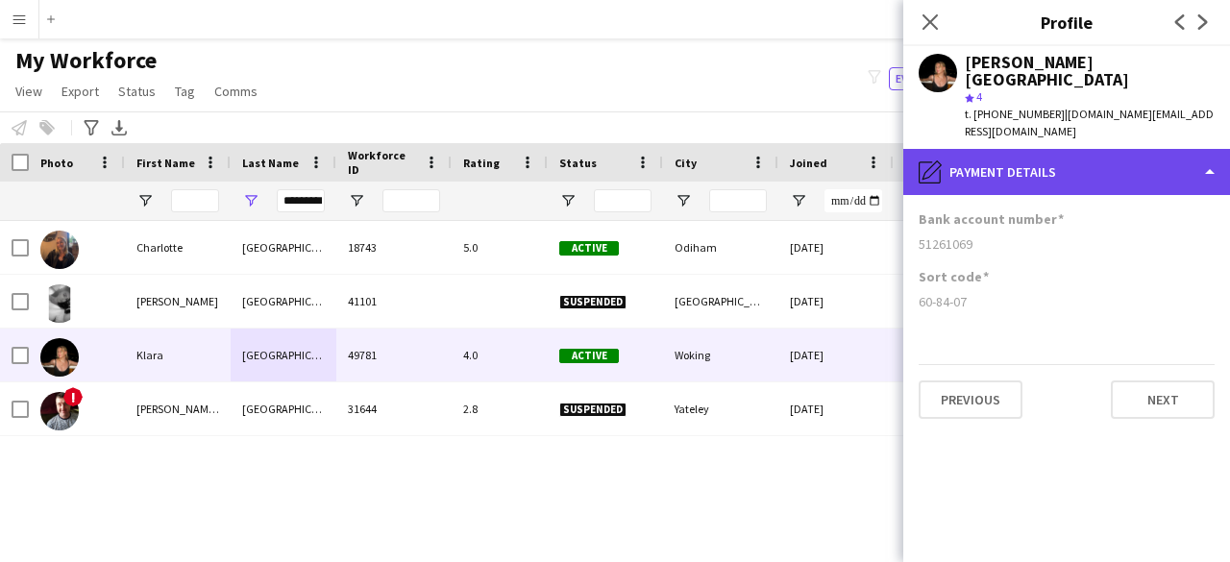
click at [1120, 149] on div "pencil4 Payment details" at bounding box center [1067, 172] width 327 height 46
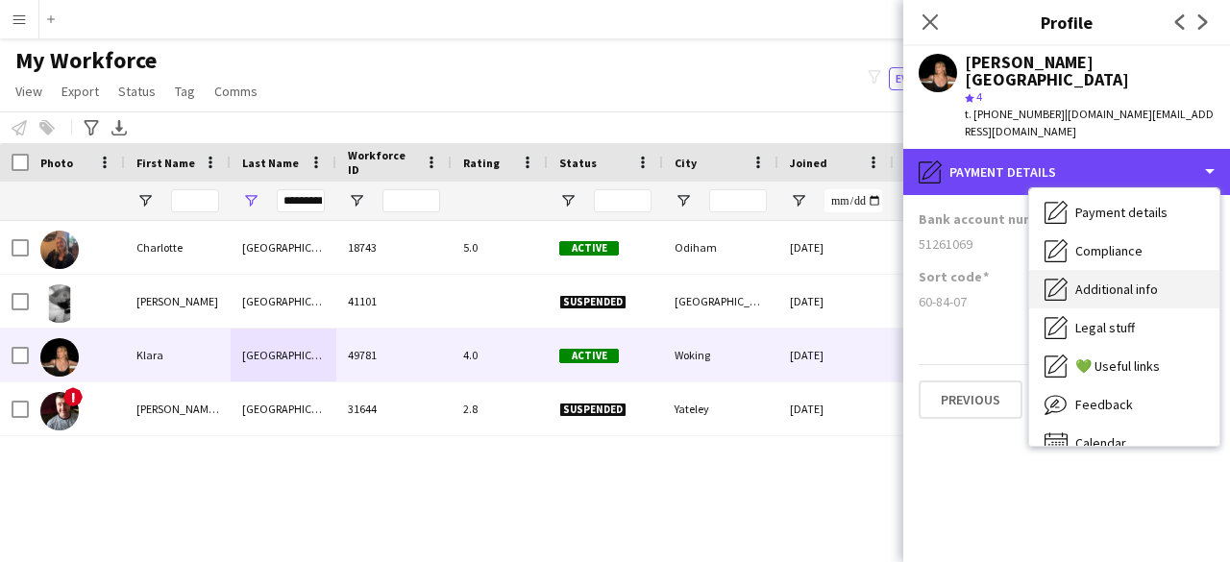
scroll to position [258, 0]
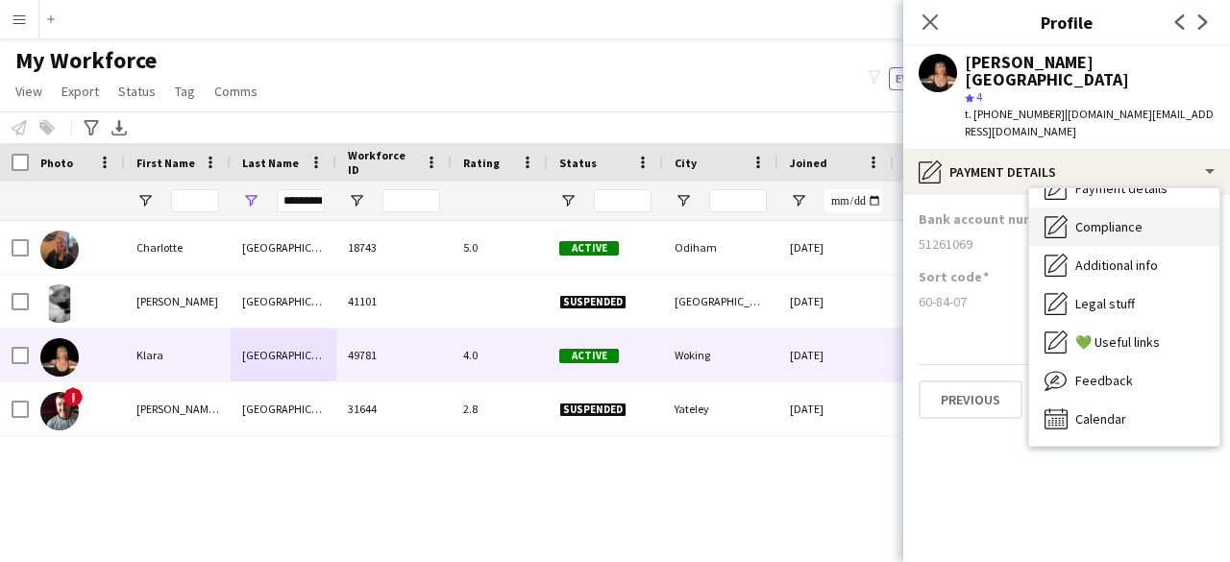
click at [1132, 218] on span "Compliance" at bounding box center [1109, 226] width 67 height 17
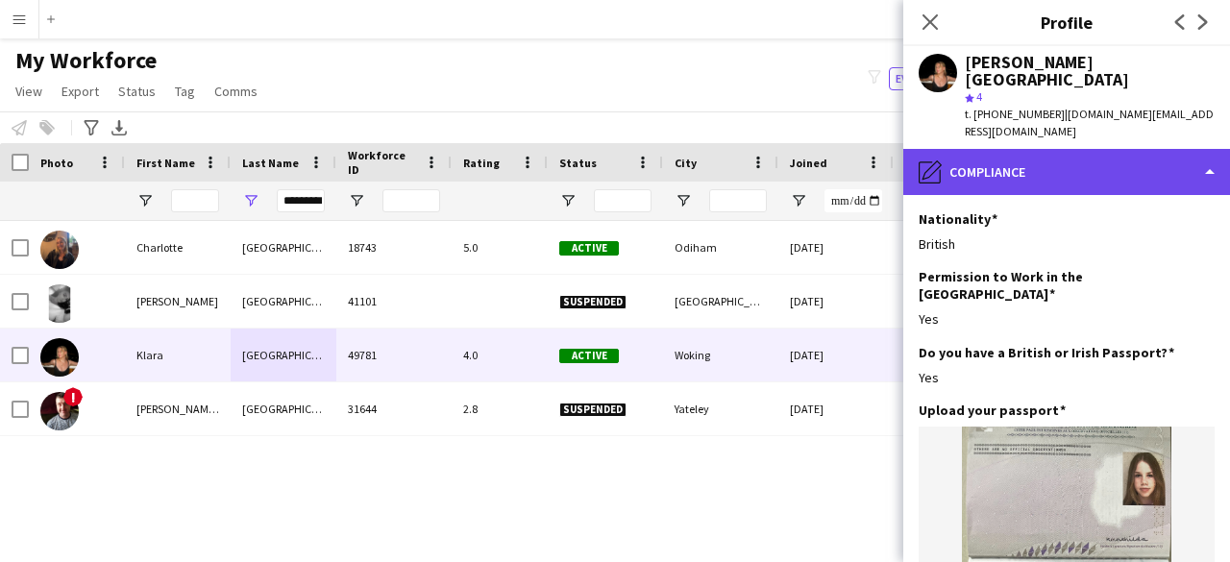
click at [1120, 149] on div "pencil4 Compliance" at bounding box center [1067, 172] width 327 height 46
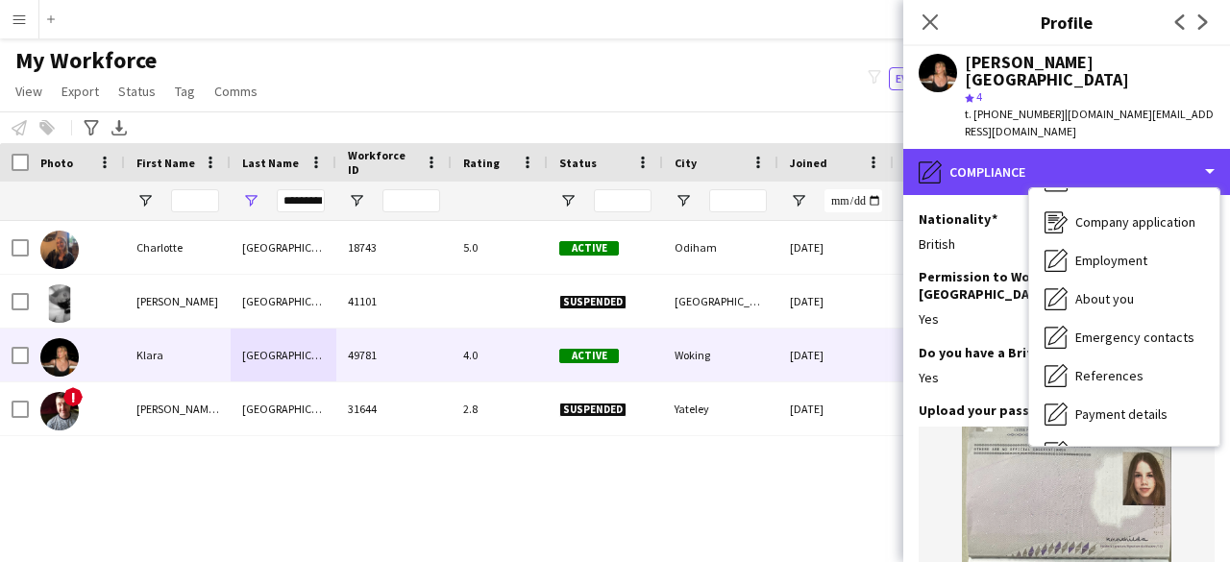
scroll to position [0, 0]
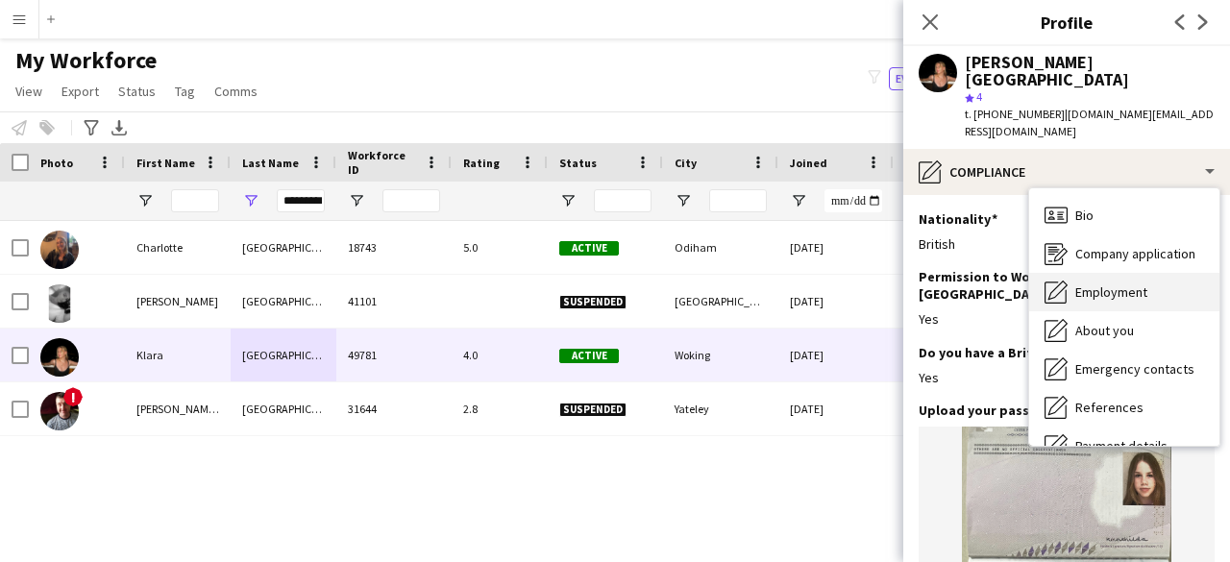
click at [1145, 284] on span "Employment" at bounding box center [1112, 292] width 72 height 17
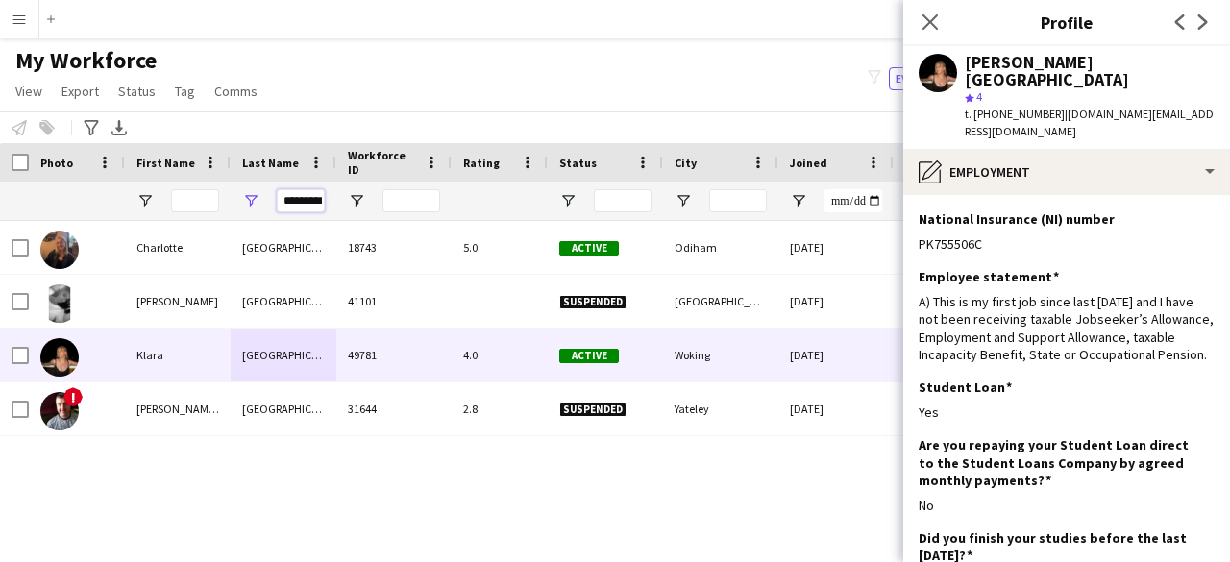
click at [315, 210] on input "*********" at bounding box center [301, 200] width 48 height 23
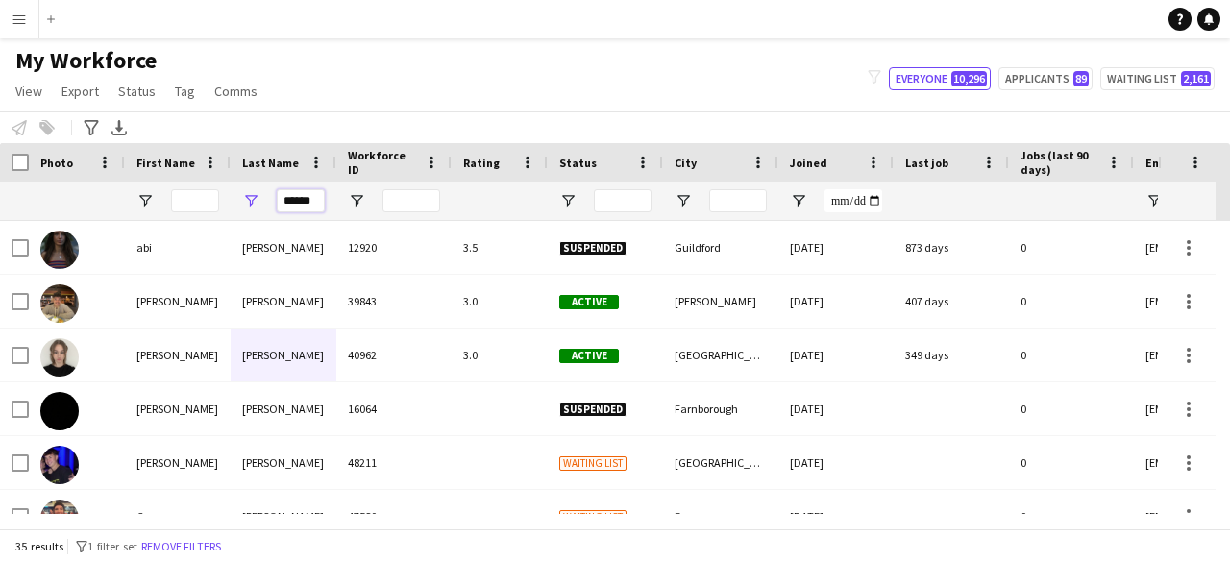
type input "******"
click at [194, 199] on input "First Name Filter Input" at bounding box center [195, 200] width 48 height 23
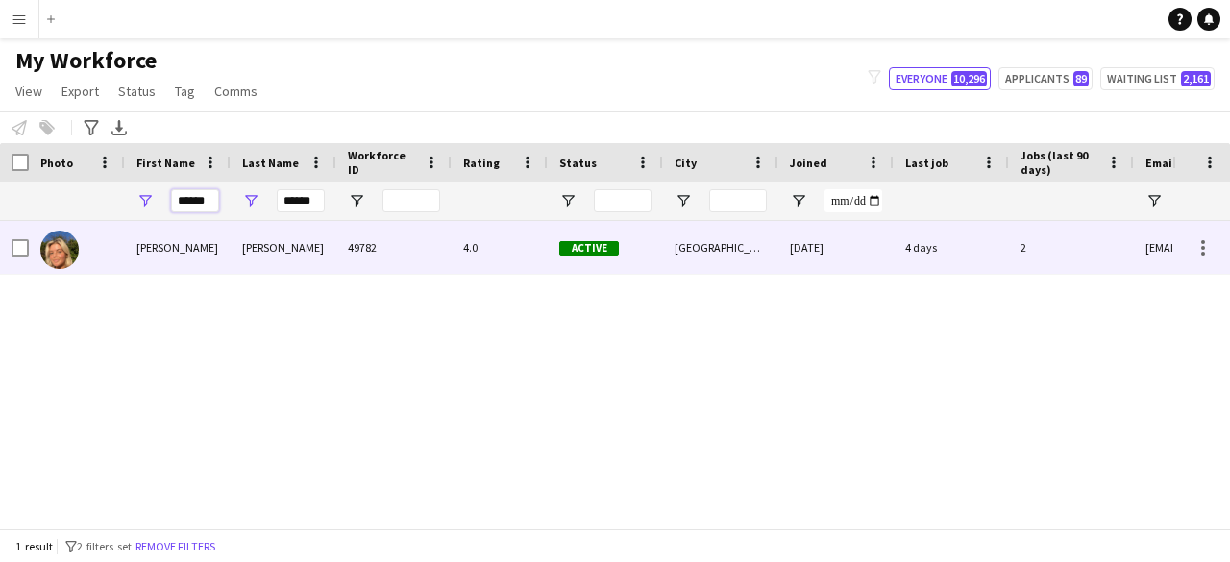
type input "******"
click at [401, 230] on div "49782" at bounding box center [393, 247] width 115 height 53
click at [484, 237] on div "4.0" at bounding box center [500, 247] width 96 height 53
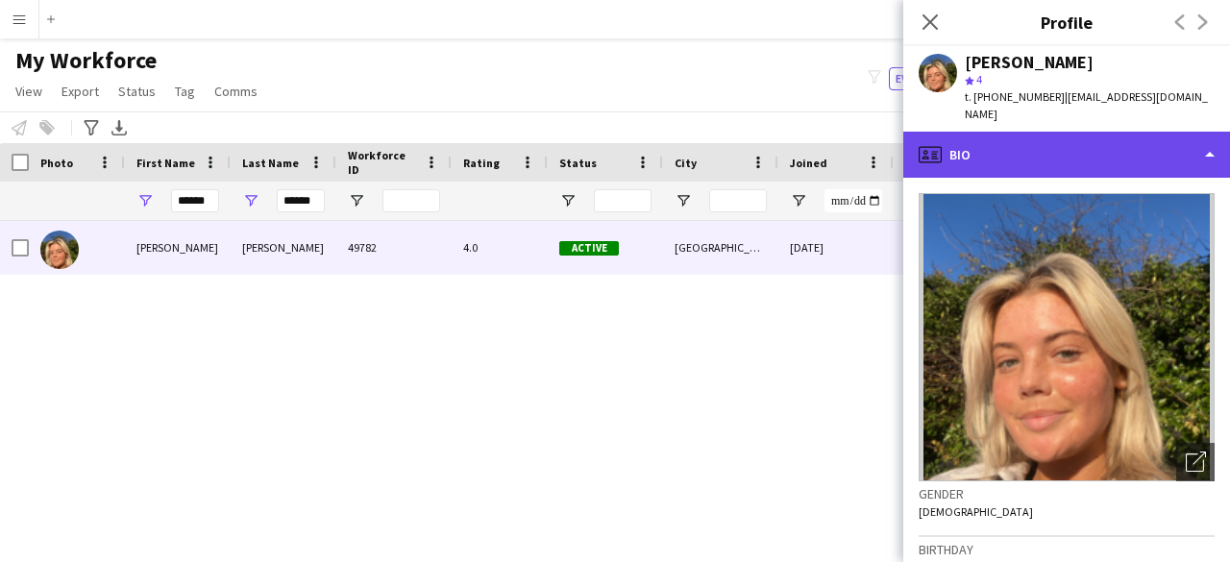
click at [1094, 150] on div "profile Bio" at bounding box center [1067, 155] width 327 height 46
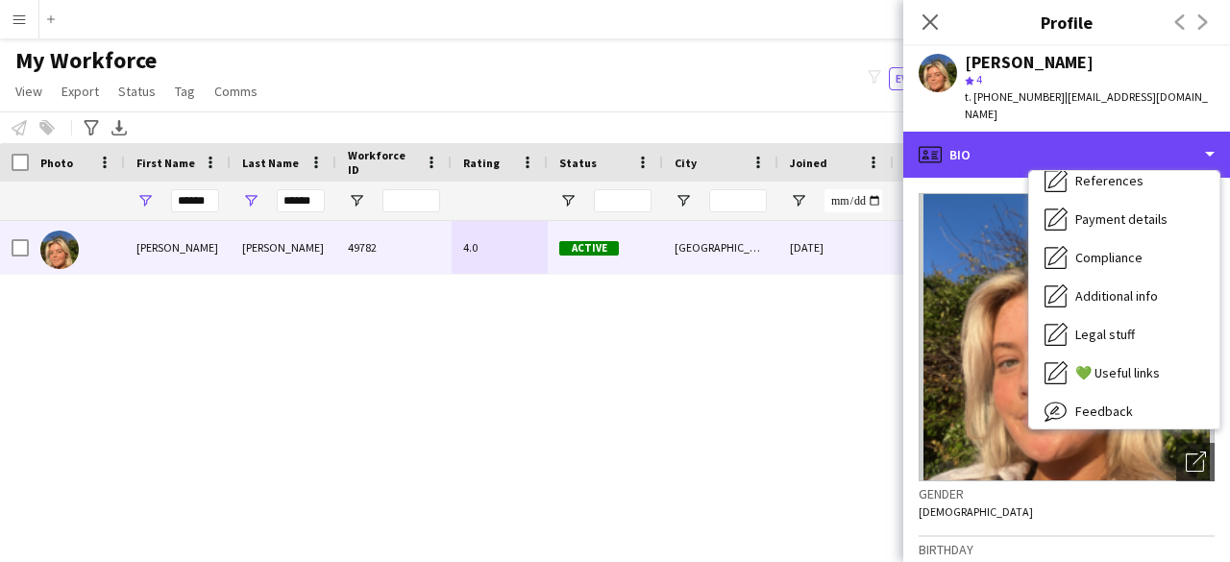
scroll to position [65, 0]
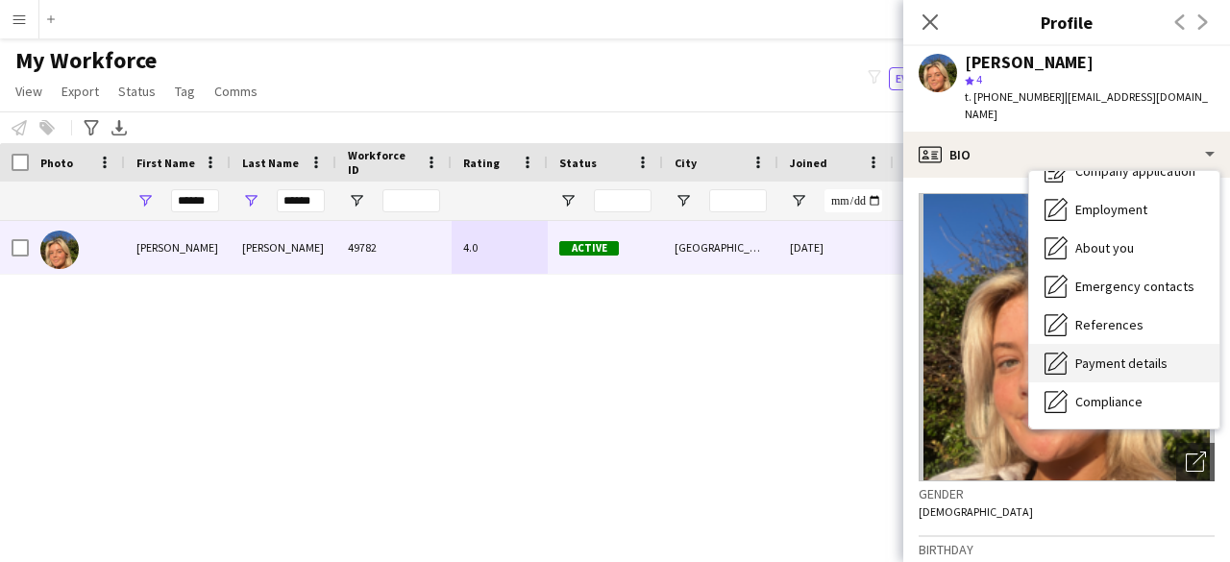
click at [1138, 355] on span "Payment details" at bounding box center [1122, 363] width 92 height 17
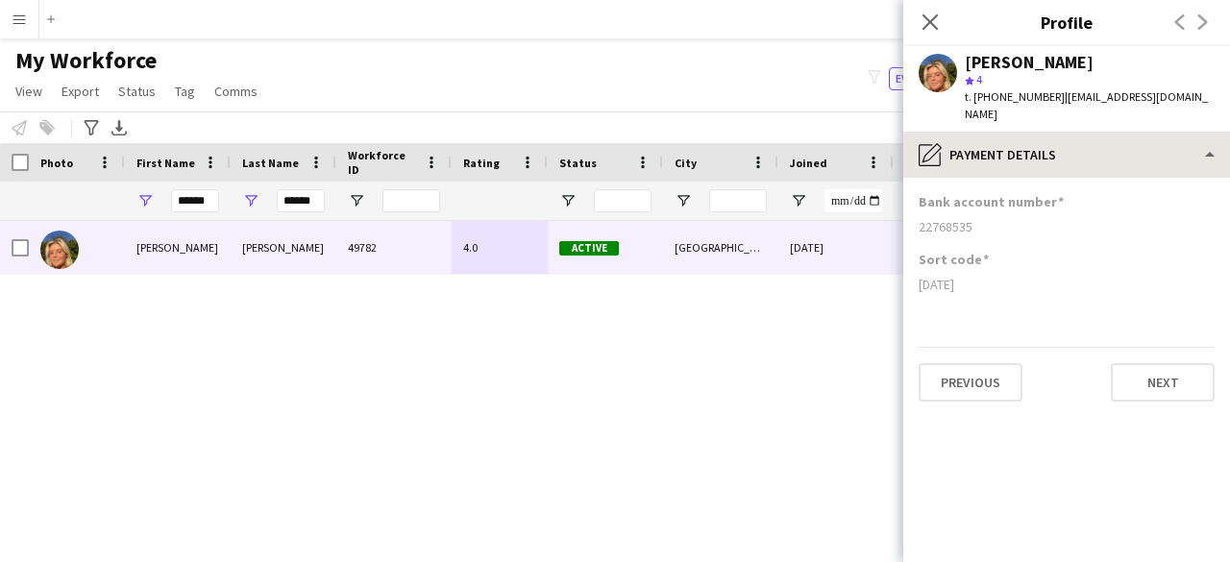
drag, startPoint x: 1093, startPoint y: 76, endPoint x: 1084, endPoint y: 126, distance: 50.7
click at [1088, 114] on app-crew-profile "Close pop-in Profile Previous Next [PERSON_NAME] star 4 t. [PHONE_NUMBER] | [EM…" at bounding box center [1067, 281] width 327 height 562
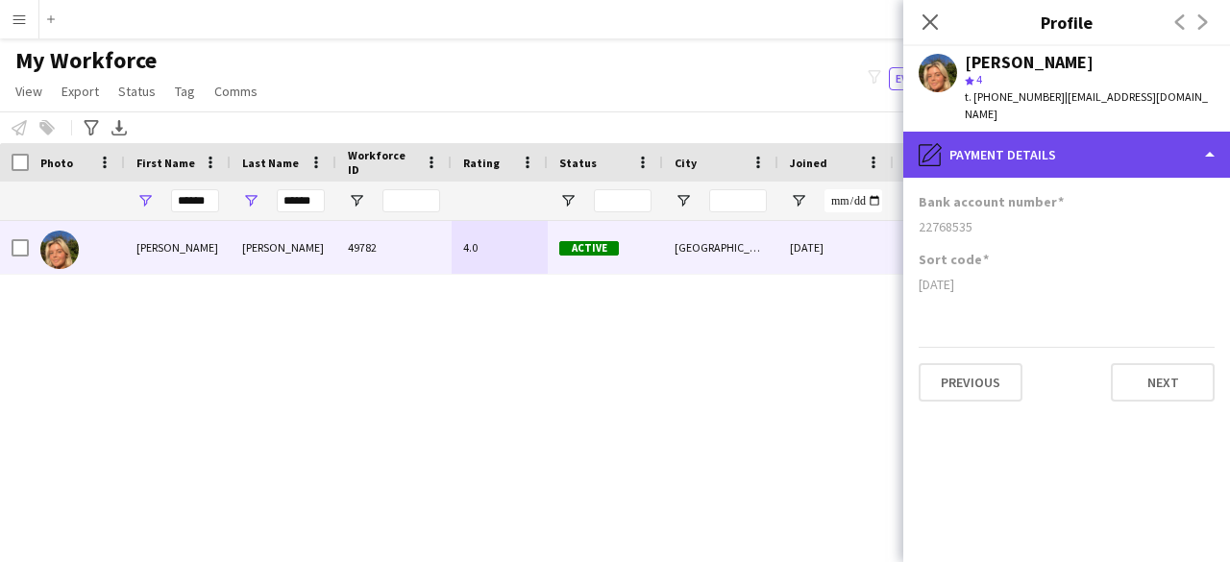
click at [1081, 132] on div "pencil4 Payment details" at bounding box center [1067, 155] width 327 height 46
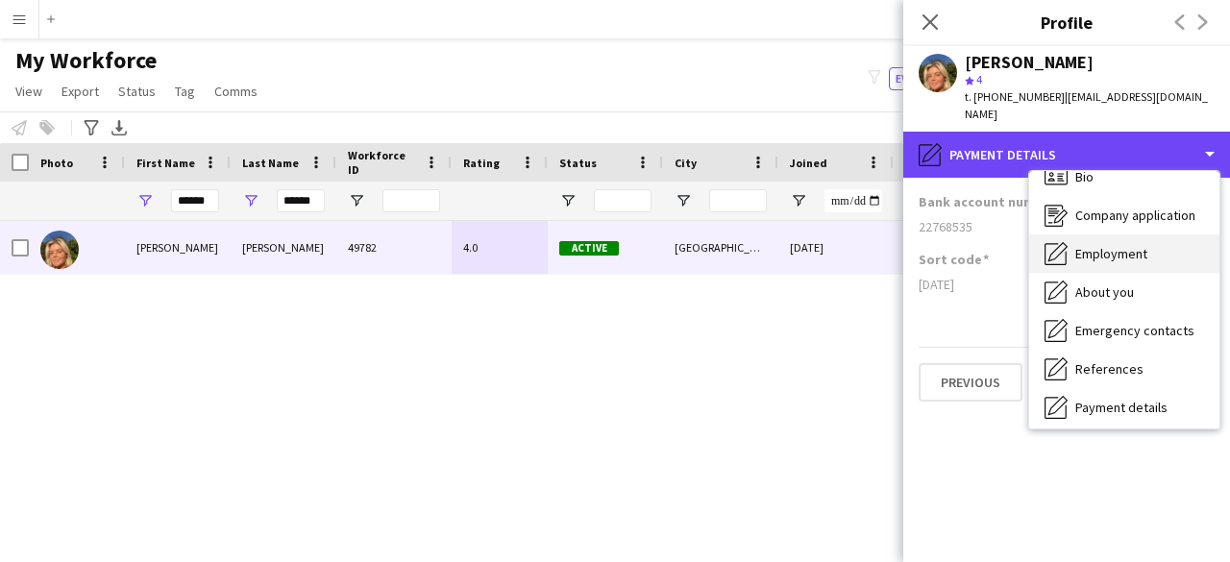
scroll to position [0, 0]
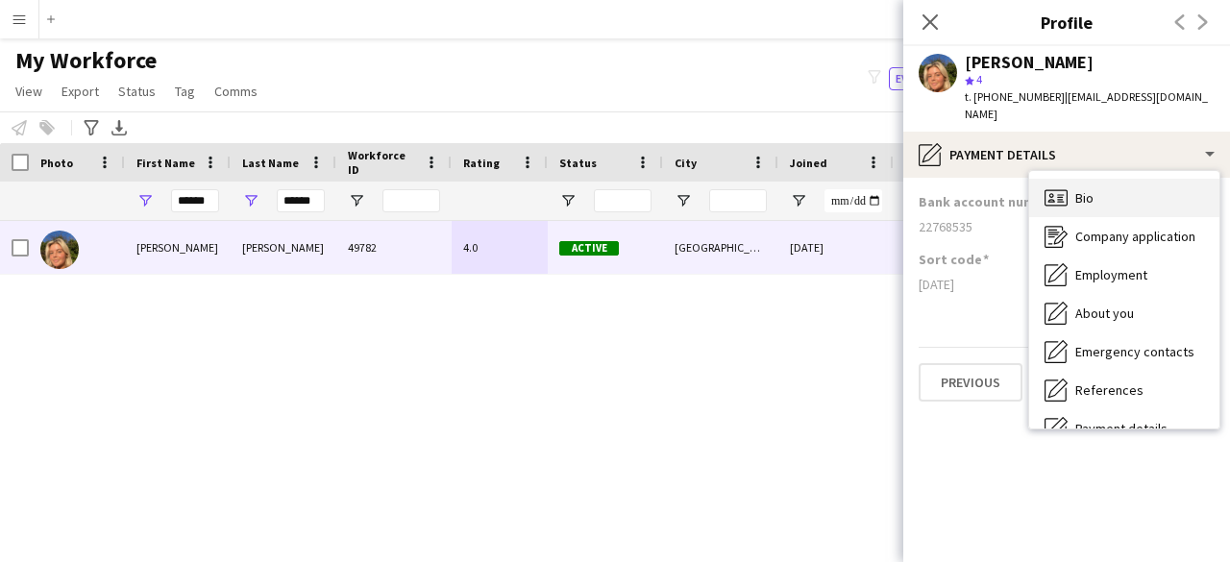
click at [1108, 180] on div "Bio Bio" at bounding box center [1124, 198] width 190 height 38
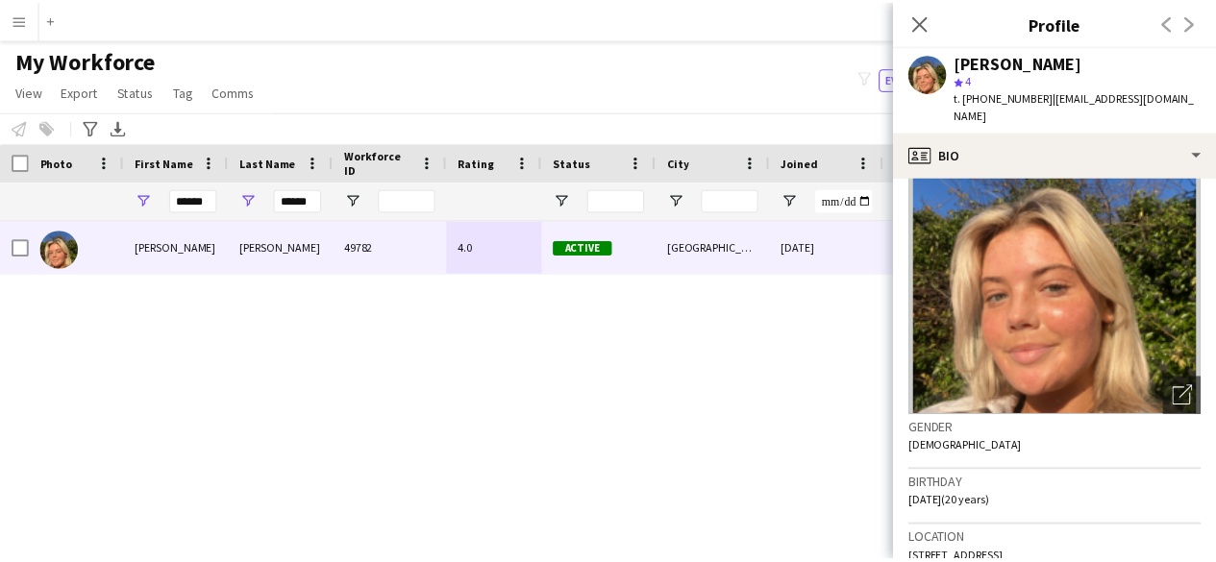
scroll to position [96, 0]
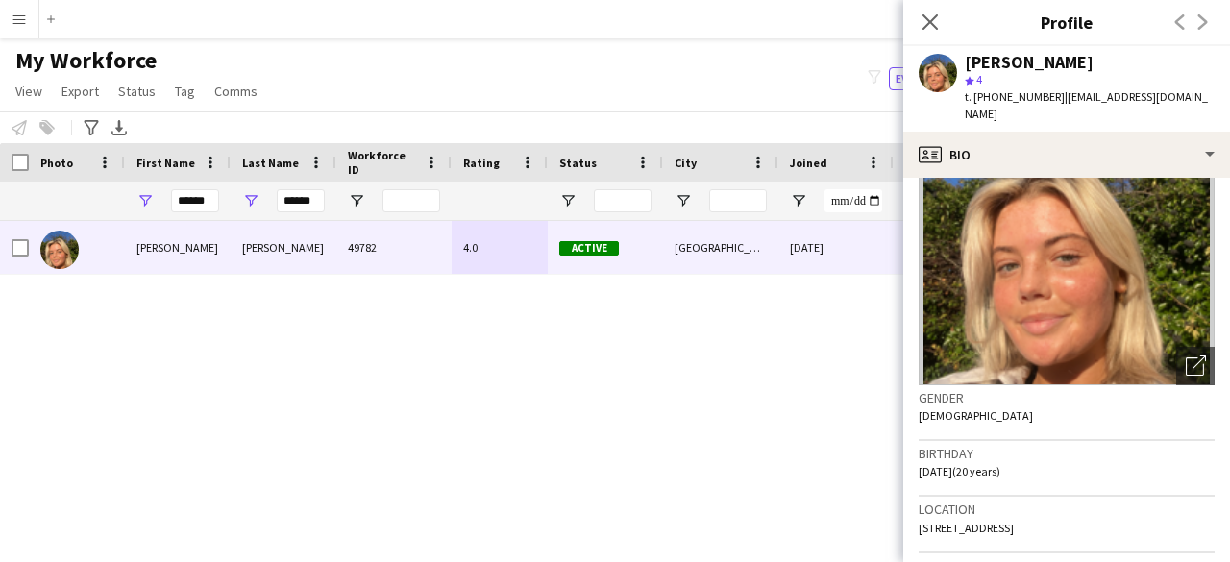
drag, startPoint x: 949, startPoint y: 16, endPoint x: 894, endPoint y: 24, distance: 55.3
click at [895, 24] on body "Menu Boards Boards Boards All jobs Status Workforce Workforce My Workforce Recr…" at bounding box center [615, 281] width 1230 height 562
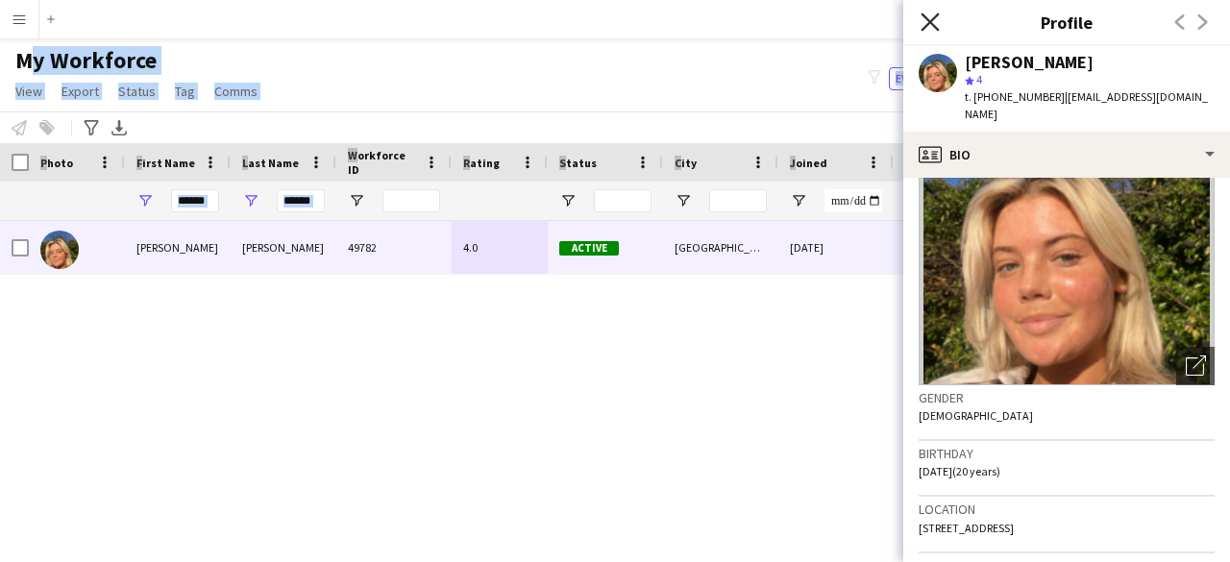
click at [929, 15] on icon "Close pop-in" at bounding box center [930, 21] width 18 height 18
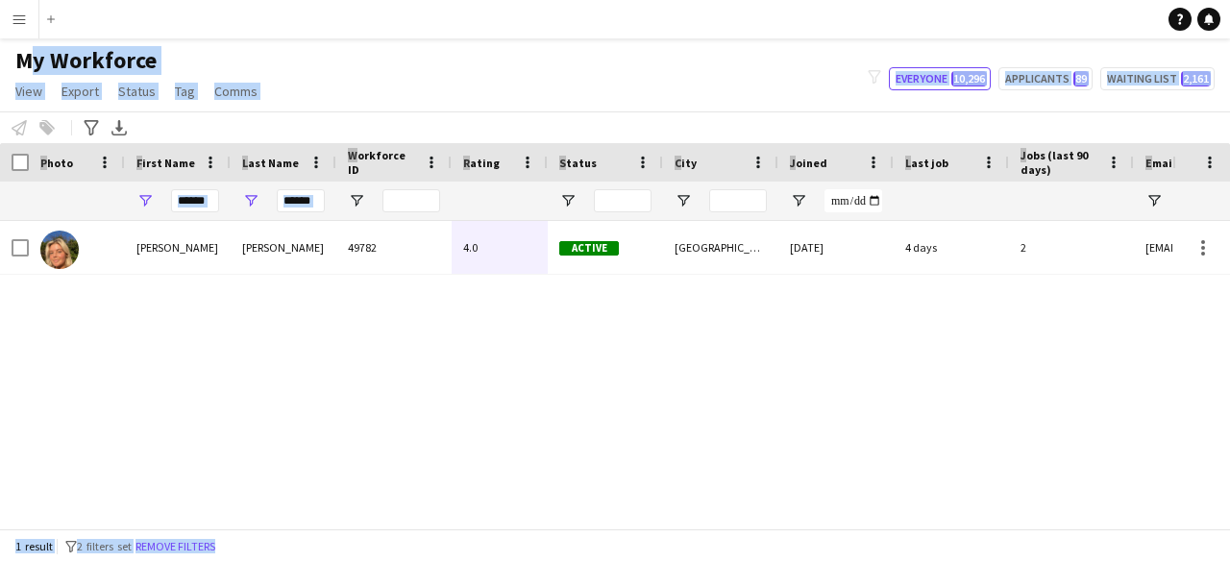
click at [235, 213] on div "******" at bounding box center [284, 201] width 106 height 38
click at [210, 209] on input "******" at bounding box center [195, 200] width 48 height 23
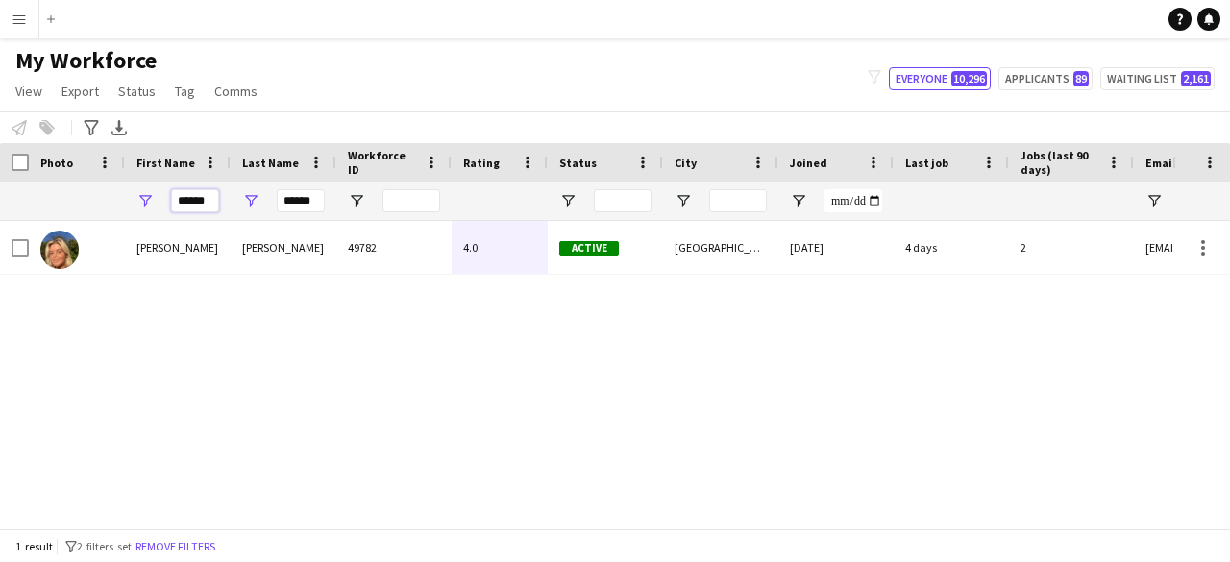
click at [199, 205] on input "******" at bounding box center [195, 200] width 48 height 23
click at [293, 203] on input "******" at bounding box center [301, 200] width 48 height 23
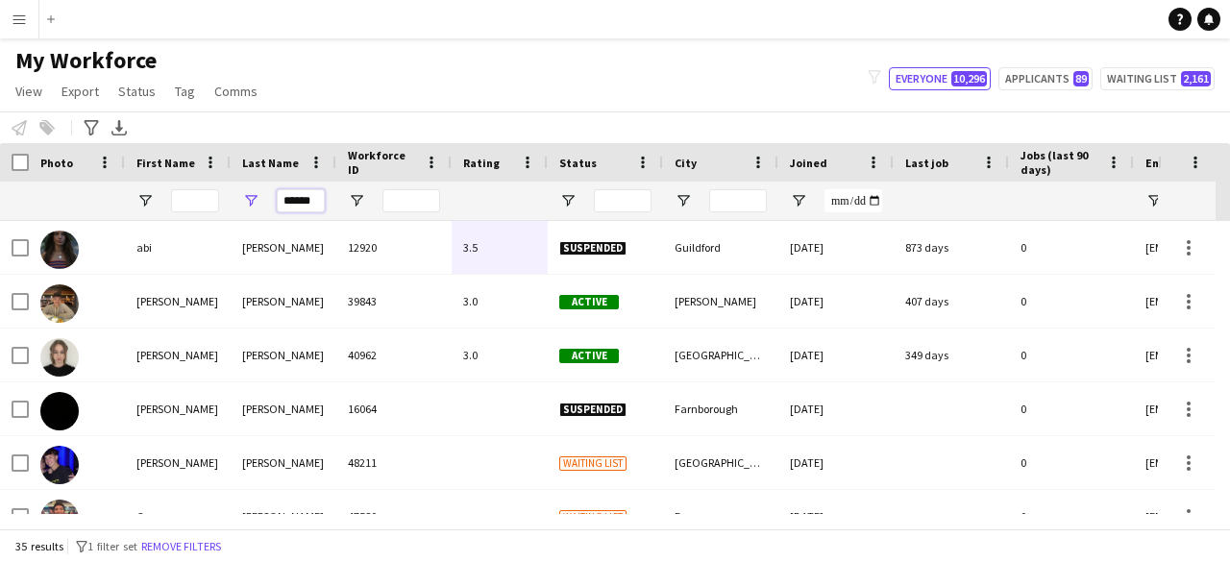
click at [293, 203] on input "******" at bounding box center [301, 200] width 48 height 23
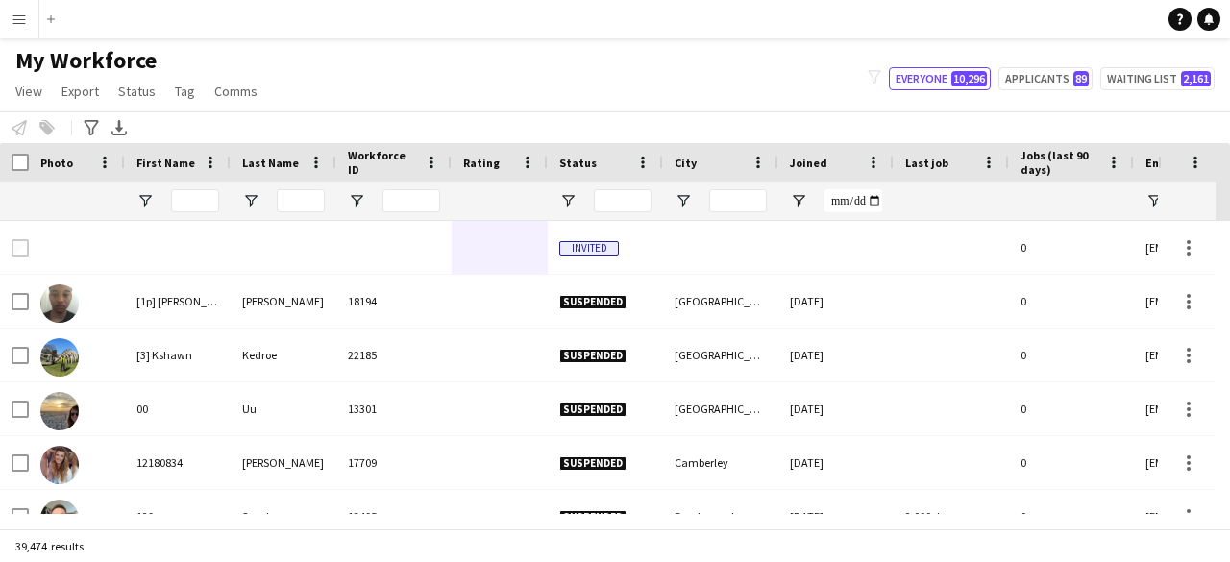
click at [16, 16] on app-icon "Menu" at bounding box center [19, 19] width 15 height 15
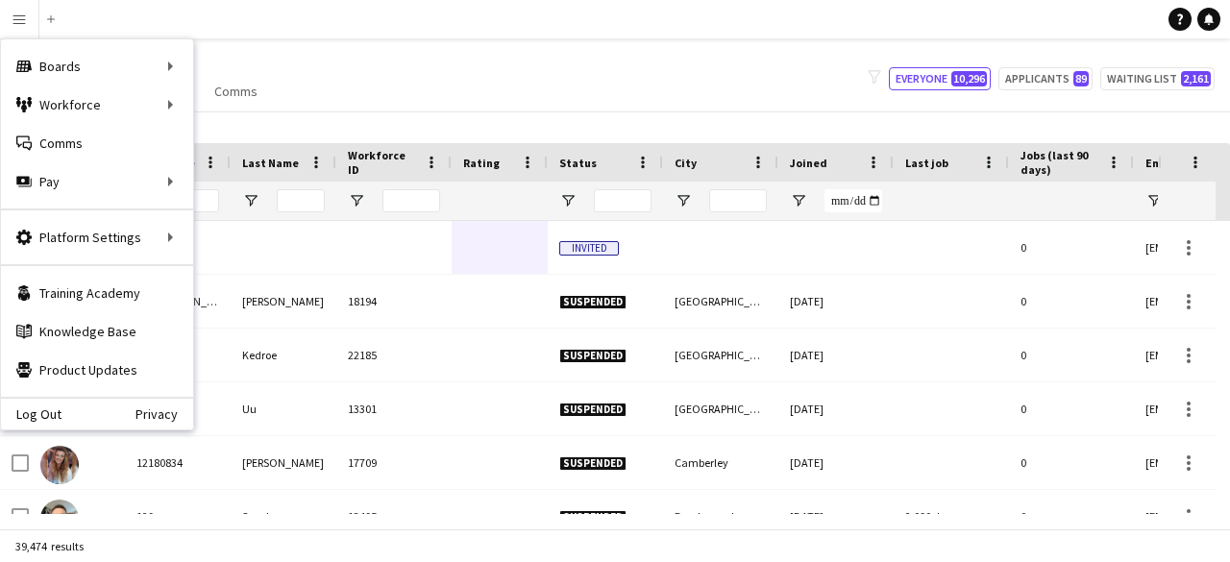
drag, startPoint x: 226, startPoint y: 19, endPoint x: 57, endPoint y: 7, distance: 169.6
click at [198, 18] on app-navbar "Menu Boards Boards Boards All jobs Status Workforce Workforce My Workforce Recr…" at bounding box center [615, 19] width 1230 height 38
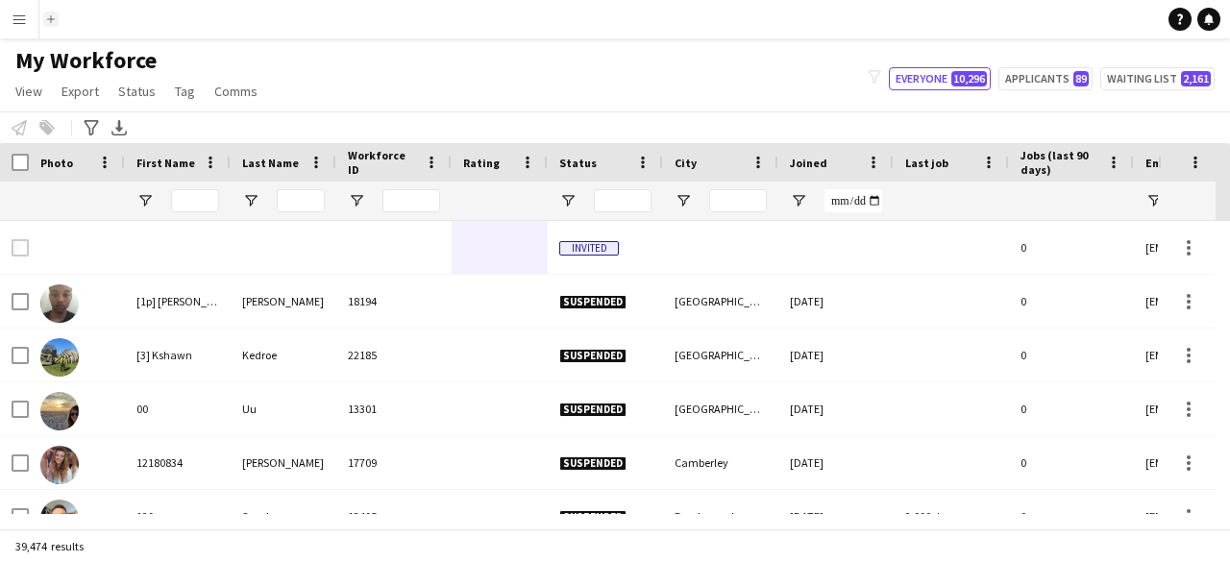
click at [57, 18] on button "Add" at bounding box center [50, 19] width 15 height 15
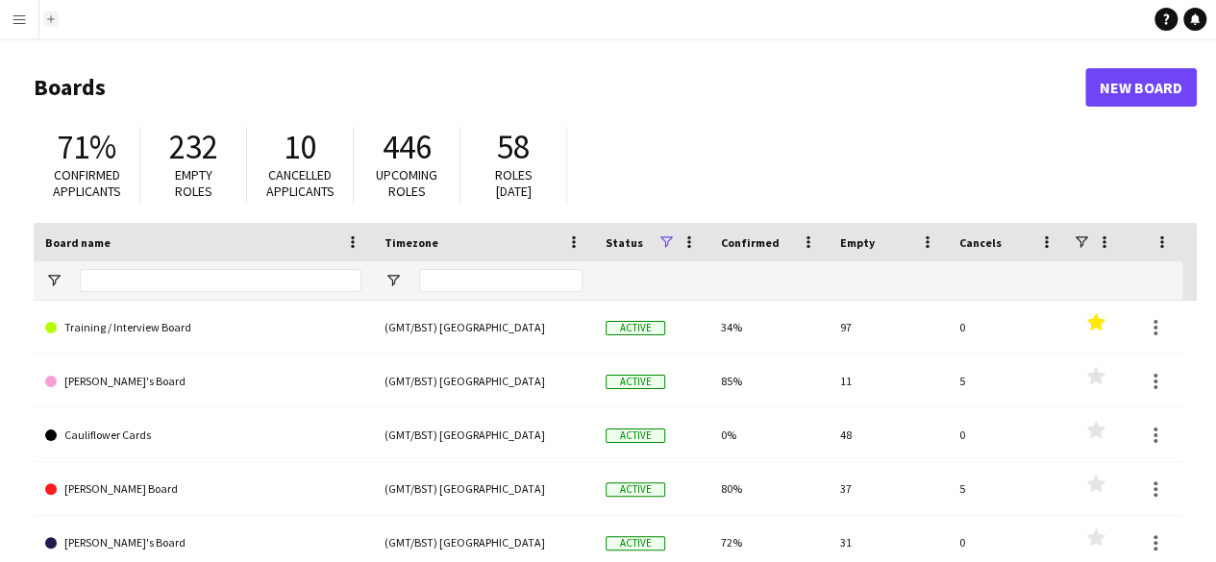
click at [50, 18] on app-icon "Add" at bounding box center [51, 19] width 8 height 8
click at [48, 21] on app-icon "Add" at bounding box center [51, 19] width 8 height 8
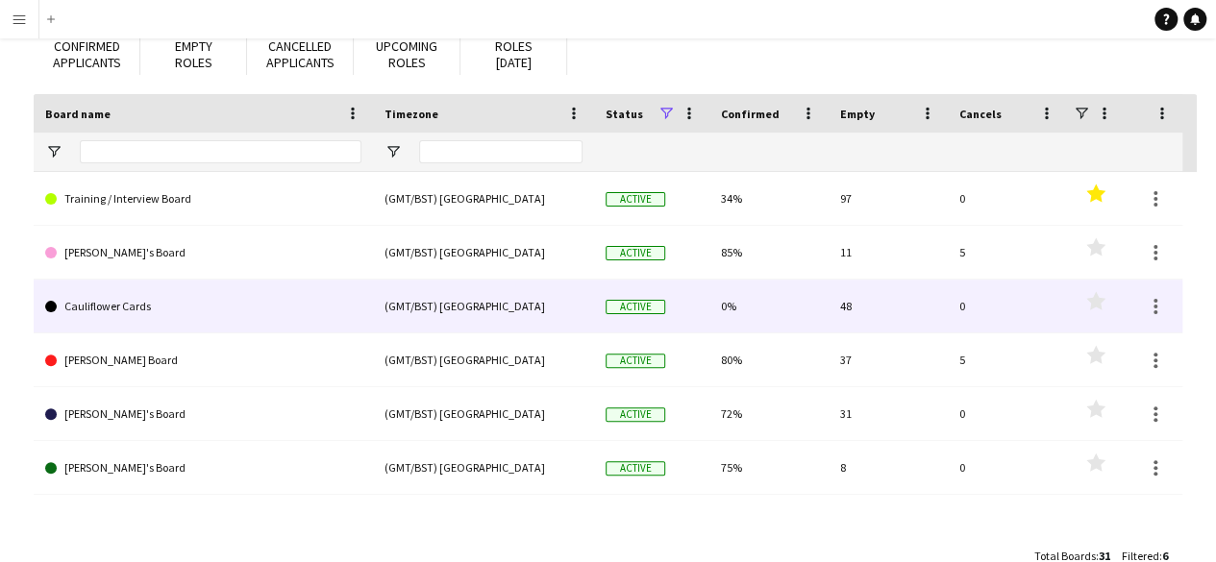
scroll to position [169, 0]
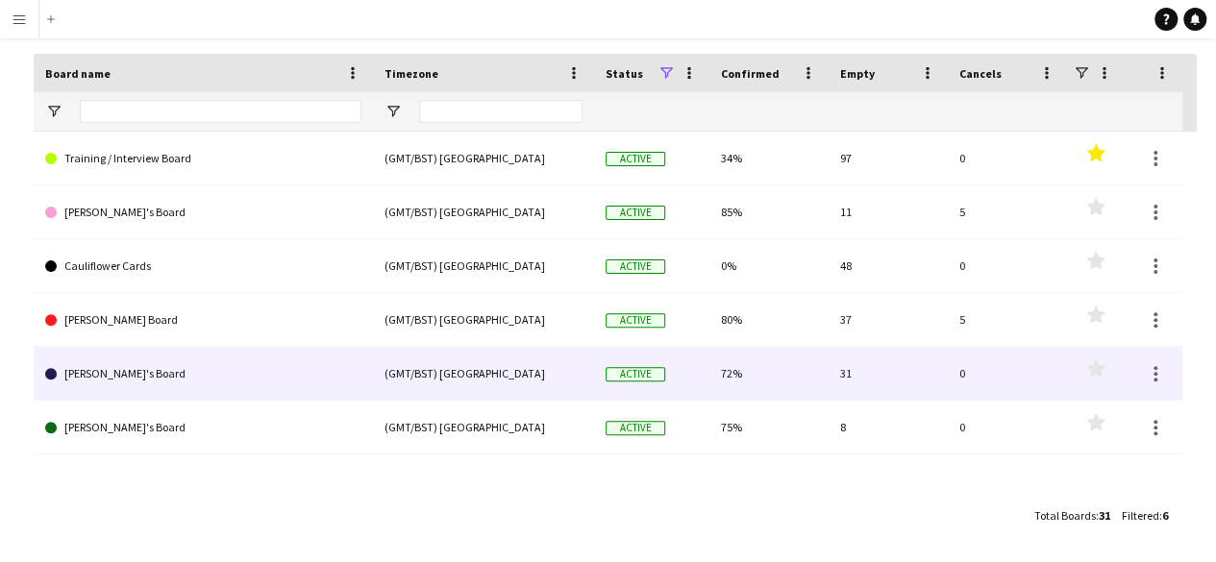
click at [212, 397] on link "[PERSON_NAME]'s Board" at bounding box center [203, 374] width 316 height 54
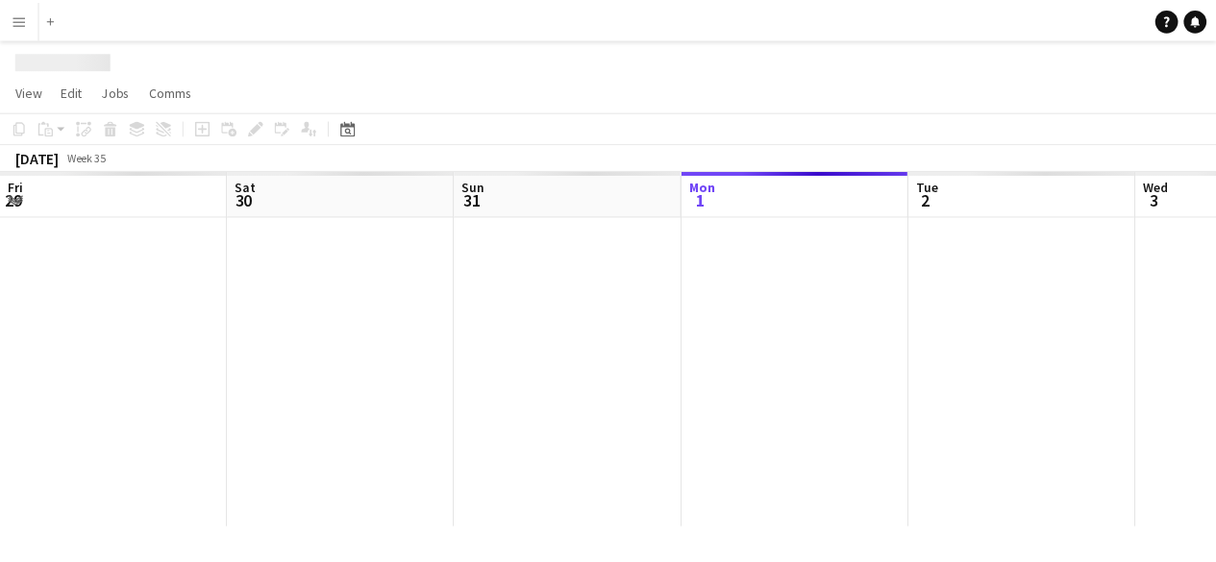
scroll to position [0, 458]
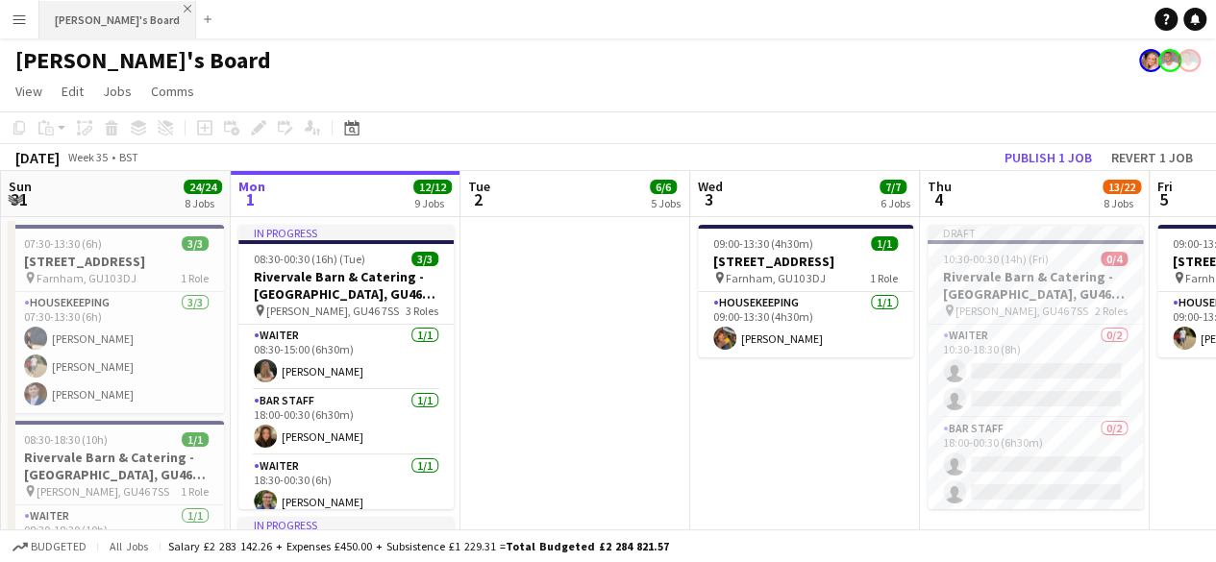
click at [184, 9] on app-icon "Close" at bounding box center [188, 9] width 8 height 8
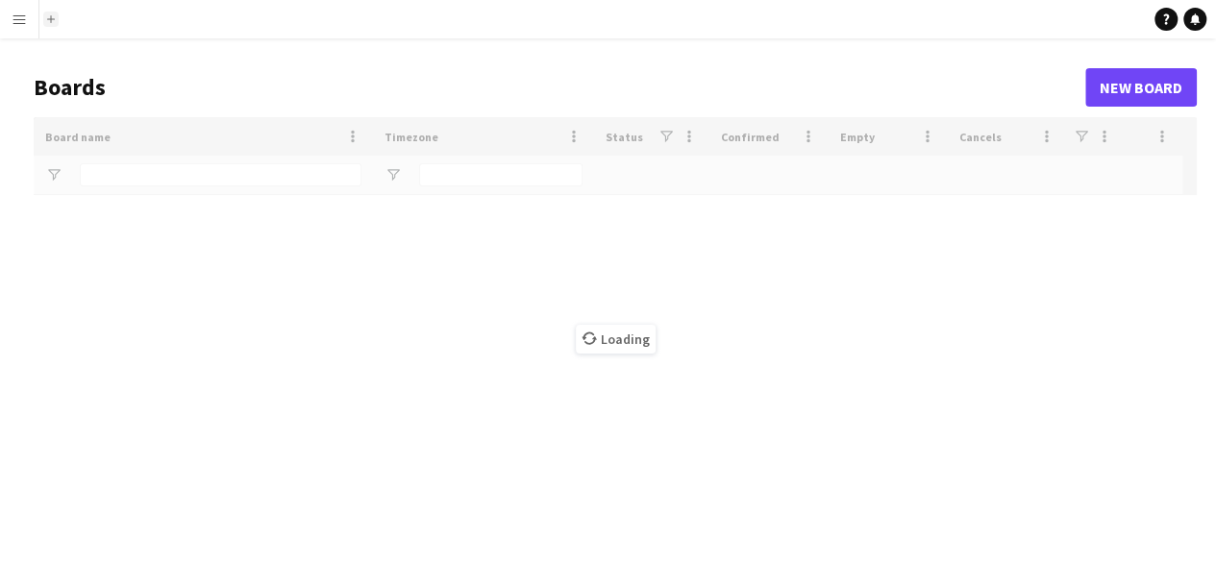
click at [48, 16] on app-icon "Add" at bounding box center [51, 19] width 8 height 8
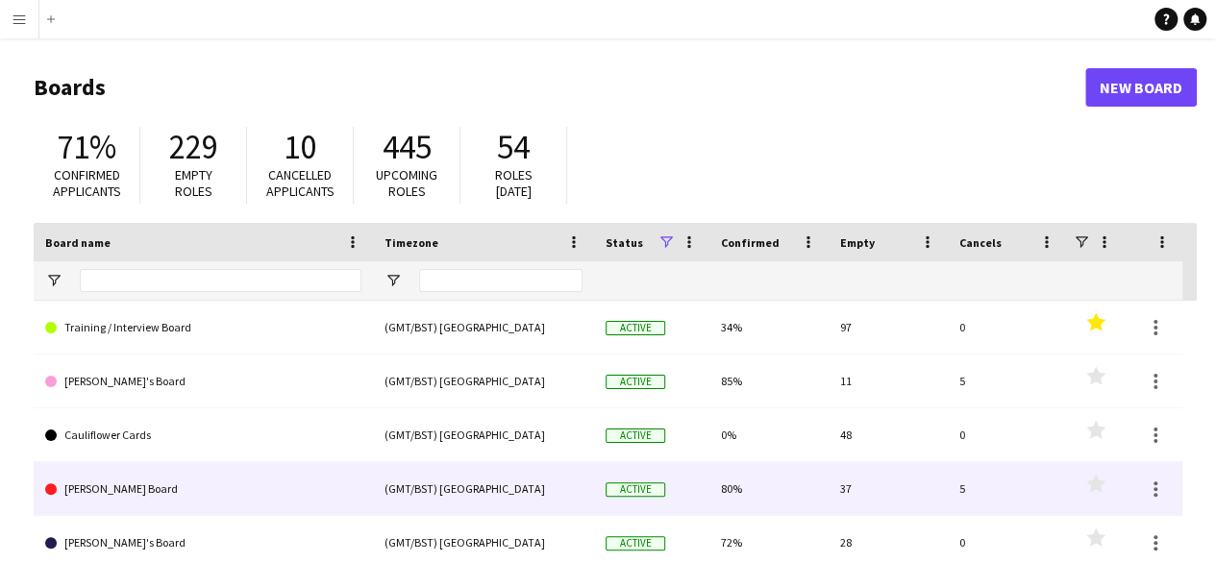
scroll to position [169, 0]
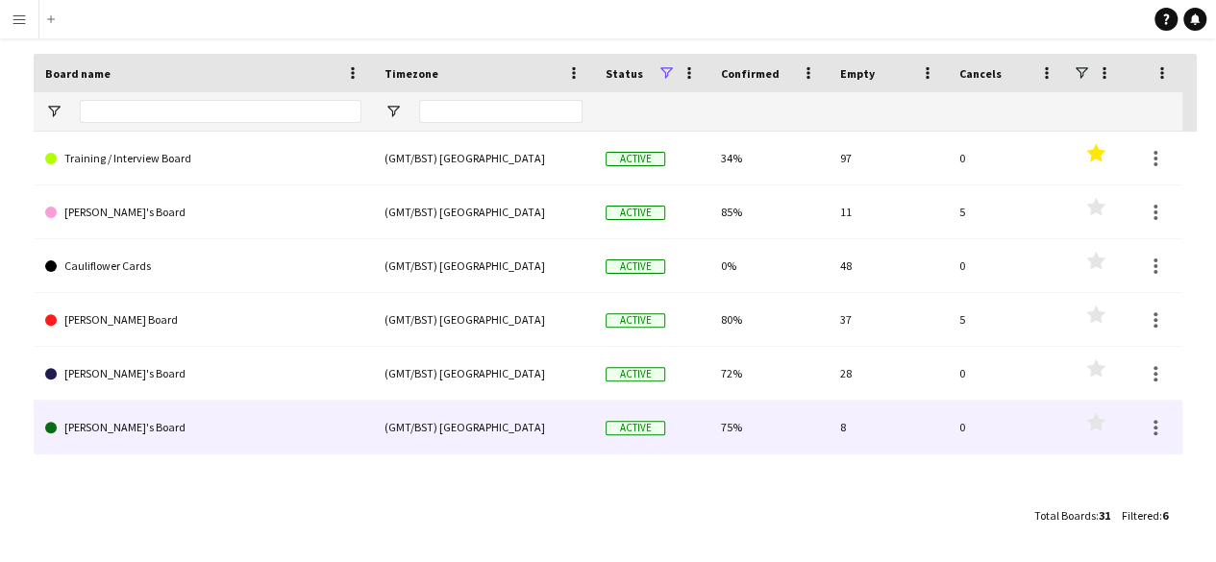
click at [119, 424] on link "[PERSON_NAME]'s Board" at bounding box center [203, 428] width 316 height 54
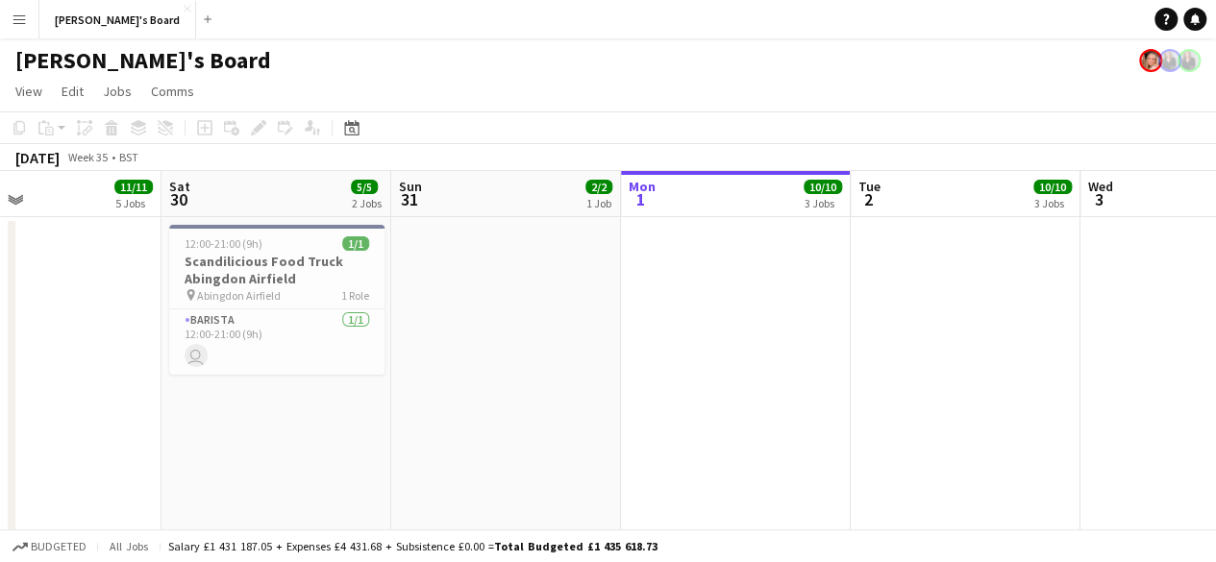
drag, startPoint x: 303, startPoint y: 387, endPoint x: 717, endPoint y: 311, distance: 421.2
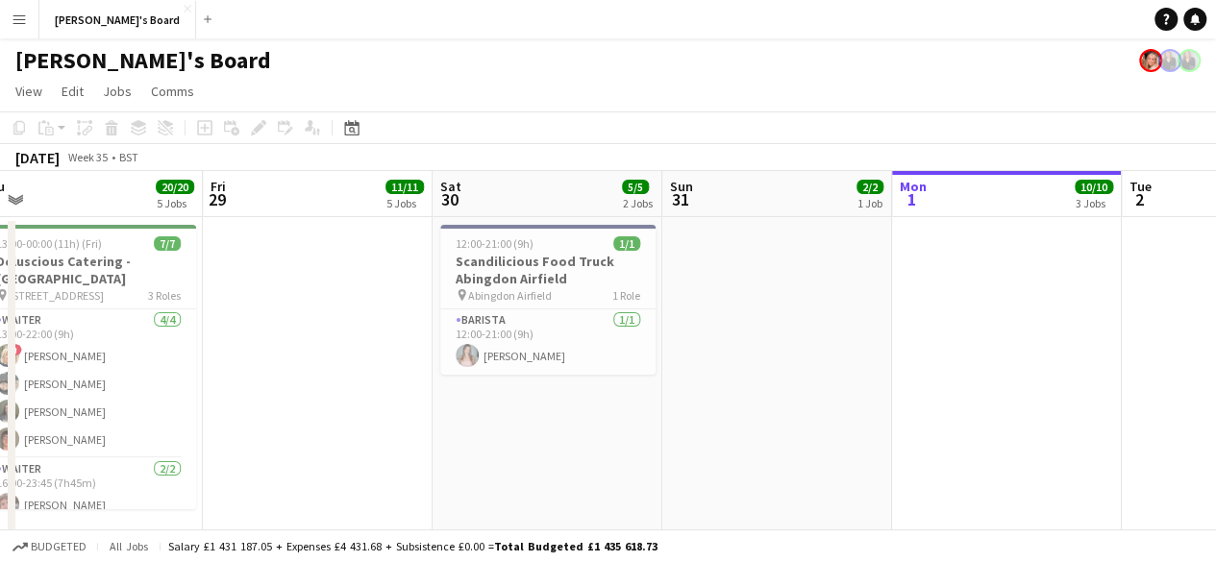
drag, startPoint x: 486, startPoint y: 343, endPoint x: 886, endPoint y: 320, distance: 400.5
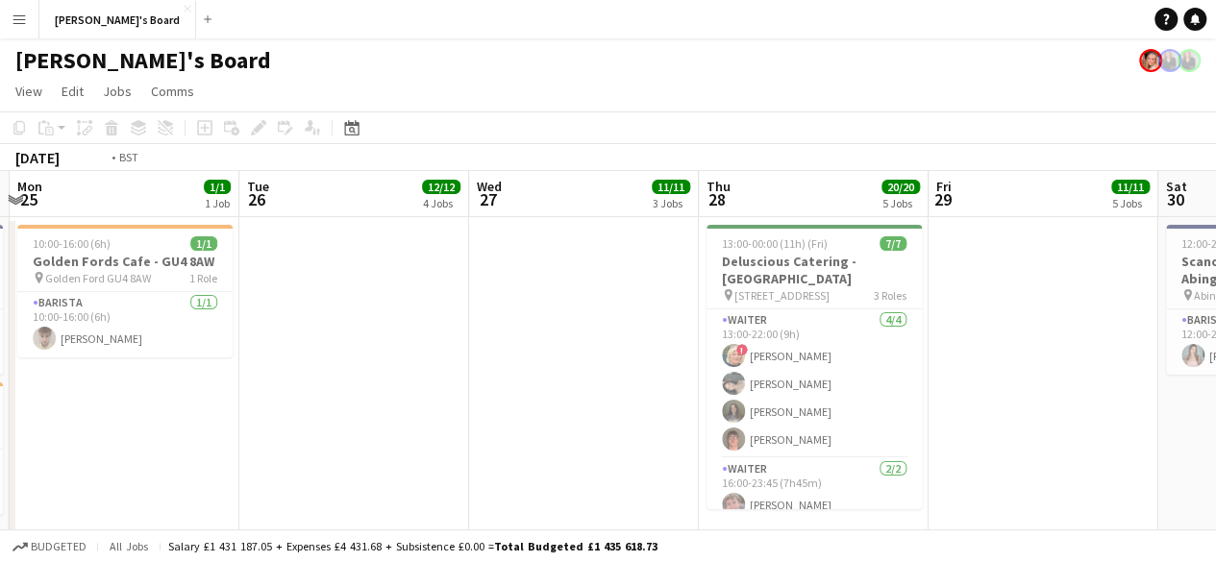
drag, startPoint x: 340, startPoint y: 425, endPoint x: 745, endPoint y: 424, distance: 404.7
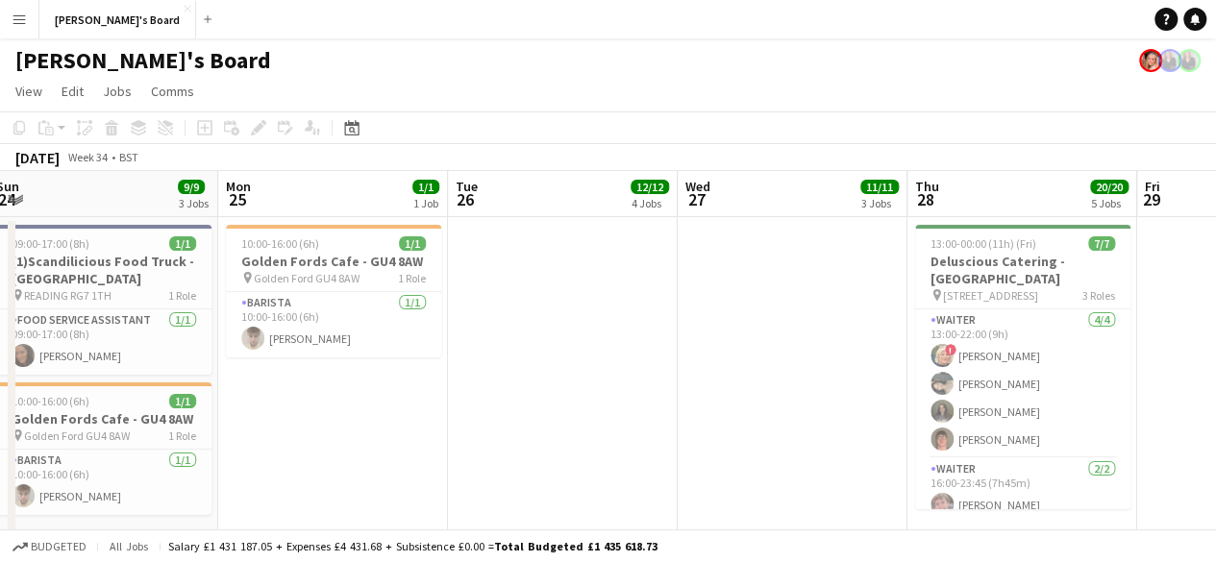
drag, startPoint x: 251, startPoint y: 430, endPoint x: 459, endPoint y: 421, distance: 208.8
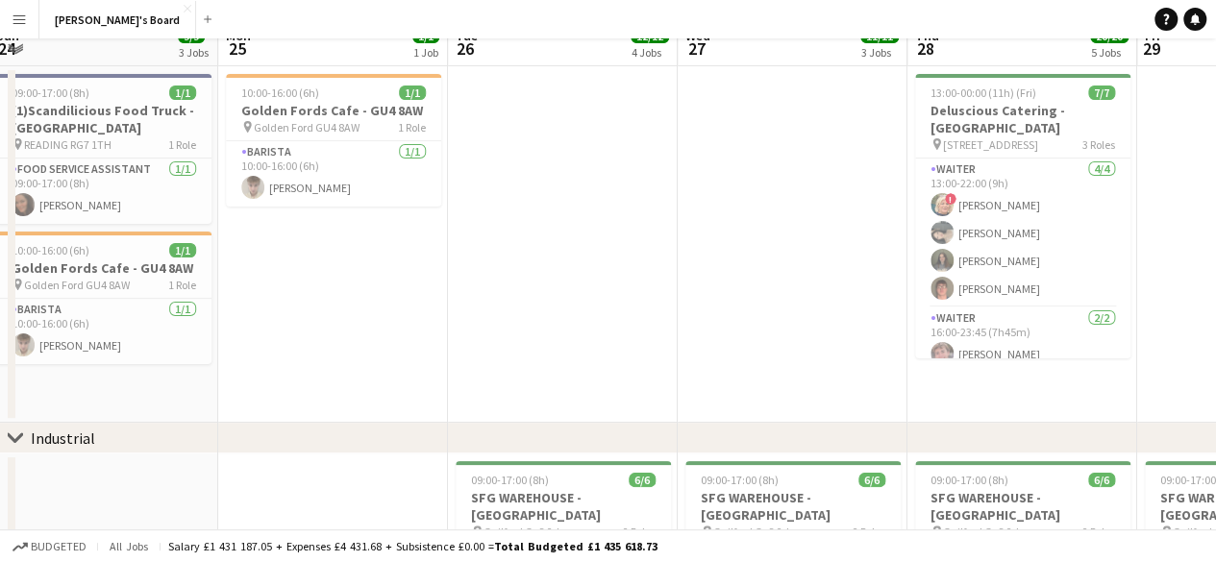
scroll to position [0, 0]
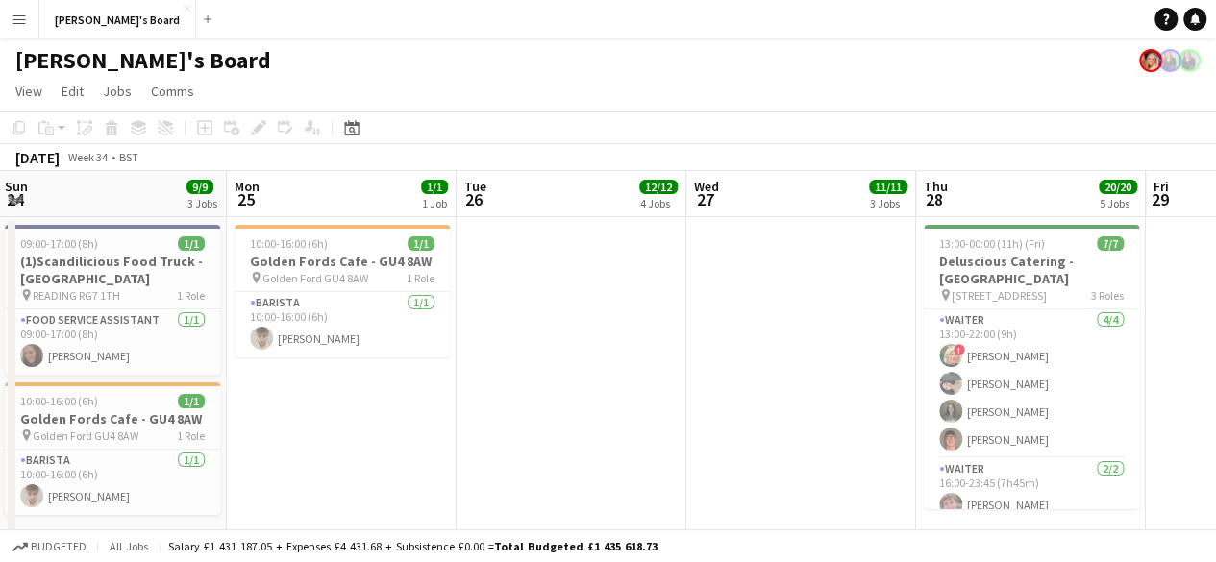
drag, startPoint x: 409, startPoint y: 431, endPoint x: 648, endPoint y: 555, distance: 269.5
